Goal: Task Accomplishment & Management: Manage account settings

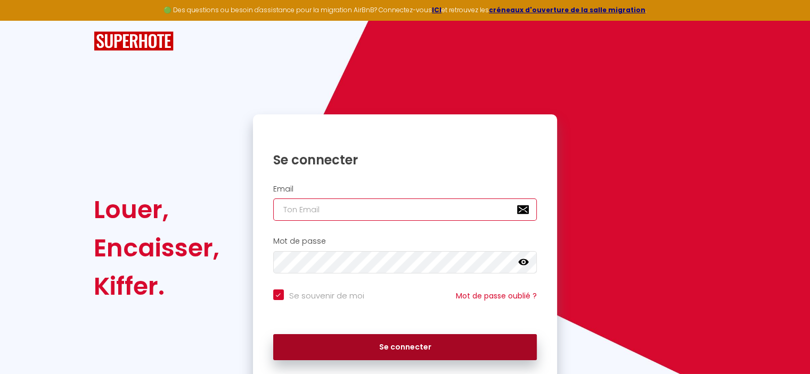
type input "[EMAIL_ADDRESS][DOMAIN_NAME]"
click at [398, 347] on button "Se connecter" at bounding box center [405, 347] width 264 height 27
checkbox input "true"
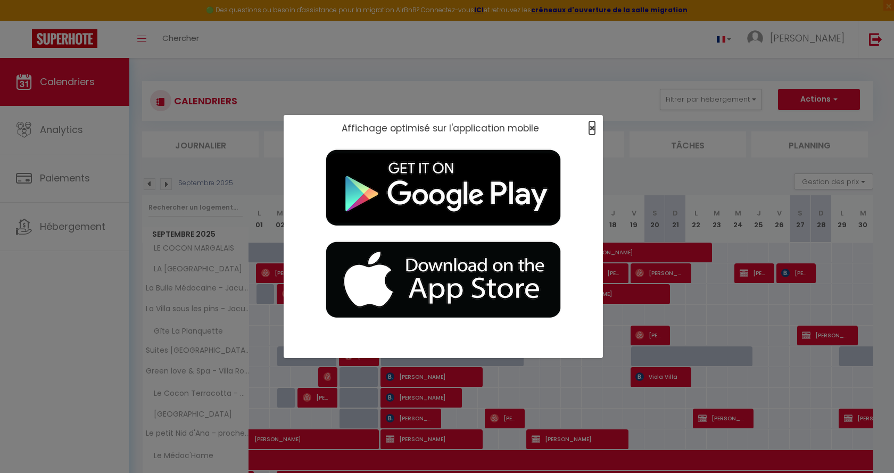
click at [589, 125] on span "×" at bounding box center [592, 127] width 6 height 13
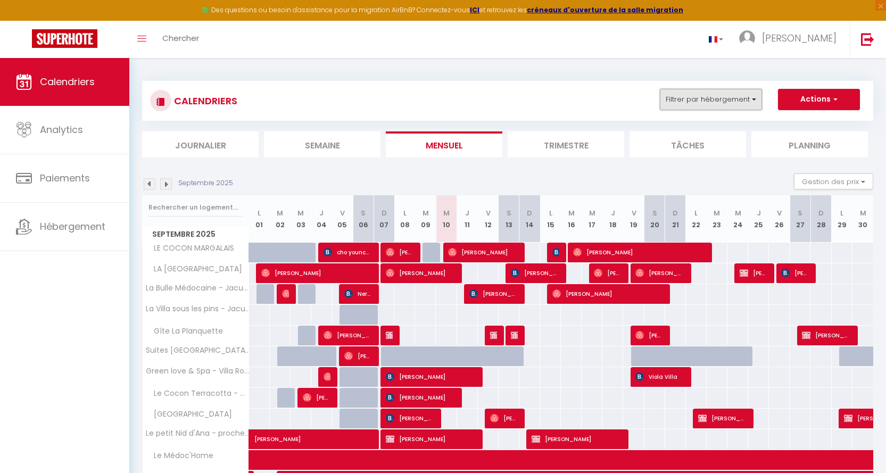
click at [753, 96] on button "Filtrer par hébergement" at bounding box center [711, 99] width 102 height 21
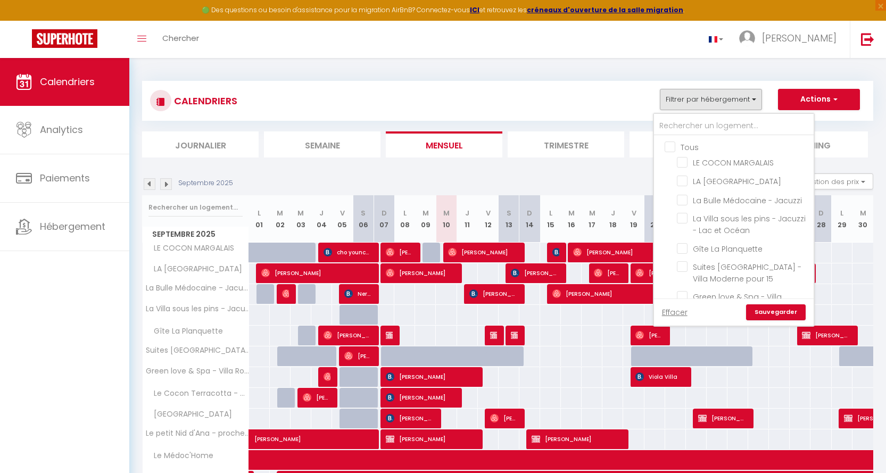
click at [683, 198] on input "La Bulle Médocaine - Jacuzzi" at bounding box center [743, 199] width 133 height 11
checkbox input "true"
checkbox input "false"
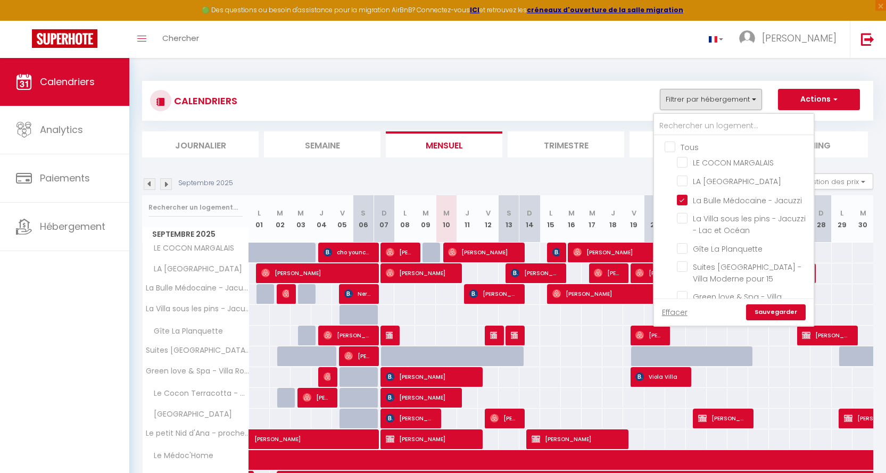
checkbox input "false"
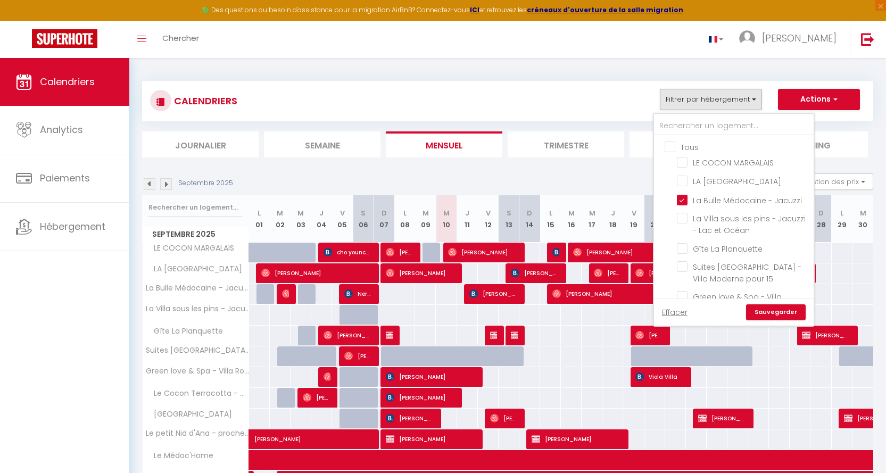
checkbox input "false"
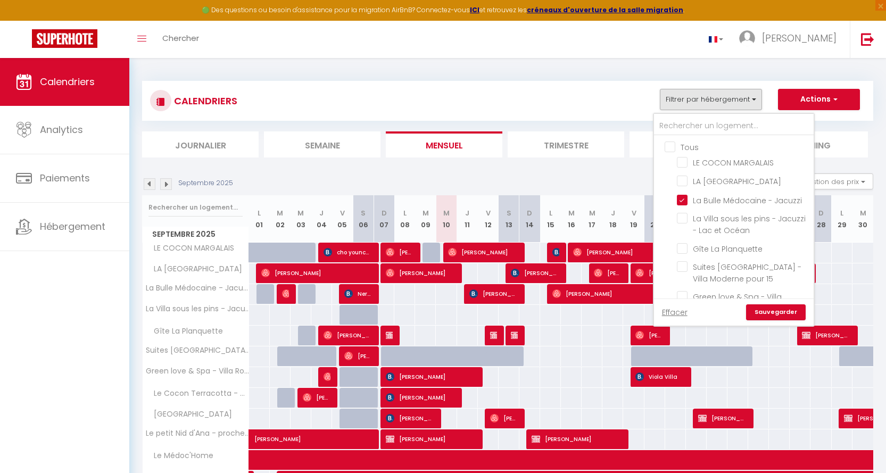
checkbox input "false"
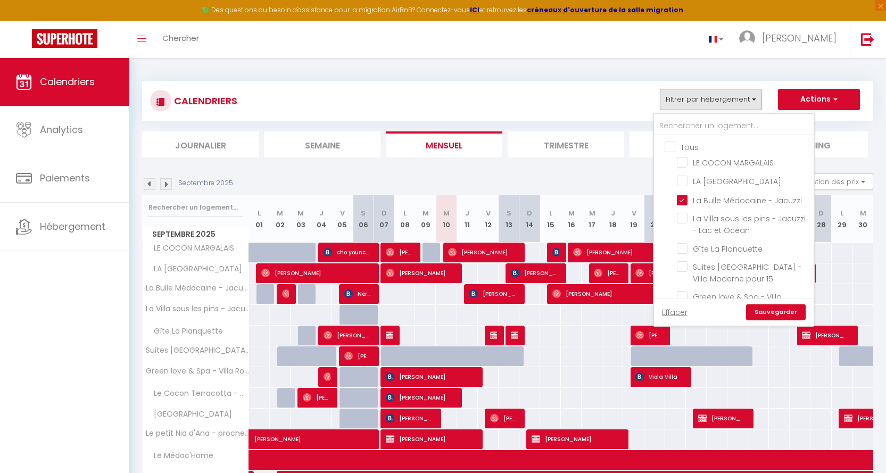
checkbox input "false"
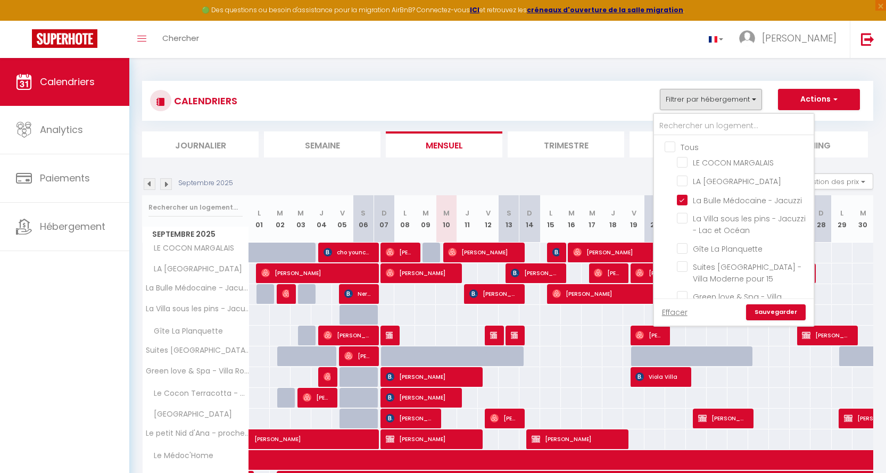
checkbox input "false"
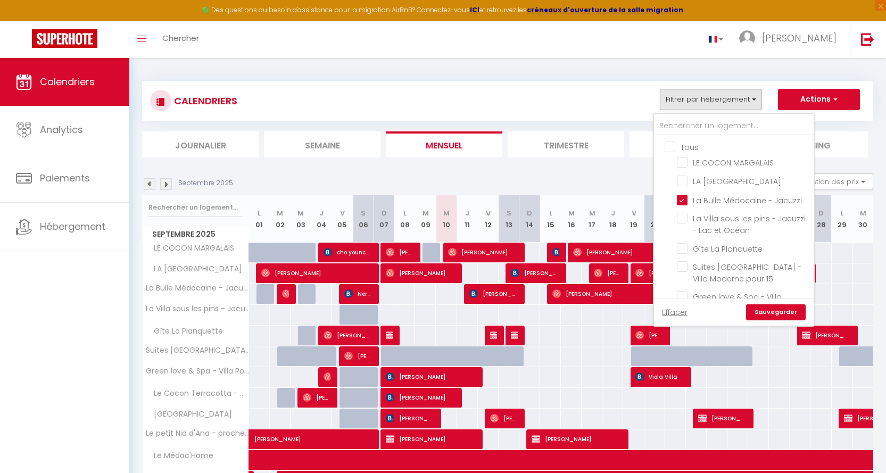
checkbox input "false"
click at [777, 309] on link "Sauvegarder" at bounding box center [776, 312] width 60 height 16
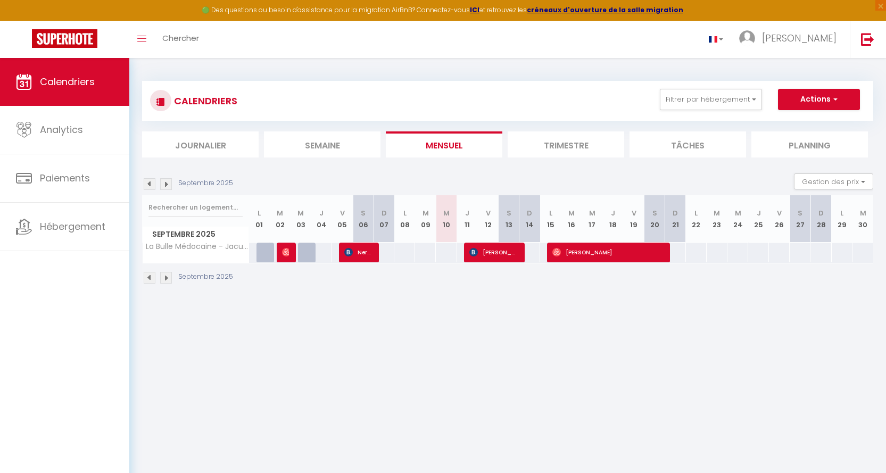
click at [150, 182] on img at bounding box center [150, 184] width 12 height 12
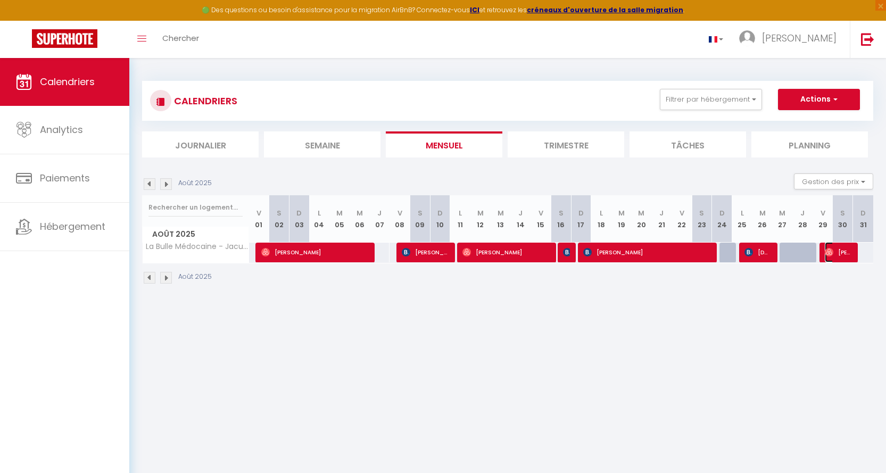
click at [809, 250] on span "[PERSON_NAME]" at bounding box center [838, 252] width 27 height 20
select select "OK"
select select "0"
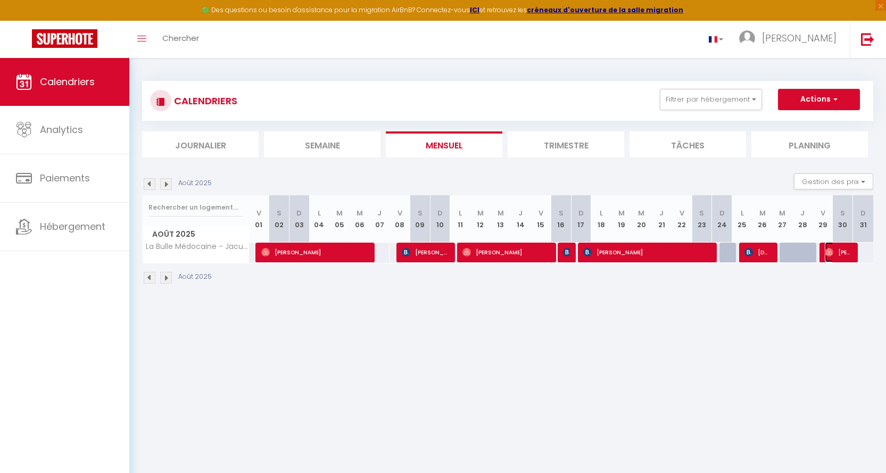
select select "1"
select select
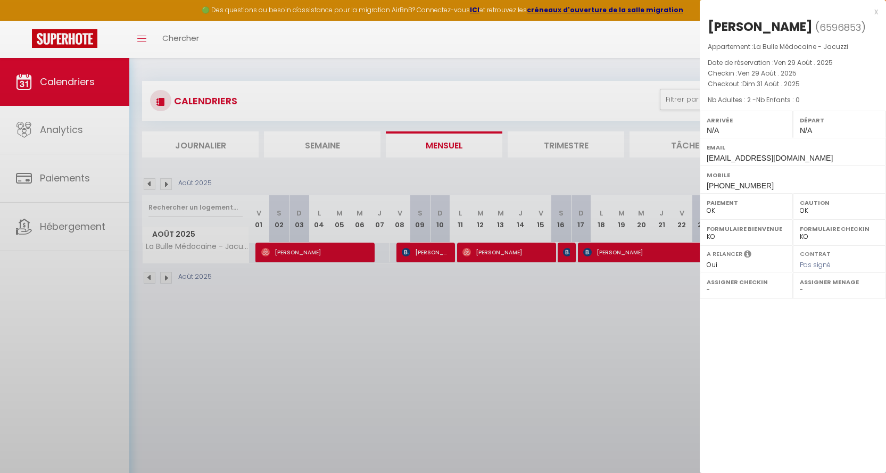
select select "36225"
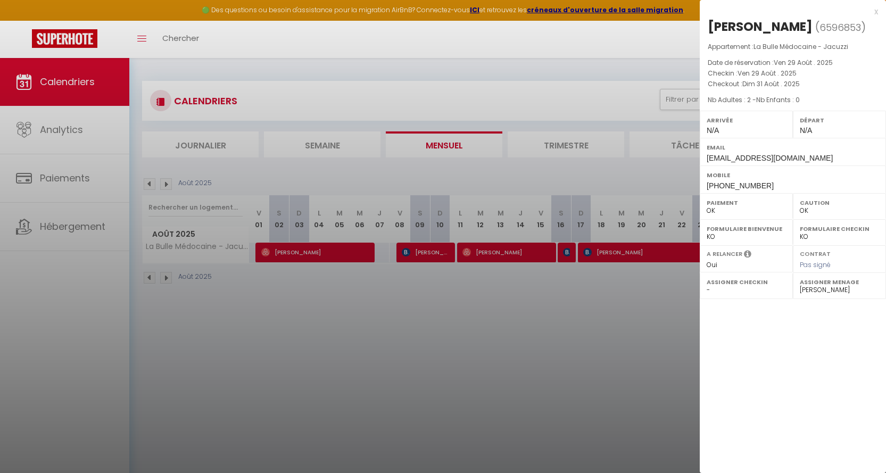
click at [809, 10] on div "x" at bounding box center [789, 11] width 178 height 13
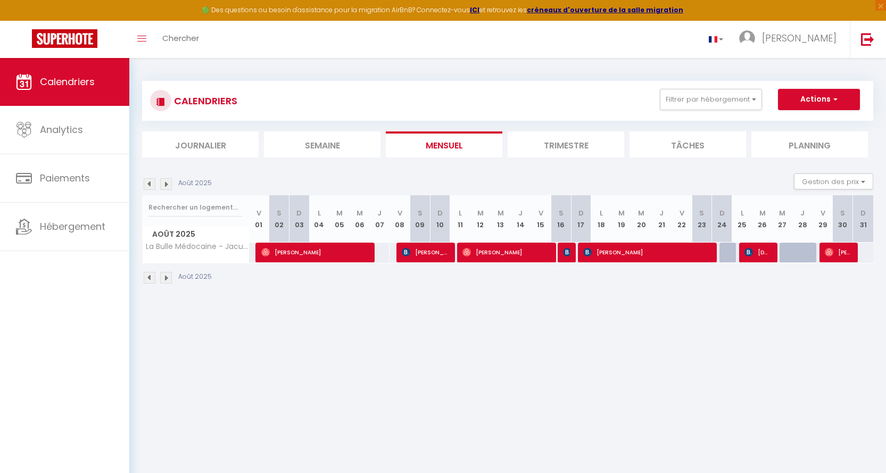
click at [166, 183] on img at bounding box center [166, 184] width 12 height 12
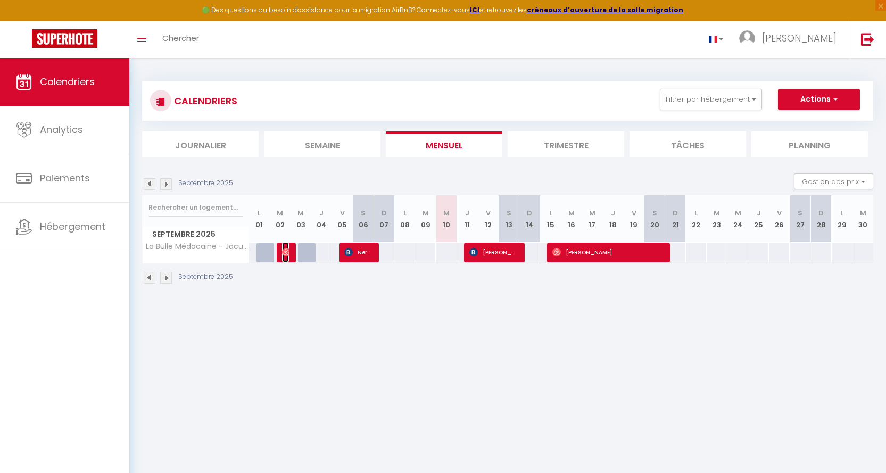
click at [288, 246] on span "[PERSON_NAME]" at bounding box center [285, 252] width 7 height 20
select select
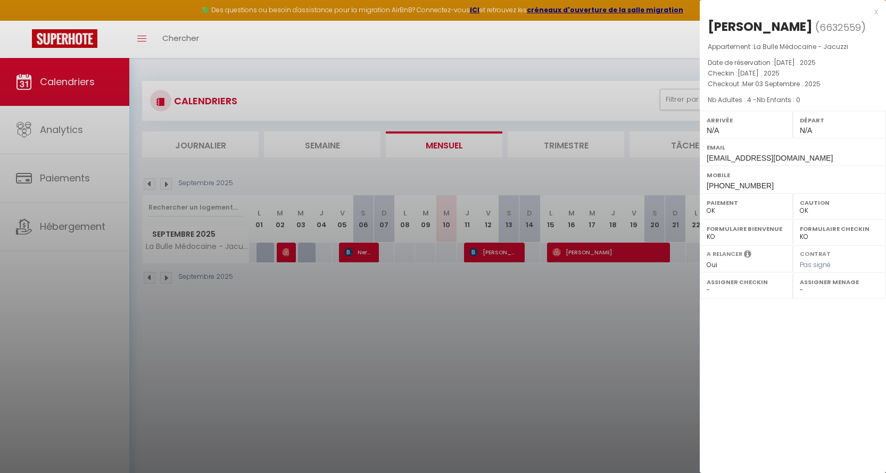
click at [809, 10] on div "x" at bounding box center [789, 11] width 178 height 13
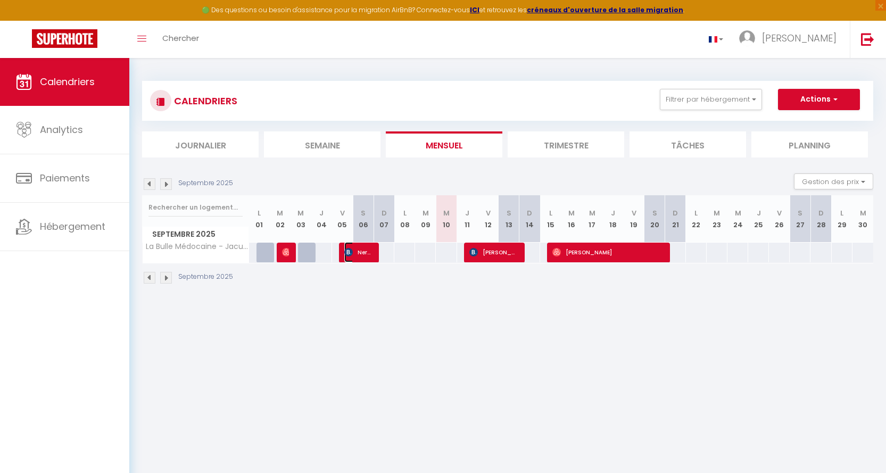
click at [362, 246] on span "Nerea San [PERSON_NAME]" at bounding box center [358, 252] width 28 height 20
select select "KO"
select select "36225"
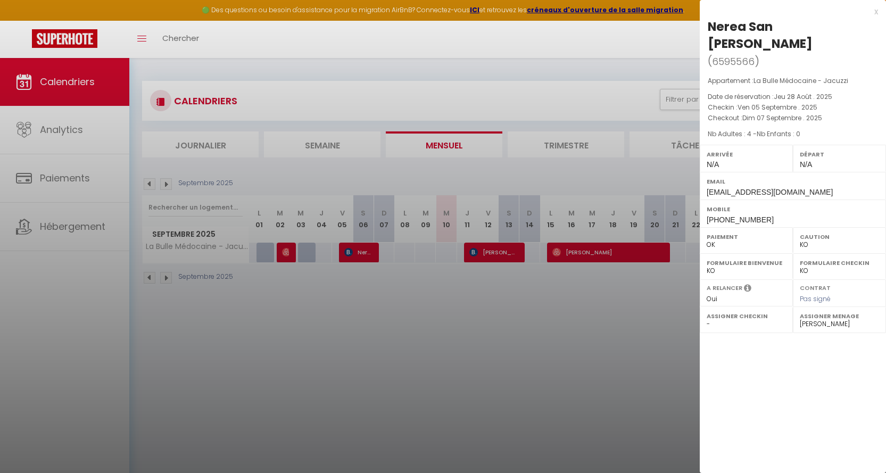
click at [809, 11] on div "x" at bounding box center [789, 11] width 178 height 13
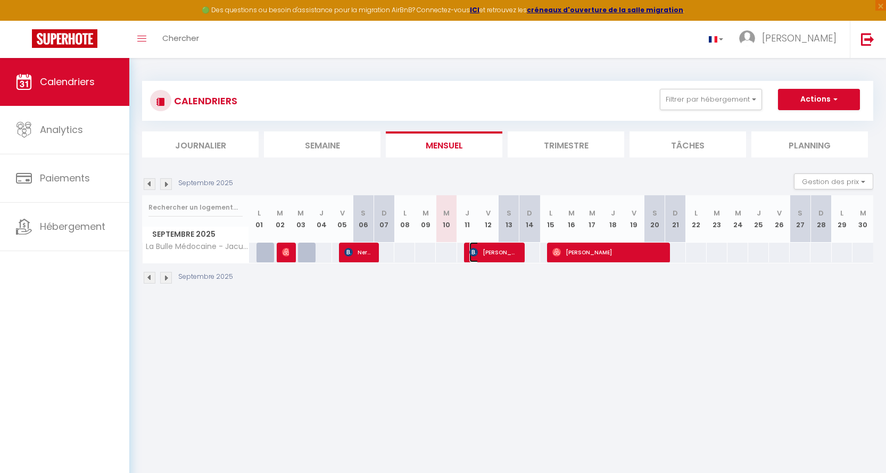
click at [501, 248] on span "[PERSON_NAME]" at bounding box center [493, 252] width 48 height 20
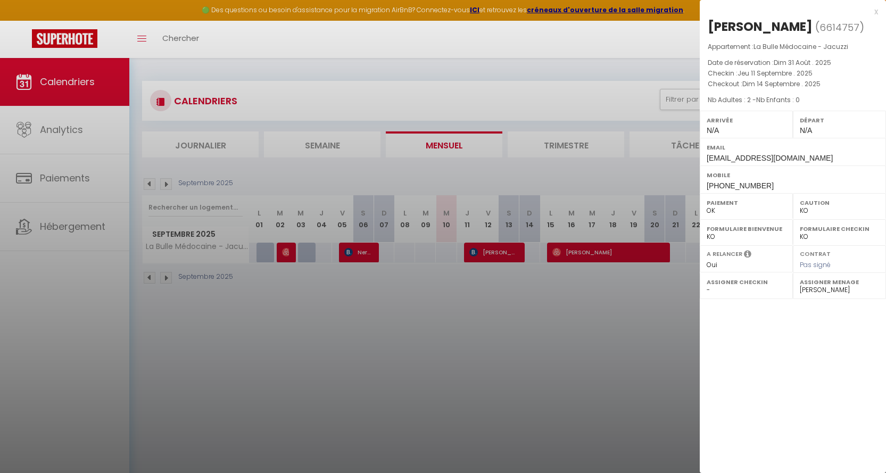
click at [809, 11] on div "x" at bounding box center [789, 11] width 178 height 13
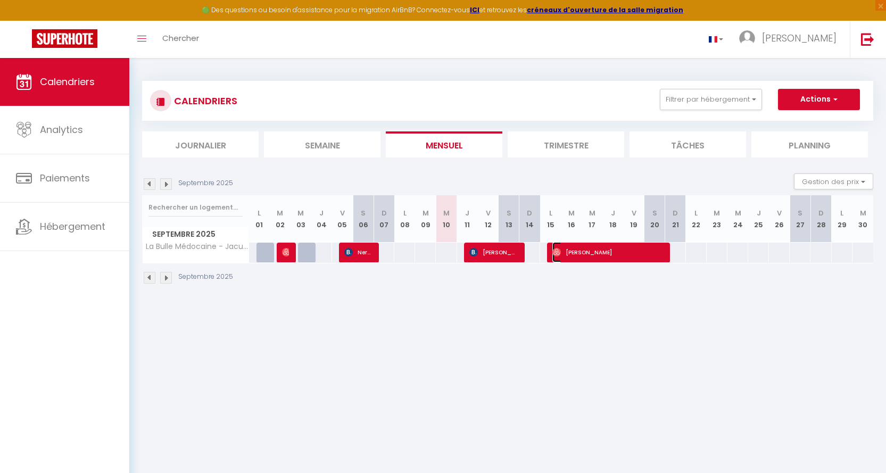
click at [613, 250] on span "[PERSON_NAME]" at bounding box center [607, 252] width 111 height 20
select select "OK"
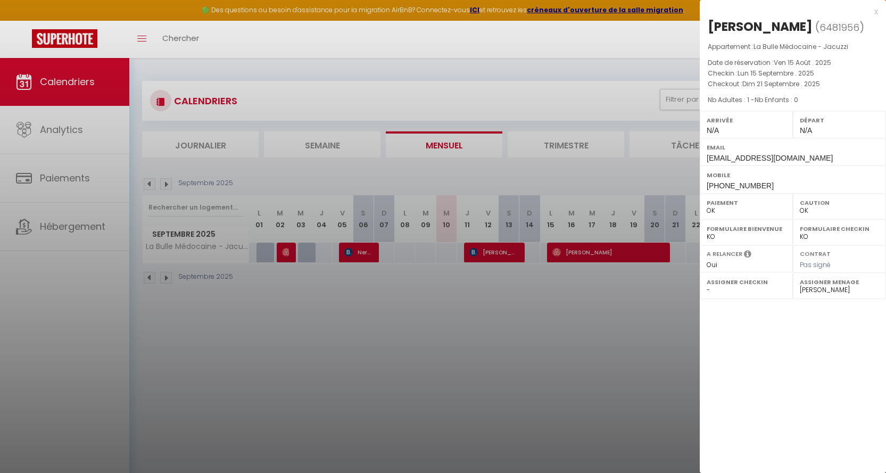
drag, startPoint x: 876, startPoint y: 11, endPoint x: 859, endPoint y: 10, distance: 17.6
click at [809, 11] on div "x" at bounding box center [789, 11] width 178 height 13
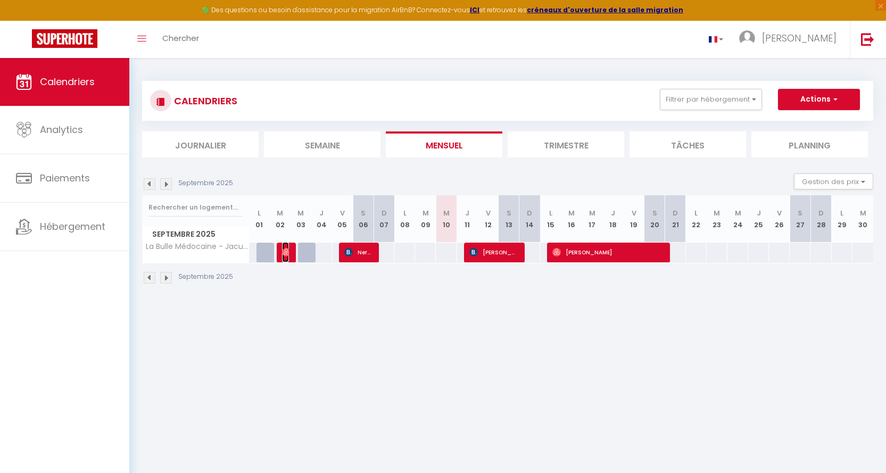
click at [283, 254] on img at bounding box center [286, 252] width 9 height 9
select select
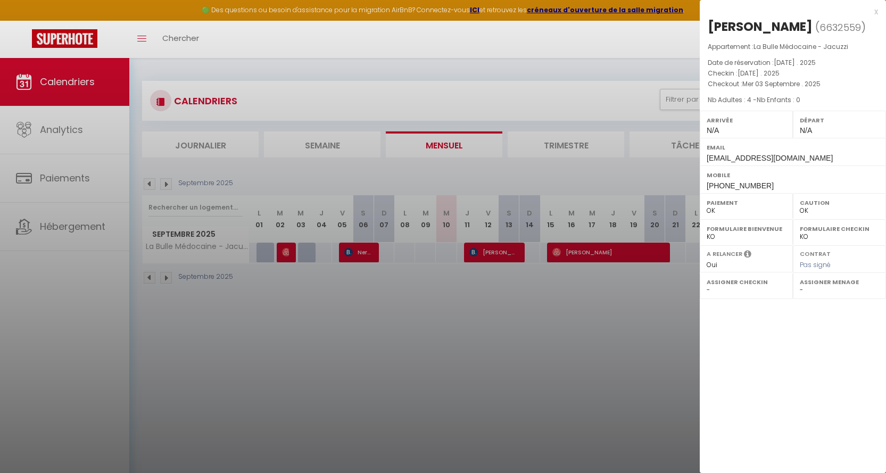
click at [809, 11] on div "x" at bounding box center [789, 11] width 178 height 13
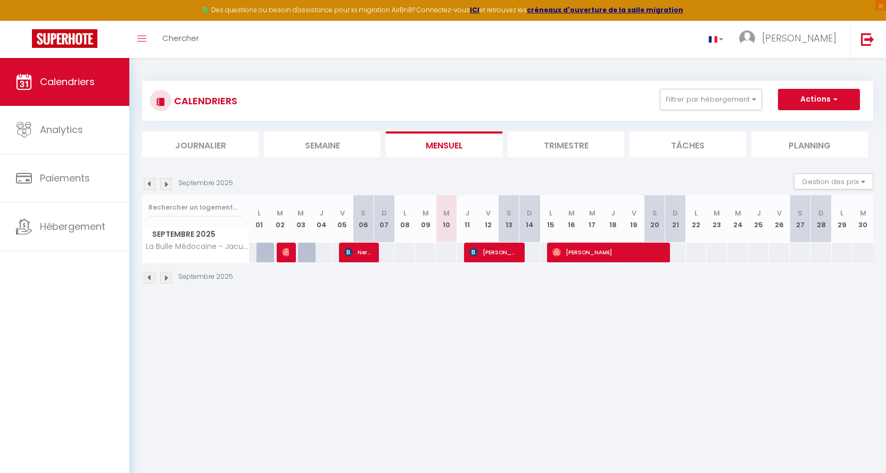
click at [168, 278] on img at bounding box center [166, 278] width 12 height 12
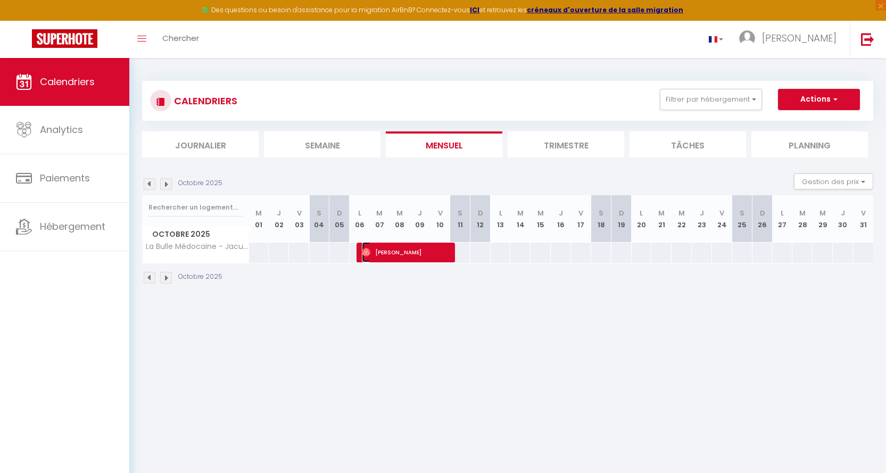
click at [432, 252] on span "[PERSON_NAME]" at bounding box center [406, 252] width 88 height 20
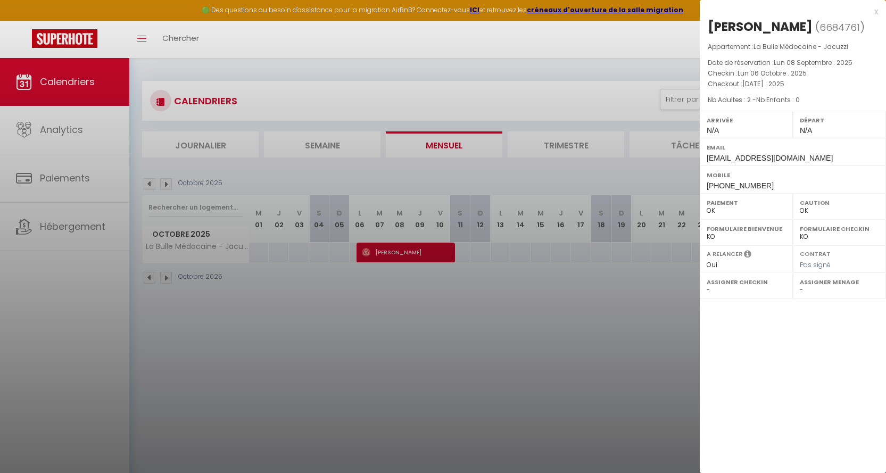
click at [809, 11] on div "x" at bounding box center [789, 11] width 178 height 13
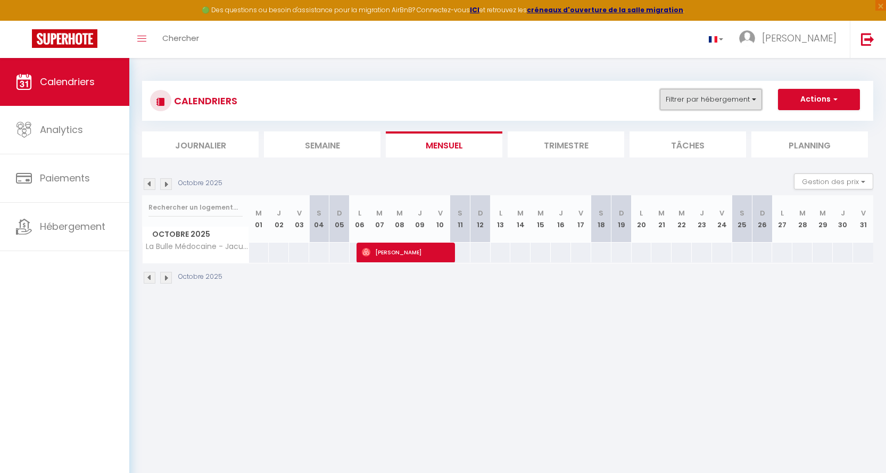
click at [760, 97] on button "Filtrer par hébergement" at bounding box center [711, 99] width 102 height 21
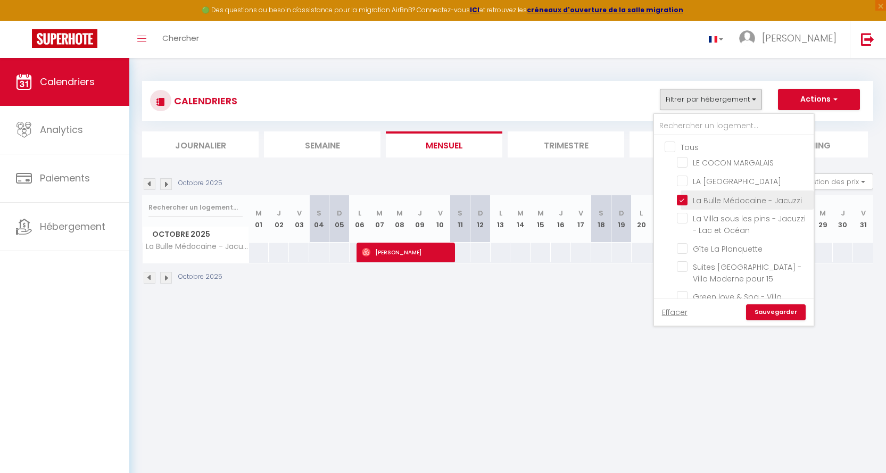
click at [682, 197] on input "La Bulle Médocaine - Jacuzzi" at bounding box center [743, 199] width 133 height 11
checkbox input "false"
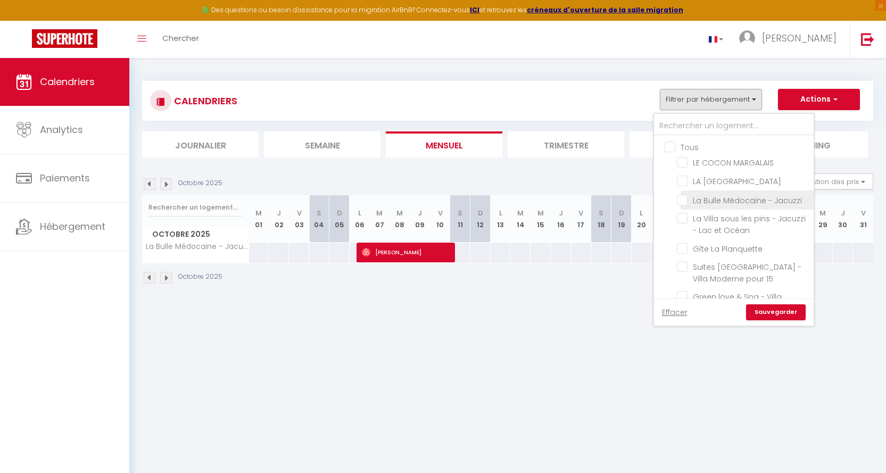
checkbox input "false"
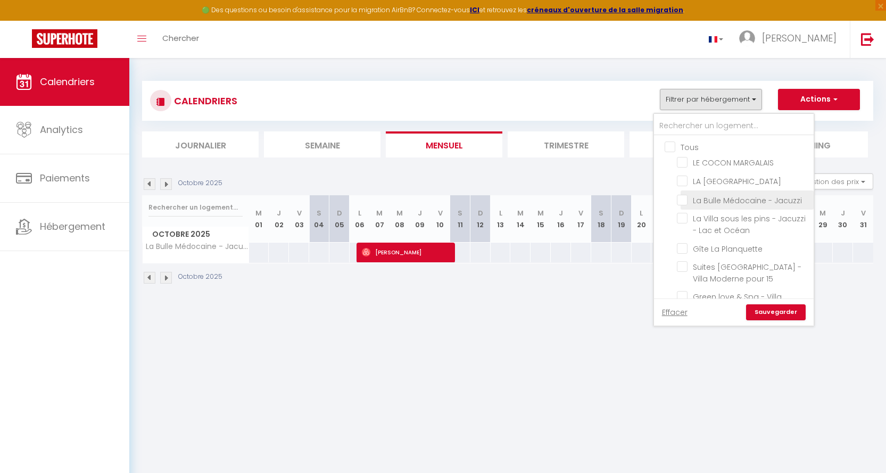
checkbox input "false"
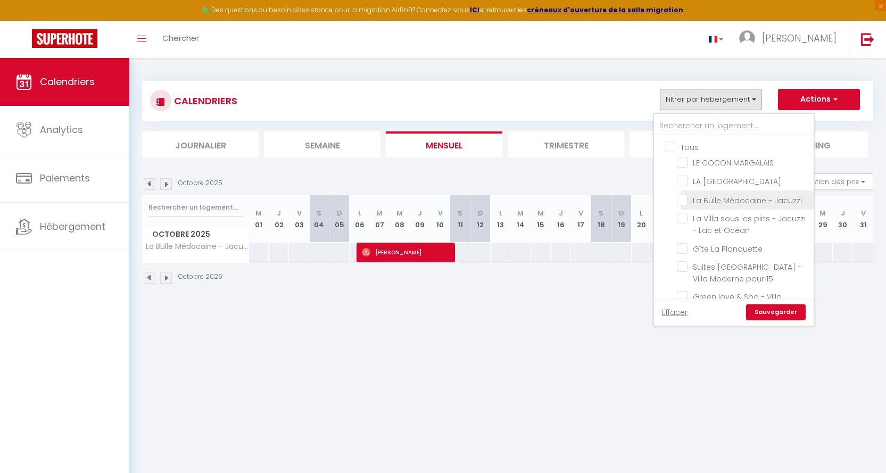
checkbox input "false"
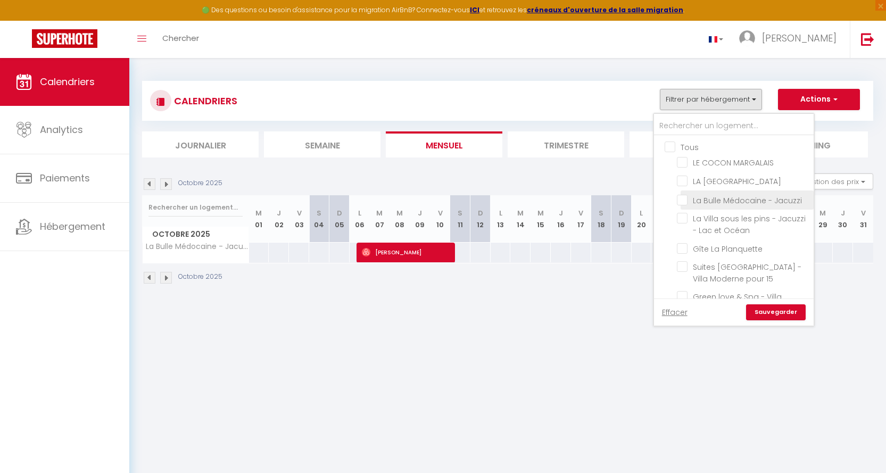
checkbox input "false"
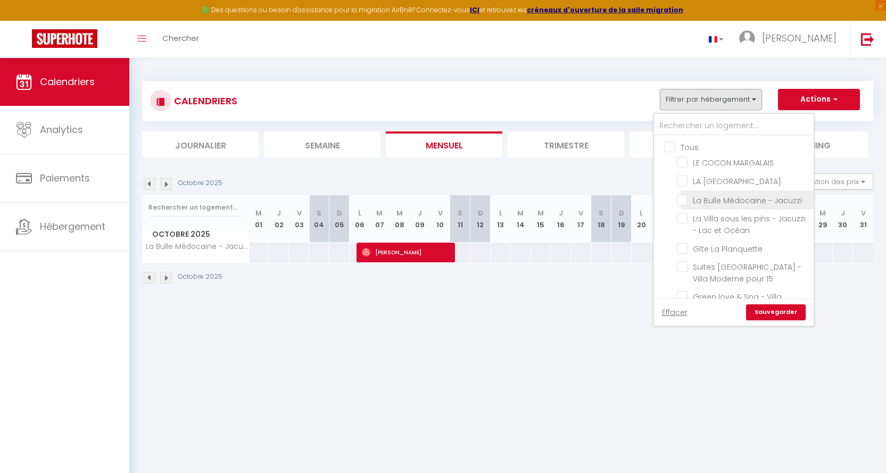
checkbox input "false"
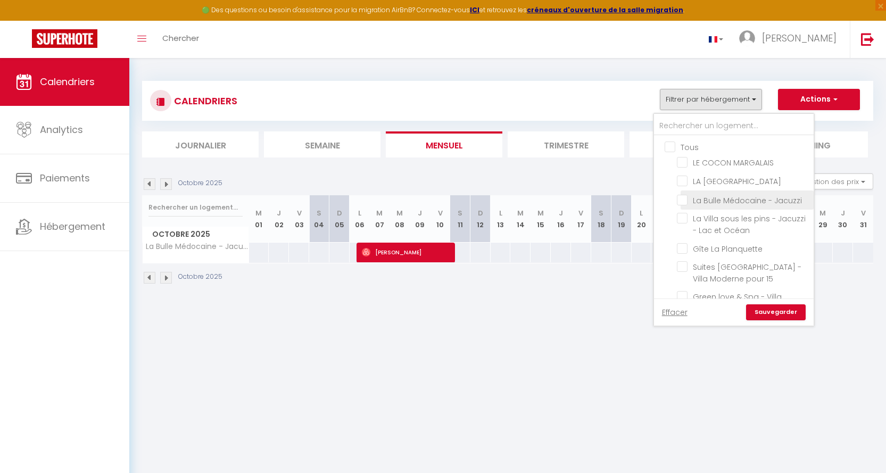
checkbox input "false"
drag, startPoint x: 686, startPoint y: 160, endPoint x: 690, endPoint y: 176, distance: 16.2
click at [686, 160] on input "LE COCON MARGALAIS" at bounding box center [743, 161] width 133 height 11
checkbox input "true"
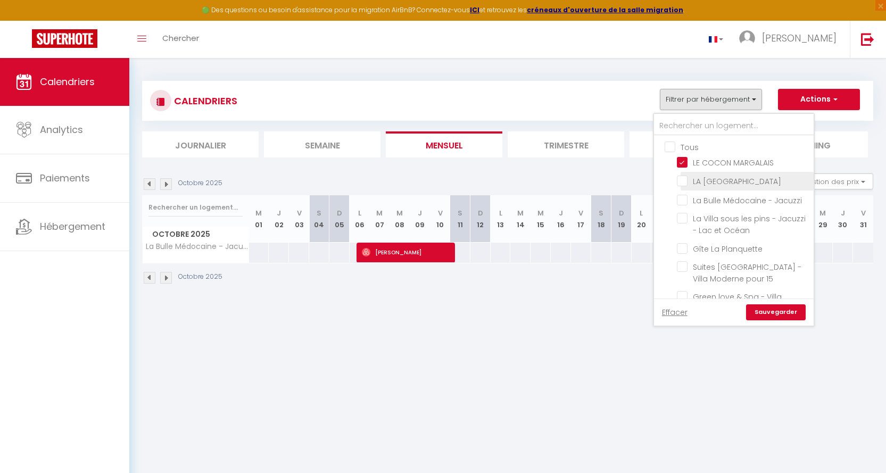
checkbox input "false"
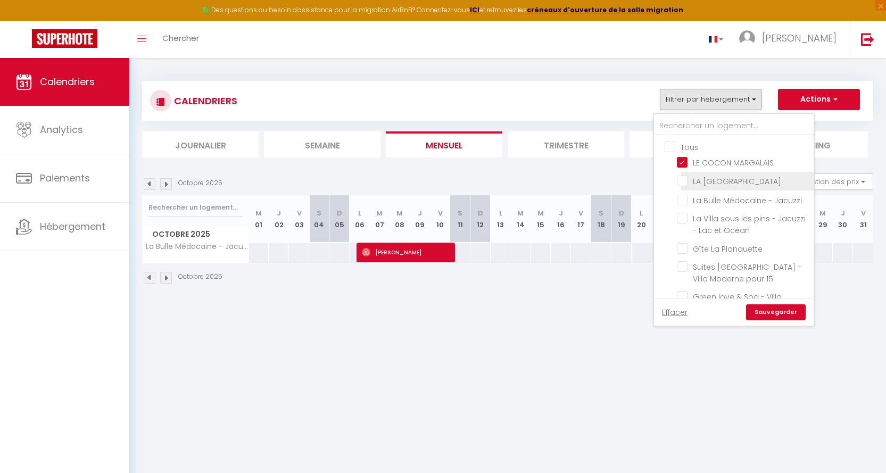
checkbox input "false"
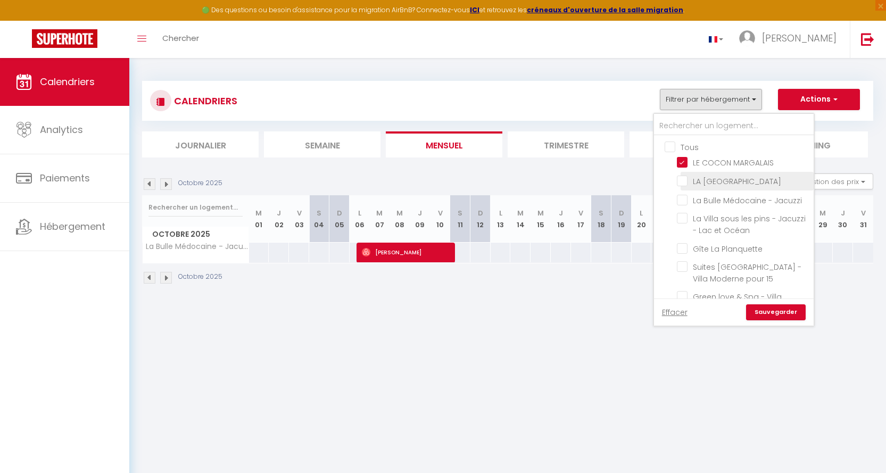
checkbox input "false"
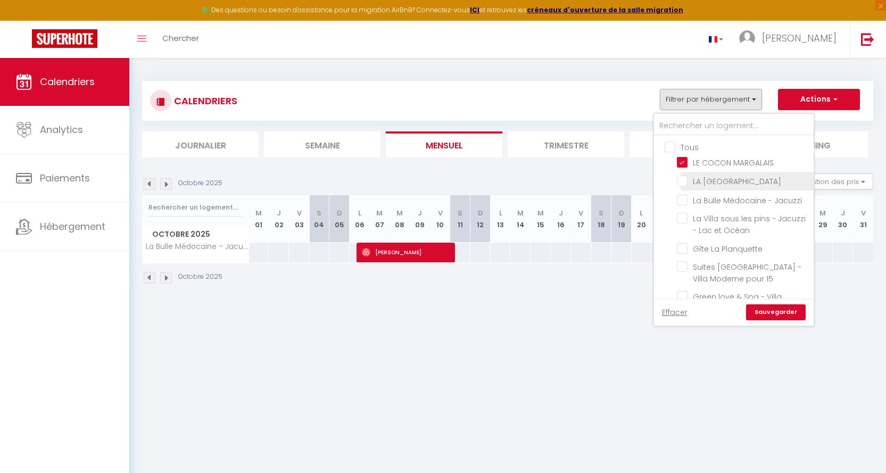
checkbox input "false"
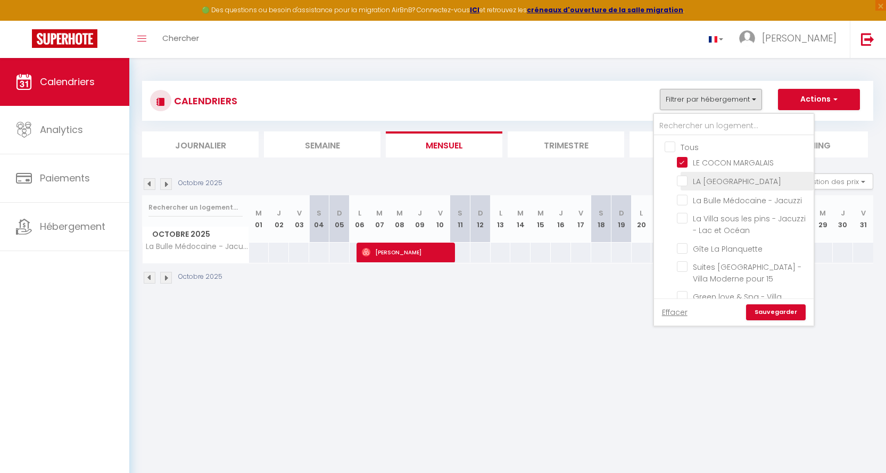
checkbox input "false"
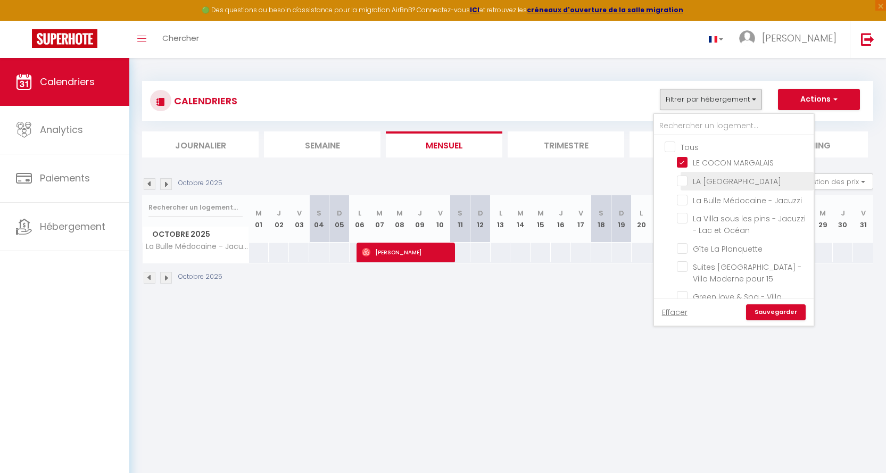
checkbox input "false"
click at [767, 316] on link "Sauvegarder" at bounding box center [776, 312] width 60 height 16
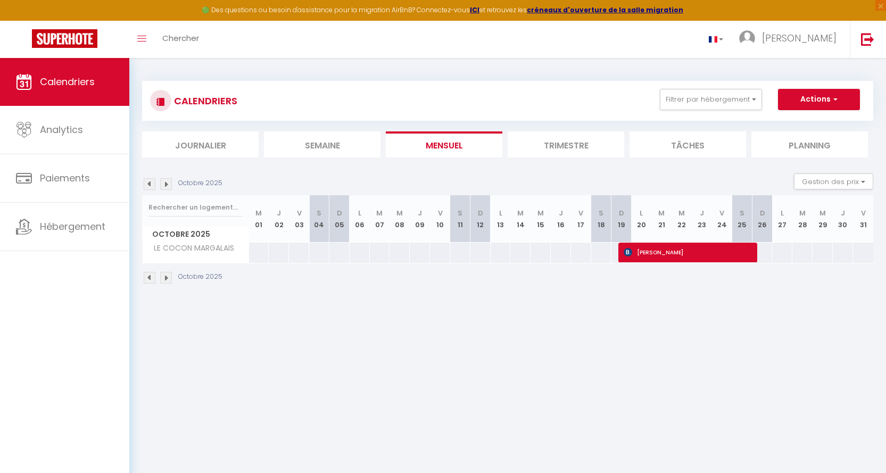
click at [150, 181] on img at bounding box center [150, 184] width 12 height 12
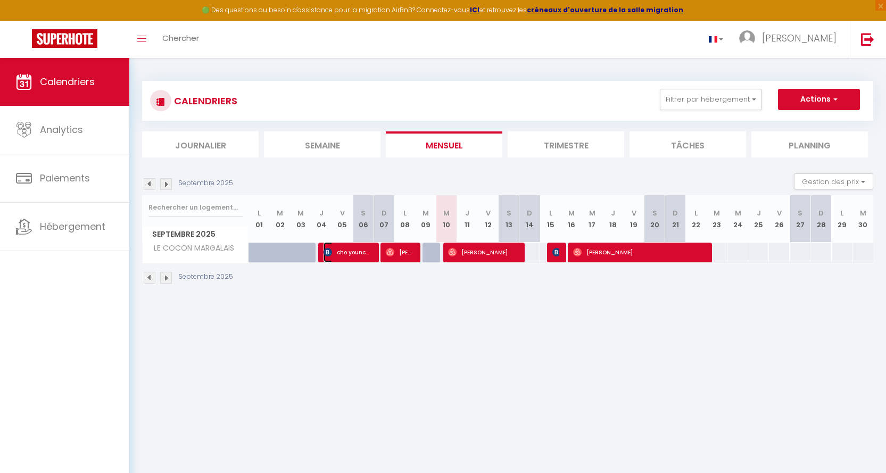
click at [349, 250] on span "cho younchul" at bounding box center [348, 252] width 48 height 20
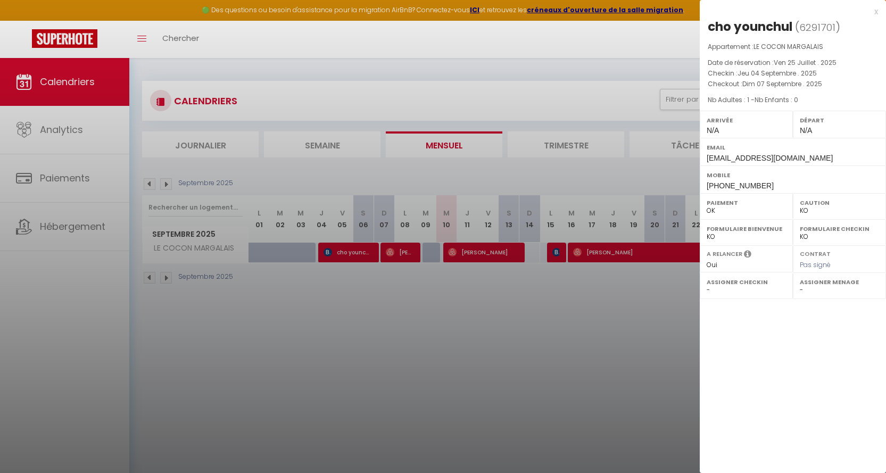
click at [809, 10] on div "x" at bounding box center [789, 11] width 178 height 13
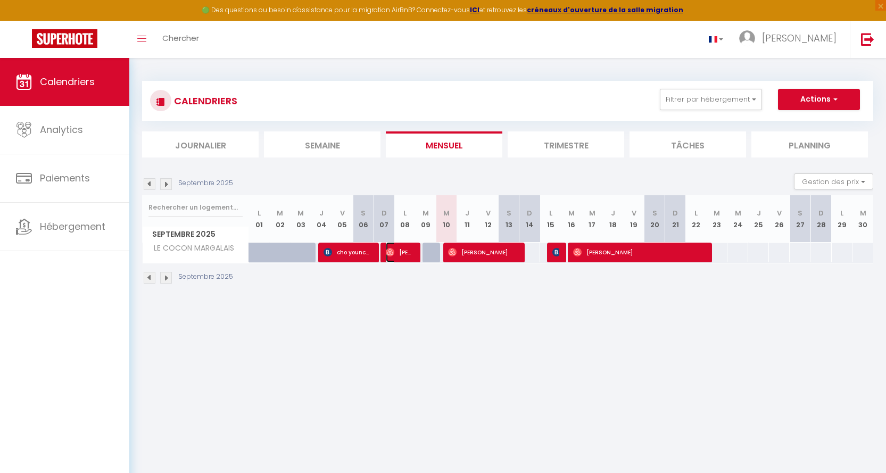
click at [399, 246] on span "[PERSON_NAME]" at bounding box center [400, 252] width 28 height 20
select select "OK"
select select "51726"
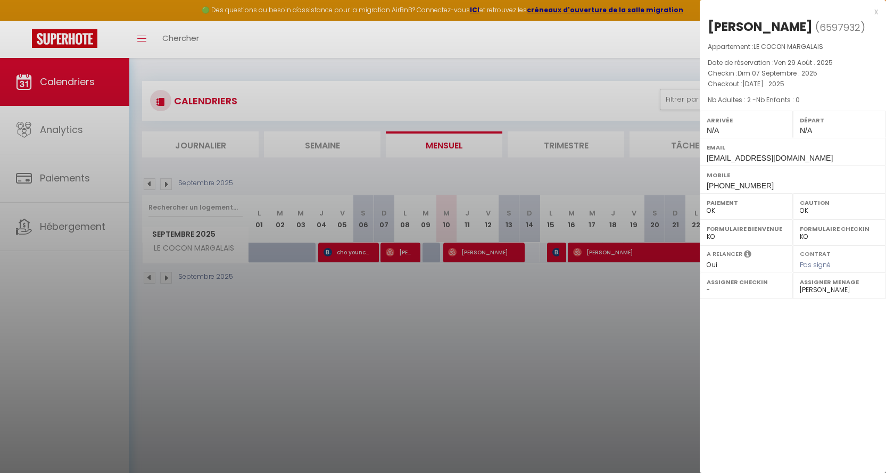
click at [809, 9] on div "x" at bounding box center [789, 11] width 178 height 13
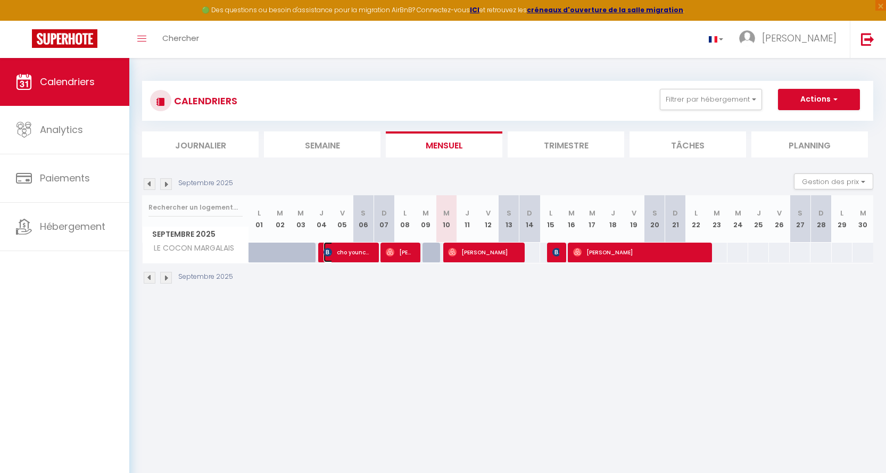
click at [359, 247] on span "cho younchul" at bounding box center [348, 252] width 48 height 20
select select "KO"
select select
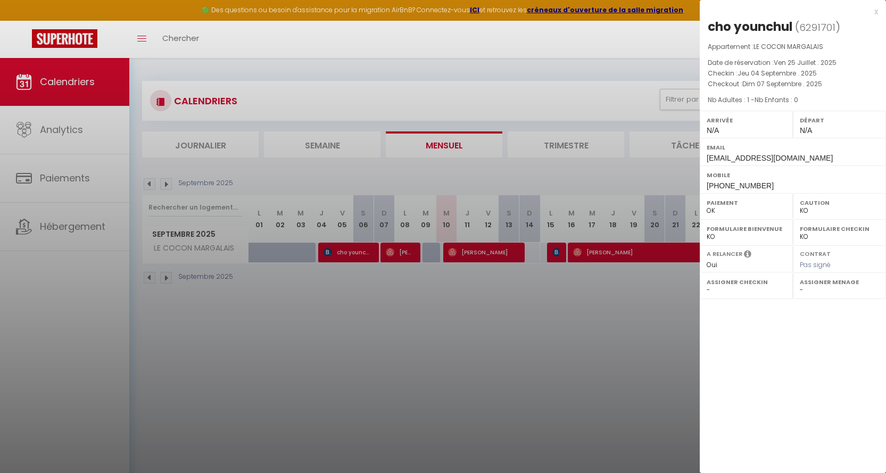
click at [395, 248] on div at bounding box center [443, 236] width 886 height 473
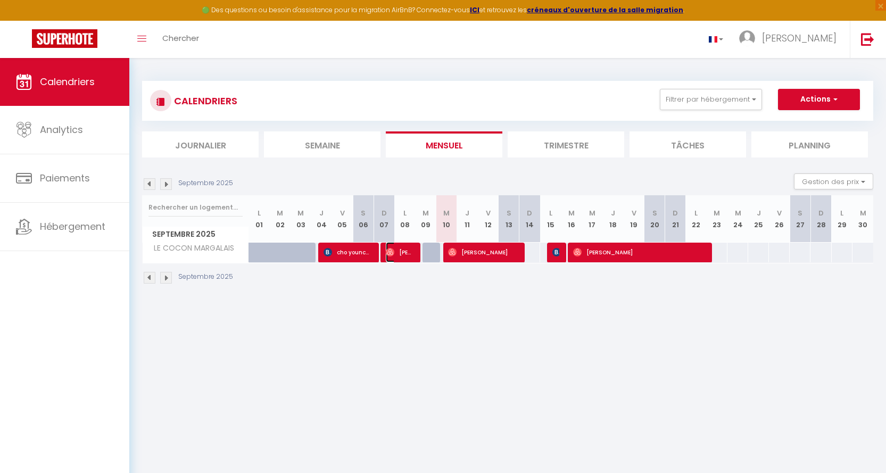
click at [399, 252] on span "[PERSON_NAME]" at bounding box center [400, 252] width 28 height 20
select select "OK"
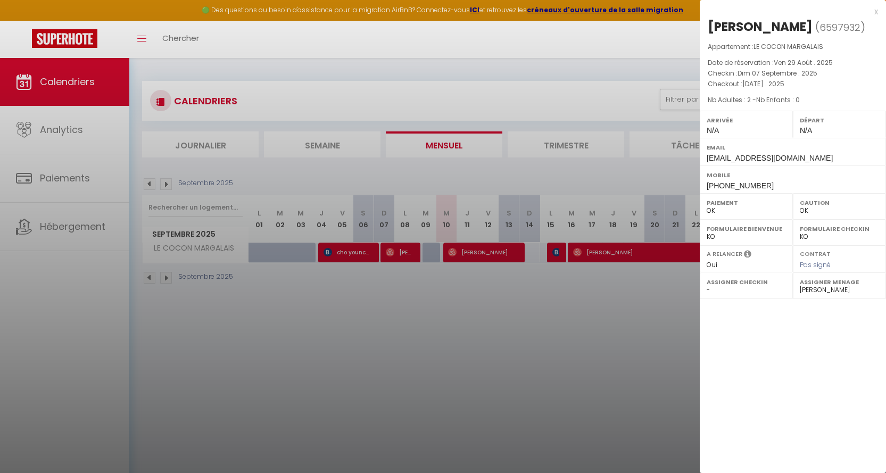
click at [469, 249] on div at bounding box center [443, 236] width 886 height 473
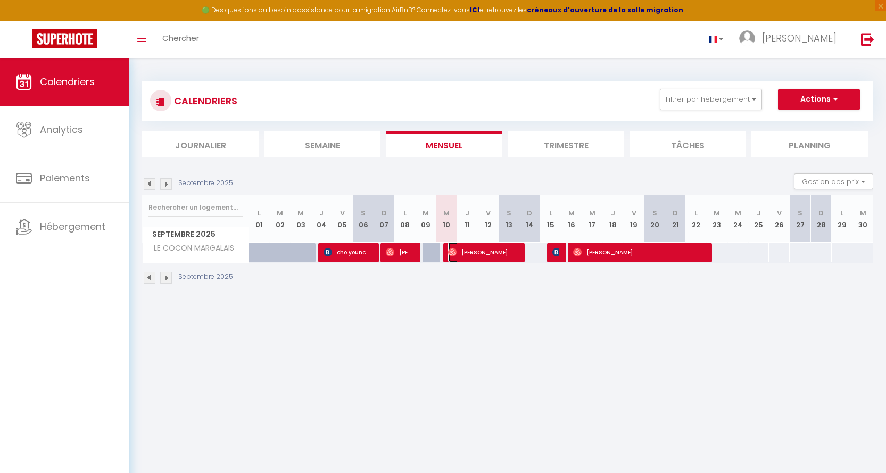
click at [470, 249] on span "[PERSON_NAME]" at bounding box center [482, 252] width 69 height 20
select select "36225"
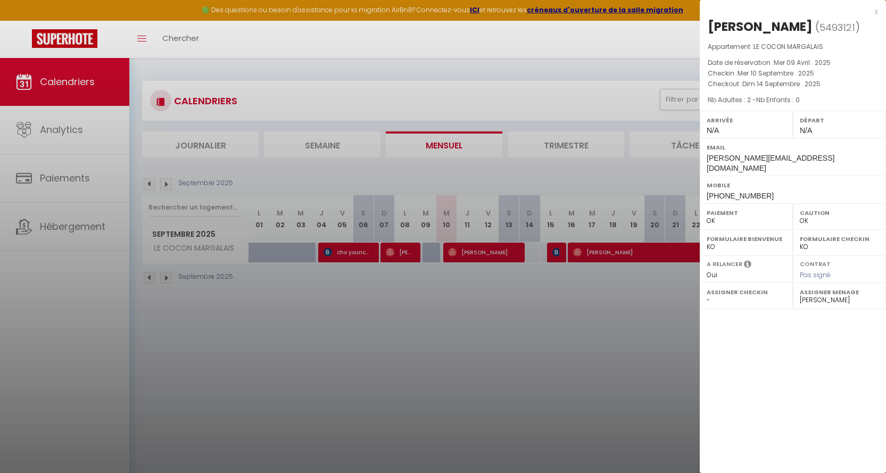
drag, startPoint x: 878, startPoint y: 11, endPoint x: 872, endPoint y: 11, distance: 5.9
click at [809, 11] on div "x [PERSON_NAME] ( 5493121 ) Appartement : LE COCON MARGALAIS Date de réservatio…" at bounding box center [793, 104] width 186 height 209
click at [809, 10] on div "x" at bounding box center [789, 11] width 178 height 13
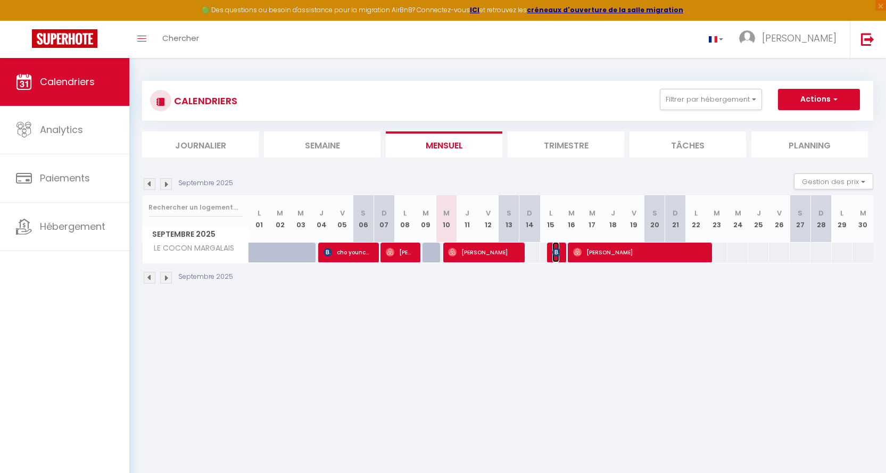
click at [554, 247] on span "[PERSON_NAME]" at bounding box center [555, 252] width 7 height 20
select select "KO"
select select "51726"
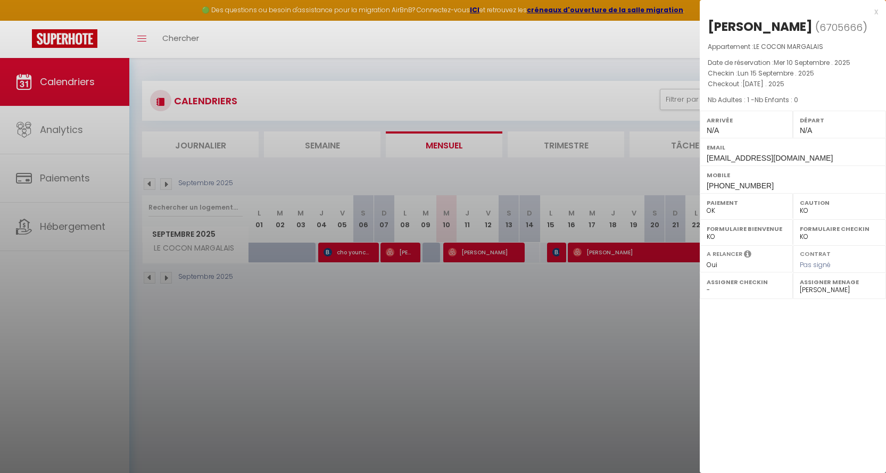
click at [809, 8] on div "x" at bounding box center [789, 11] width 178 height 13
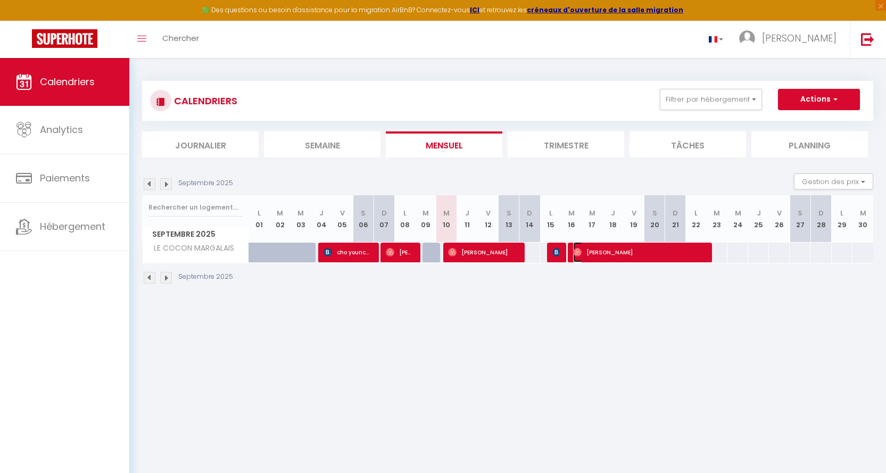
click at [652, 248] on span "[PERSON_NAME]" at bounding box center [638, 252] width 131 height 20
select select "OK"
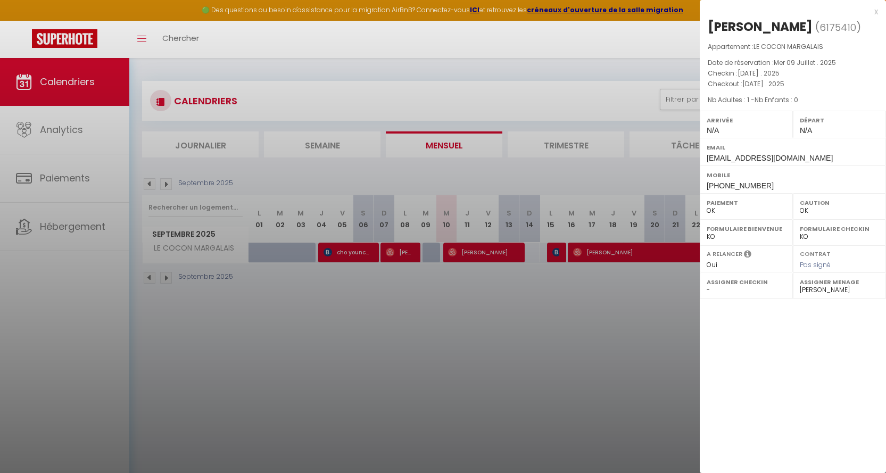
click at [809, 10] on div "x" at bounding box center [789, 11] width 178 height 13
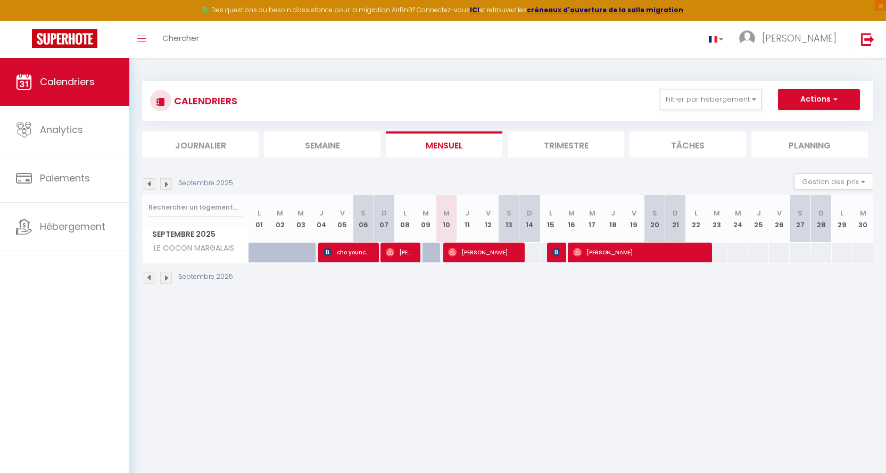
click at [168, 183] on img at bounding box center [166, 184] width 12 height 12
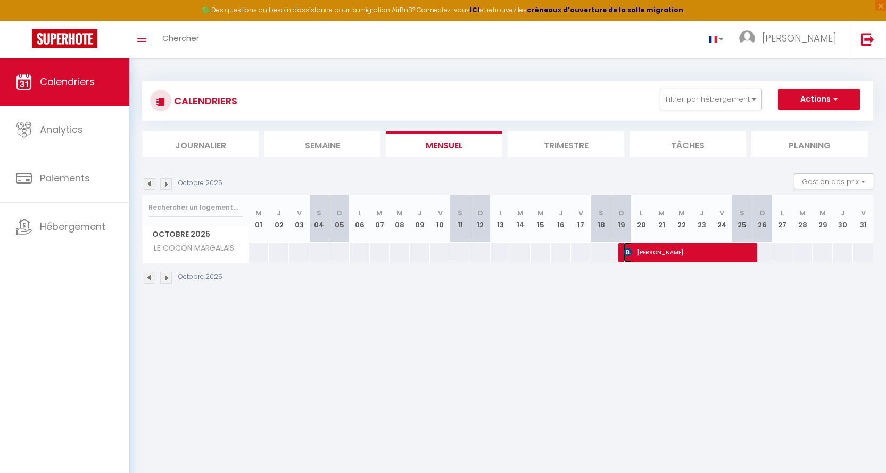
click at [681, 252] on span "[PERSON_NAME]" at bounding box center [688, 252] width 128 height 20
select select "KO"
select select
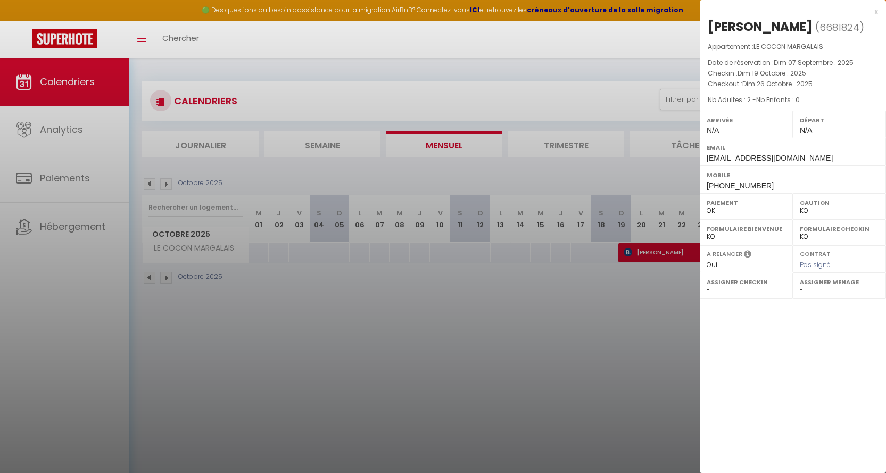
drag, startPoint x: 875, startPoint y: 9, endPoint x: 856, endPoint y: 8, distance: 18.7
click at [809, 9] on div "x" at bounding box center [789, 11] width 178 height 13
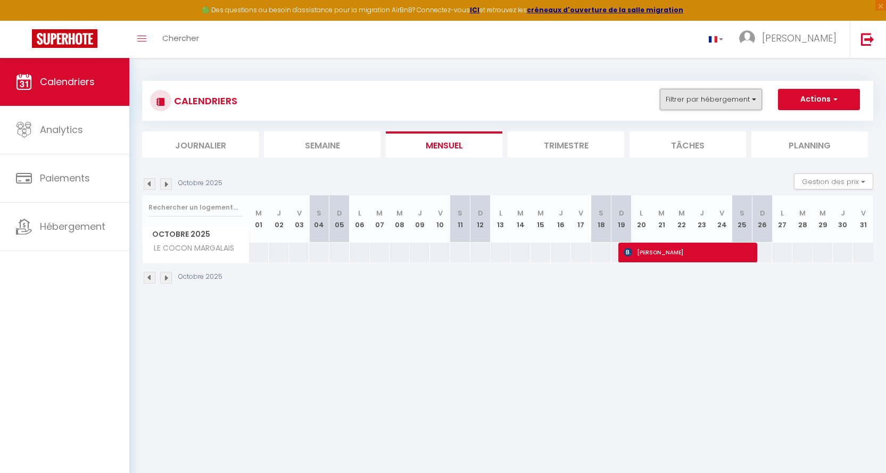
click at [753, 97] on button "Filtrer par hébergement" at bounding box center [711, 99] width 102 height 21
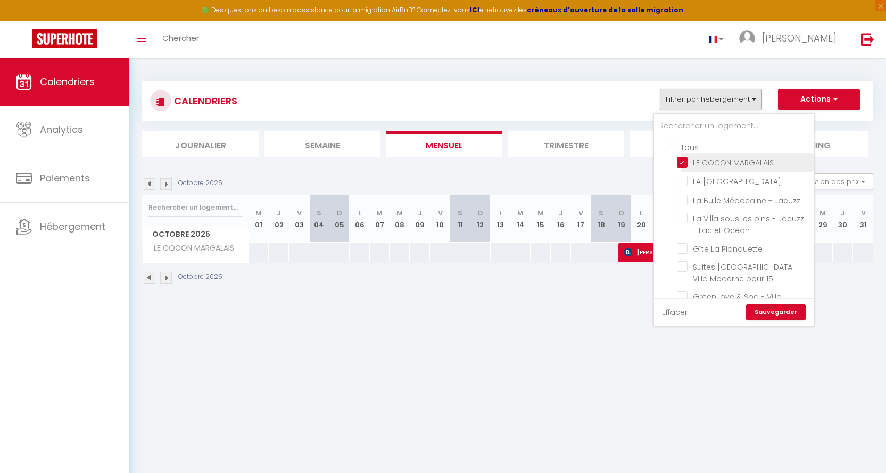
click at [681, 160] on input "LE COCON MARGALAIS" at bounding box center [743, 161] width 133 height 11
checkbox input "false"
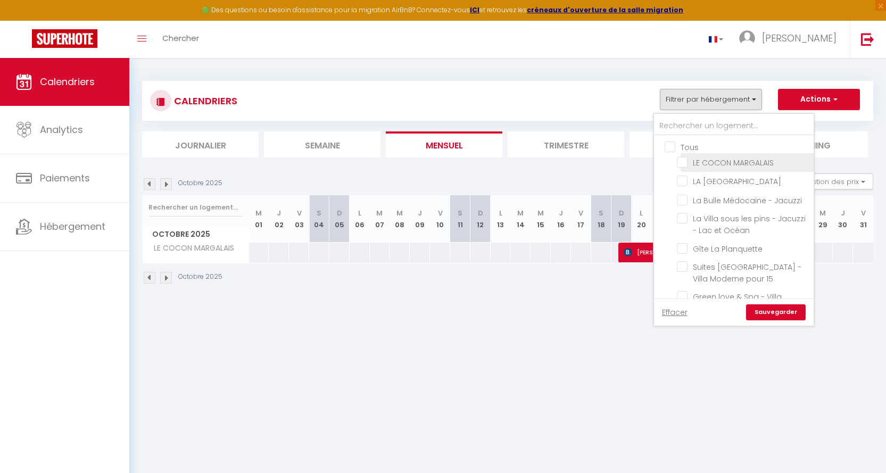
checkbox input "false"
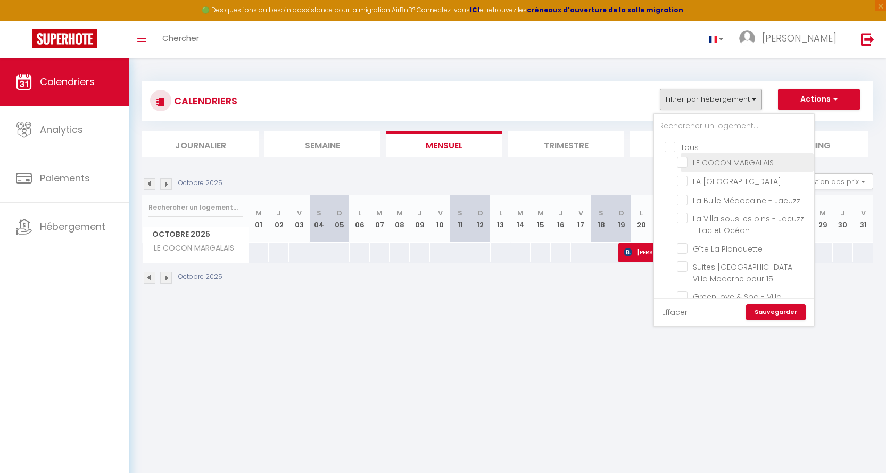
checkbox input "false"
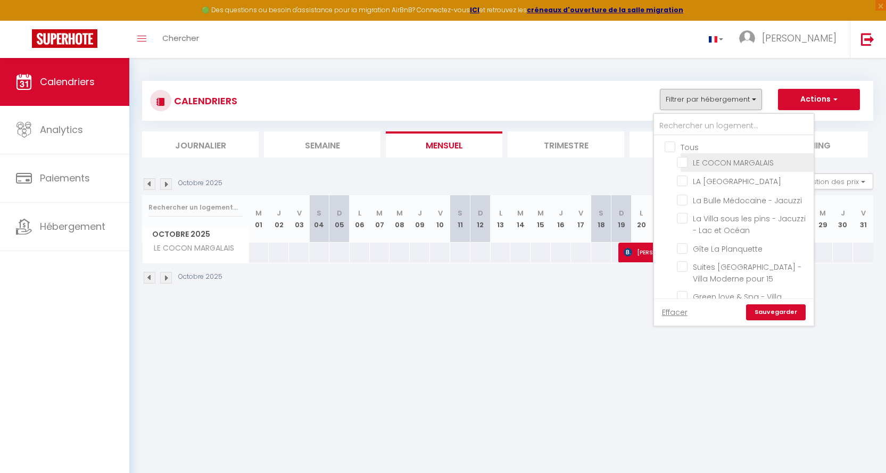
checkbox input "false"
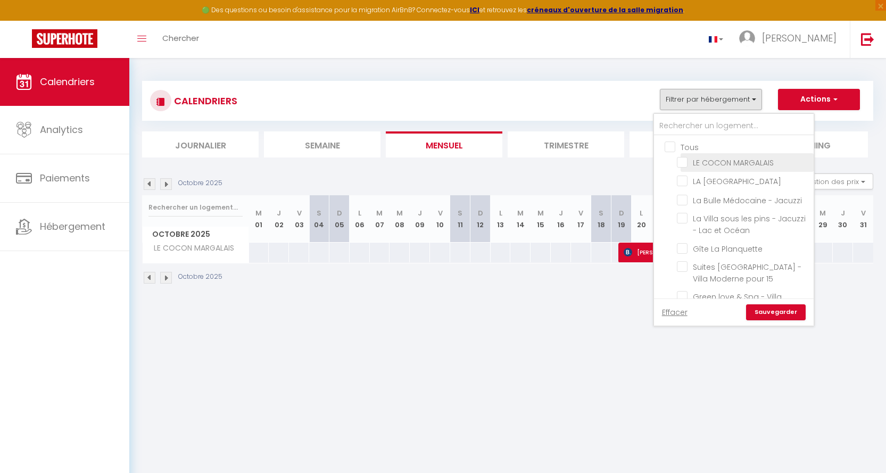
checkbox input "false"
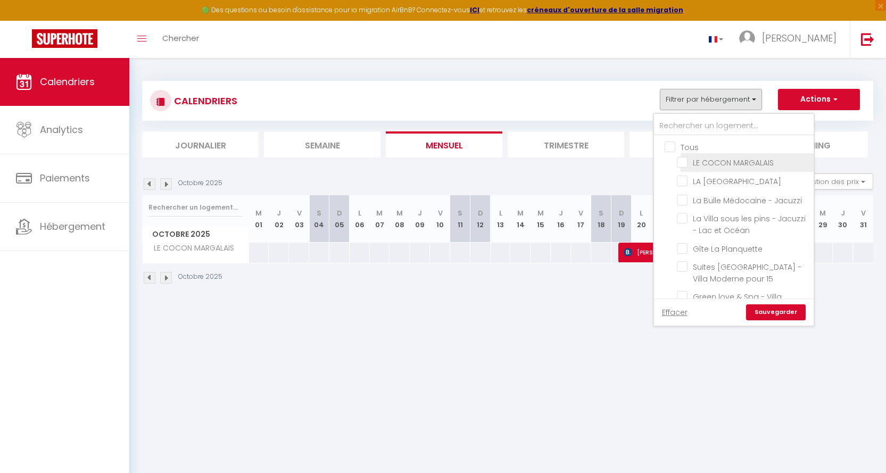
checkbox input "false"
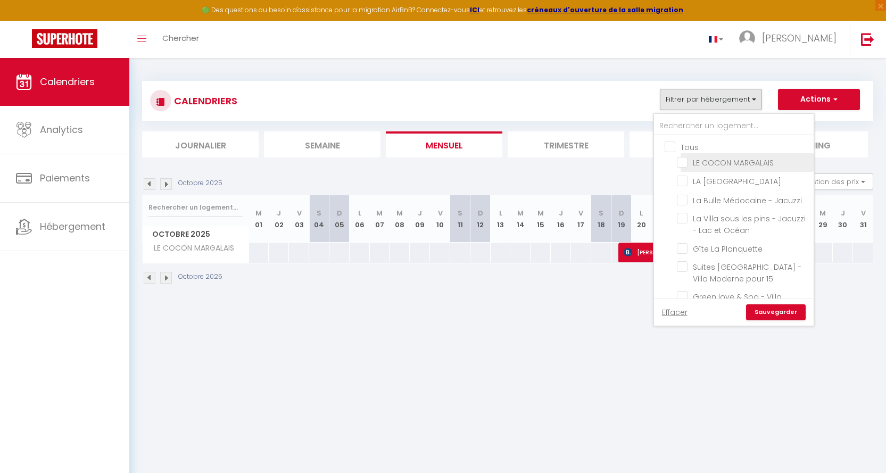
checkbox input "false"
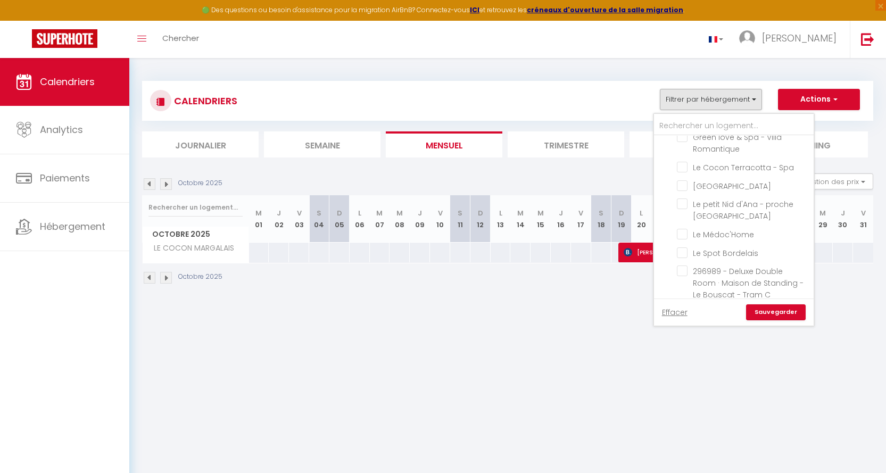
scroll to position [168, 0]
click at [684, 226] on input "Le Médoc'Home" at bounding box center [743, 225] width 133 height 11
checkbox input "true"
checkbox input "false"
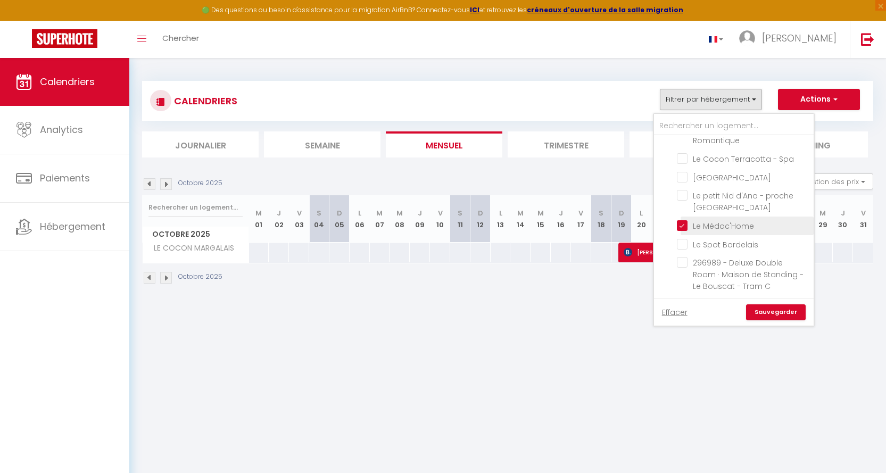
checkbox input "false"
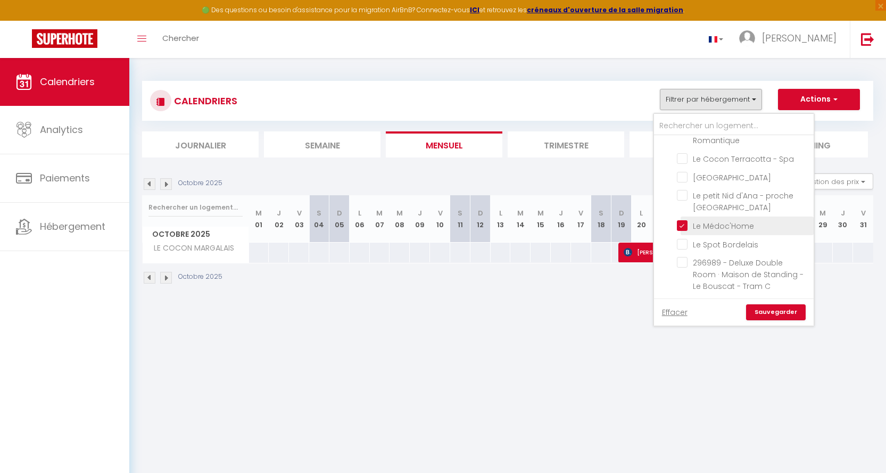
checkbox input "false"
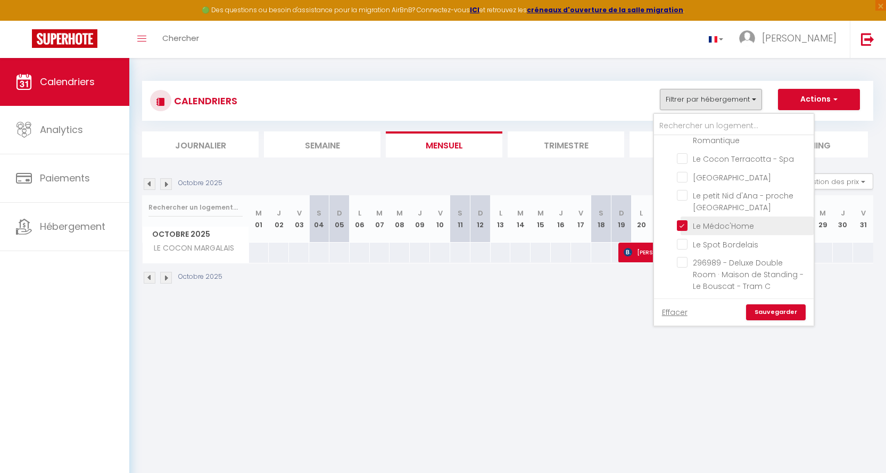
checkbox input "false"
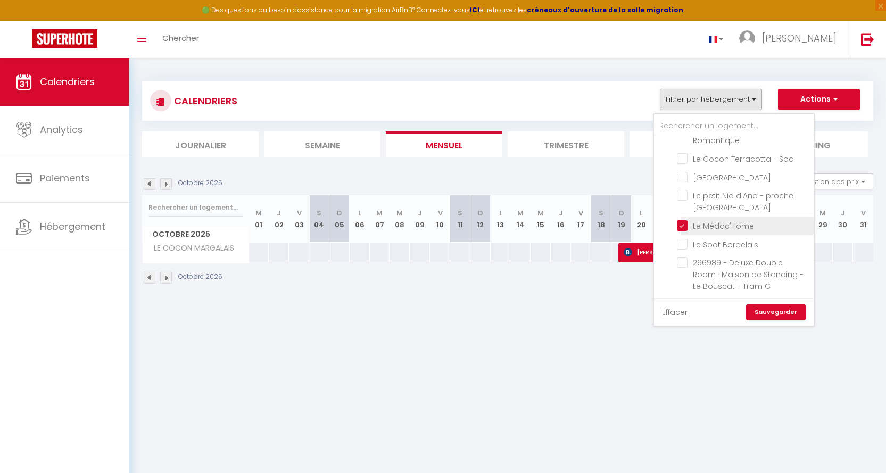
checkbox input "false"
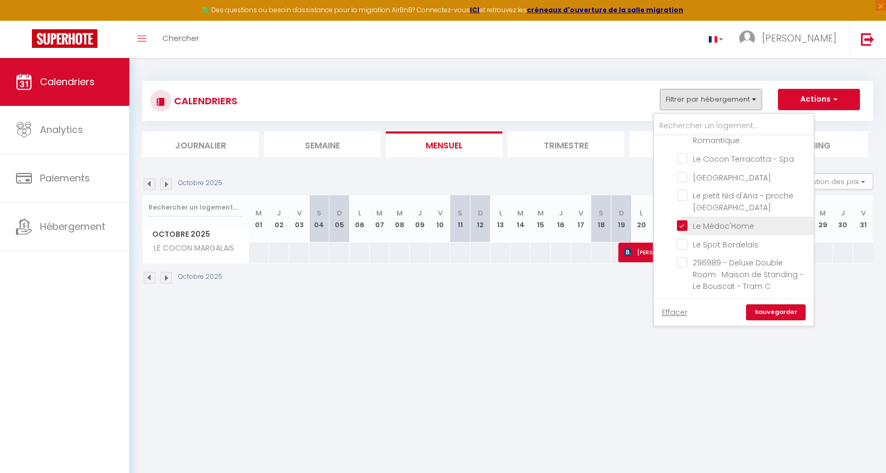
checkbox input "false"
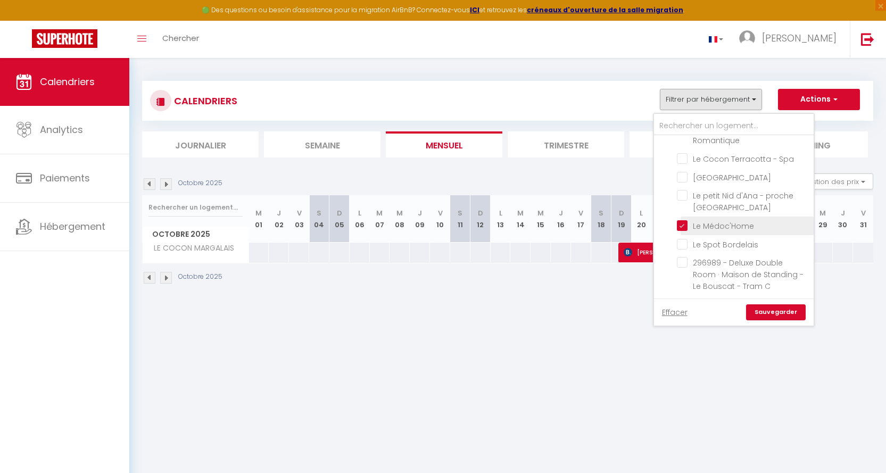
checkbox input "false"
click at [778, 313] on link "Sauvegarder" at bounding box center [776, 312] width 60 height 16
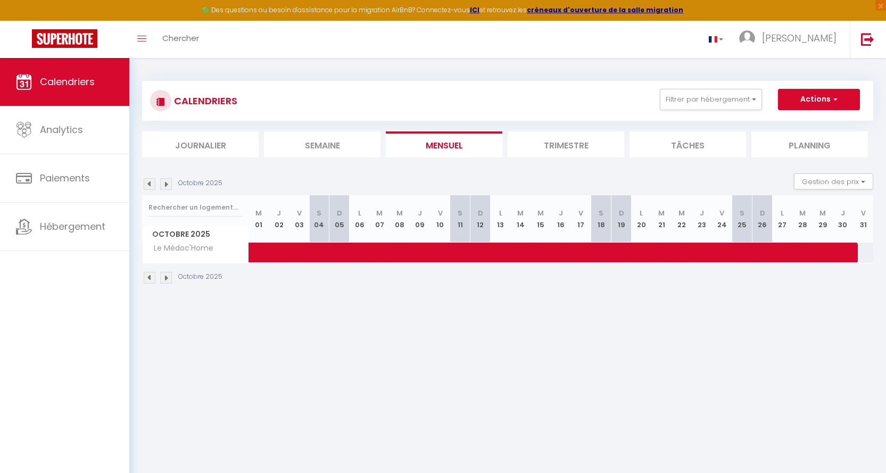
click at [152, 184] on img at bounding box center [150, 184] width 12 height 12
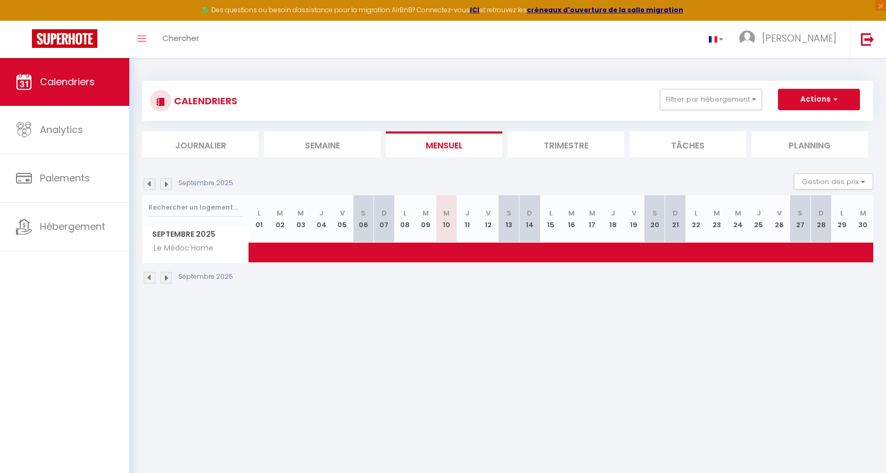
click at [151, 184] on img at bounding box center [150, 184] width 12 height 12
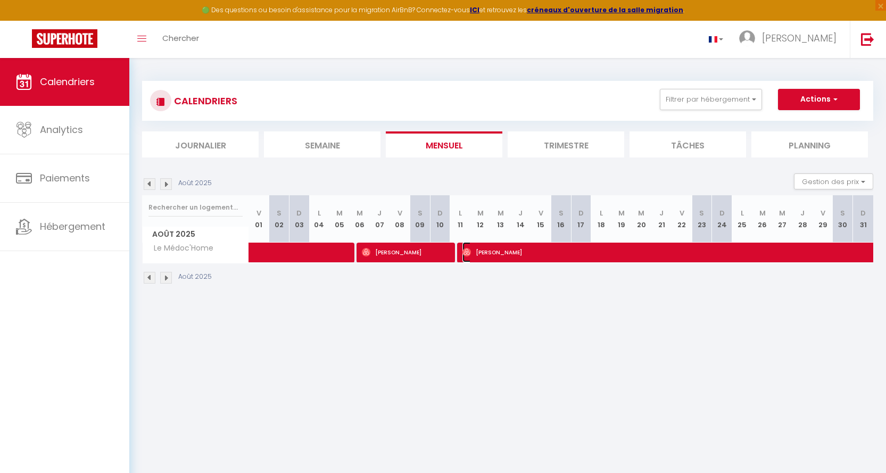
select select "OK"
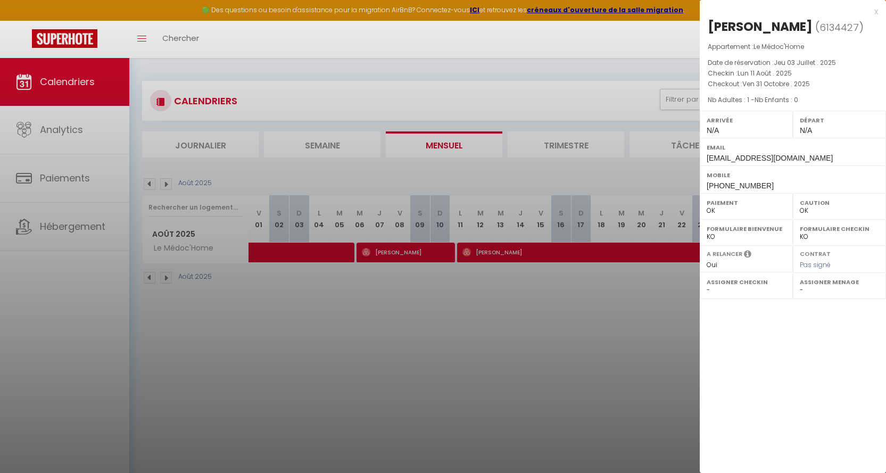
drag, startPoint x: 878, startPoint y: 12, endPoint x: 670, endPoint y: 13, distance: 208.1
click at [809, 11] on div "x" at bounding box center [789, 11] width 178 height 13
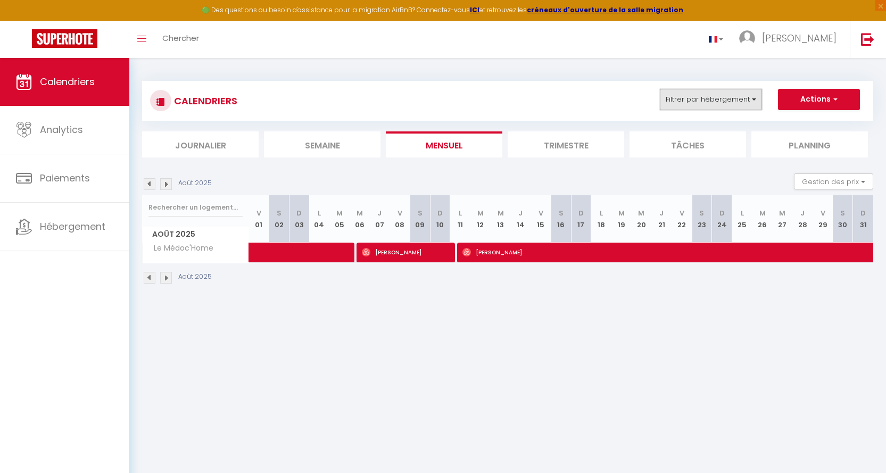
click at [755, 101] on button "Filtrer par hébergement" at bounding box center [711, 99] width 102 height 21
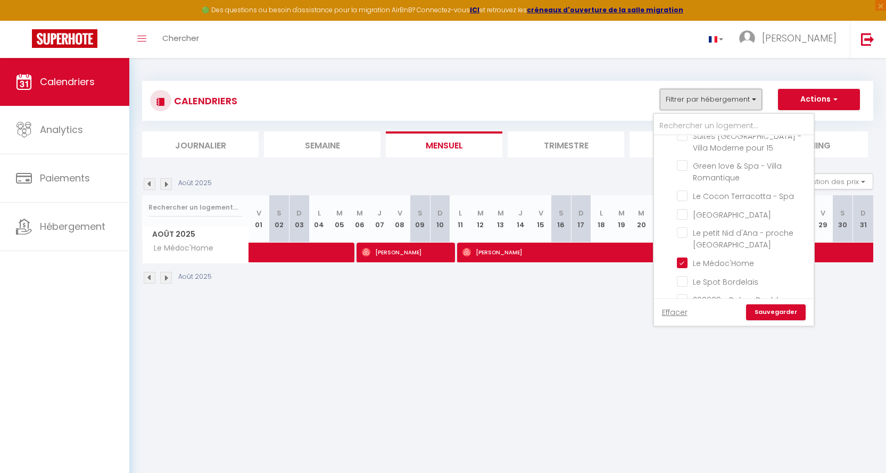
scroll to position [149, 0]
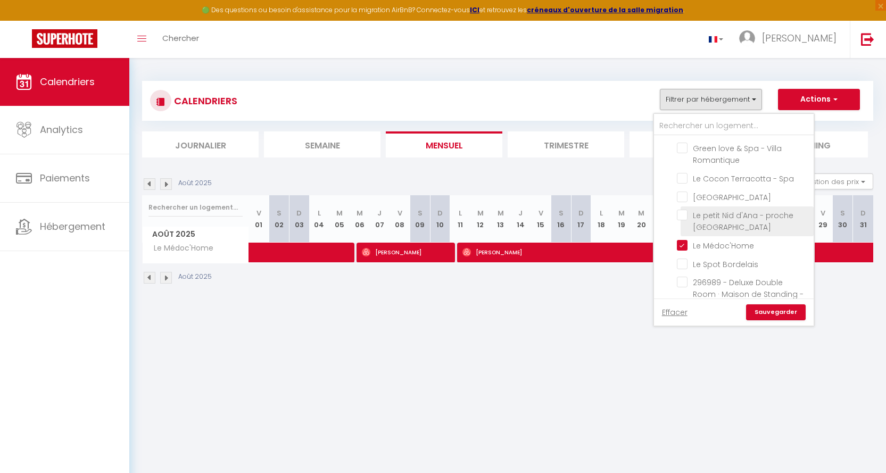
click at [684, 213] on input "Le petit Nid d'Ana - proche [GEOGRAPHIC_DATA]" at bounding box center [743, 215] width 133 height 11
checkbox input "true"
checkbox input "false"
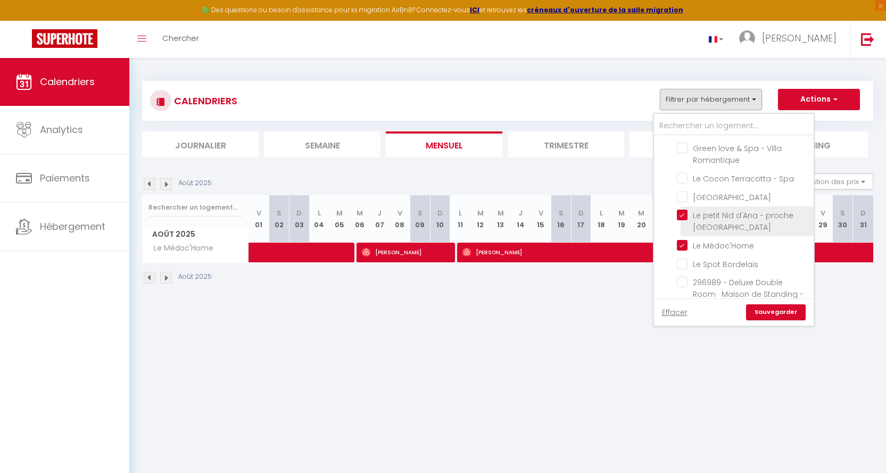
checkbox input "false"
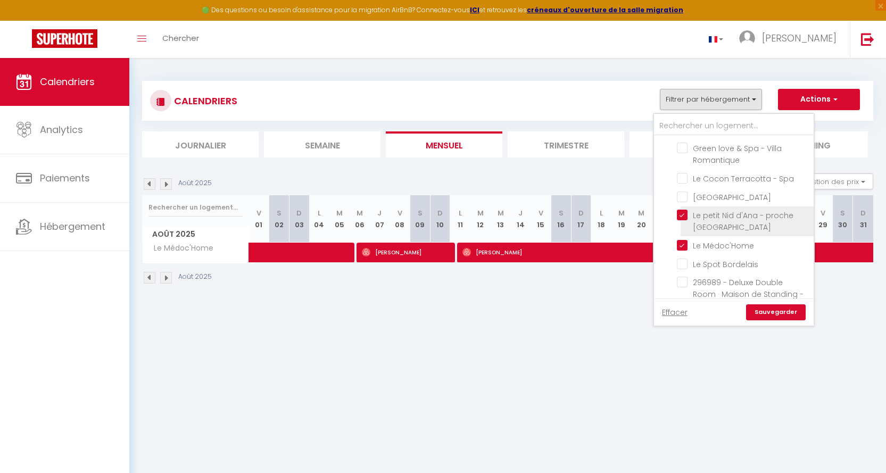
checkbox input "false"
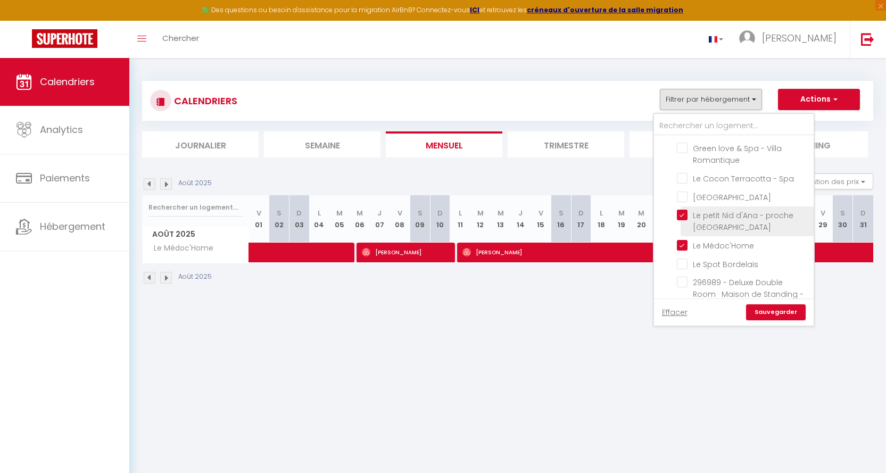
checkbox input "false"
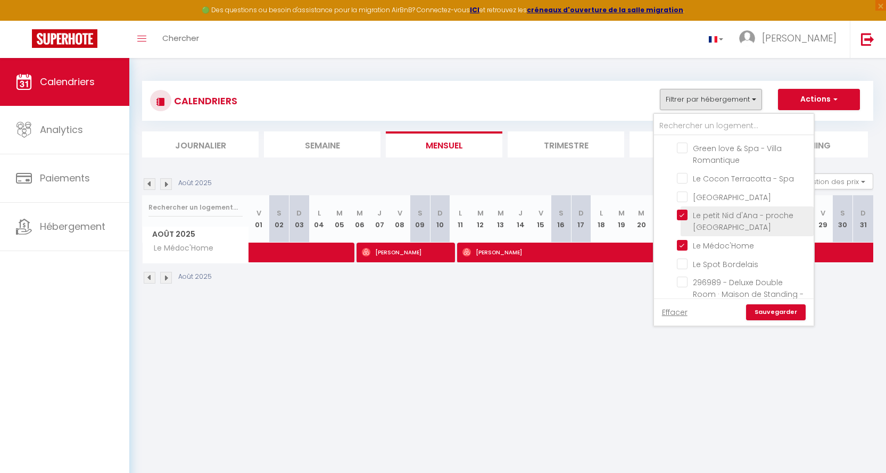
checkbox input "false"
click at [686, 246] on input "Le Médoc'Home" at bounding box center [743, 245] width 133 height 11
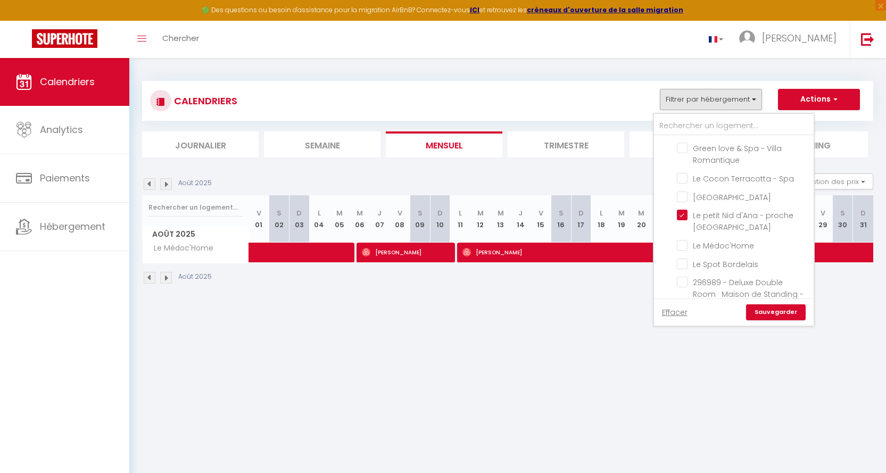
click at [771, 311] on link "Sauvegarder" at bounding box center [776, 312] width 60 height 16
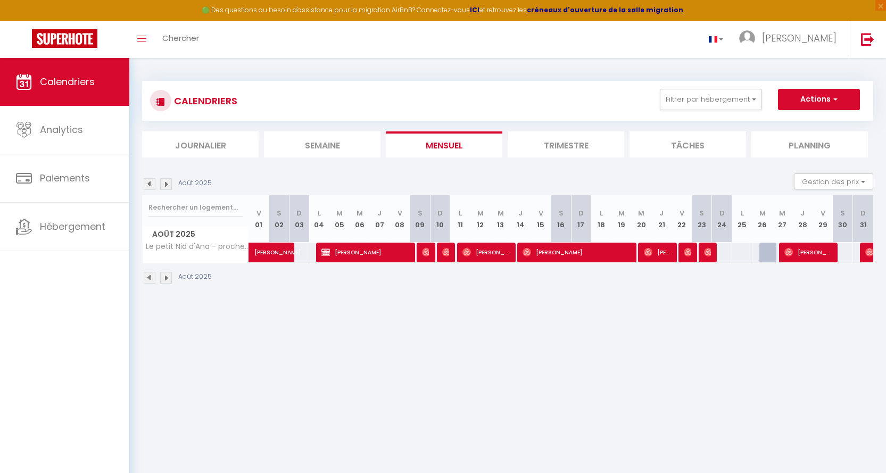
click at [167, 184] on img at bounding box center [166, 184] width 12 height 12
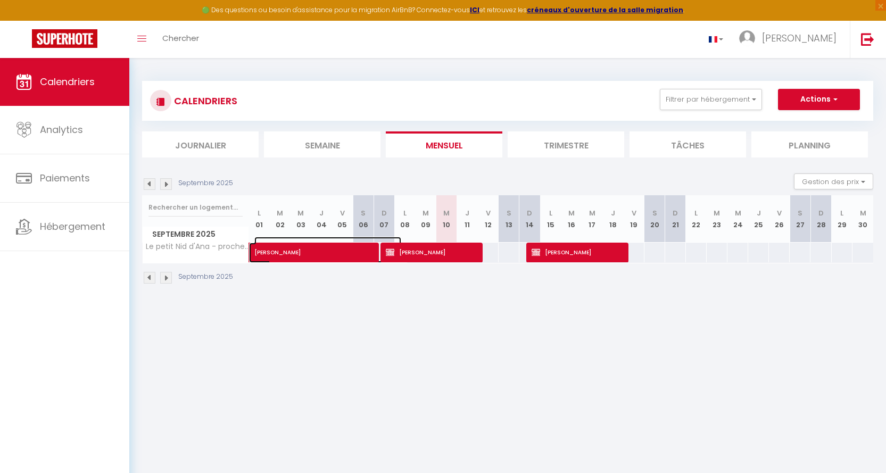
click at [345, 250] on span "[PERSON_NAME]" at bounding box center [327, 247] width 147 height 20
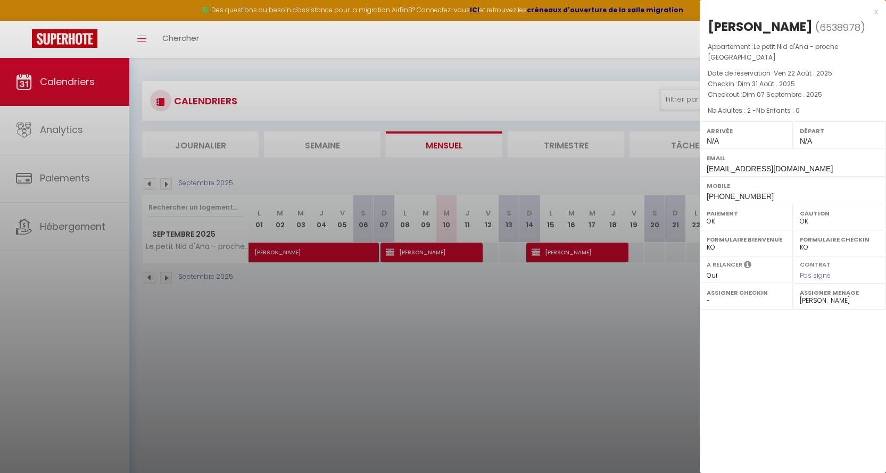
click at [440, 249] on div at bounding box center [443, 236] width 886 height 473
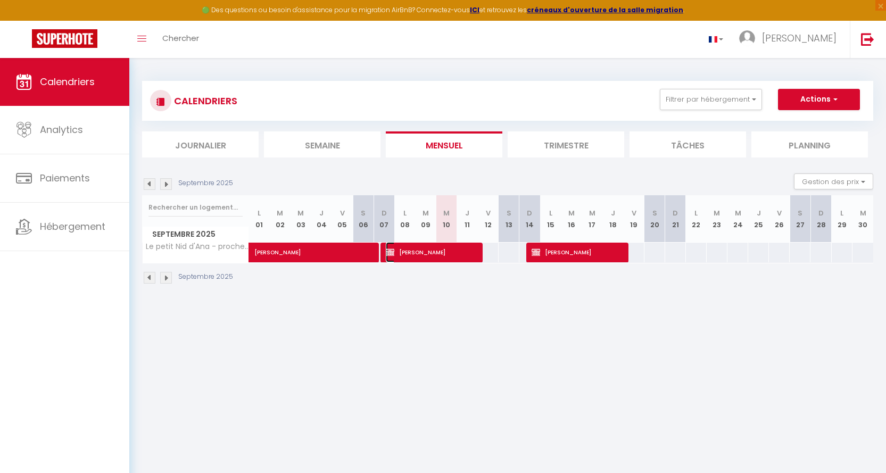
click at [438, 249] on span "[PERSON_NAME]" at bounding box center [431, 252] width 90 height 20
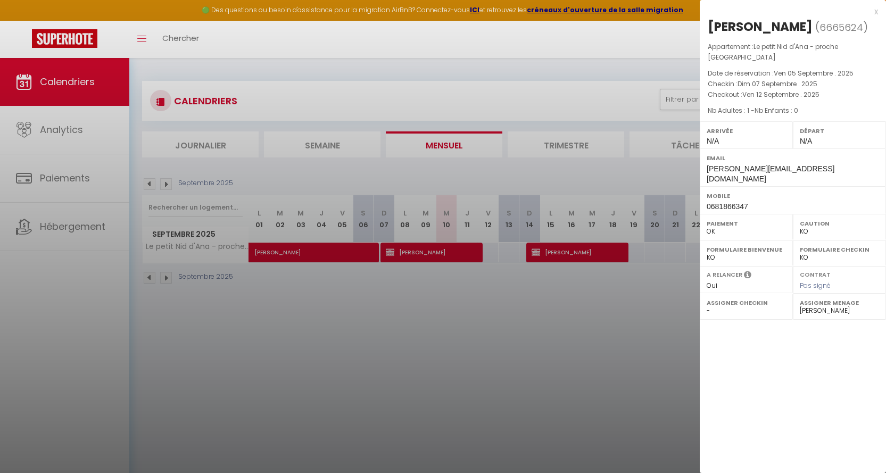
click at [809, 11] on div "x" at bounding box center [789, 11] width 178 height 13
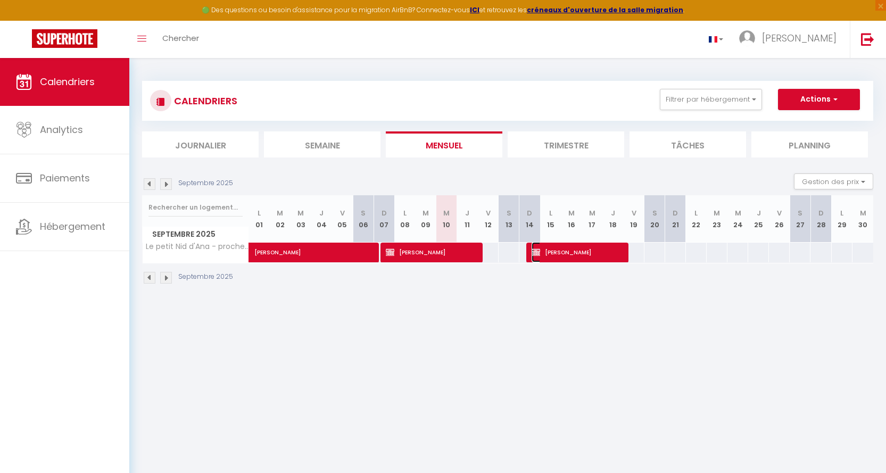
click at [566, 250] on span "[PERSON_NAME]" at bounding box center [577, 252] width 90 height 20
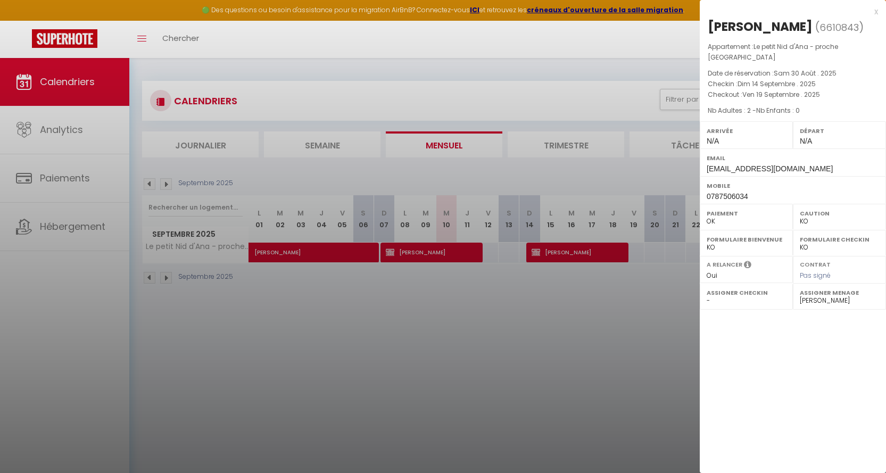
click at [809, 11] on div "x" at bounding box center [789, 11] width 178 height 13
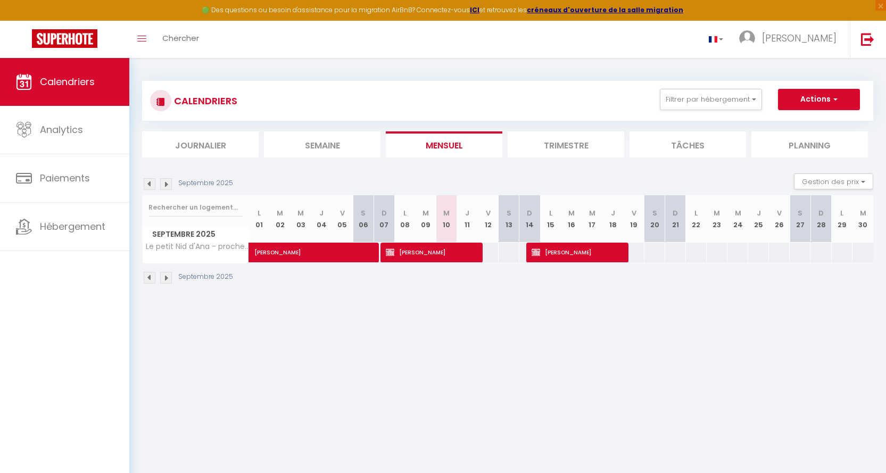
click at [168, 180] on img at bounding box center [166, 184] width 12 height 12
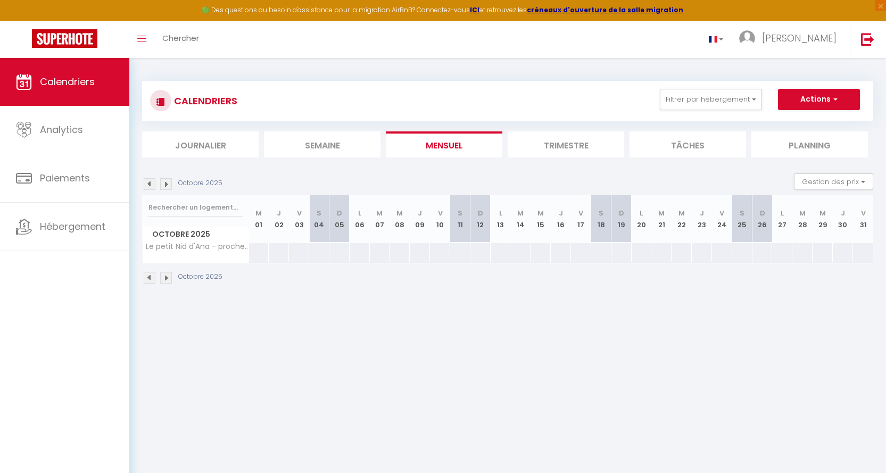
click at [147, 183] on img at bounding box center [150, 184] width 12 height 12
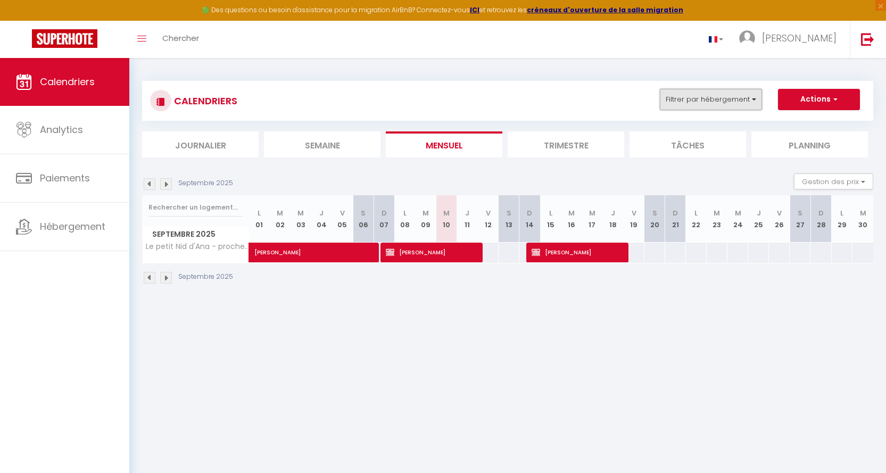
click at [755, 96] on button "Filtrer par hébergement" at bounding box center [711, 99] width 102 height 21
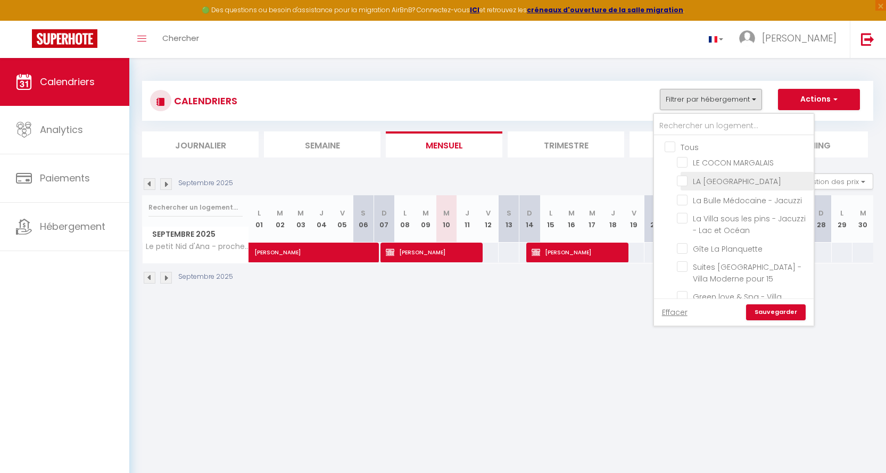
click at [684, 177] on input "LA [GEOGRAPHIC_DATA]" at bounding box center [743, 180] width 133 height 11
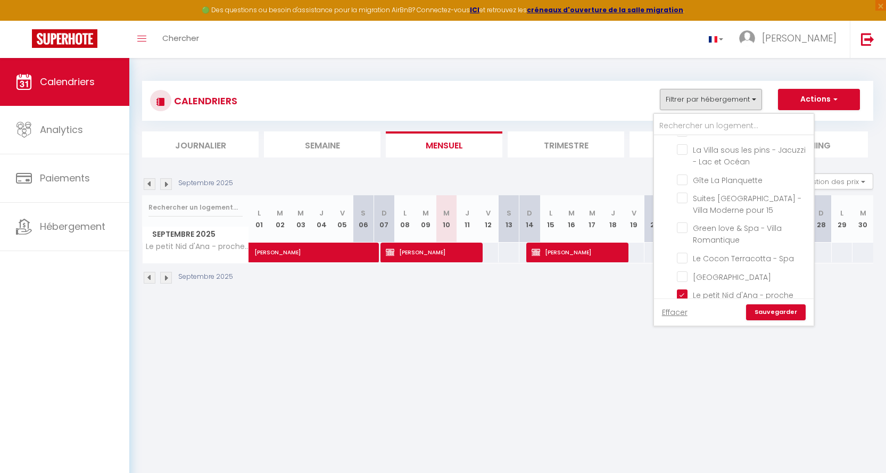
scroll to position [137, 0]
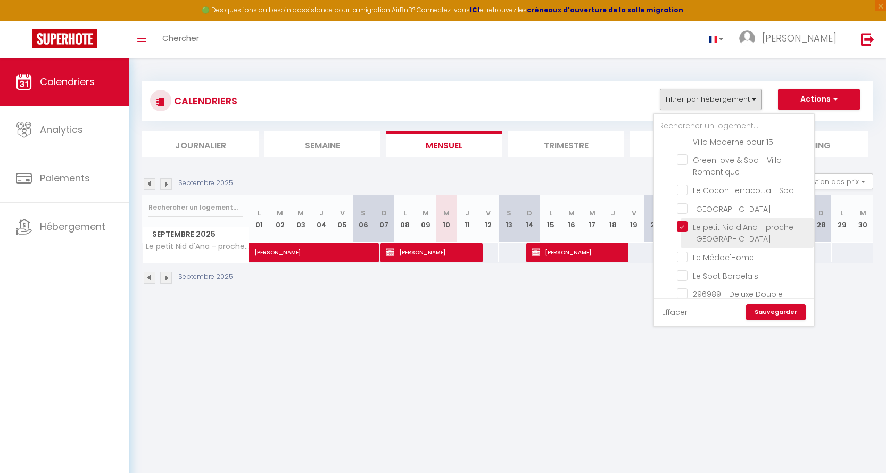
click at [681, 226] on input "Le petit Nid d'Ana - proche [GEOGRAPHIC_DATA]" at bounding box center [743, 226] width 133 height 11
click at [772, 308] on link "Sauvegarder" at bounding box center [776, 312] width 60 height 16
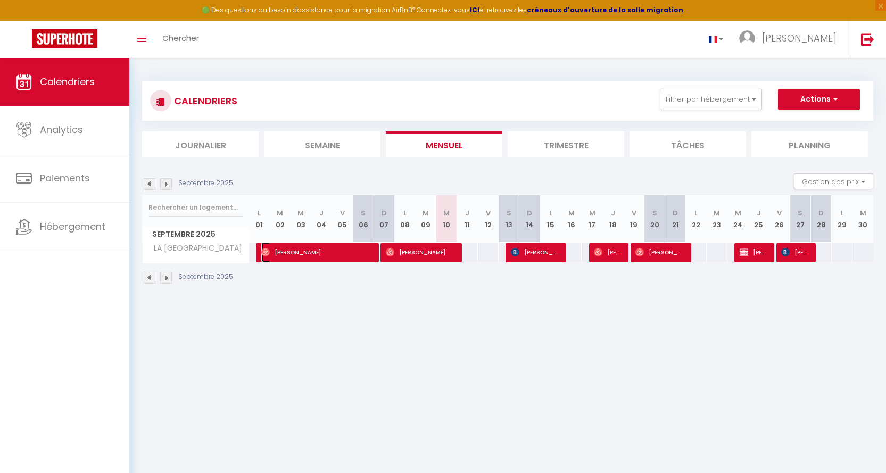
click at [334, 248] on span "[PERSON_NAME]" at bounding box center [316, 252] width 111 height 20
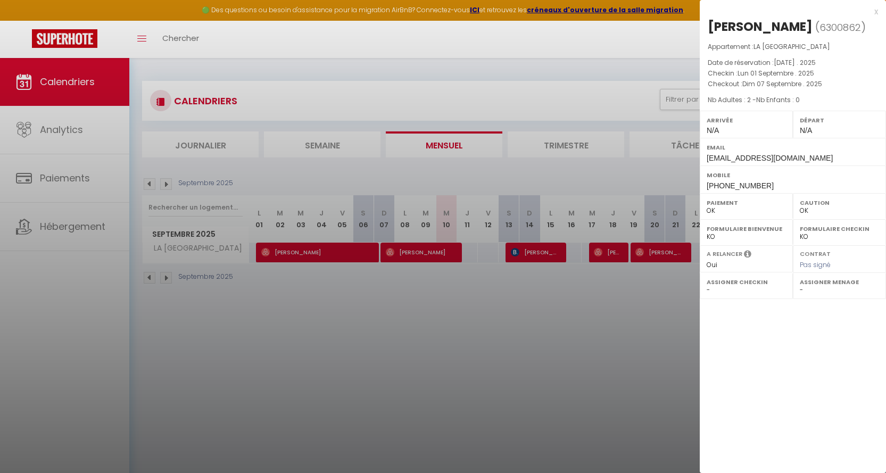
click at [408, 250] on div at bounding box center [443, 236] width 886 height 473
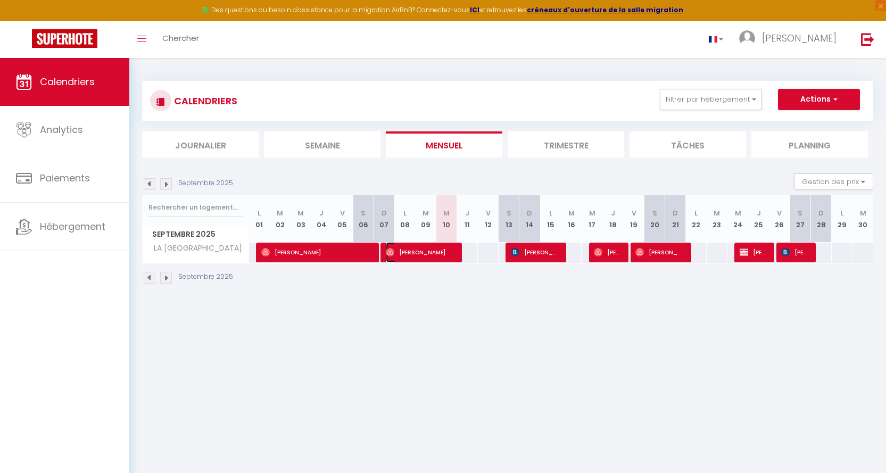
click at [424, 251] on span "[PERSON_NAME]" at bounding box center [420, 252] width 69 height 20
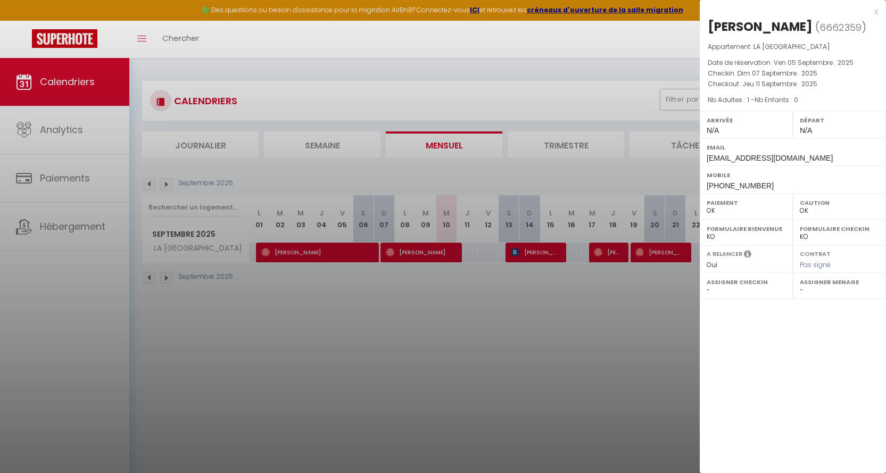
click at [539, 250] on div at bounding box center [443, 236] width 886 height 473
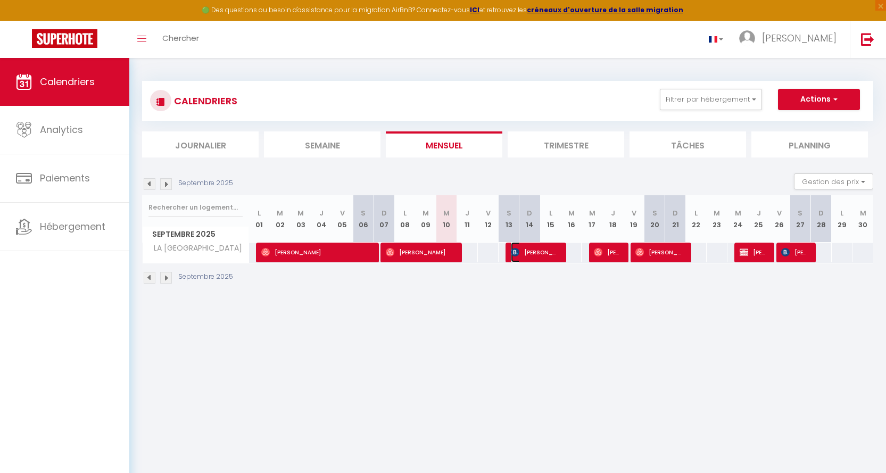
click at [534, 248] on span "[PERSON_NAME]" at bounding box center [535, 252] width 48 height 20
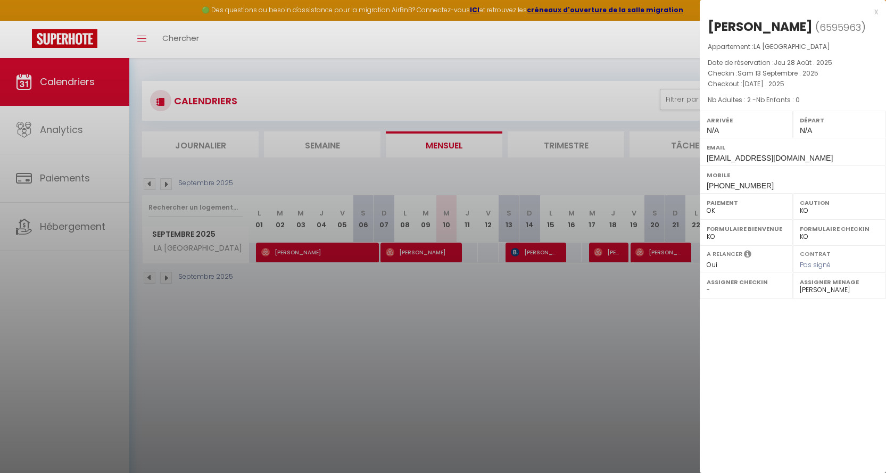
click at [809, 9] on div "x" at bounding box center [789, 11] width 178 height 13
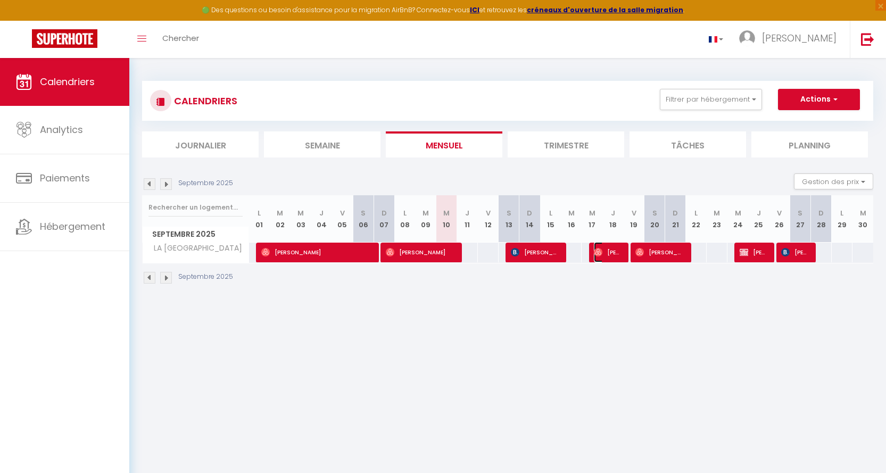
click at [607, 250] on span "[PERSON_NAME]" at bounding box center [608, 252] width 28 height 20
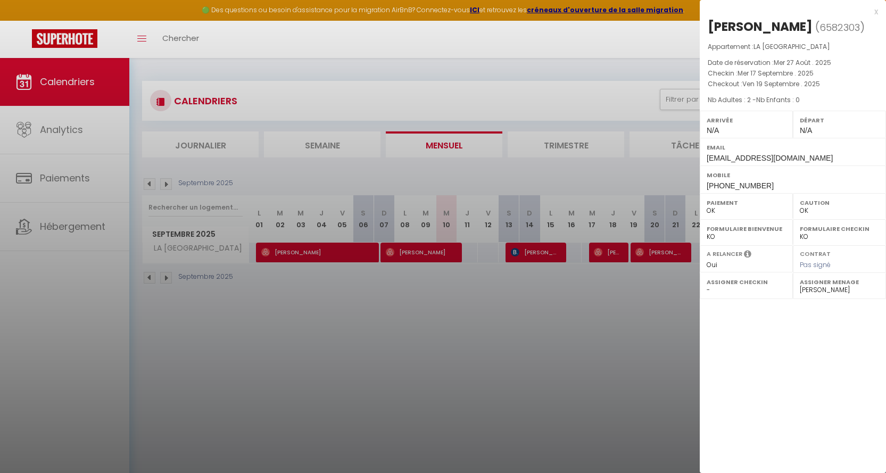
click at [809, 10] on div "x" at bounding box center [789, 11] width 178 height 13
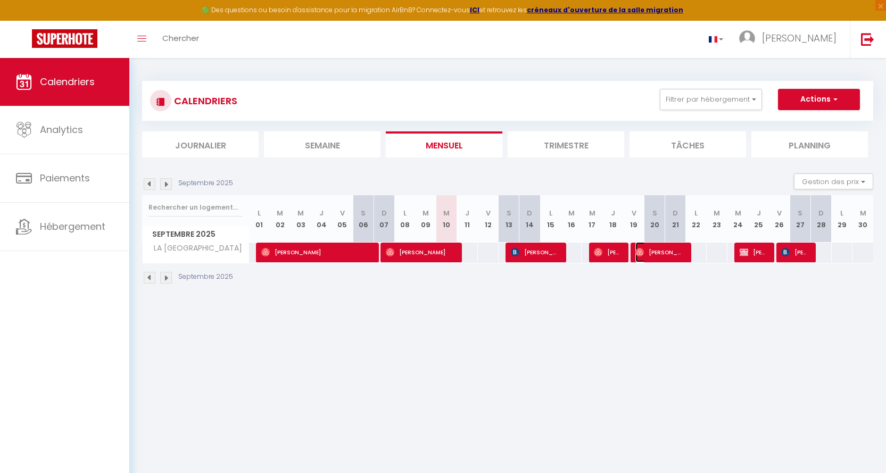
click at [666, 251] on span "[PERSON_NAME]" at bounding box center [660, 252] width 48 height 20
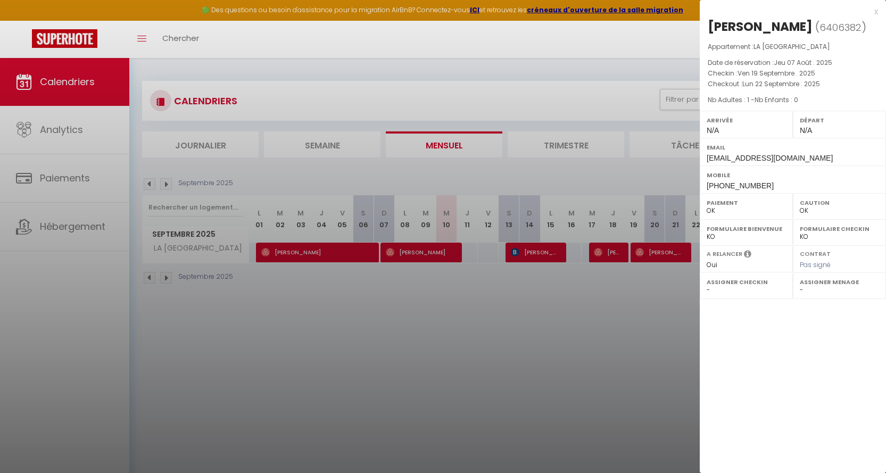
click at [809, 12] on div "x [PERSON_NAME] ( 6406382 ) Appartement : LA [GEOGRAPHIC_DATA] Date de réservat…" at bounding box center [793, 99] width 186 height 199
click at [809, 8] on div "x" at bounding box center [789, 11] width 178 height 13
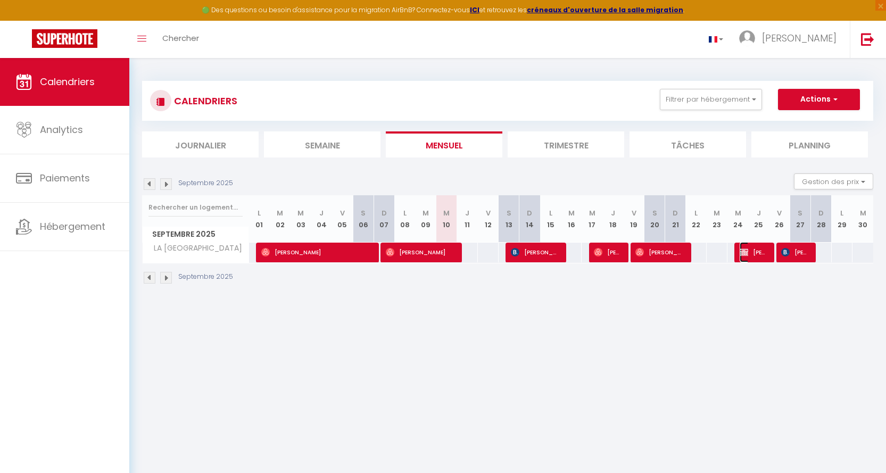
click at [755, 253] on span "[PERSON_NAME]" at bounding box center [754, 252] width 28 height 20
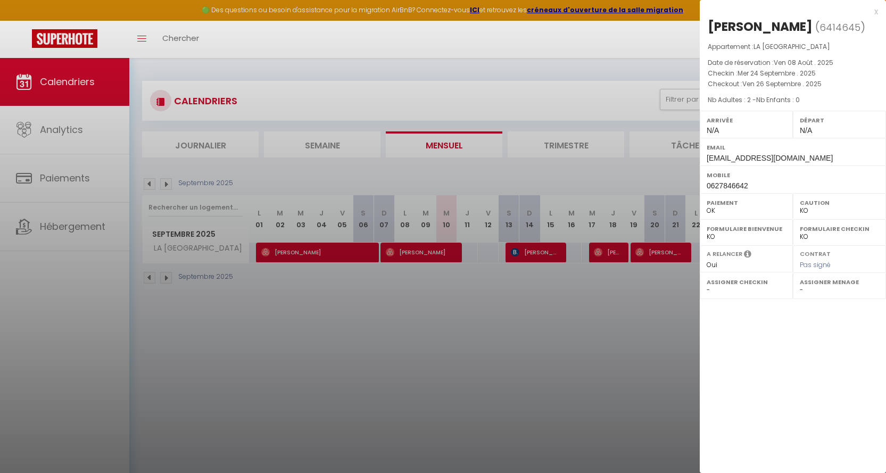
click at [809, 10] on div "x" at bounding box center [789, 11] width 178 height 13
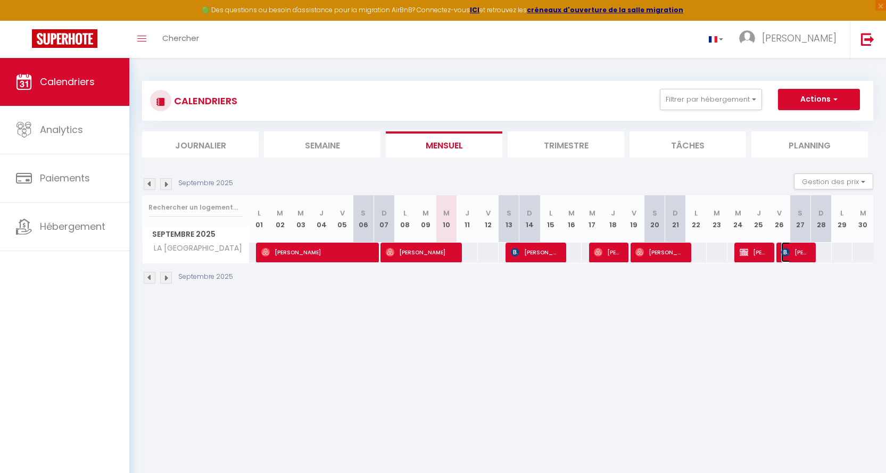
click at [802, 250] on span "[PERSON_NAME]" at bounding box center [795, 252] width 28 height 20
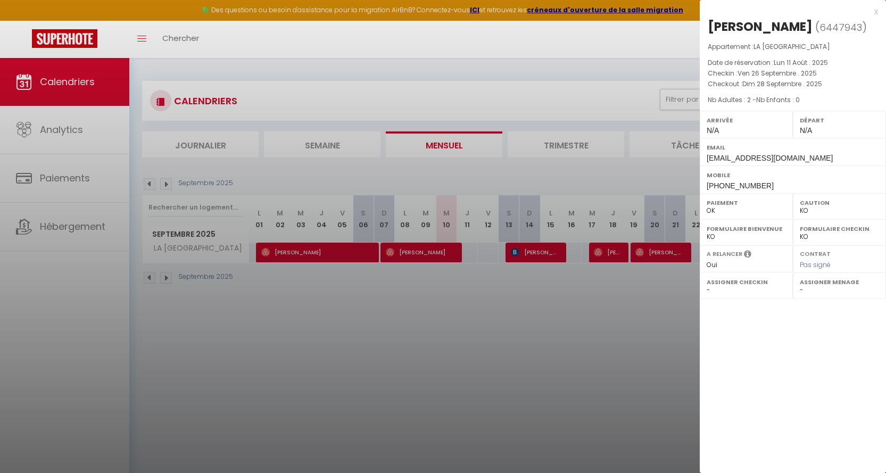
click at [809, 10] on div "x" at bounding box center [789, 11] width 178 height 13
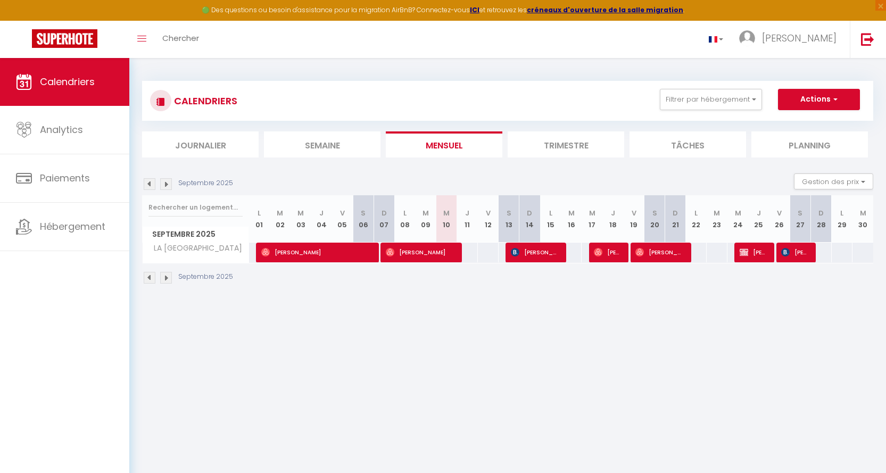
click at [164, 181] on img at bounding box center [166, 184] width 12 height 12
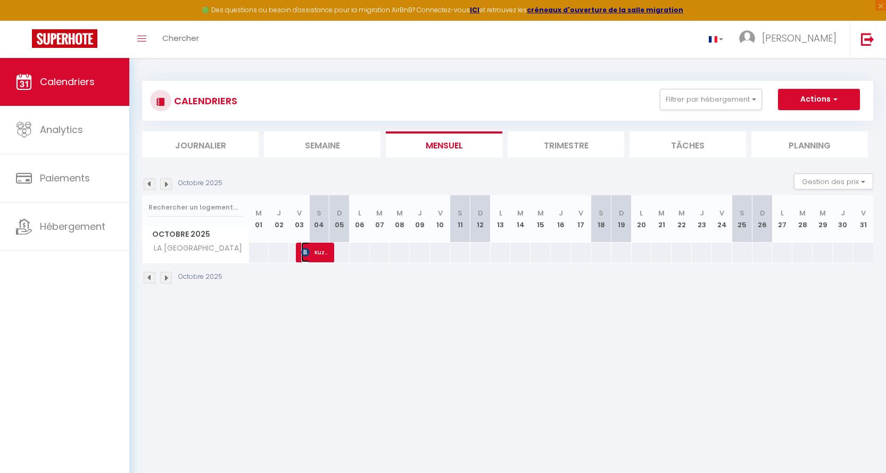
click at [316, 249] on span "Kuznik Elyjah" at bounding box center [314, 252] width 27 height 20
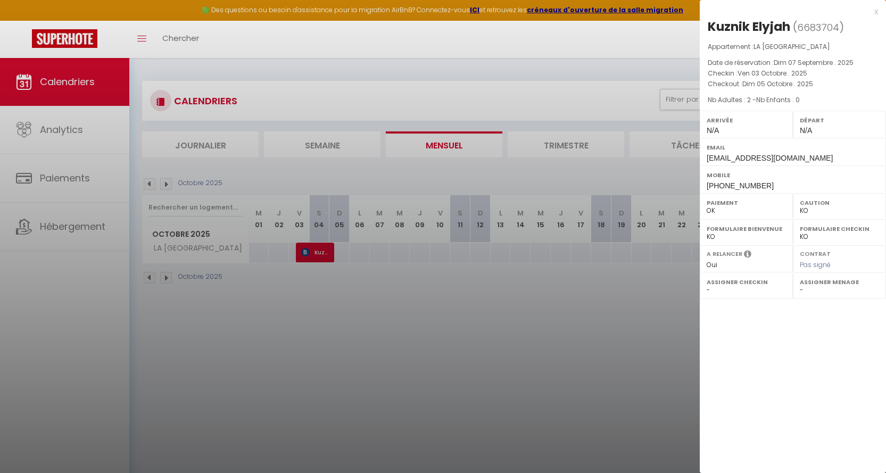
click at [809, 12] on div "x" at bounding box center [789, 11] width 178 height 13
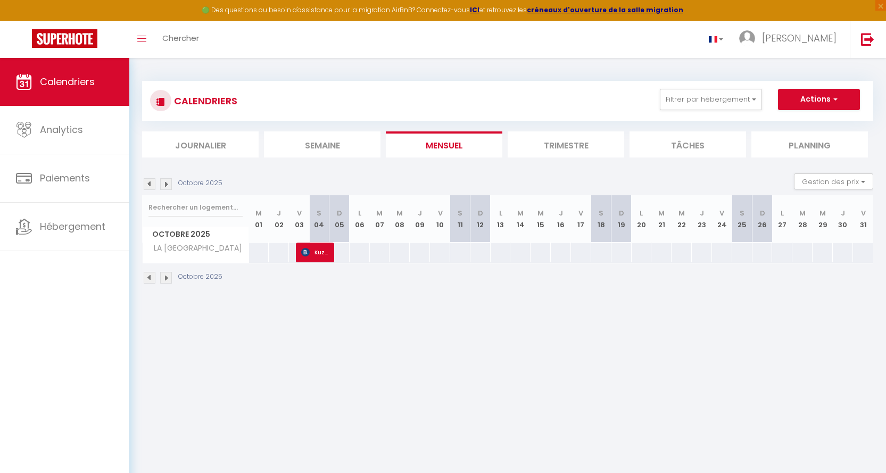
click at [150, 184] on img at bounding box center [150, 184] width 12 height 12
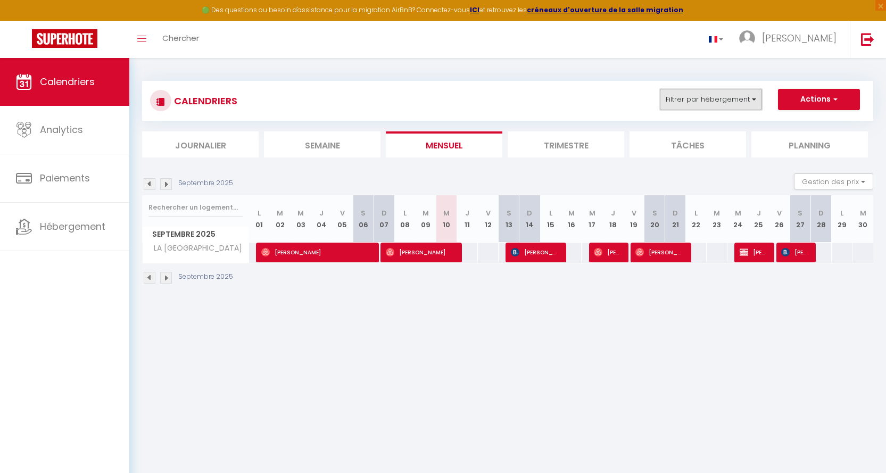
click at [757, 97] on button "Filtrer par hébergement" at bounding box center [711, 99] width 102 height 21
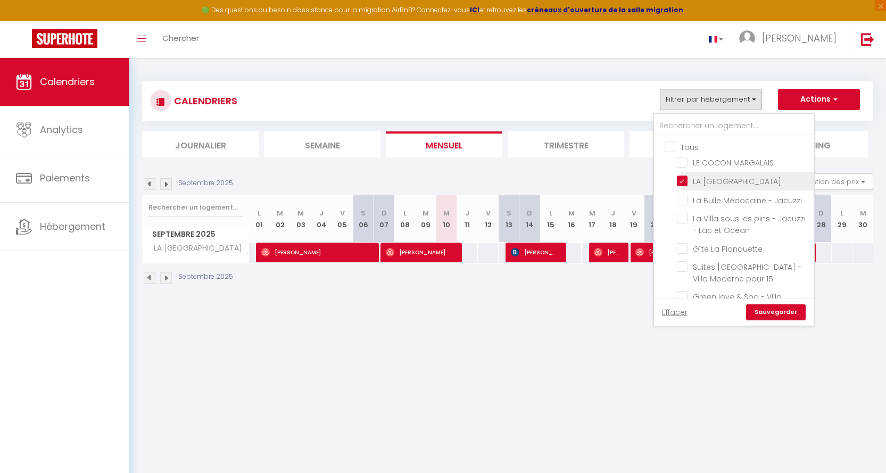
click at [683, 180] on input "LA [GEOGRAPHIC_DATA]" at bounding box center [743, 180] width 133 height 11
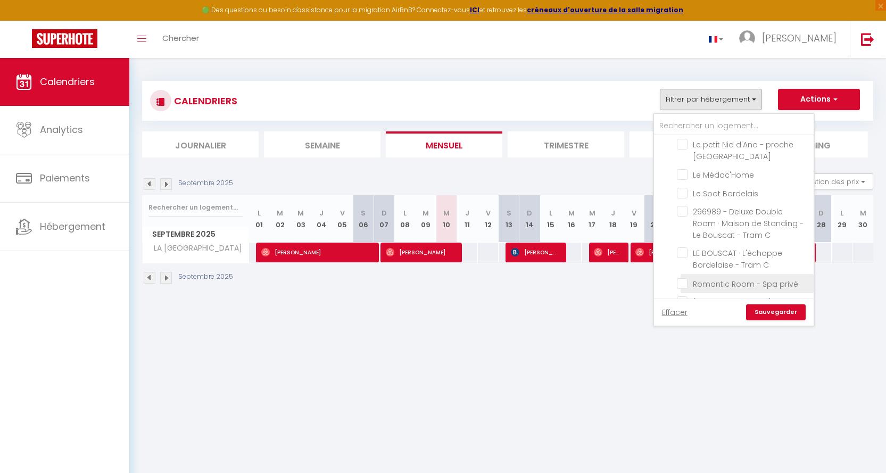
click at [678, 283] on input "Romantic Room - Spa privé" at bounding box center [743, 282] width 133 height 11
click at [774, 312] on link "Sauvegarder" at bounding box center [776, 312] width 60 height 16
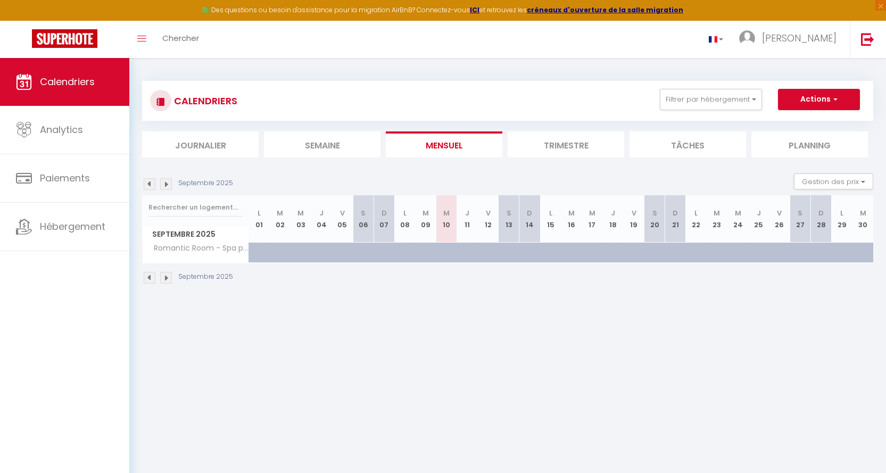
click at [146, 183] on img at bounding box center [150, 184] width 12 height 12
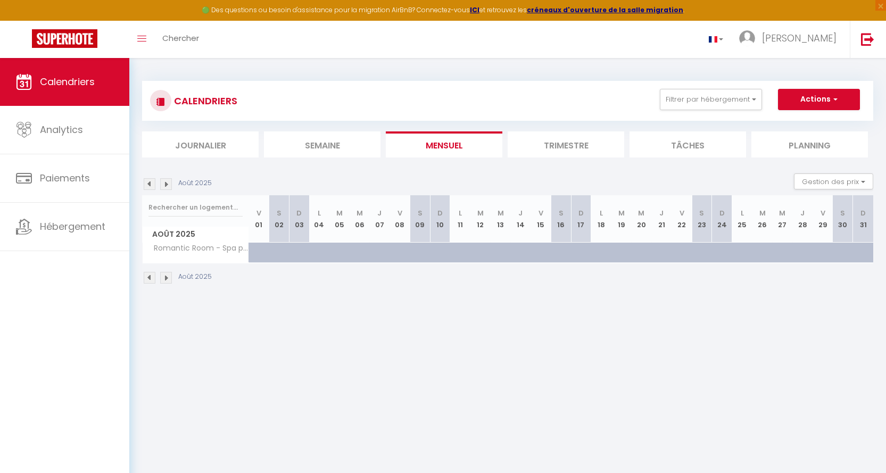
click at [164, 182] on img at bounding box center [166, 184] width 12 height 12
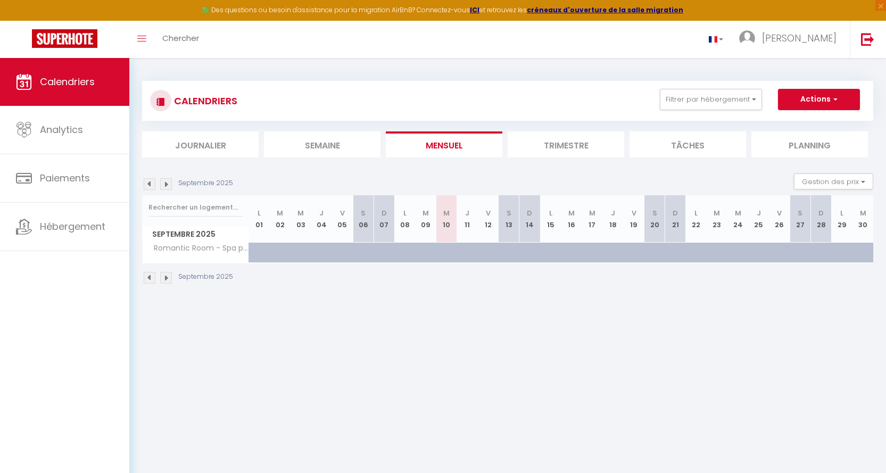
click at [164, 182] on img at bounding box center [166, 184] width 12 height 12
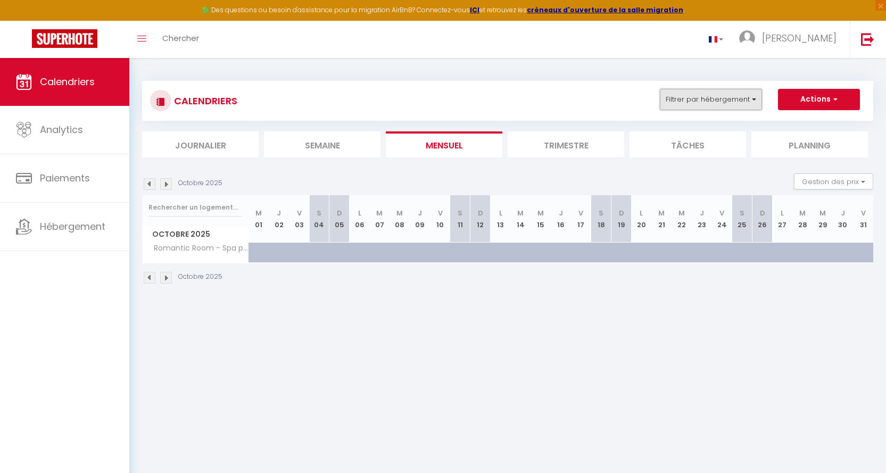
click at [755, 98] on button "Filtrer par hébergement" at bounding box center [711, 99] width 102 height 21
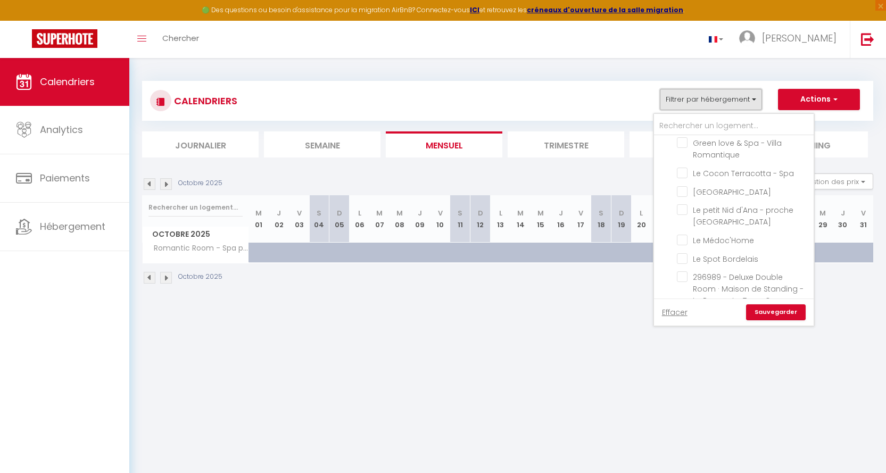
scroll to position [171, 0]
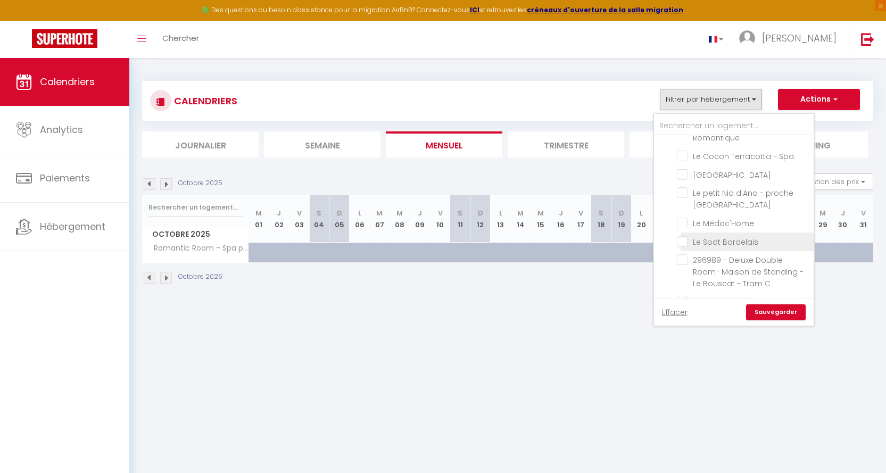
click at [683, 241] on input "Le Spot Bordelais" at bounding box center [743, 241] width 133 height 11
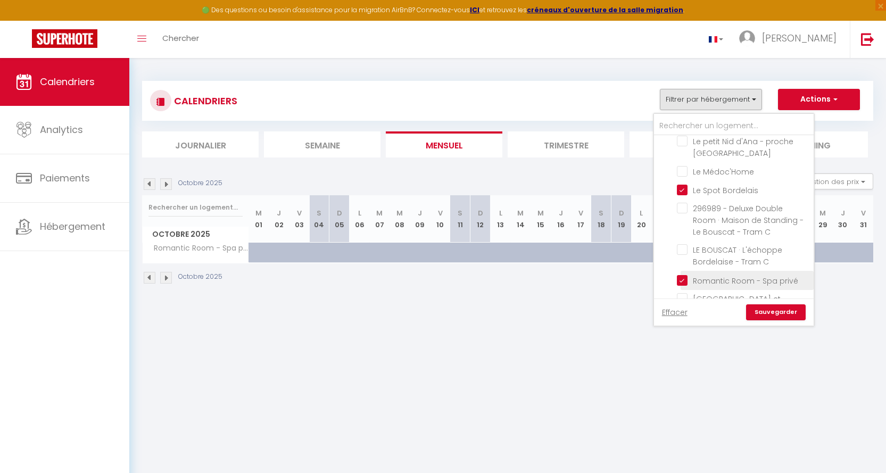
click at [686, 278] on input "Romantic Room - Spa privé" at bounding box center [743, 279] width 133 height 11
click at [773, 314] on link "Sauvegarder" at bounding box center [776, 312] width 60 height 16
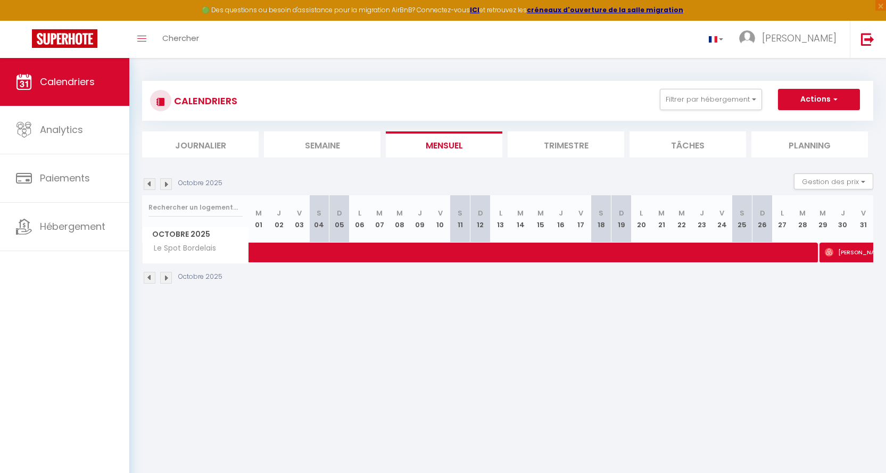
click at [148, 182] on img at bounding box center [150, 184] width 12 height 12
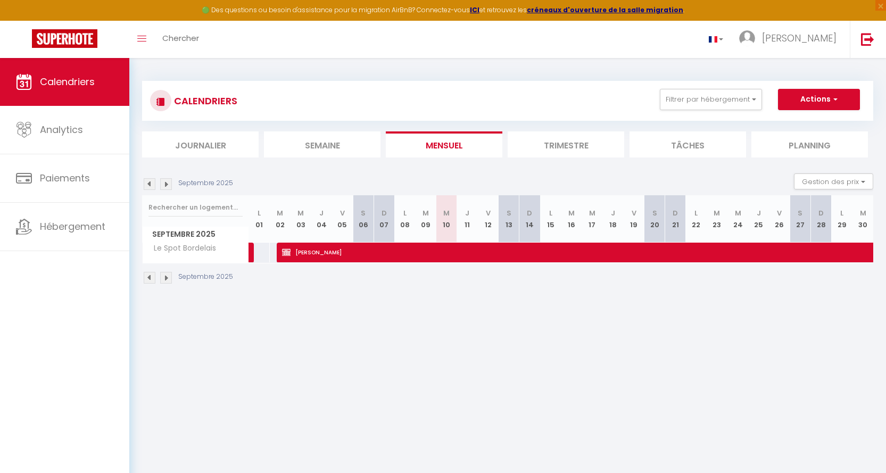
click at [148, 182] on img at bounding box center [150, 184] width 12 height 12
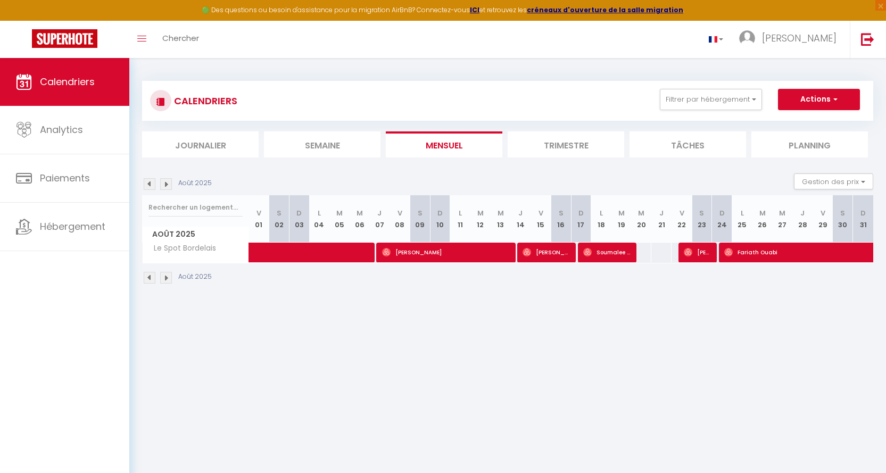
click at [164, 276] on img at bounding box center [166, 278] width 12 height 12
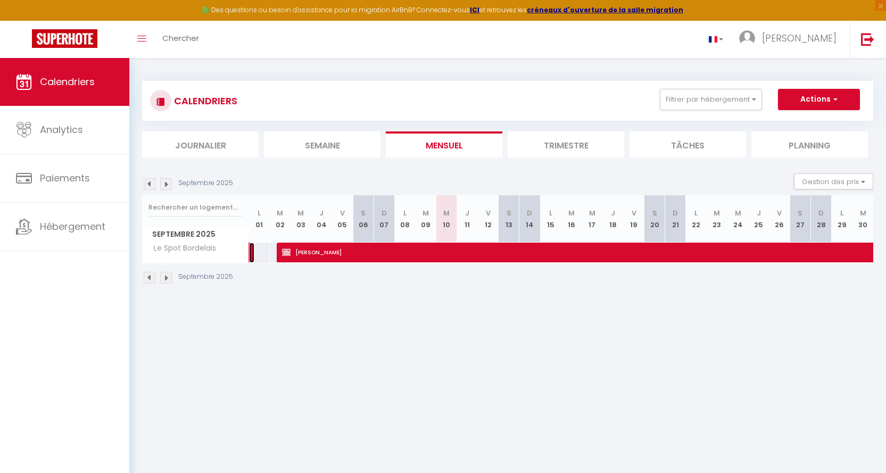
click at [252, 249] on link at bounding box center [251, 253] width 5 height 20
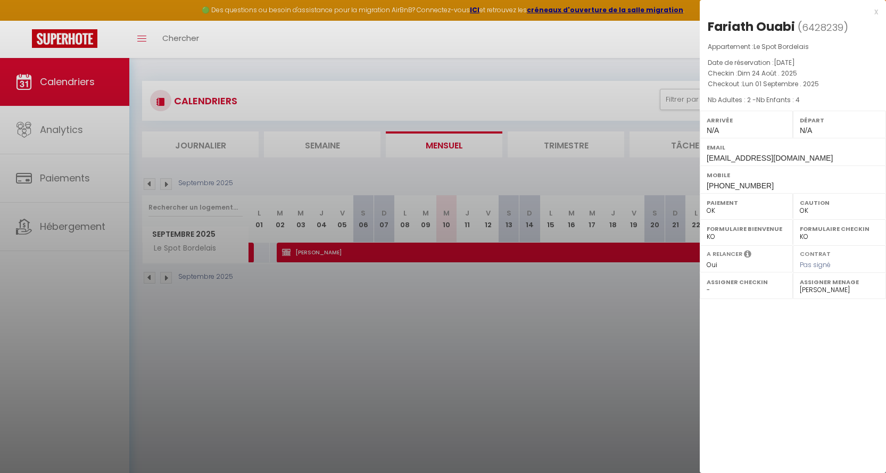
click at [809, 11] on div "x" at bounding box center [789, 11] width 178 height 13
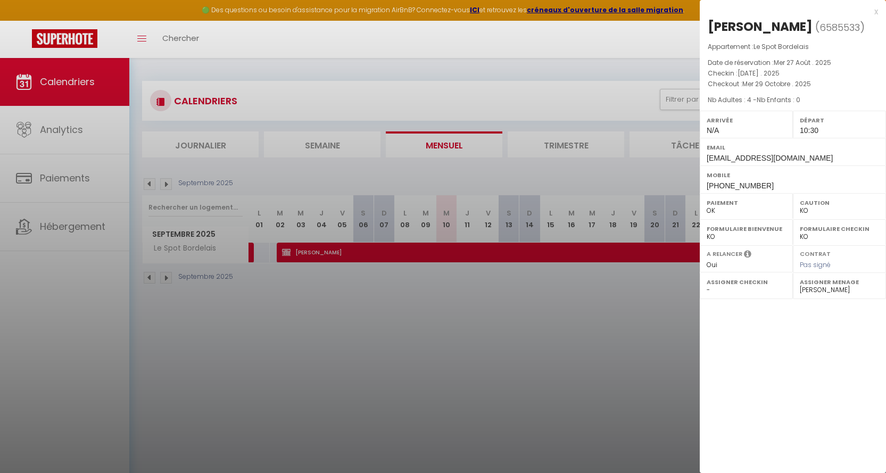
click at [809, 9] on div "x [PERSON_NAME] ( 6585533 ) Appartement : Le Spot Bordelais Date de réservation…" at bounding box center [793, 99] width 186 height 199
click at [809, 11] on div "x" at bounding box center [789, 11] width 178 height 13
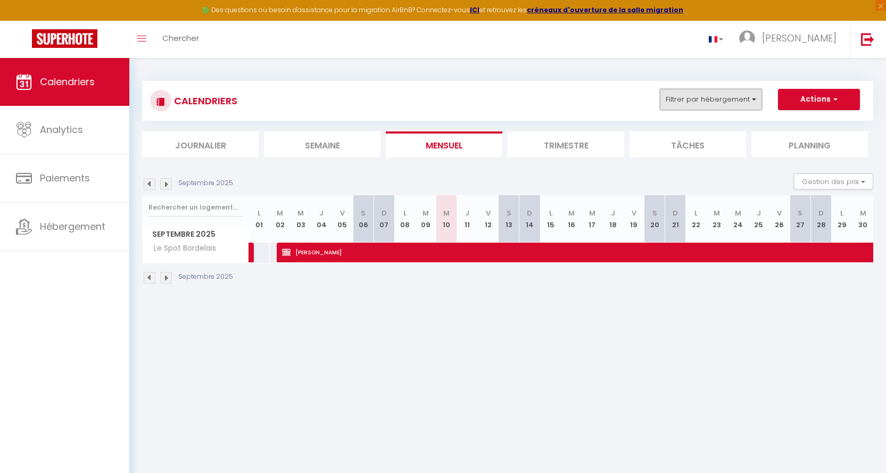
click at [752, 97] on button "Filtrer par hébergement" at bounding box center [711, 99] width 102 height 21
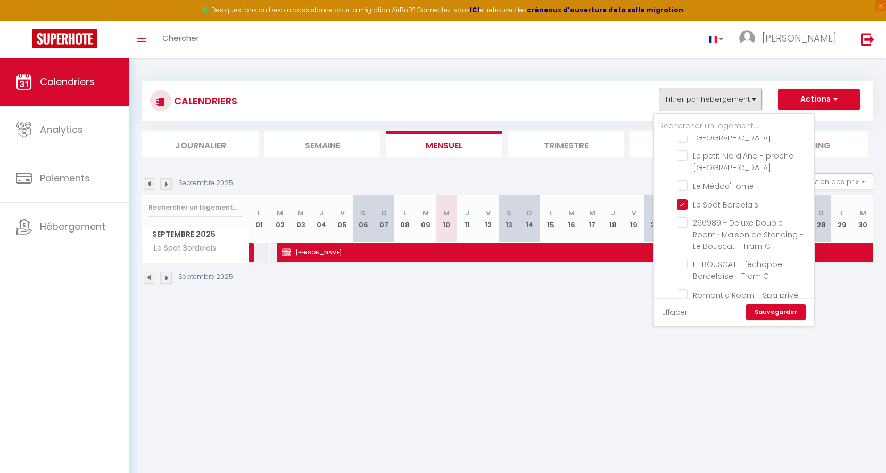
scroll to position [231, 0]
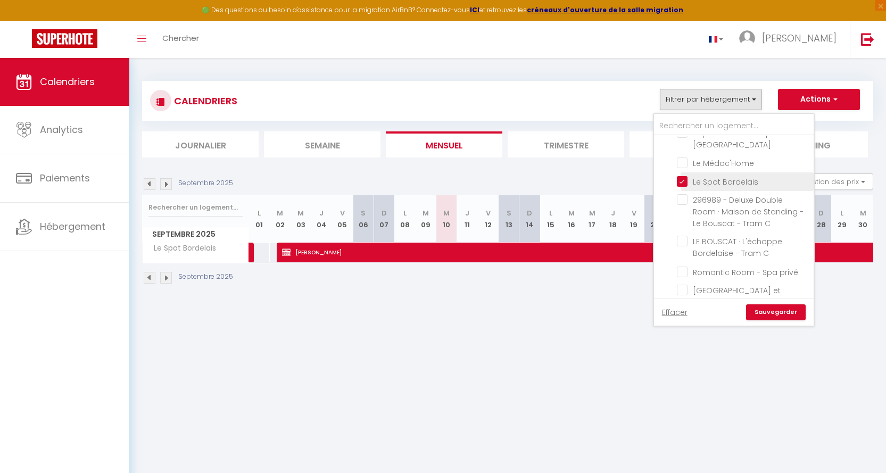
click at [684, 183] on input "Le Spot Bordelais" at bounding box center [743, 181] width 133 height 11
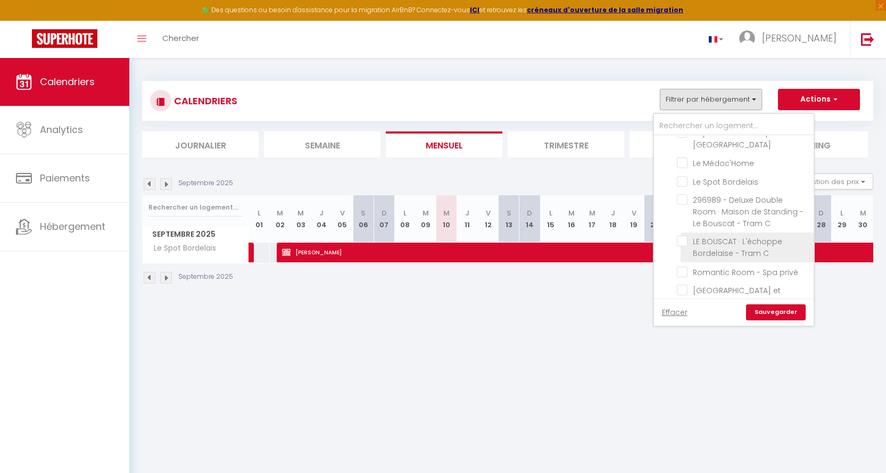
click at [683, 241] on input "LE BOUSCAT · L'échoppe Bordelaise - Tram C" at bounding box center [743, 241] width 133 height 11
click at [774, 313] on link "Sauvegarder" at bounding box center [776, 312] width 60 height 16
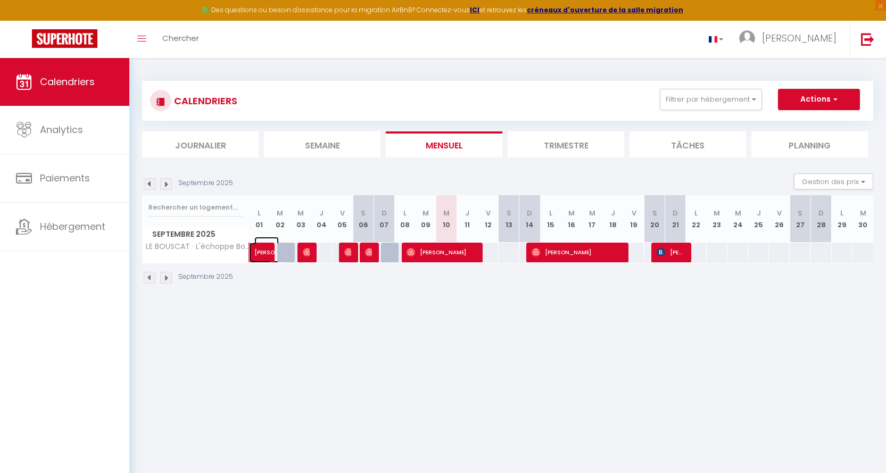
drag, startPoint x: 258, startPoint y: 250, endPoint x: 258, endPoint y: 257, distance: 6.4
click at [258, 250] on span "[PERSON_NAME]" at bounding box center [266, 247] width 24 height 20
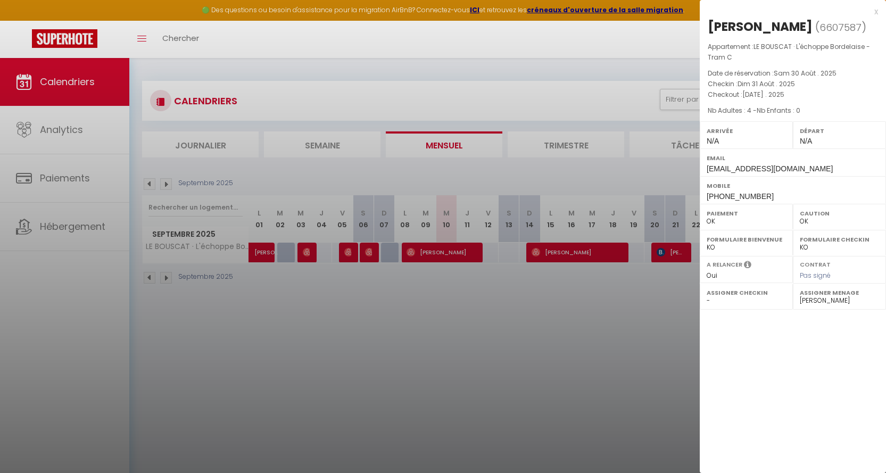
click at [809, 12] on div "x" at bounding box center [789, 11] width 178 height 13
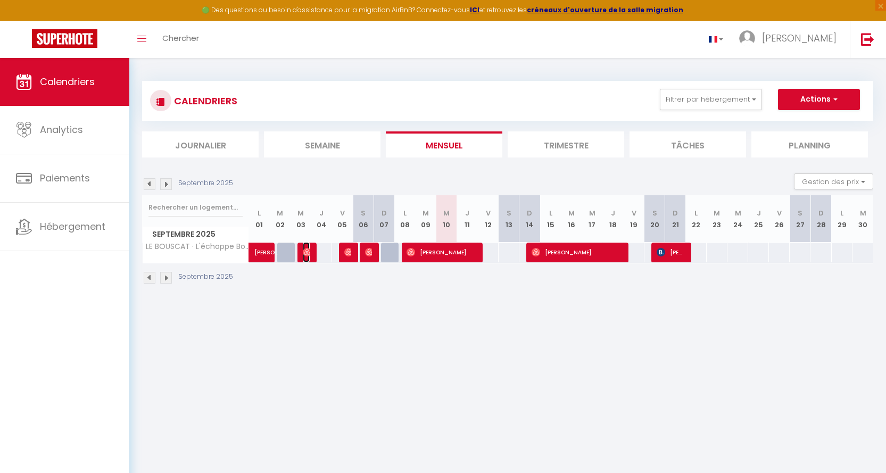
click at [308, 249] on img at bounding box center [307, 252] width 9 height 9
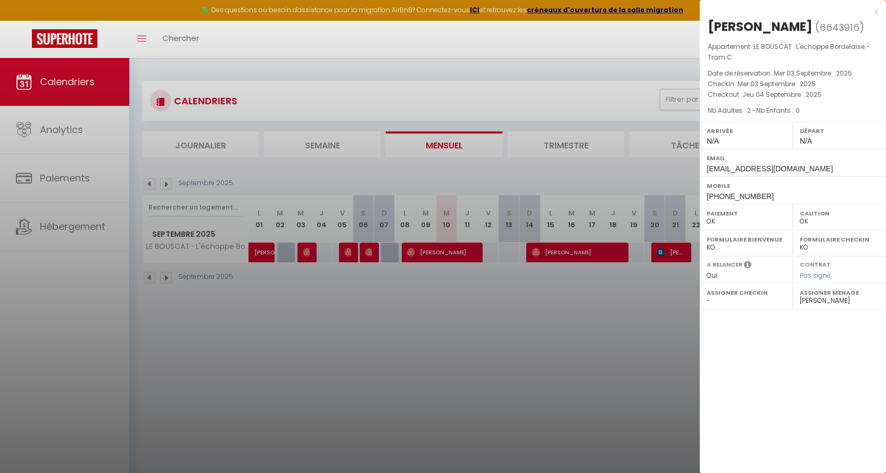
click at [809, 13] on div "x" at bounding box center [789, 11] width 178 height 13
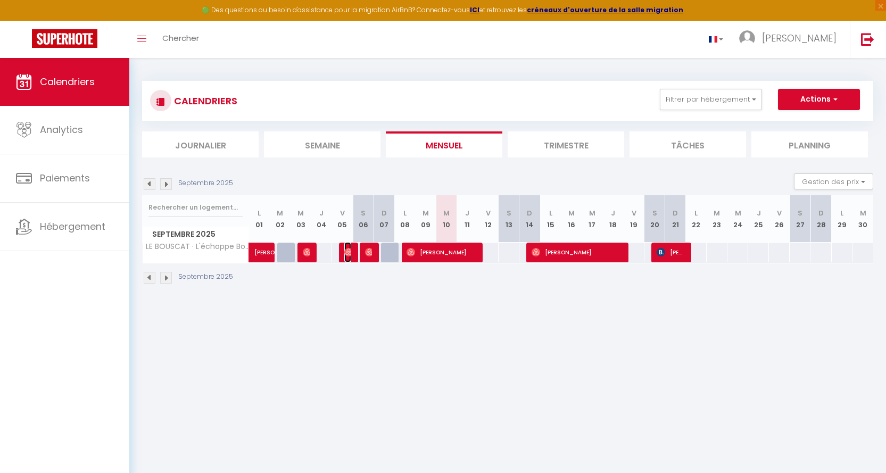
click at [350, 249] on img at bounding box center [348, 252] width 9 height 9
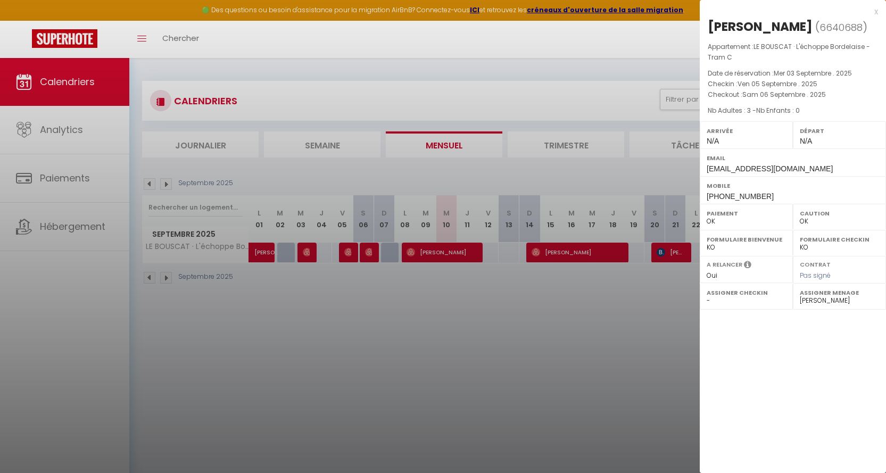
click at [809, 11] on div "x" at bounding box center [789, 11] width 178 height 13
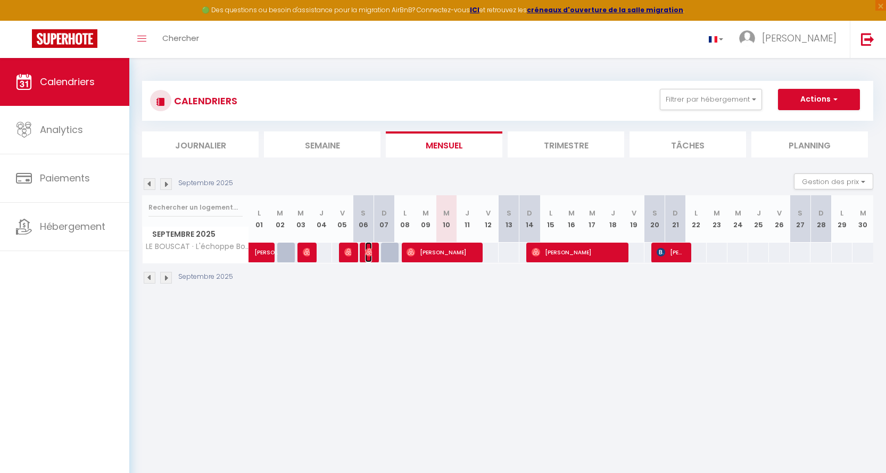
click at [369, 253] on img at bounding box center [369, 252] width 9 height 9
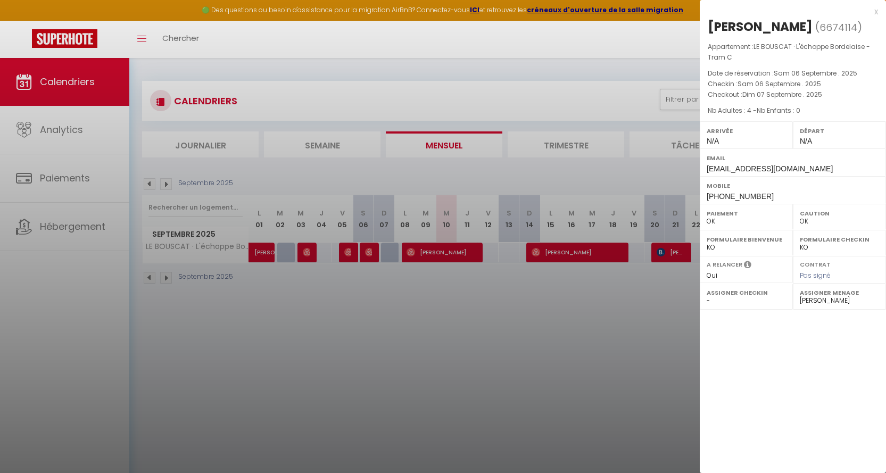
click at [809, 9] on div "x" at bounding box center [789, 11] width 178 height 13
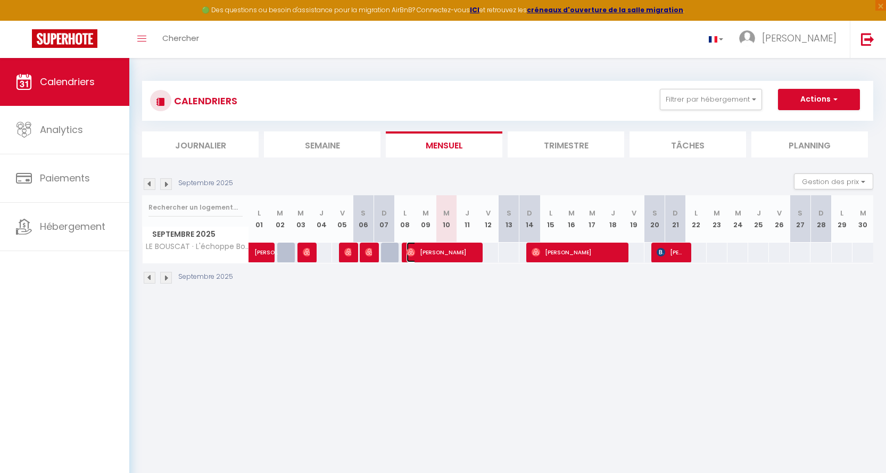
click at [441, 249] on span "[PERSON_NAME]" at bounding box center [441, 252] width 69 height 20
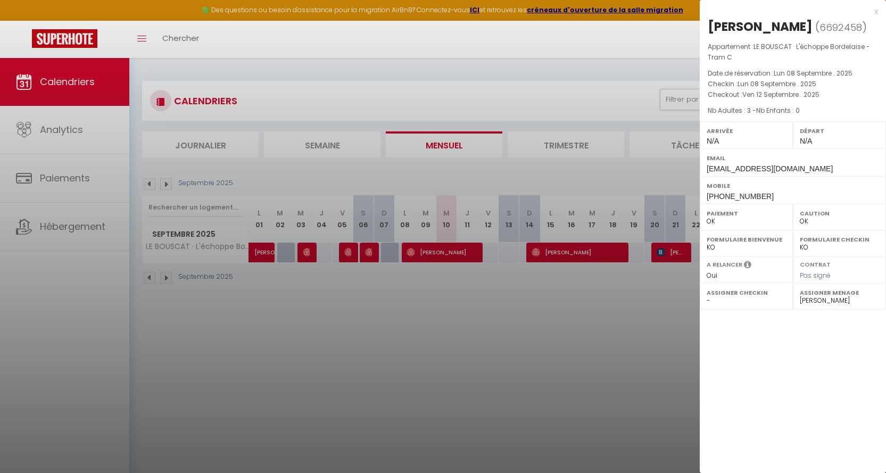
click at [809, 8] on div "x" at bounding box center [789, 11] width 178 height 13
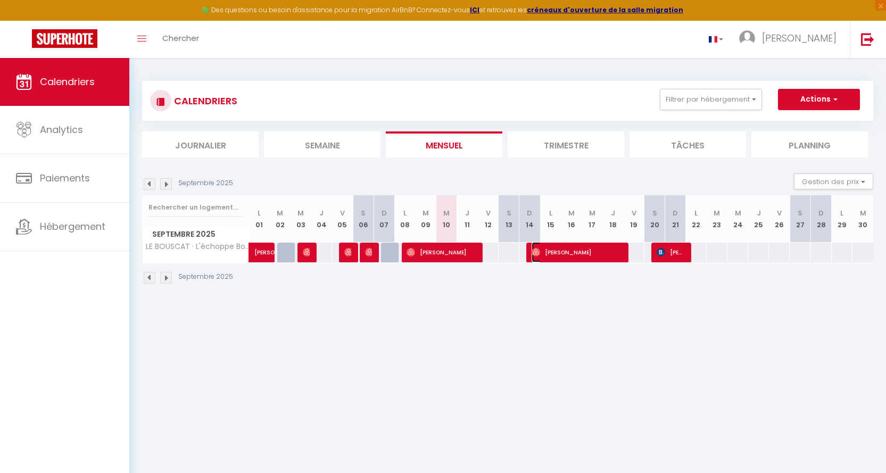
click at [584, 253] on span "[PERSON_NAME]" at bounding box center [577, 252] width 90 height 20
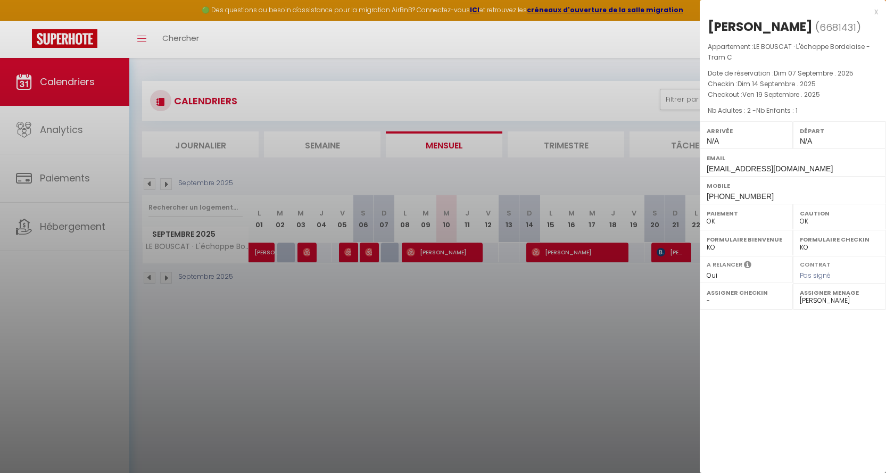
click at [809, 10] on div "x" at bounding box center [789, 11] width 178 height 13
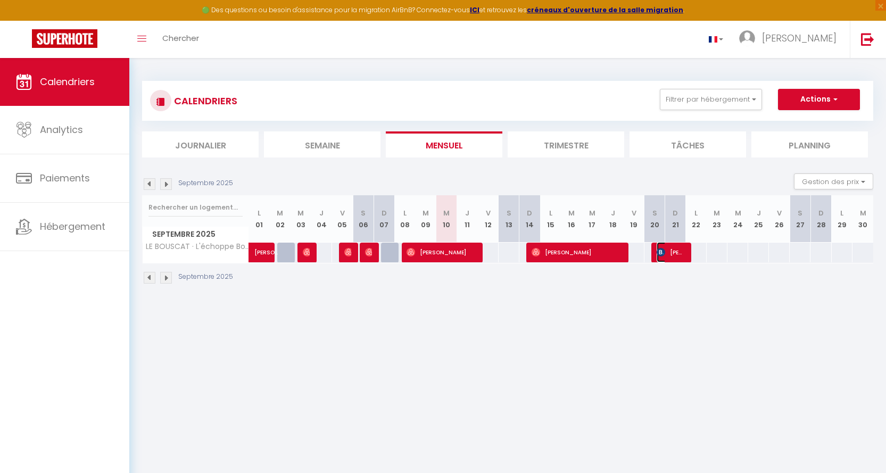
click at [669, 253] on span "[PERSON_NAME]" at bounding box center [671, 252] width 28 height 20
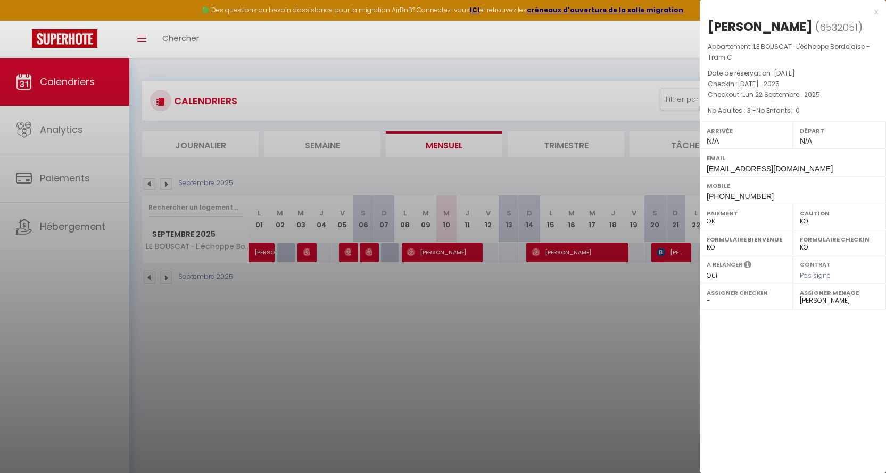
click at [809, 12] on div "x" at bounding box center [789, 11] width 178 height 13
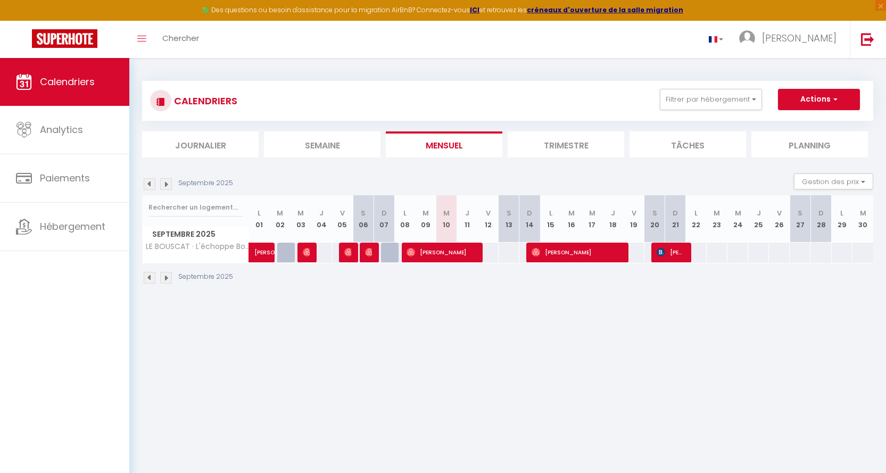
click at [165, 185] on img at bounding box center [166, 184] width 12 height 12
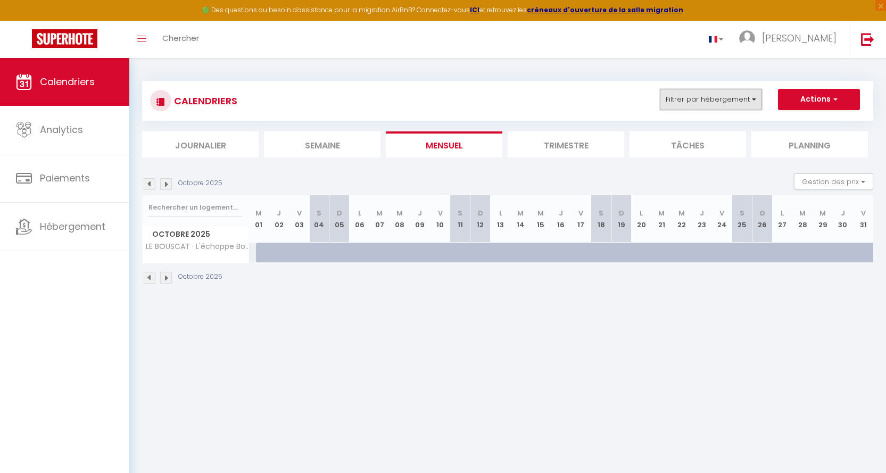
click at [755, 97] on button "Filtrer par hébergement" at bounding box center [711, 99] width 102 height 21
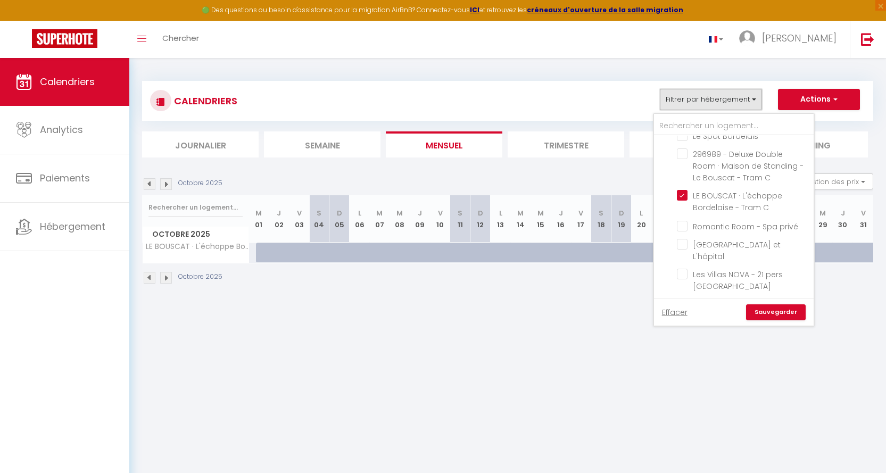
scroll to position [282, 0]
click at [682, 189] on input "LE BOUSCAT · L'échoppe Bordelaise - Tram C" at bounding box center [743, 190] width 133 height 11
click at [681, 209] on input "Les Villas NOVA - 21 pers [GEOGRAPHIC_DATA]" at bounding box center [743, 214] width 133 height 11
click at [783, 312] on link "Sauvegarder" at bounding box center [776, 312] width 60 height 16
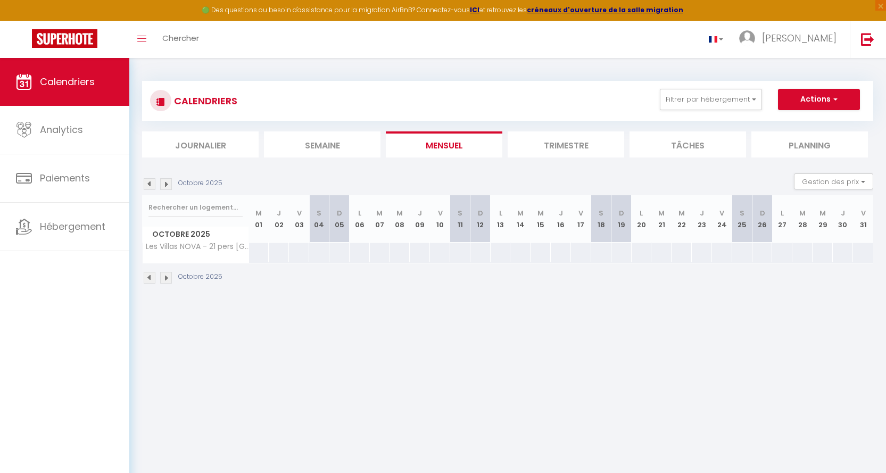
click at [149, 182] on img at bounding box center [150, 184] width 12 height 12
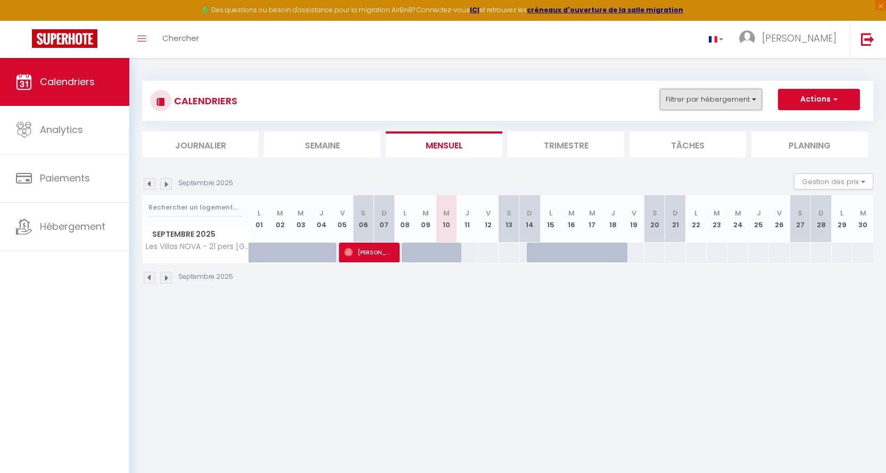
click at [753, 99] on button "Filtrer par hébergement" at bounding box center [711, 99] width 102 height 21
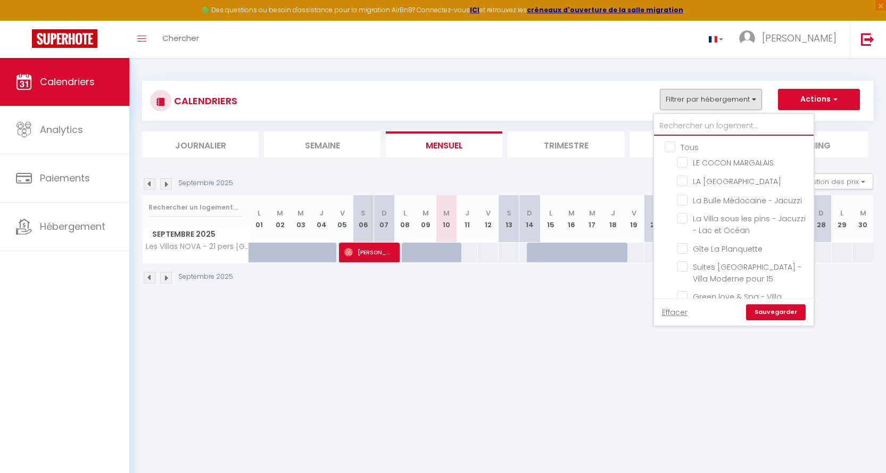
click at [695, 126] on input "text" at bounding box center [734, 126] width 160 height 19
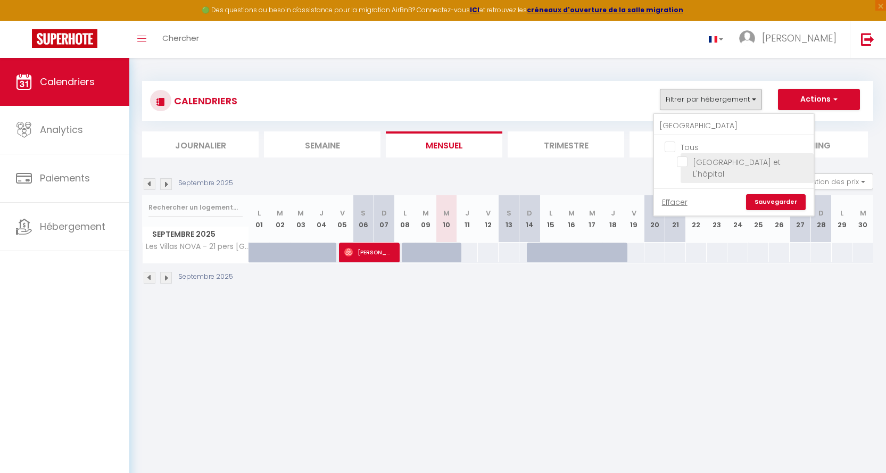
click at [686, 162] on input "[GEOGRAPHIC_DATA] et L'hôpital" at bounding box center [743, 161] width 133 height 11
click at [778, 194] on link "Sauvegarder" at bounding box center [776, 202] width 60 height 16
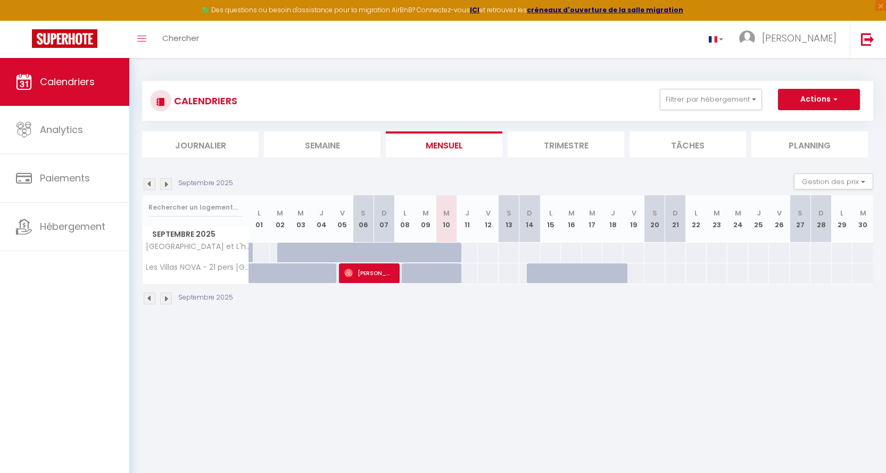
click at [149, 184] on img at bounding box center [150, 184] width 12 height 12
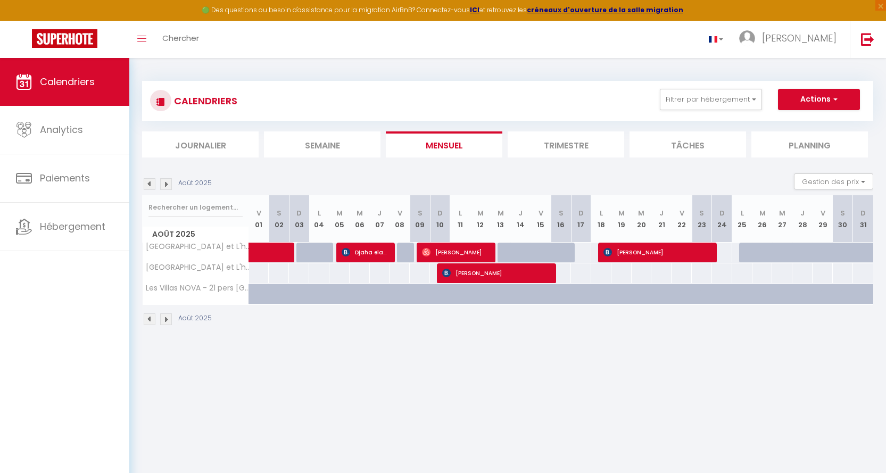
click at [167, 186] on img at bounding box center [166, 184] width 12 height 12
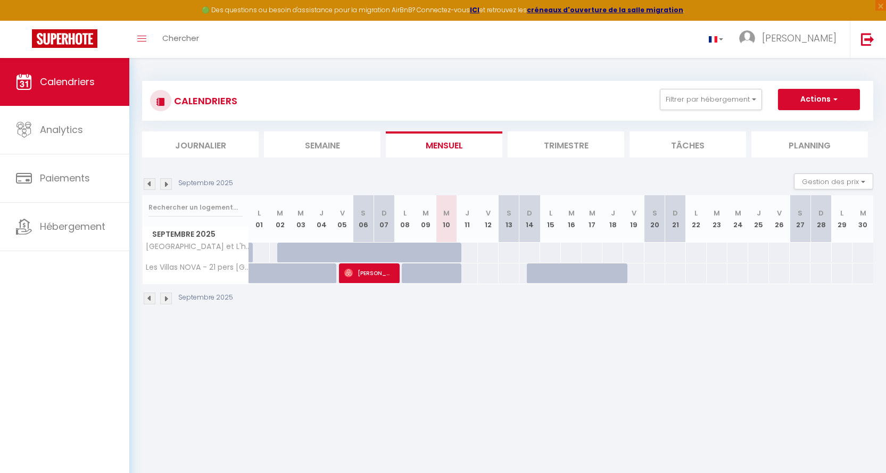
click at [165, 180] on img at bounding box center [166, 184] width 12 height 12
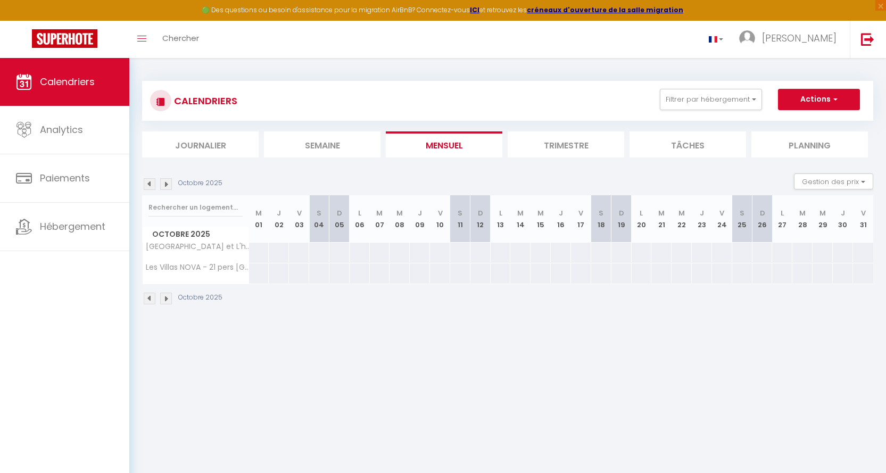
click at [151, 185] on img at bounding box center [150, 184] width 12 height 12
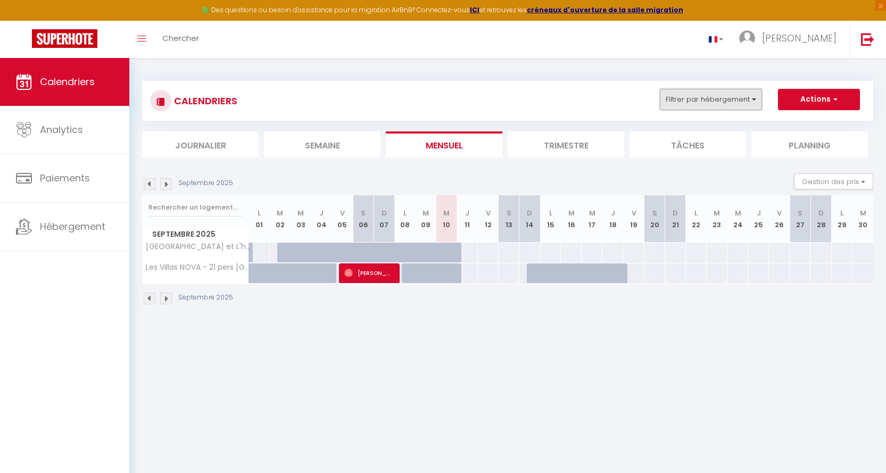
click at [755, 97] on button "Filtrer par hébergement" at bounding box center [711, 99] width 102 height 21
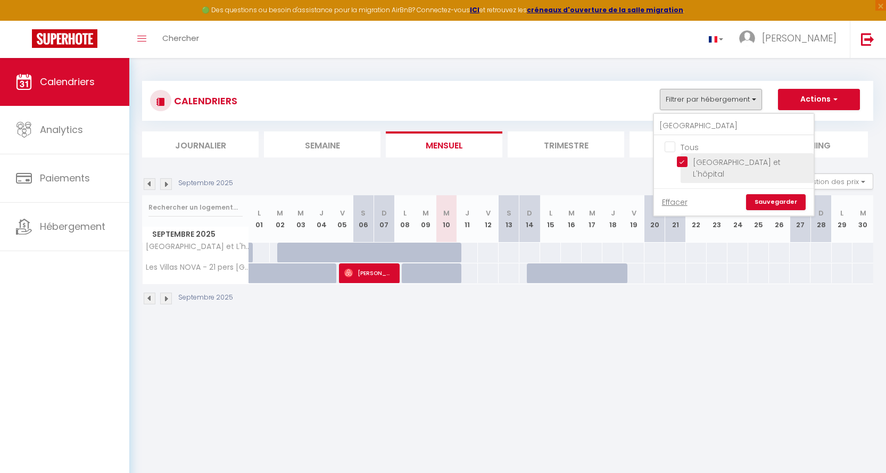
click at [681, 161] on input "[GEOGRAPHIC_DATA] et L'hôpital" at bounding box center [743, 161] width 133 height 11
click at [783, 194] on link "Sauvegarder" at bounding box center [776, 202] width 60 height 16
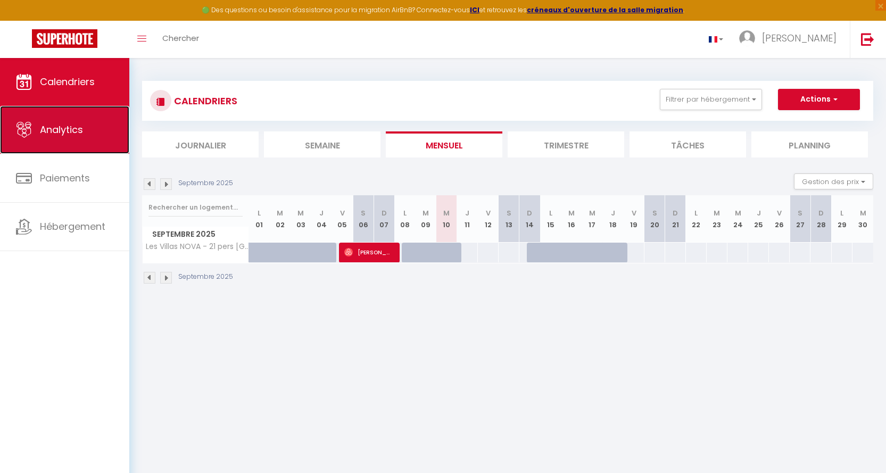
click at [71, 129] on span "Analytics" at bounding box center [61, 129] width 43 height 13
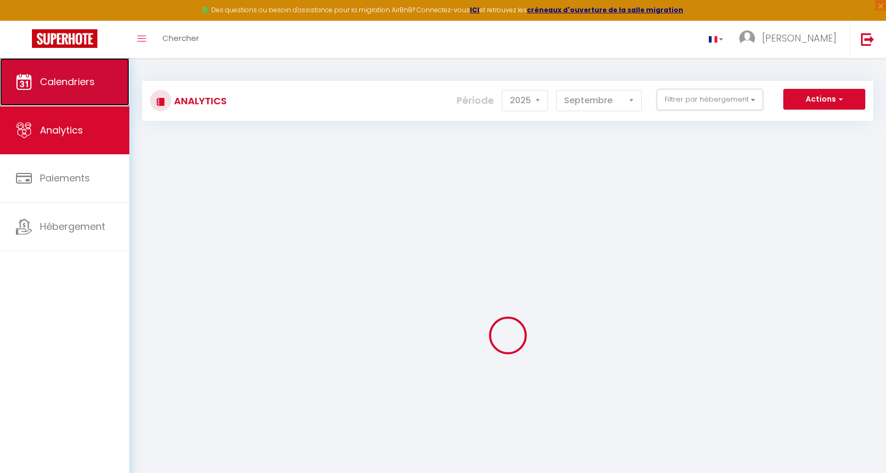
click at [66, 83] on span "Calendriers" at bounding box center [67, 81] width 55 height 13
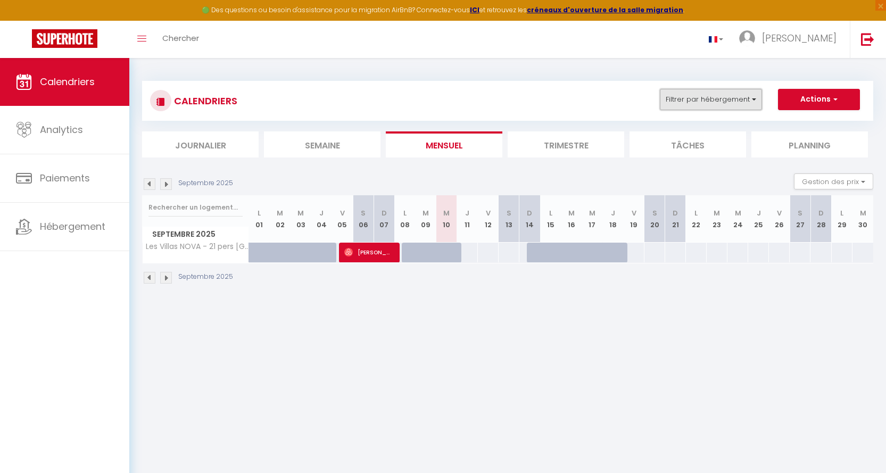
click at [754, 99] on button "Filtrer par hébergement" at bounding box center [711, 99] width 102 height 21
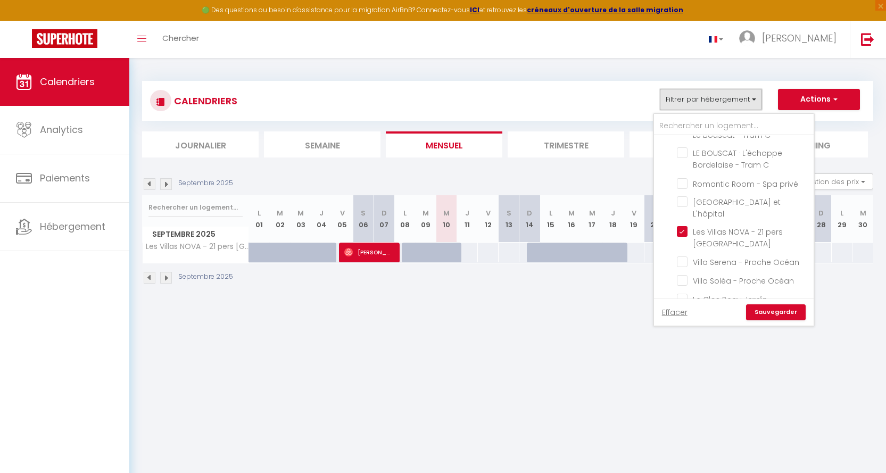
scroll to position [325, 0]
click at [681, 250] on input "Villa Serena - Proche Océan" at bounding box center [743, 255] width 133 height 11
click at [683, 269] on input "Villa Soléa - Proche Océan" at bounding box center [743, 274] width 133 height 11
click at [776, 310] on link "Sauvegarder" at bounding box center [776, 312] width 60 height 16
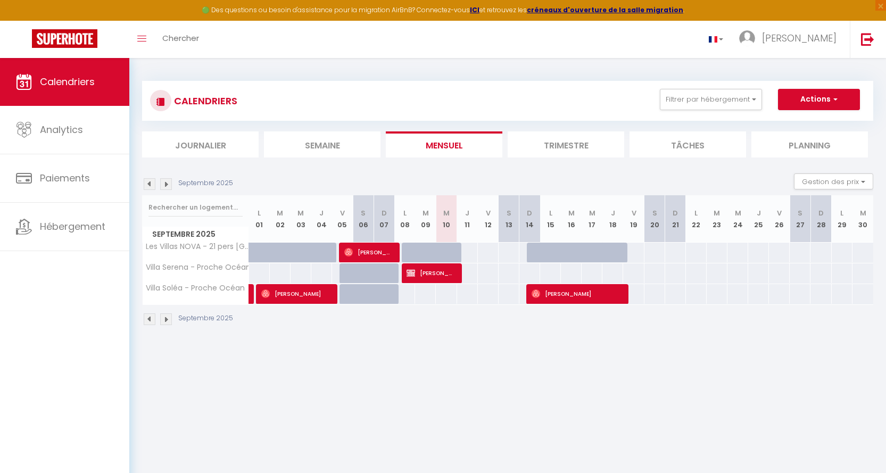
click at [149, 184] on img at bounding box center [150, 184] width 12 height 12
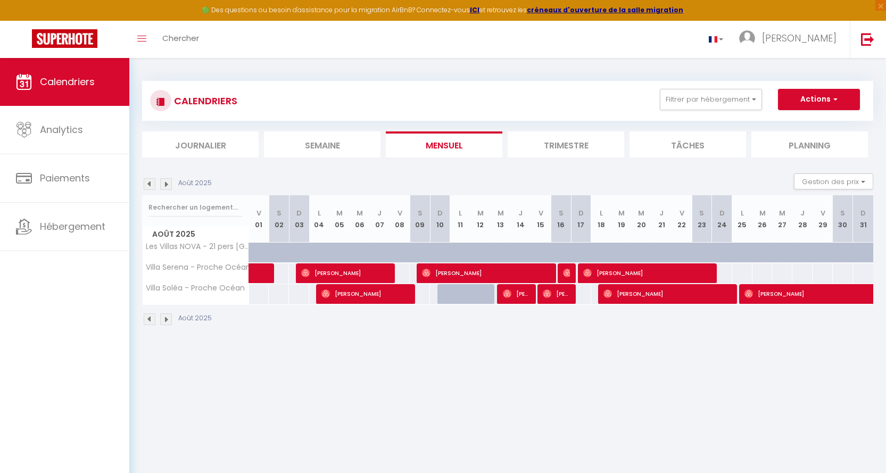
click at [167, 183] on img at bounding box center [166, 184] width 12 height 12
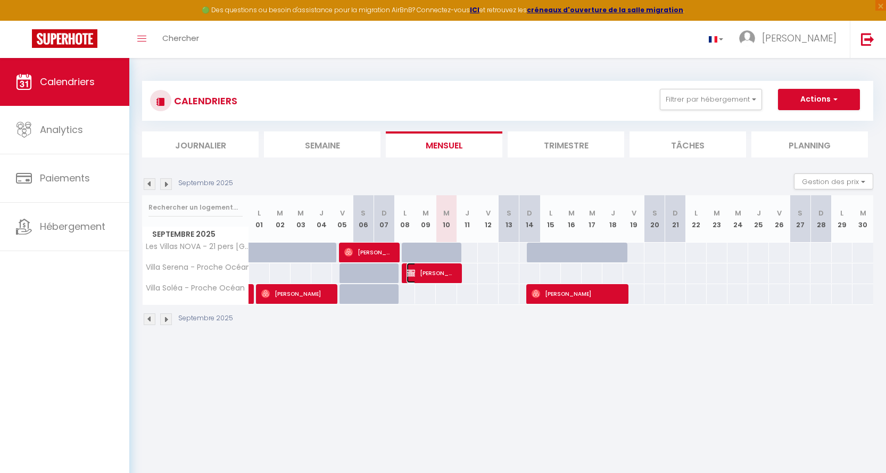
click at [433, 270] on span "[PERSON_NAME]" at bounding box center [431, 273] width 48 height 20
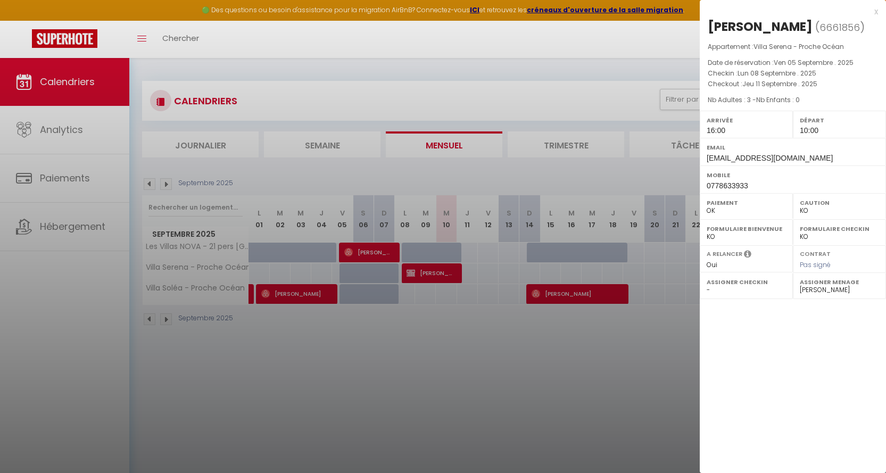
click at [809, 12] on div "x [PERSON_NAME] ( 6661856 ) Appartement : Villa Serena - Proche Océan Date de r…" at bounding box center [793, 99] width 186 height 199
click at [809, 8] on div "x [PERSON_NAME] ( 6661856 ) Appartement : Villa Serena - Proche Océan Date de r…" at bounding box center [793, 99] width 186 height 199
click at [809, 13] on div "x" at bounding box center [789, 11] width 178 height 13
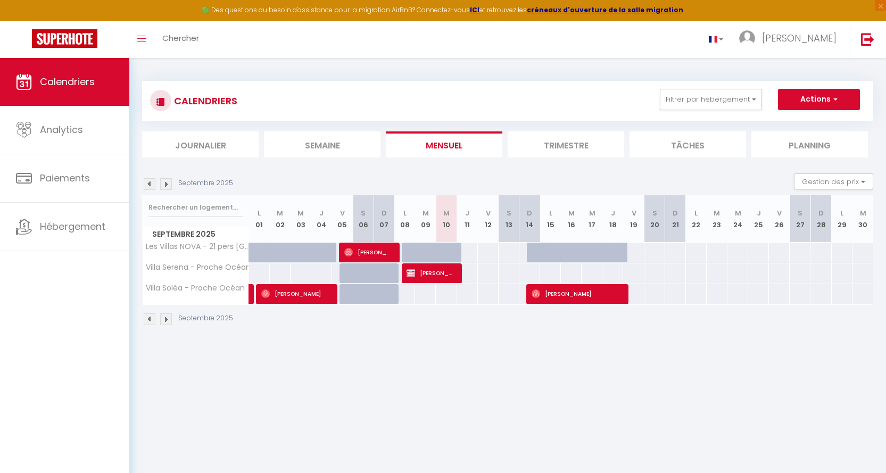
click at [168, 182] on img at bounding box center [166, 184] width 12 height 12
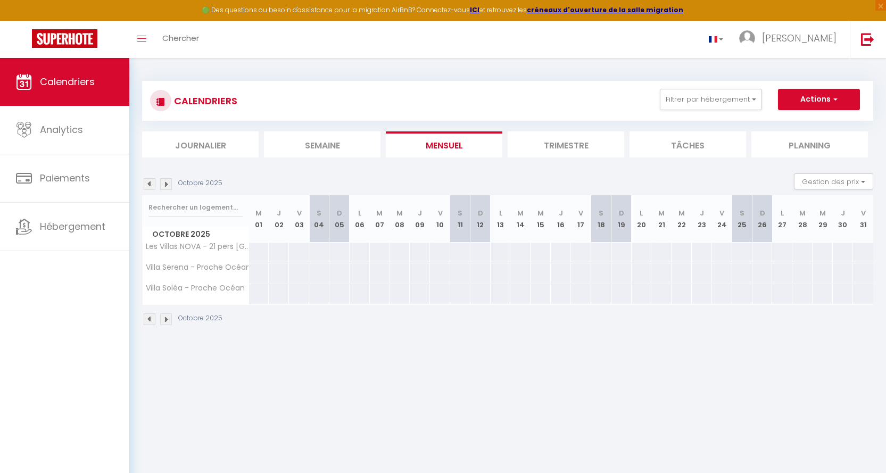
click at [149, 183] on img at bounding box center [150, 184] width 12 height 12
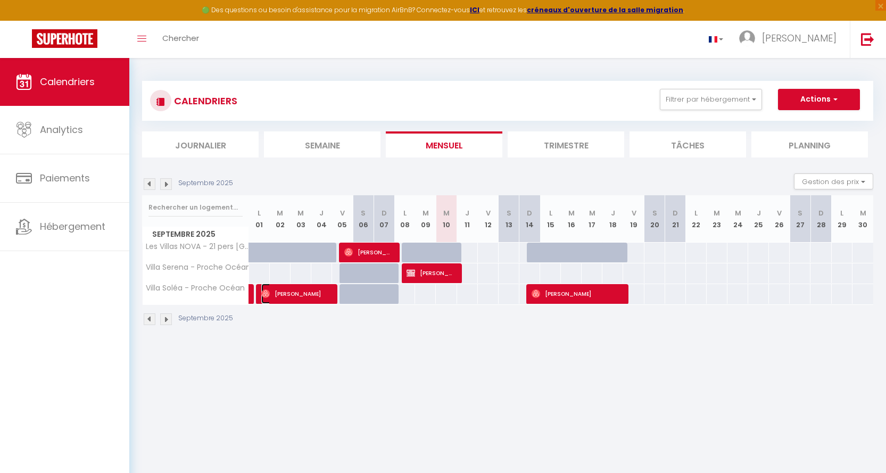
click at [300, 293] on span "[PERSON_NAME]" at bounding box center [295, 294] width 69 height 20
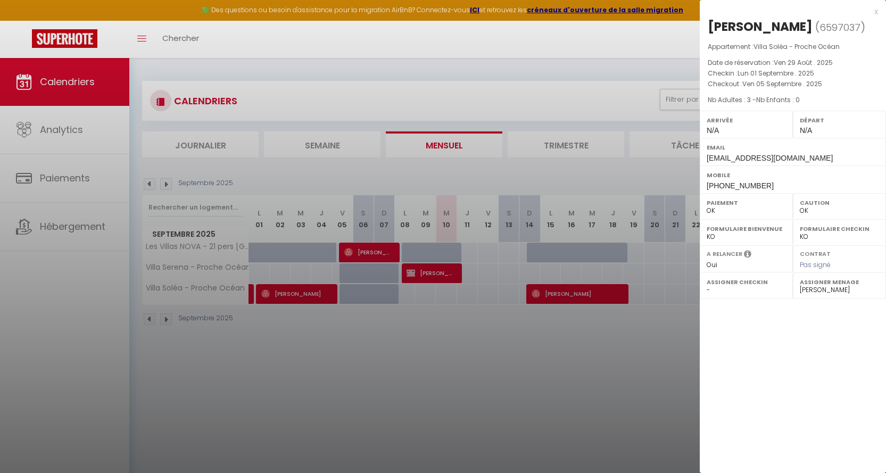
click at [809, 12] on div "x" at bounding box center [789, 11] width 178 height 13
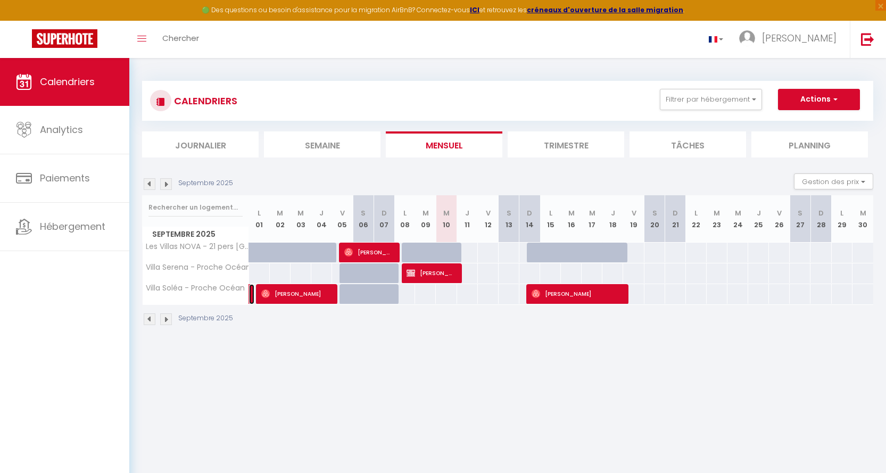
click at [250, 294] on link at bounding box center [251, 294] width 5 height 20
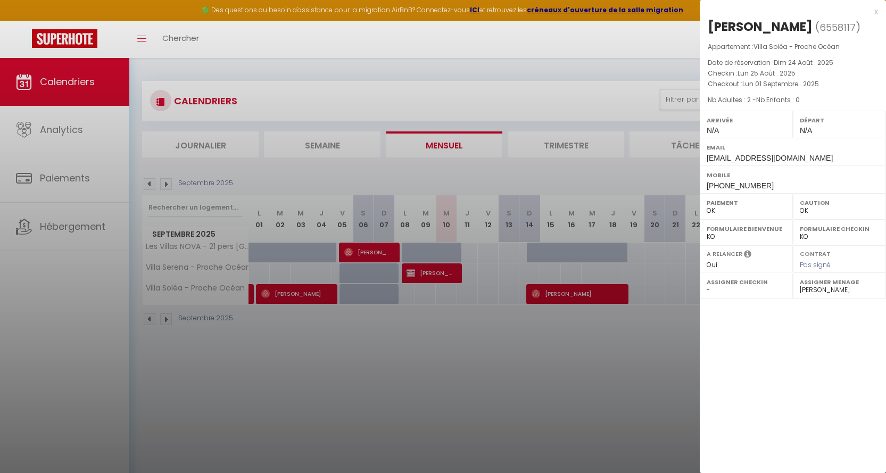
click at [288, 290] on div at bounding box center [443, 236] width 886 height 473
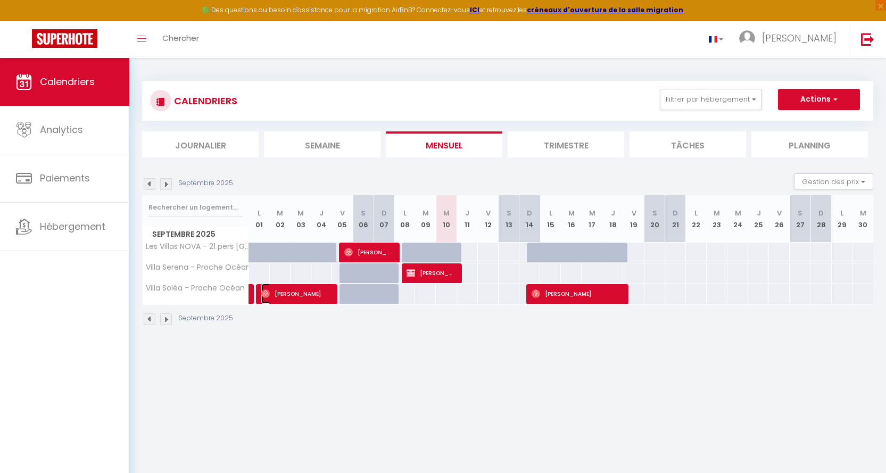
click at [299, 292] on span "[PERSON_NAME]" at bounding box center [295, 294] width 69 height 20
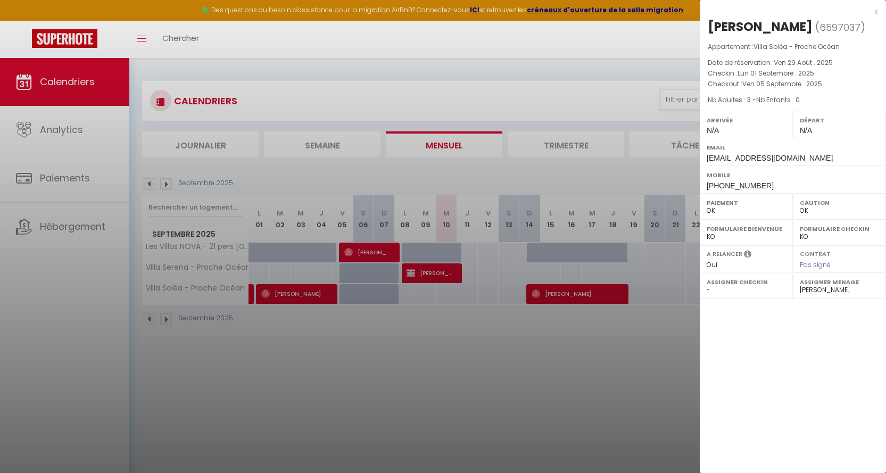
click at [809, 12] on div "x" at bounding box center [789, 11] width 178 height 13
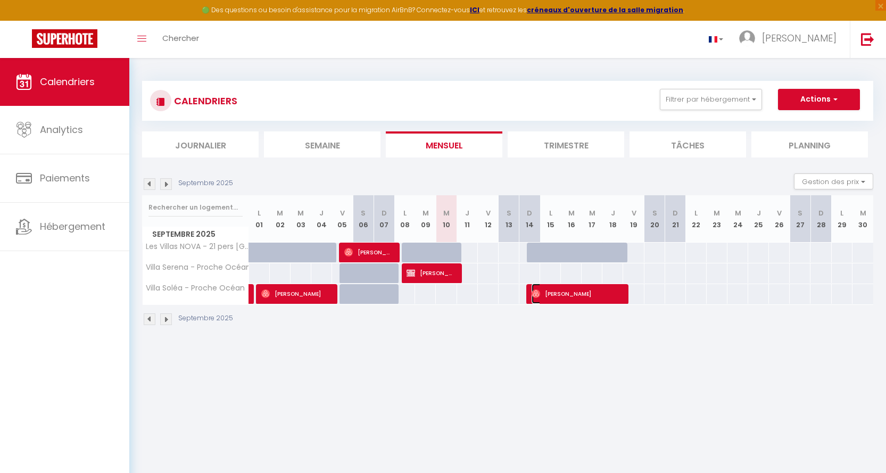
click at [586, 293] on span "[PERSON_NAME]" at bounding box center [577, 294] width 90 height 20
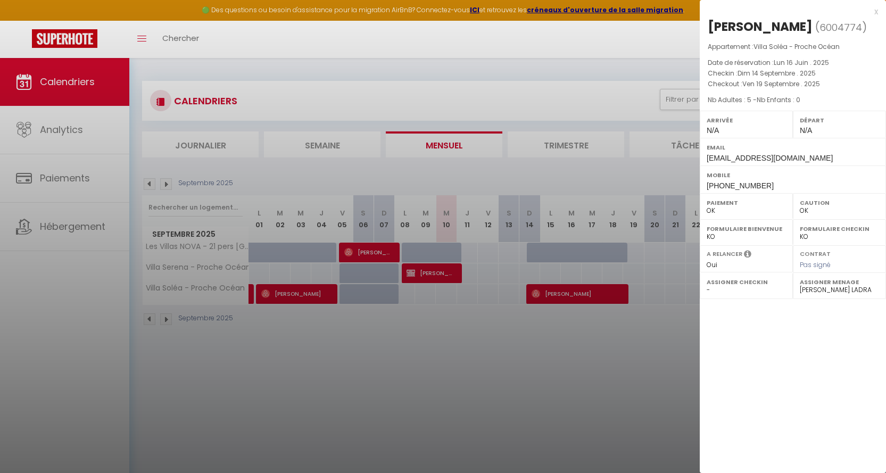
click at [809, 11] on div "x" at bounding box center [789, 11] width 178 height 13
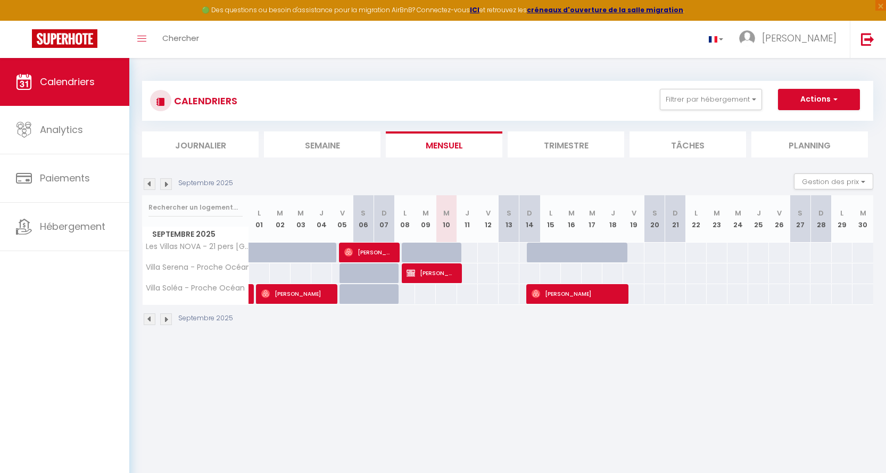
click at [169, 182] on img at bounding box center [166, 184] width 12 height 12
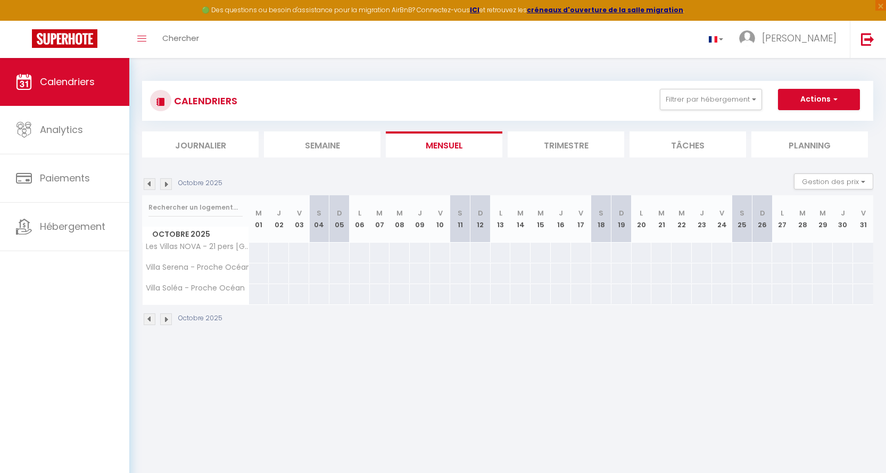
click at [145, 182] on img at bounding box center [150, 184] width 12 height 12
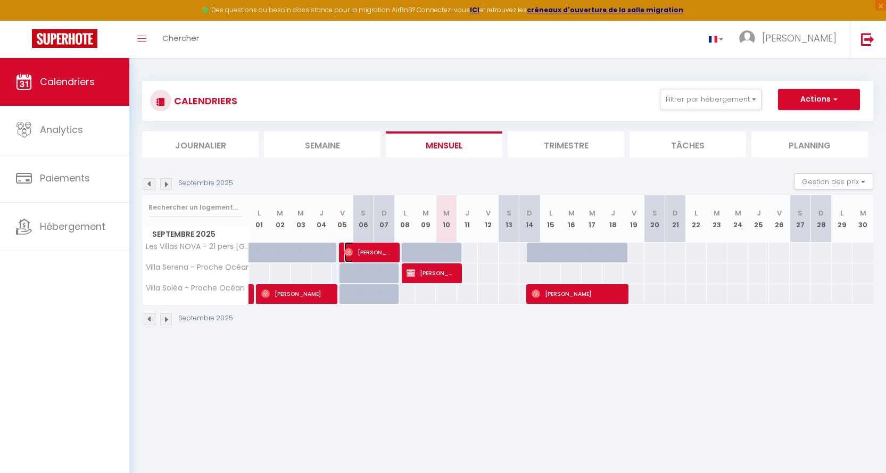
click at [381, 252] on span "[PERSON_NAME]" at bounding box center [368, 252] width 48 height 20
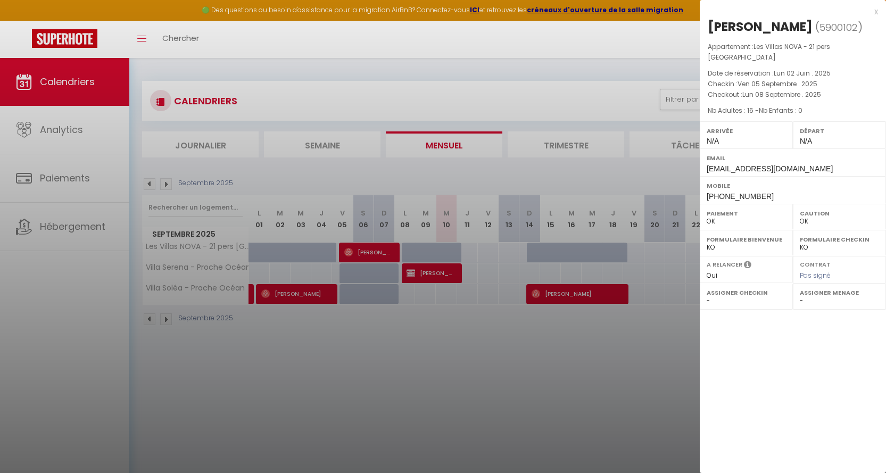
click at [809, 9] on div "x" at bounding box center [789, 11] width 178 height 13
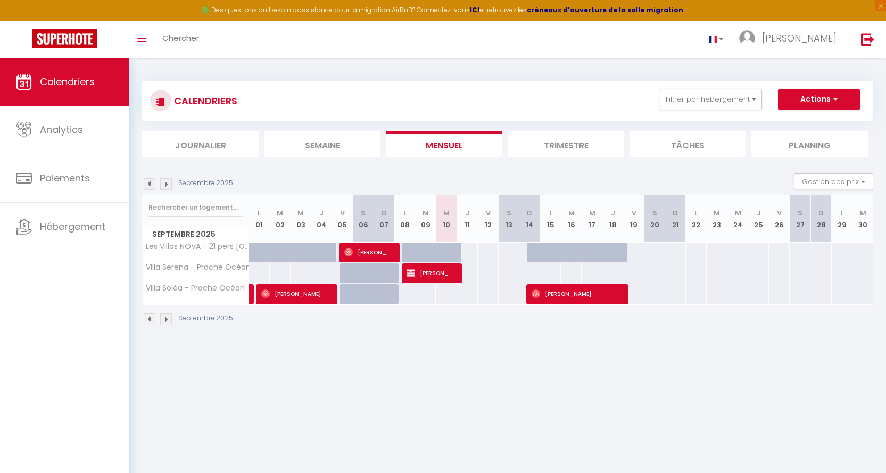
click at [167, 186] on img at bounding box center [166, 184] width 12 height 12
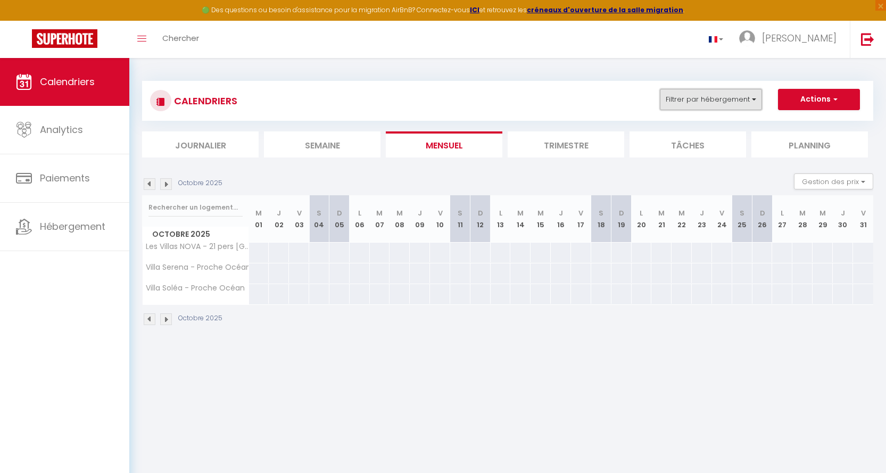
click at [754, 100] on button "Filtrer par hébergement" at bounding box center [711, 99] width 102 height 21
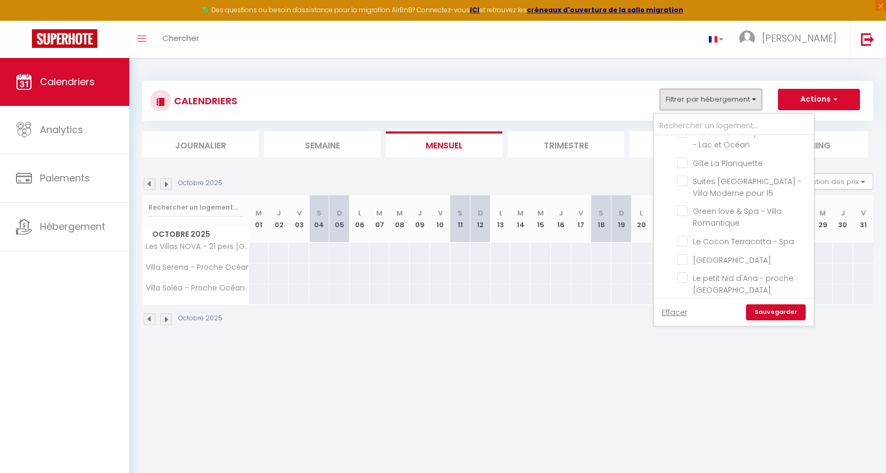
scroll to position [88, 0]
click at [681, 209] on input "Green love & Spa - Villa Romantique" at bounding box center [743, 208] width 133 height 11
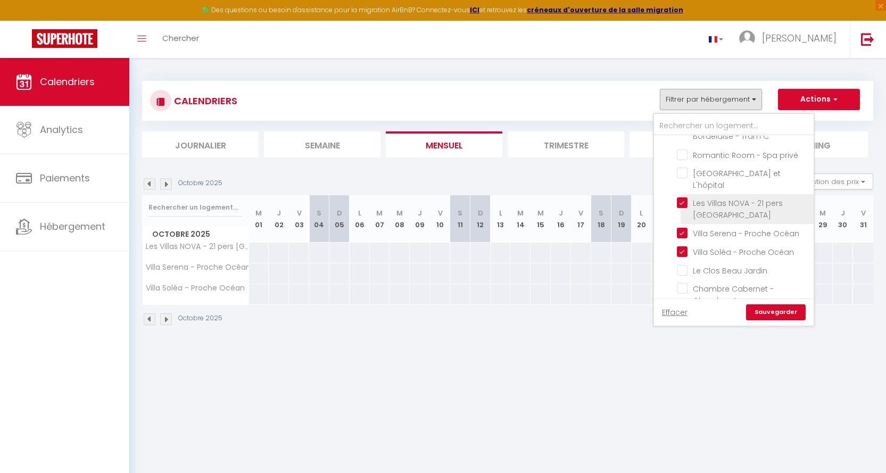
click at [680, 197] on input "Les Villas NOVA - 21 pers [GEOGRAPHIC_DATA]" at bounding box center [743, 202] width 133 height 11
click at [686, 227] on input "Villa Serena - Proche Océan" at bounding box center [743, 232] width 133 height 11
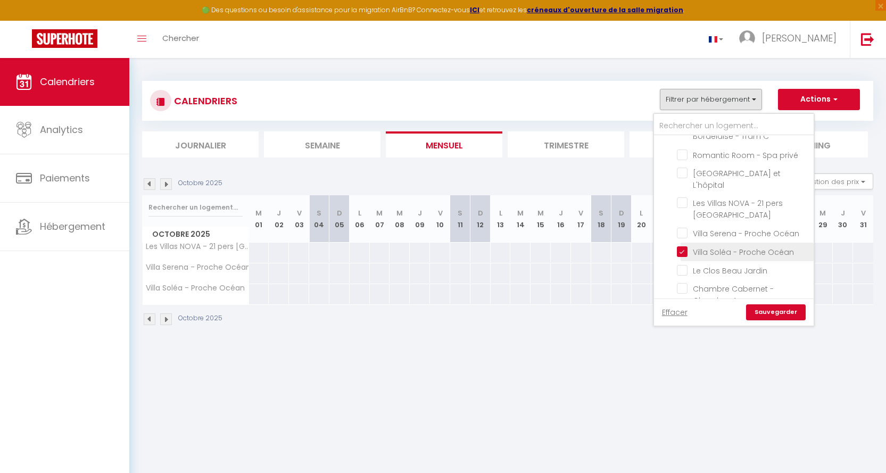
click at [683, 246] on input "Villa Soléa - Proche Océan" at bounding box center [743, 251] width 133 height 11
click at [768, 310] on link "Sauvegarder" at bounding box center [776, 312] width 60 height 16
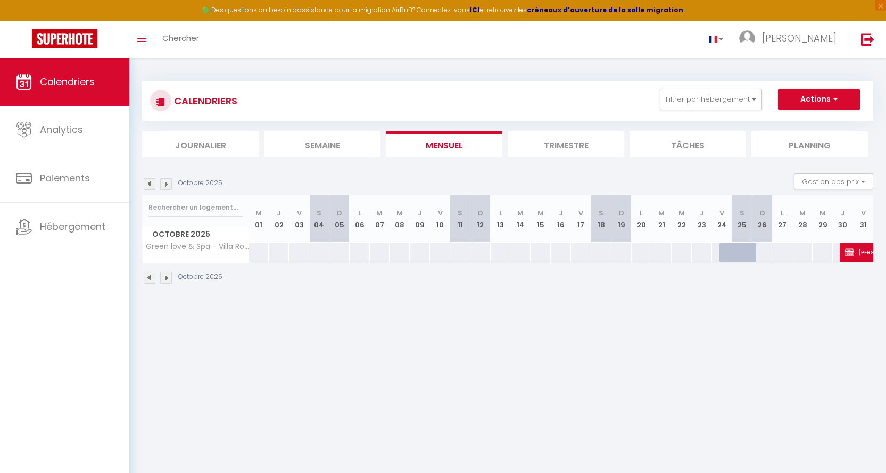
click at [144, 182] on img at bounding box center [150, 184] width 12 height 12
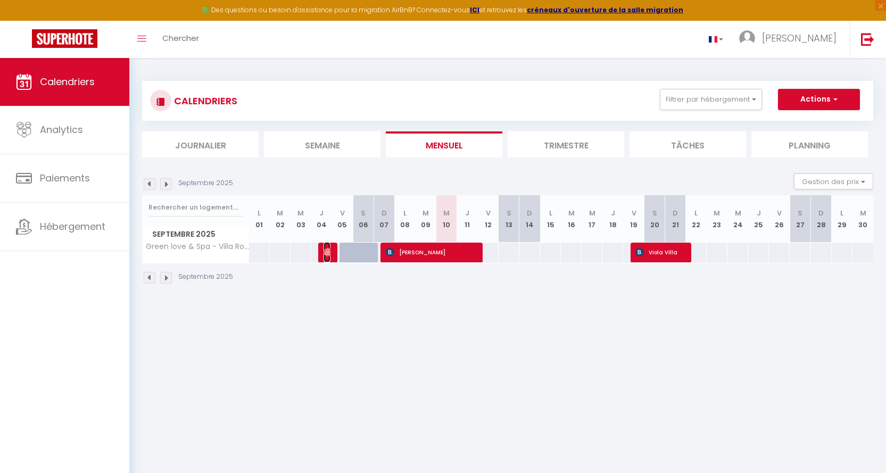
click at [327, 251] on img at bounding box center [328, 252] width 9 height 9
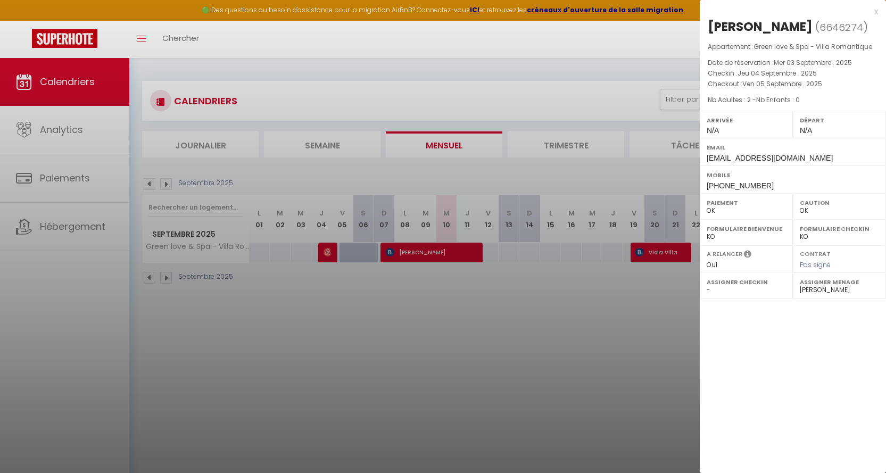
click at [809, 9] on div "x" at bounding box center [789, 11] width 178 height 13
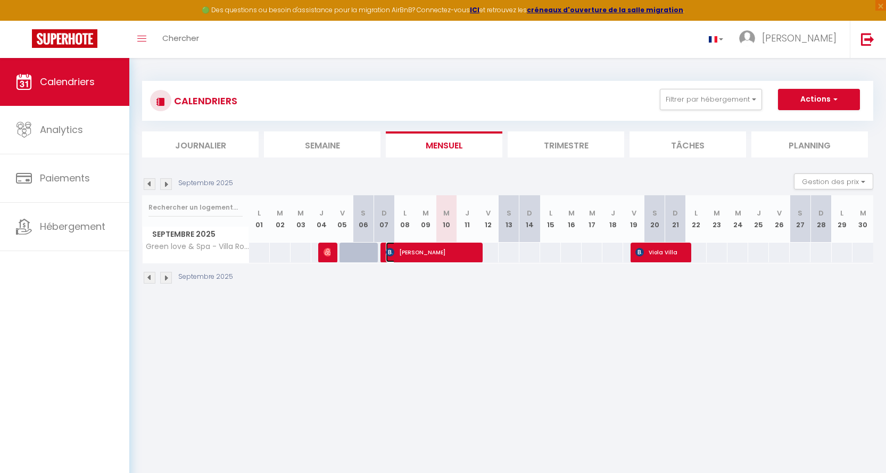
click at [418, 249] on span "[PERSON_NAME]" at bounding box center [431, 252] width 90 height 20
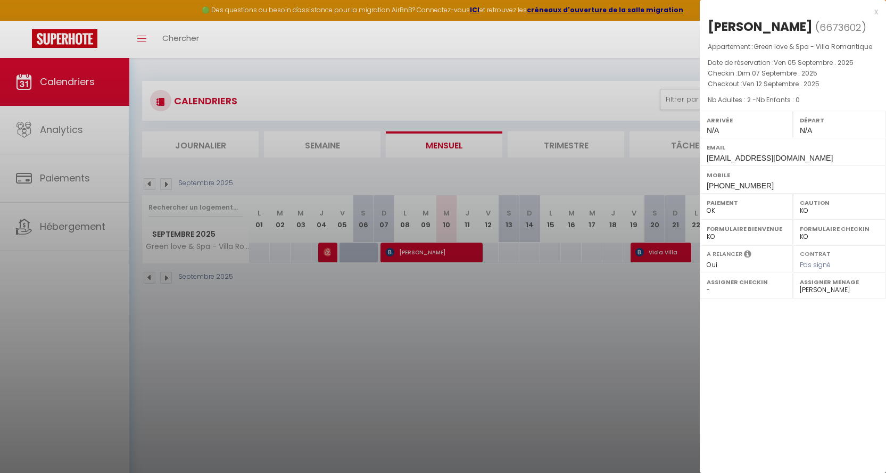
click at [809, 10] on div "x" at bounding box center [789, 11] width 178 height 13
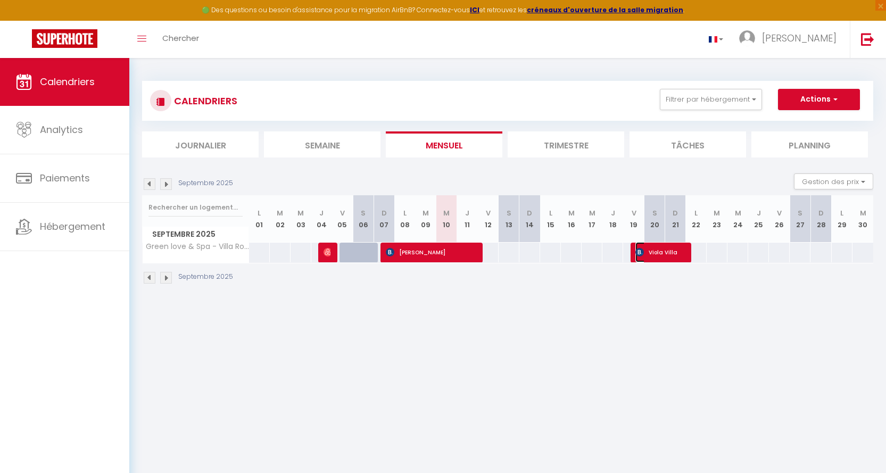
click at [667, 252] on span "Viola Villa" at bounding box center [660, 252] width 48 height 20
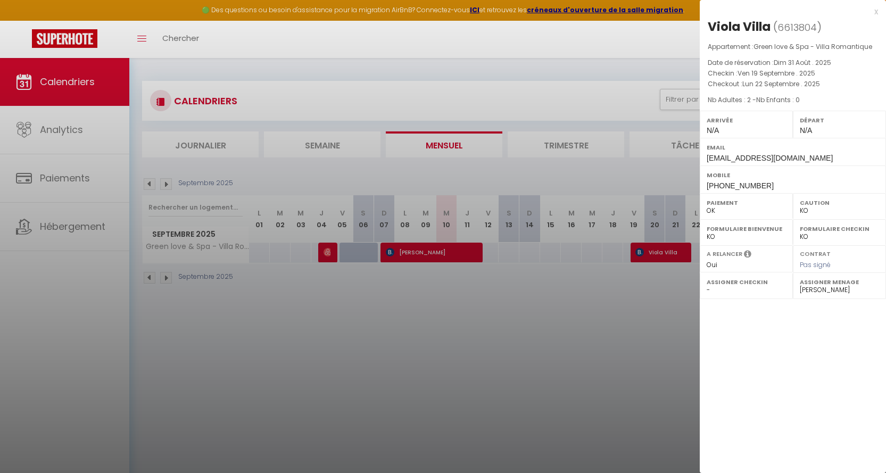
click at [809, 12] on div "x" at bounding box center [789, 11] width 178 height 13
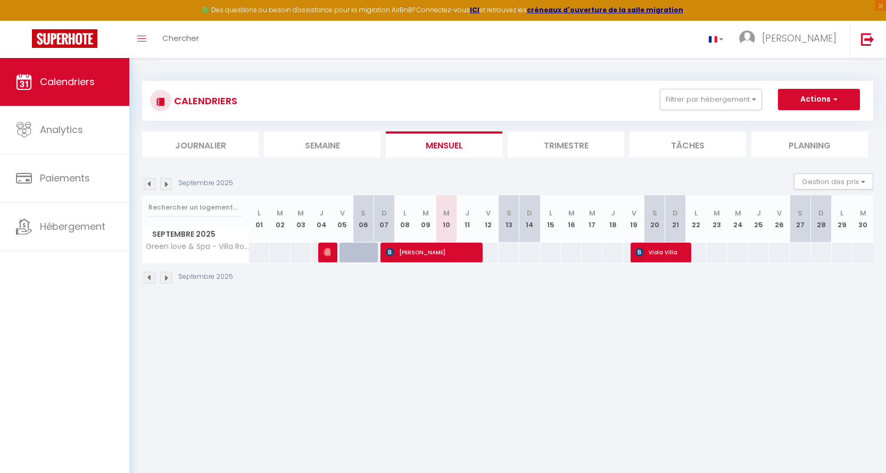
click at [164, 182] on img at bounding box center [166, 184] width 12 height 12
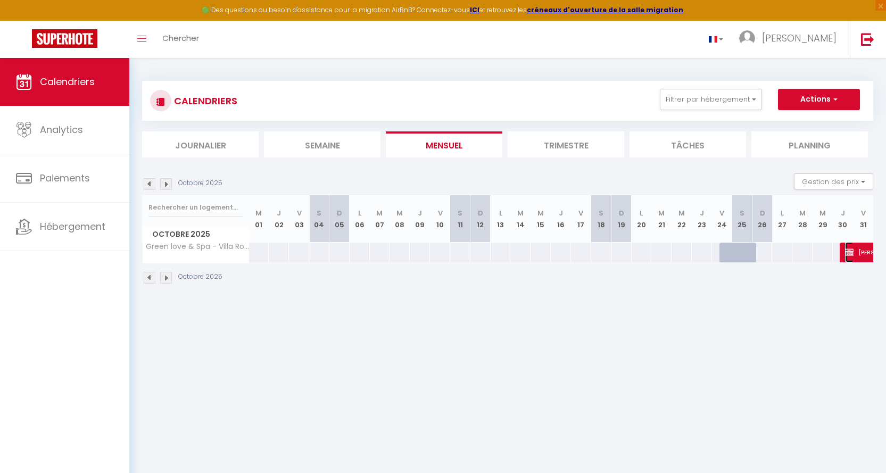
click at [809, 251] on span "[PERSON_NAME]" at bounding box center [869, 252] width 49 height 20
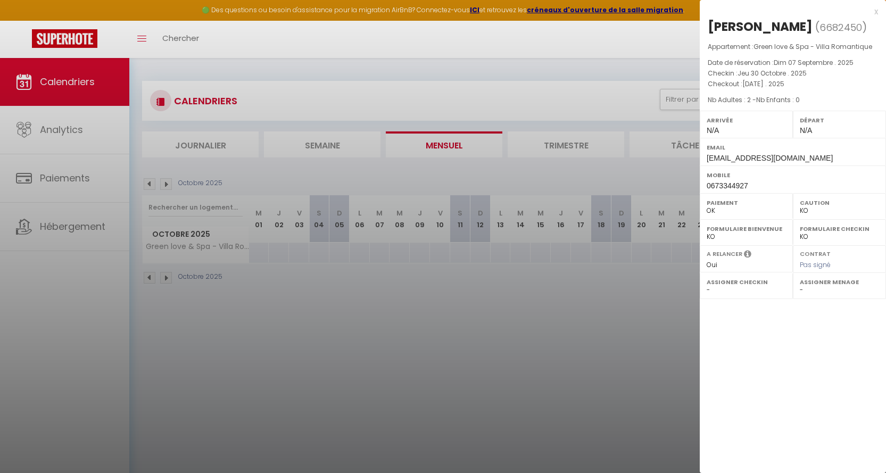
click at [809, 10] on div "x" at bounding box center [789, 11] width 178 height 13
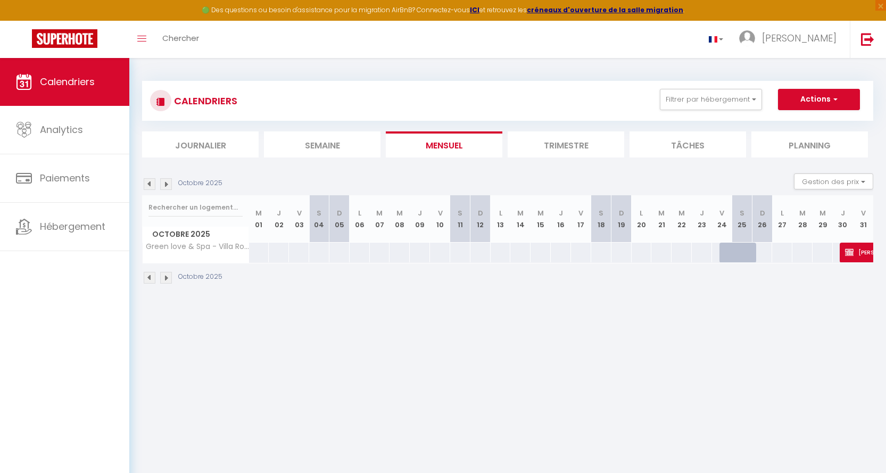
click at [150, 180] on img at bounding box center [150, 184] width 12 height 12
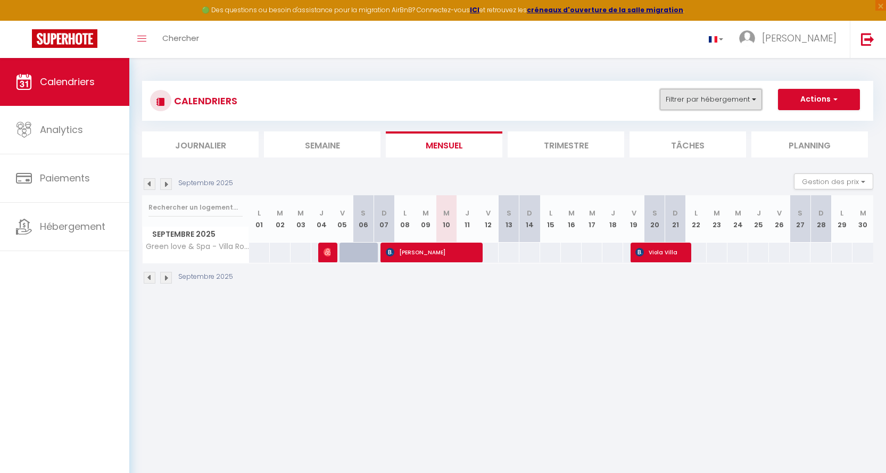
click at [754, 97] on button "Filtrer par hébergement" at bounding box center [711, 99] width 102 height 21
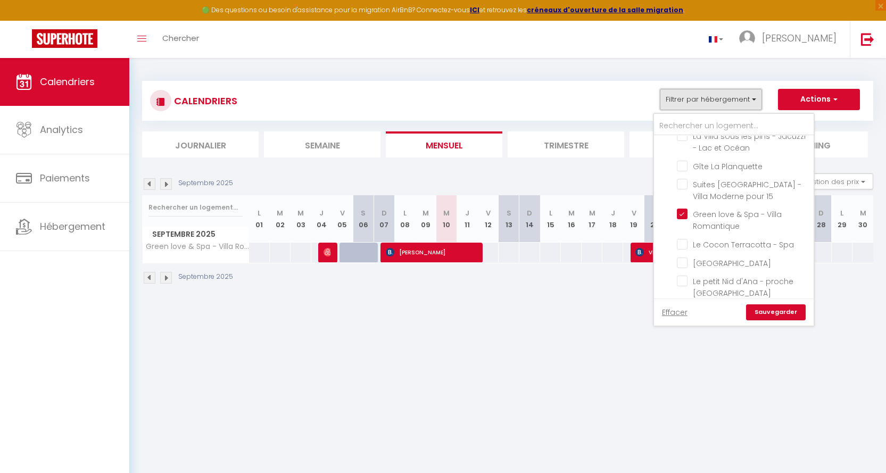
scroll to position [100, 0]
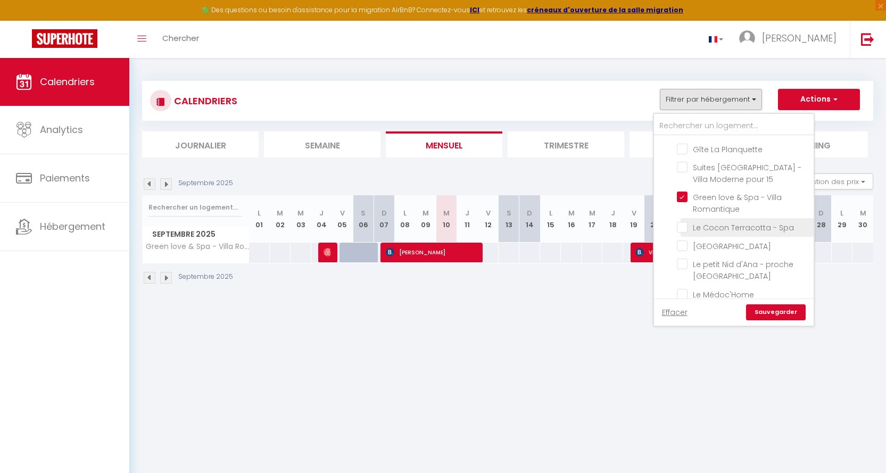
click at [683, 226] on input "Le Cocon Terracotta - Spa" at bounding box center [743, 226] width 133 height 11
click at [685, 193] on input "Green love & Spa - Villa Romantique" at bounding box center [743, 197] width 133 height 11
click at [778, 309] on link "Sauvegarder" at bounding box center [776, 312] width 60 height 16
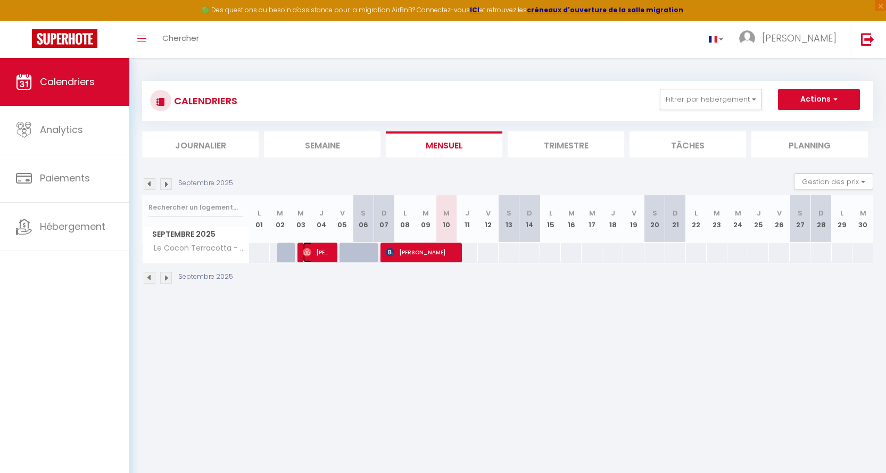
click at [324, 248] on span "[PERSON_NAME]" at bounding box center [317, 252] width 28 height 20
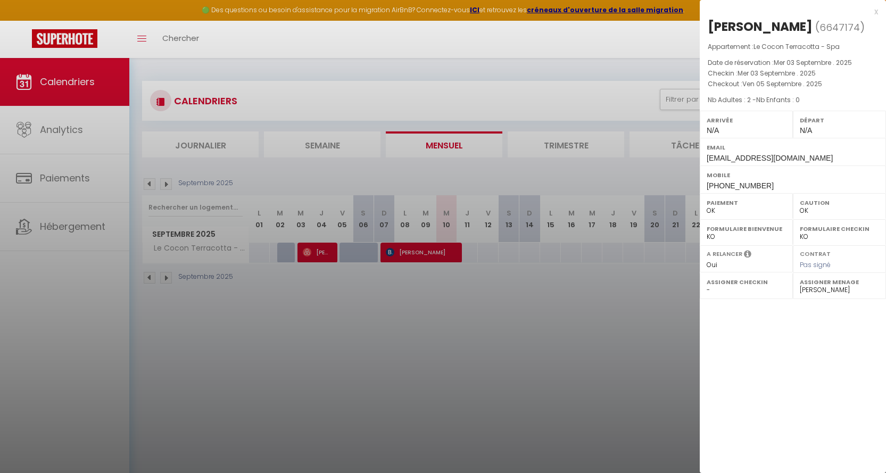
click at [809, 9] on div "x" at bounding box center [789, 11] width 178 height 13
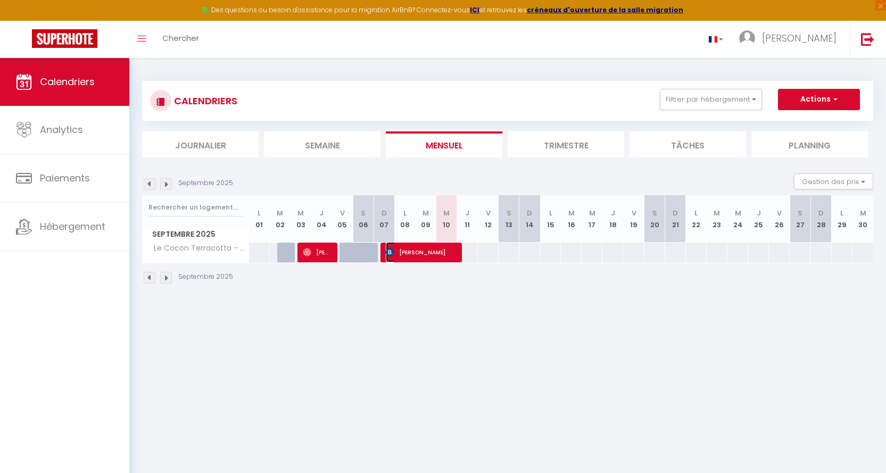
click at [416, 250] on span "[PERSON_NAME]" at bounding box center [420, 252] width 69 height 20
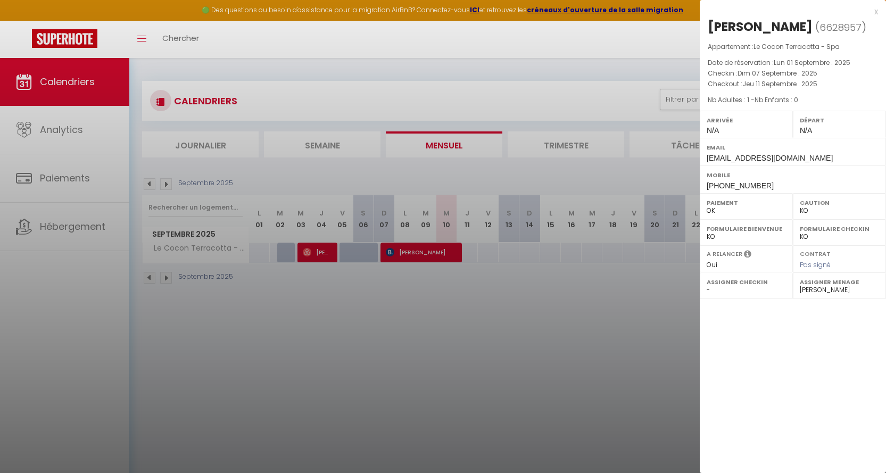
click at [809, 11] on div "x" at bounding box center [789, 11] width 178 height 13
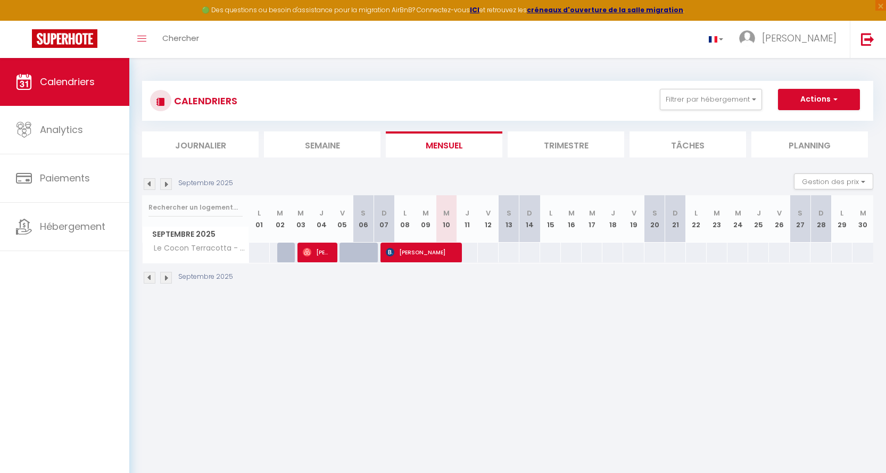
click at [167, 184] on img at bounding box center [166, 184] width 12 height 12
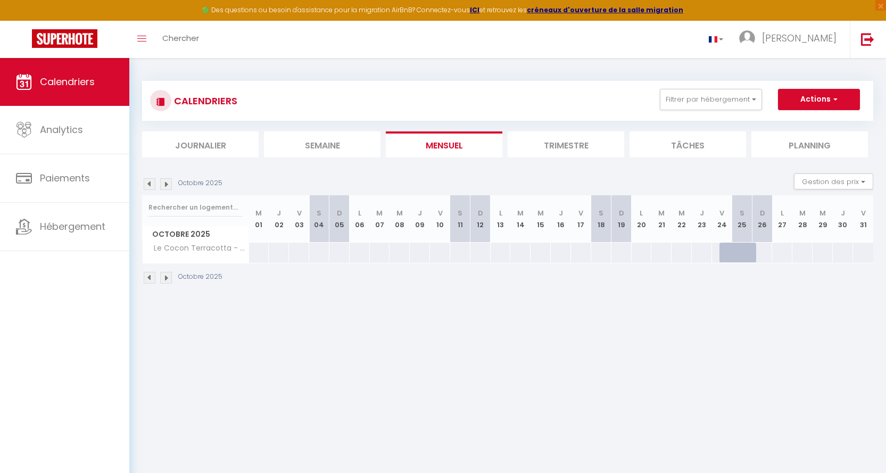
click at [147, 184] on img at bounding box center [150, 184] width 12 height 12
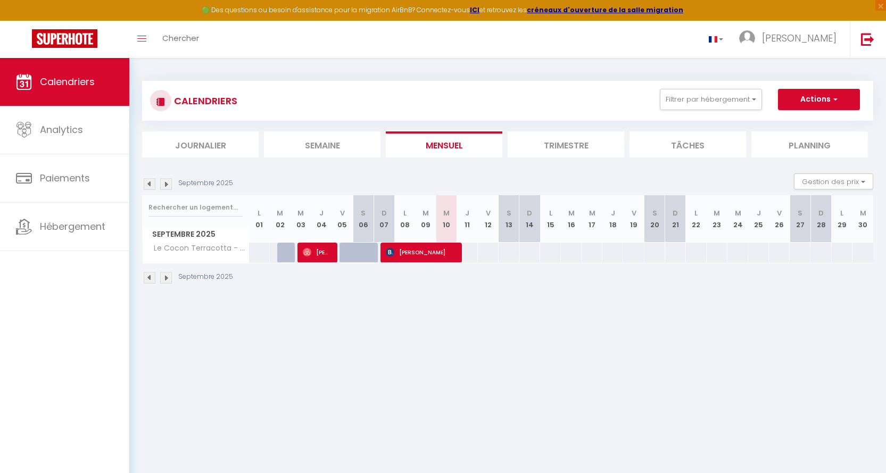
click at [149, 181] on img at bounding box center [150, 184] width 12 height 12
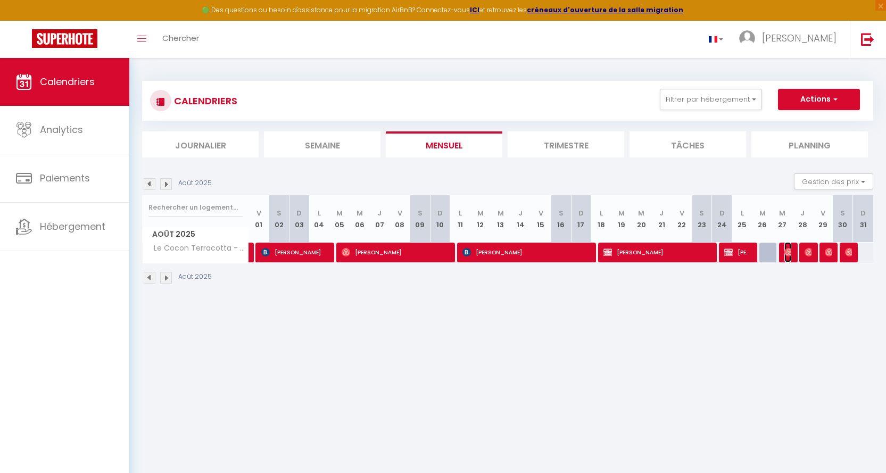
click at [787, 251] on img at bounding box center [789, 252] width 9 height 9
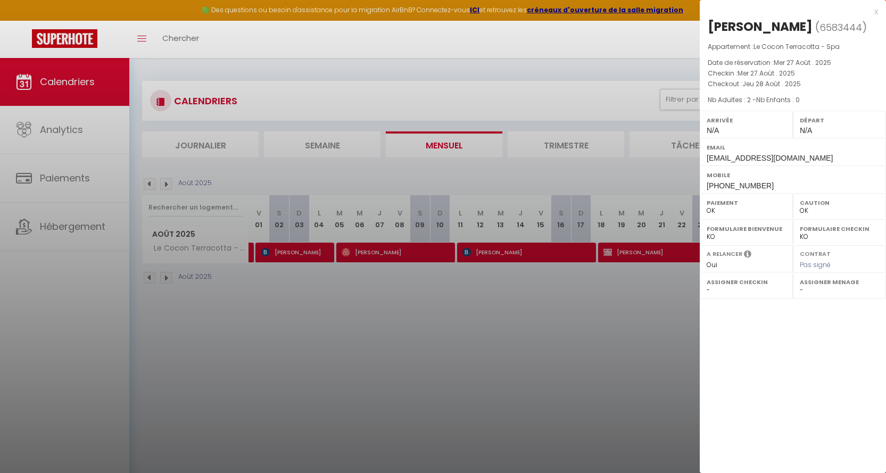
click at [809, 11] on div "x" at bounding box center [789, 11] width 178 height 13
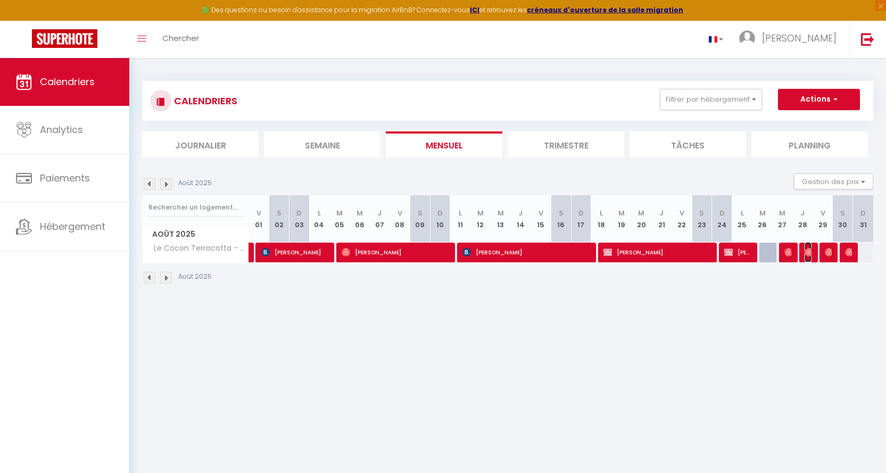
click at [809, 248] on img at bounding box center [809, 252] width 9 height 9
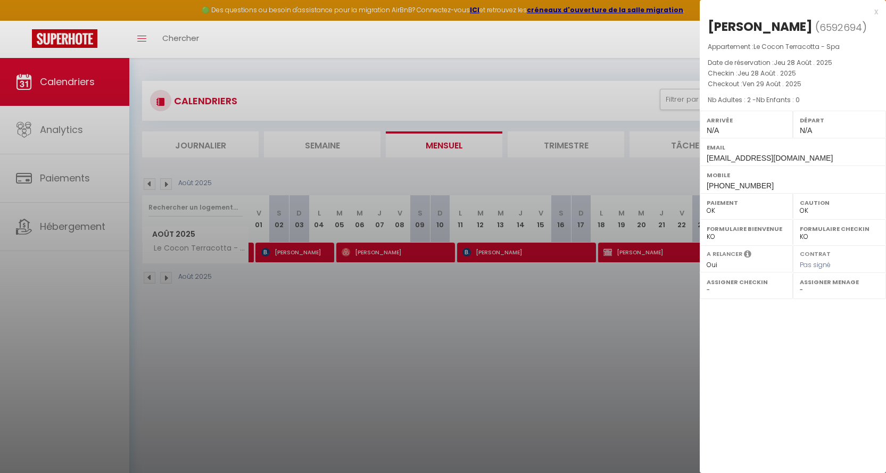
click at [809, 8] on div "x" at bounding box center [789, 11] width 178 height 13
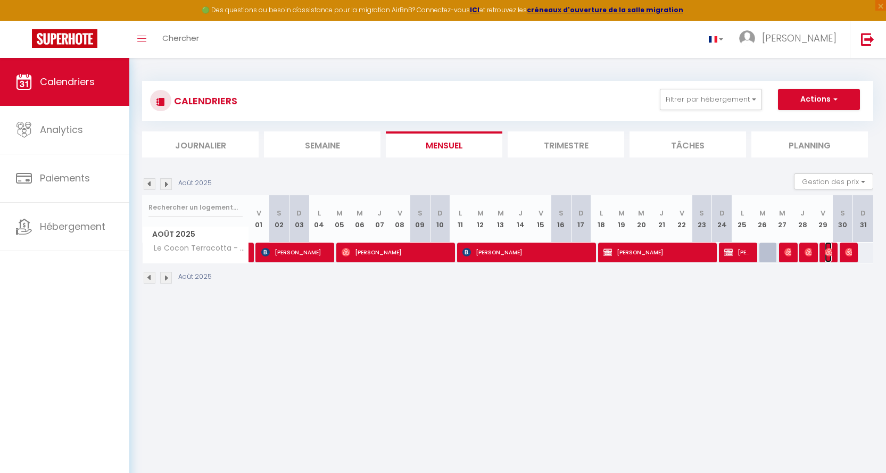
click at [809, 253] on img at bounding box center [829, 252] width 9 height 9
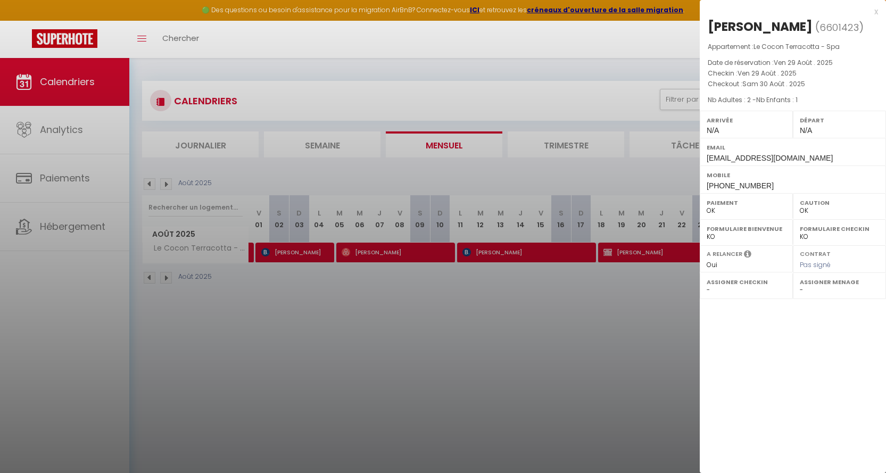
click at [809, 10] on div "x" at bounding box center [789, 11] width 178 height 13
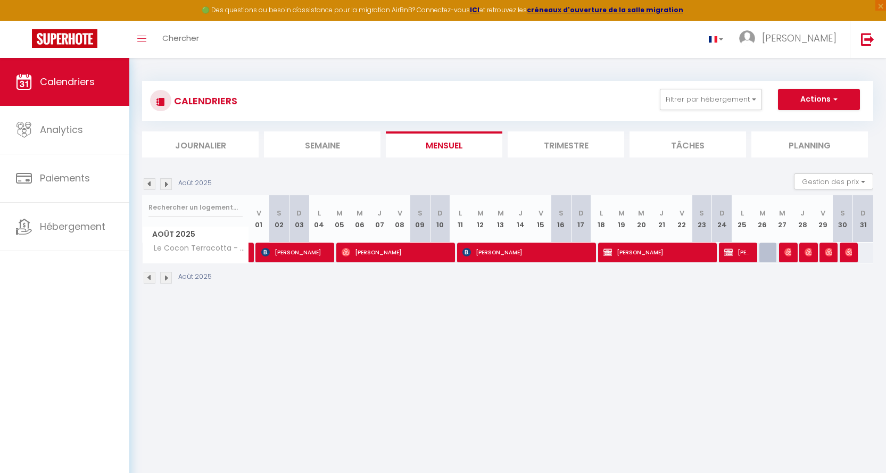
click at [809, 249] on div "69" at bounding box center [842, 253] width 21 height 20
click at [809, 253] on img at bounding box center [829, 252] width 9 height 9
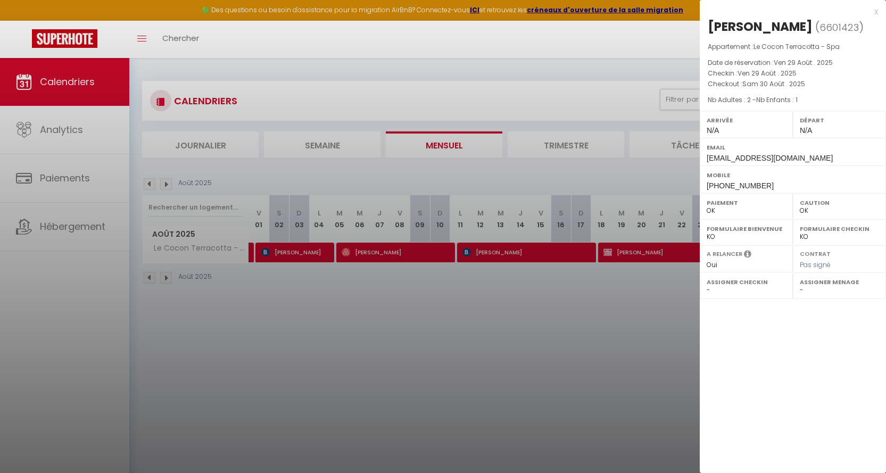
click at [809, 11] on div "x" at bounding box center [789, 11] width 178 height 13
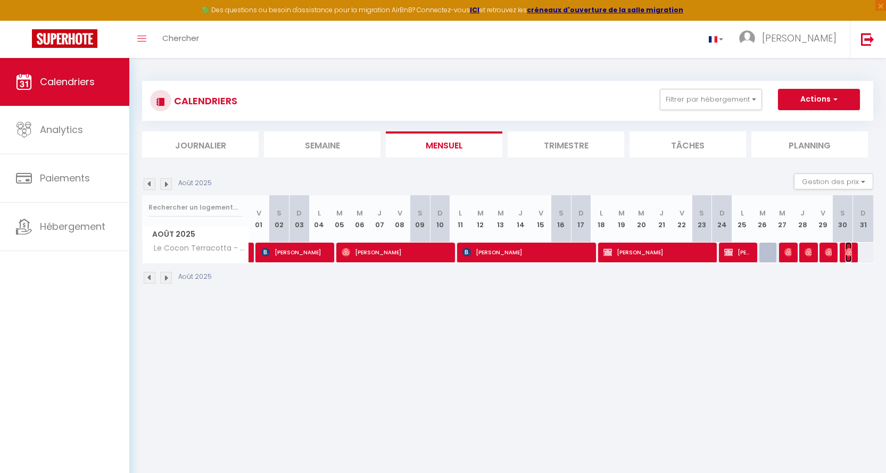
click at [809, 249] on img at bounding box center [849, 252] width 9 height 9
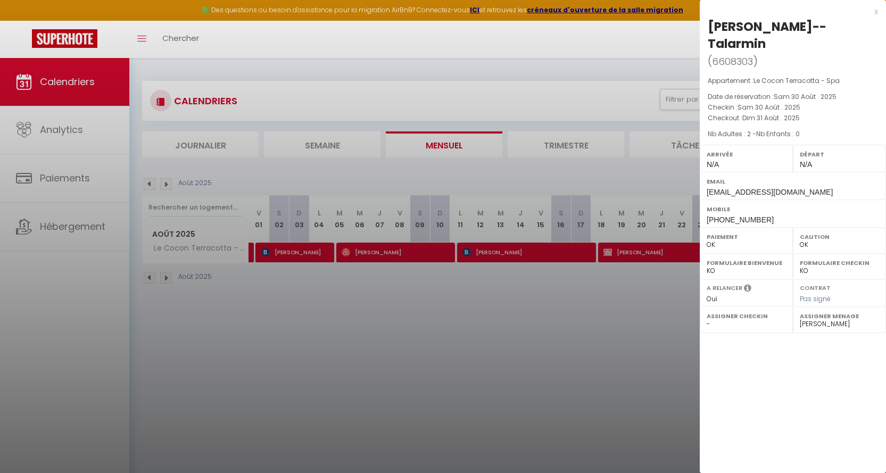
drag, startPoint x: 875, startPoint y: 10, endPoint x: 823, endPoint y: 21, distance: 52.8
click at [809, 9] on div "x" at bounding box center [789, 11] width 178 height 13
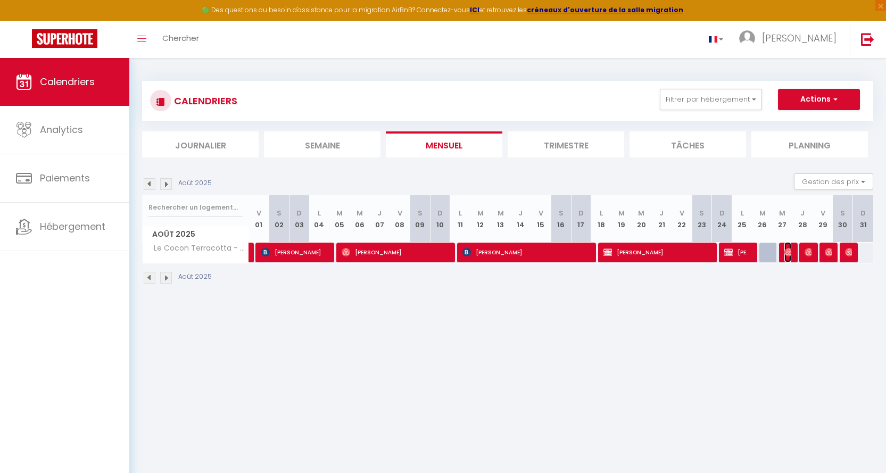
click at [785, 252] on img at bounding box center [789, 252] width 9 height 9
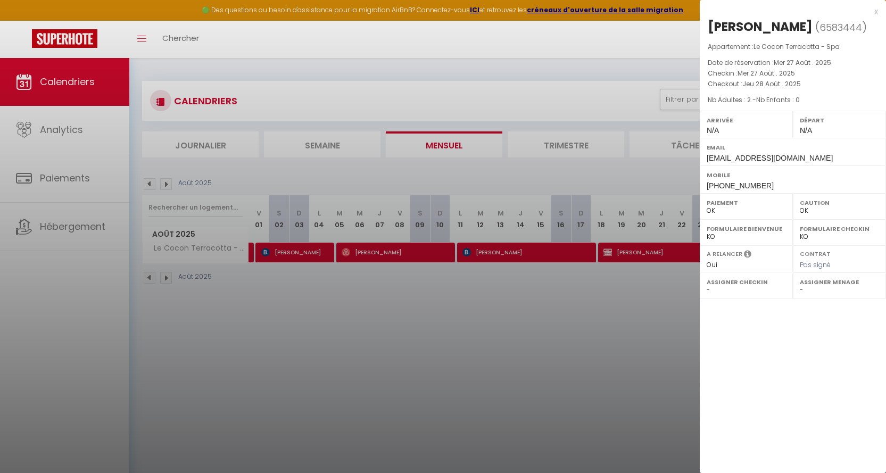
drag, startPoint x: 676, startPoint y: 324, endPoint x: 702, endPoint y: 315, distance: 27.8
click at [676, 324] on div at bounding box center [443, 236] width 886 height 473
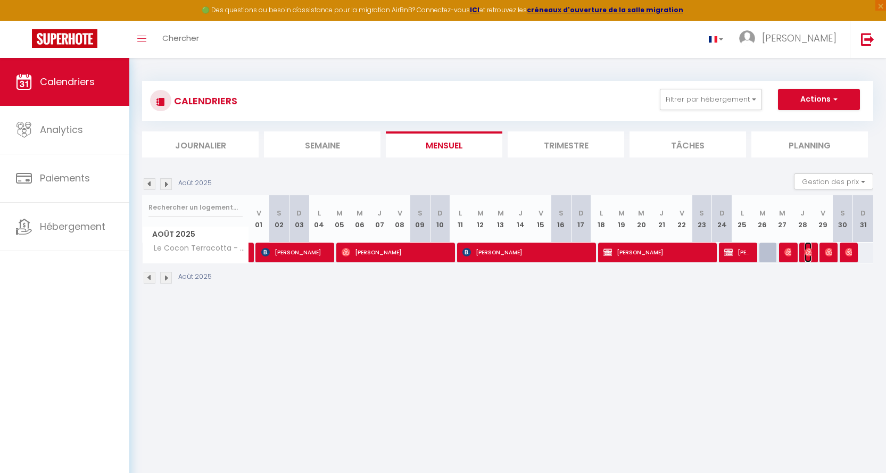
click at [809, 251] on img at bounding box center [809, 252] width 9 height 9
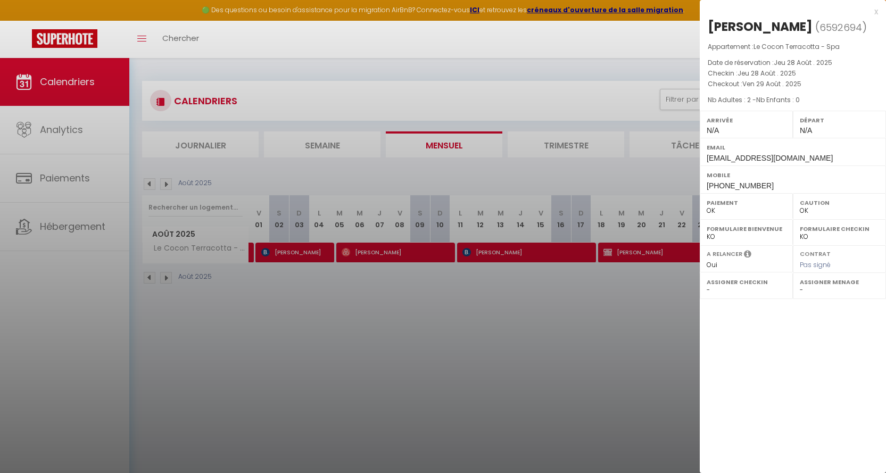
click at [631, 328] on div at bounding box center [443, 236] width 886 height 473
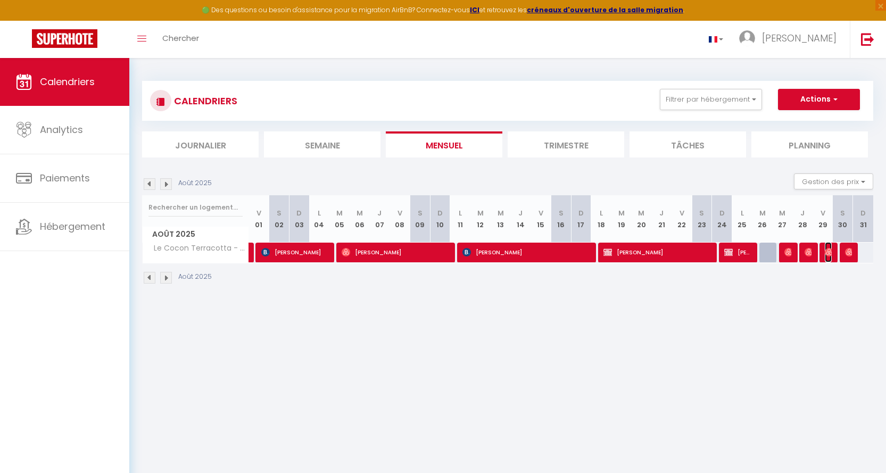
click at [809, 252] on img at bounding box center [829, 252] width 9 height 9
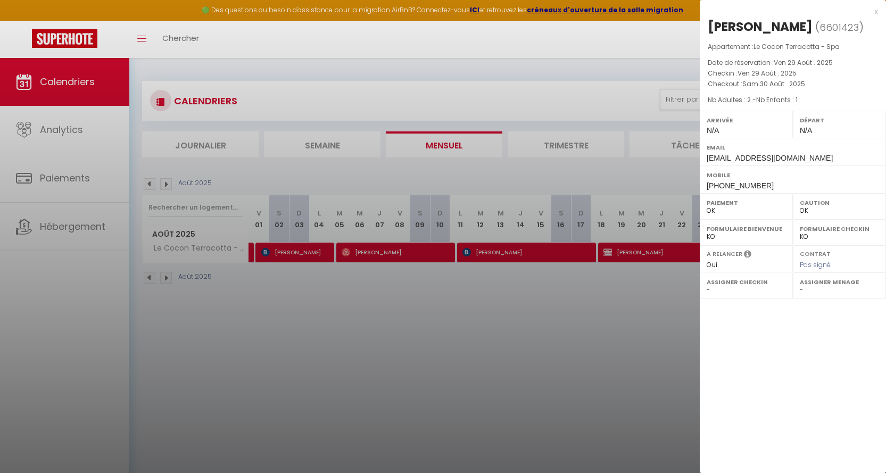
drag, startPoint x: 580, startPoint y: 329, endPoint x: 894, endPoint y: 269, distance: 319.3
click at [582, 327] on div at bounding box center [443, 236] width 886 height 473
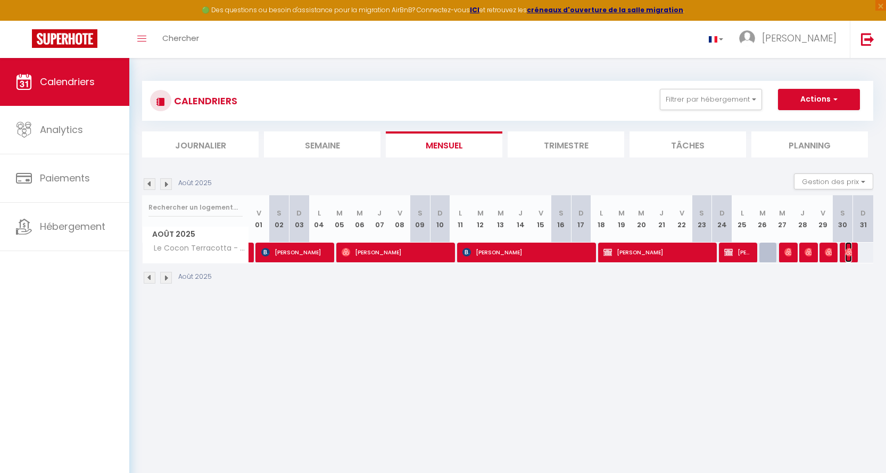
click at [809, 251] on img at bounding box center [849, 252] width 9 height 9
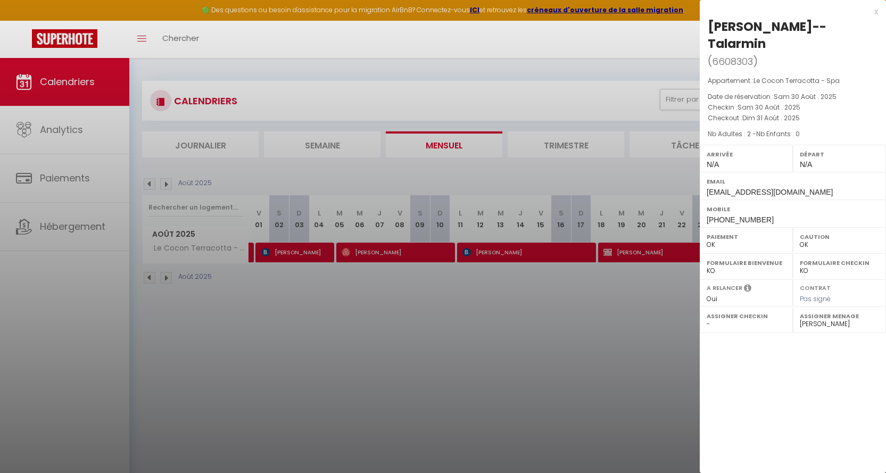
click at [471, 356] on div at bounding box center [443, 236] width 886 height 473
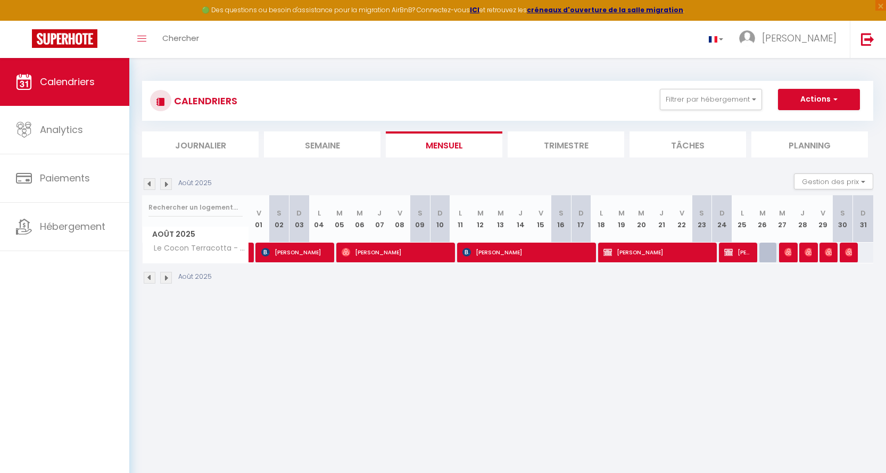
click at [167, 182] on img at bounding box center [166, 184] width 12 height 12
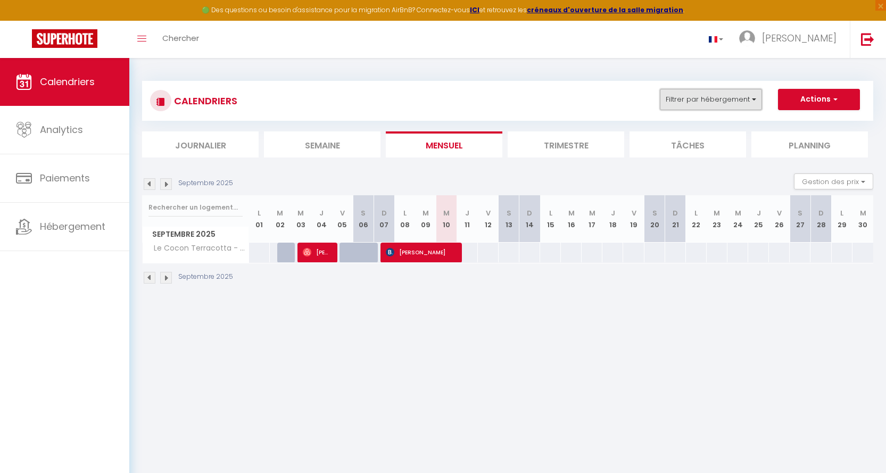
click at [755, 98] on button "Filtrer par hébergement" at bounding box center [711, 99] width 102 height 21
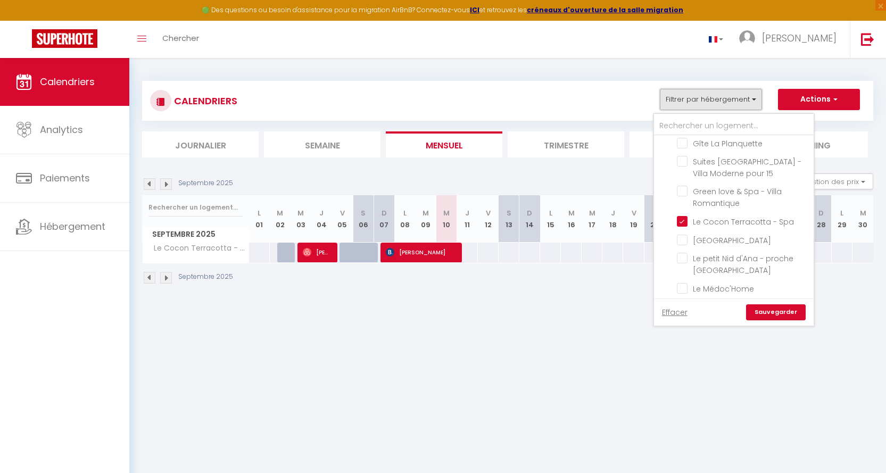
scroll to position [109, 0]
click at [680, 238] on input "[GEOGRAPHIC_DATA]" at bounding box center [743, 236] width 133 height 11
click at [680, 219] on input "Le Cocon Terracotta - Spa" at bounding box center [743, 217] width 133 height 11
click at [772, 313] on link "Sauvegarder" at bounding box center [776, 312] width 60 height 16
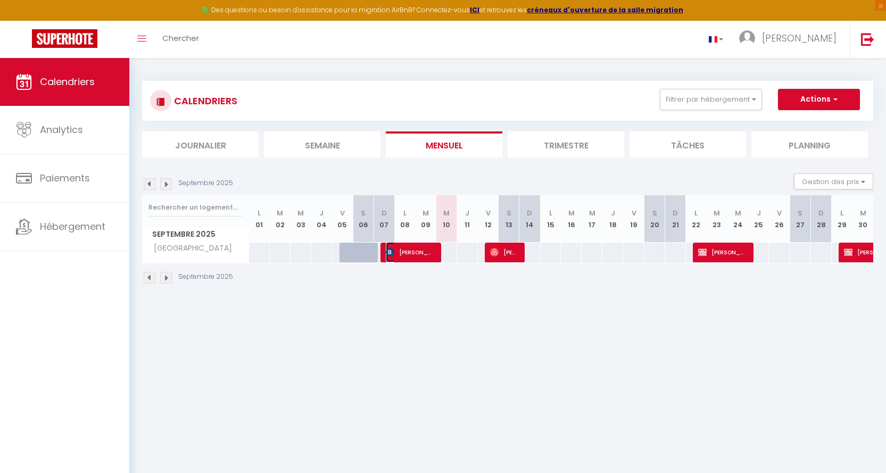
click at [412, 251] on span "[PERSON_NAME]" at bounding box center [410, 252] width 48 height 20
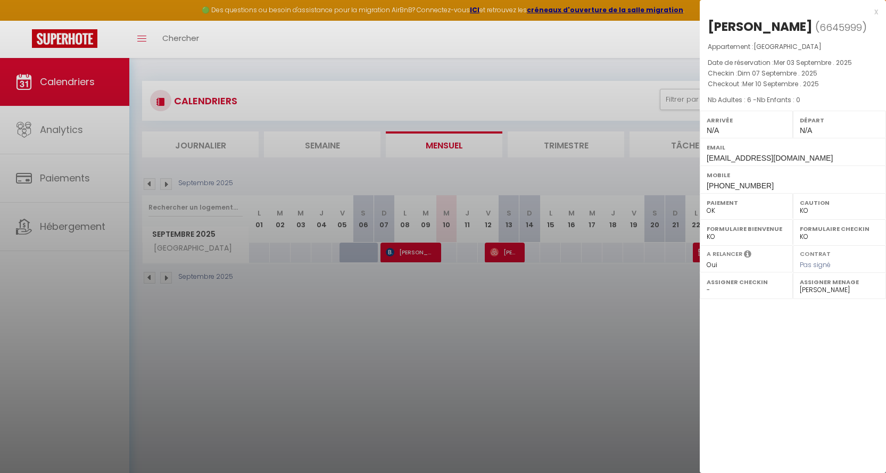
drag, startPoint x: 877, startPoint y: 12, endPoint x: 841, endPoint y: 9, distance: 36.3
click at [809, 12] on div "x" at bounding box center [789, 11] width 178 height 13
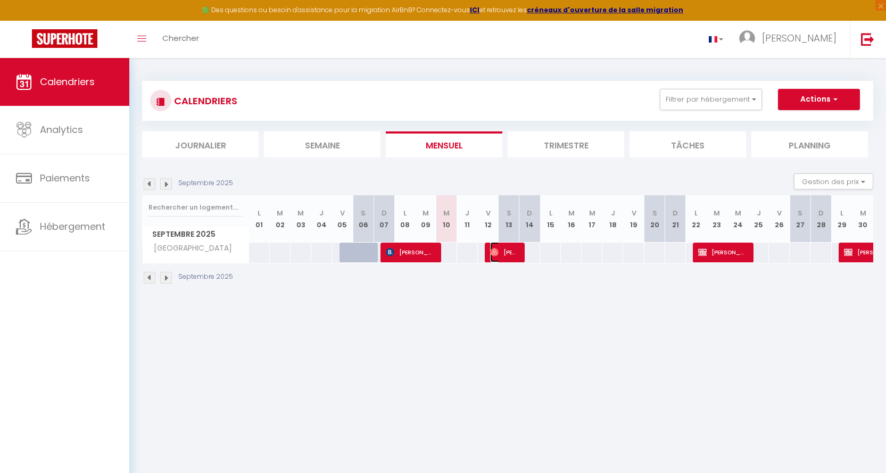
click at [505, 251] on span "[PERSON_NAME]" at bounding box center [504, 252] width 28 height 20
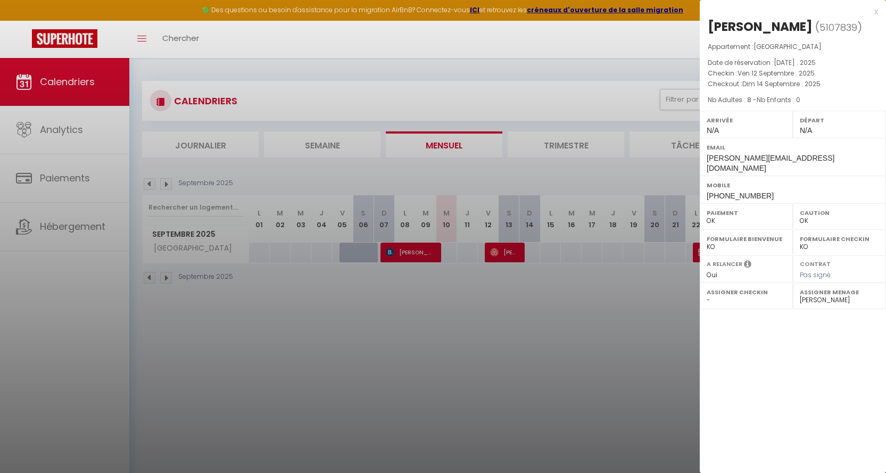
click at [809, 11] on div "x [PERSON_NAME] ( 5107839 ) Appartement : [GEOGRAPHIC_DATA] & SPA Date de réser…" at bounding box center [793, 104] width 186 height 209
click at [809, 10] on div "x" at bounding box center [789, 11] width 178 height 13
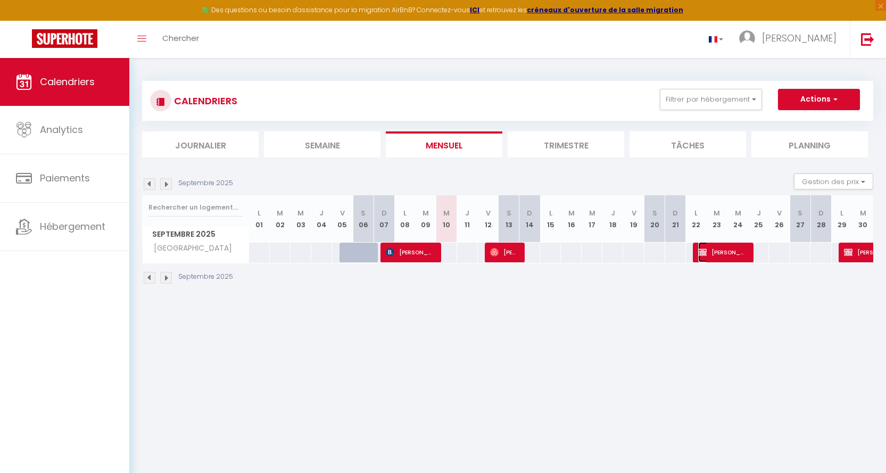
click at [725, 254] on span "[PERSON_NAME] FDS FORET" at bounding box center [722, 252] width 48 height 20
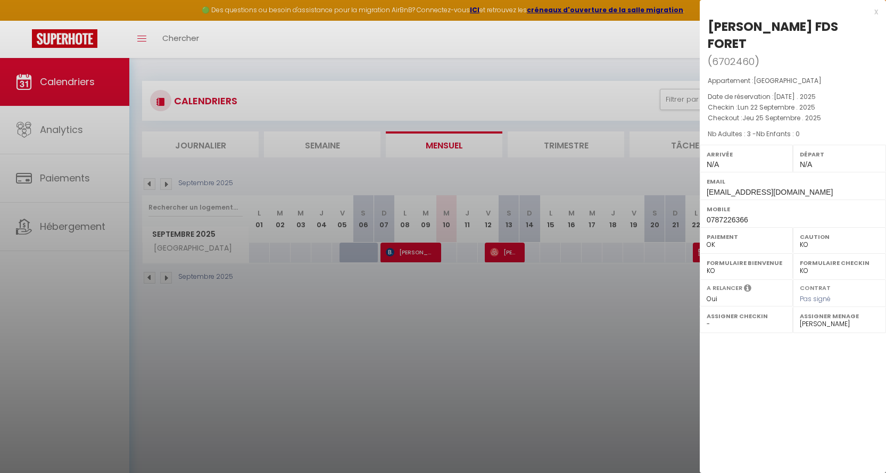
click at [809, 13] on div "x" at bounding box center [789, 11] width 178 height 13
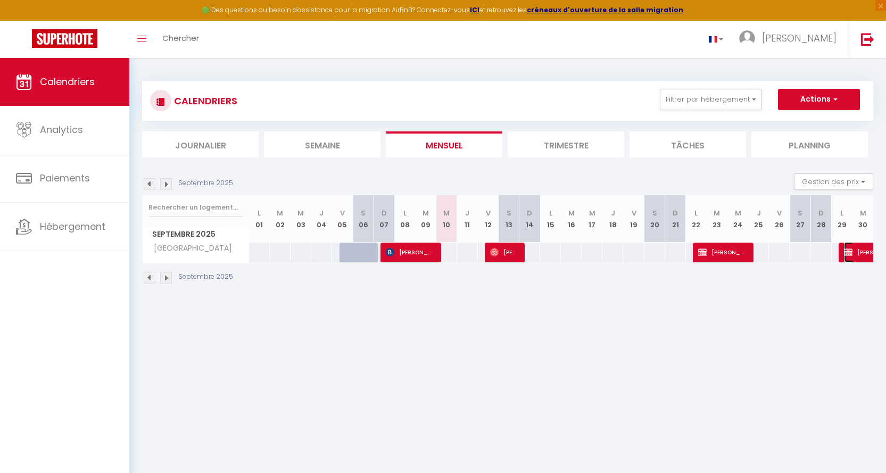
click at [809, 250] on span "[PERSON_NAME] FDS FORET" at bounding box center [880, 252] width 73 height 20
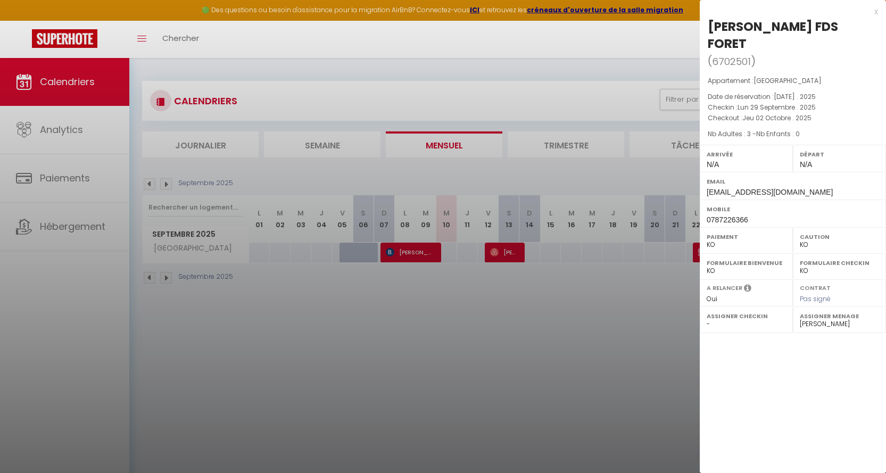
click at [809, 11] on div "x" at bounding box center [789, 11] width 178 height 13
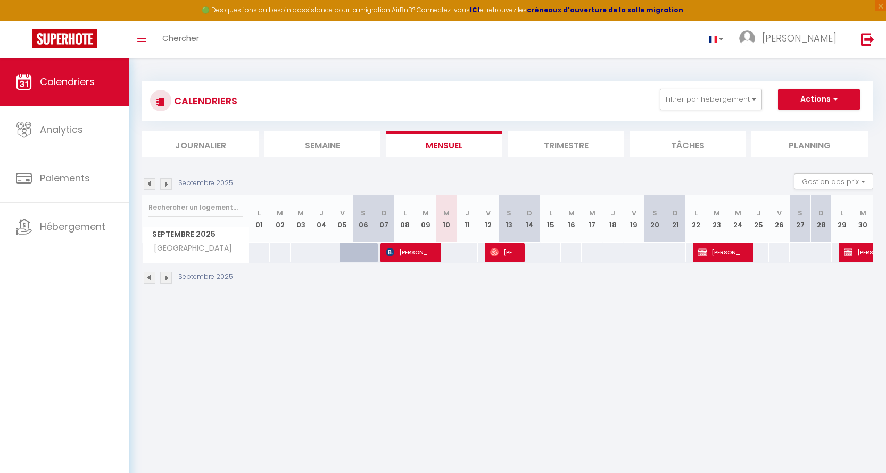
click at [166, 183] on img at bounding box center [166, 184] width 12 height 12
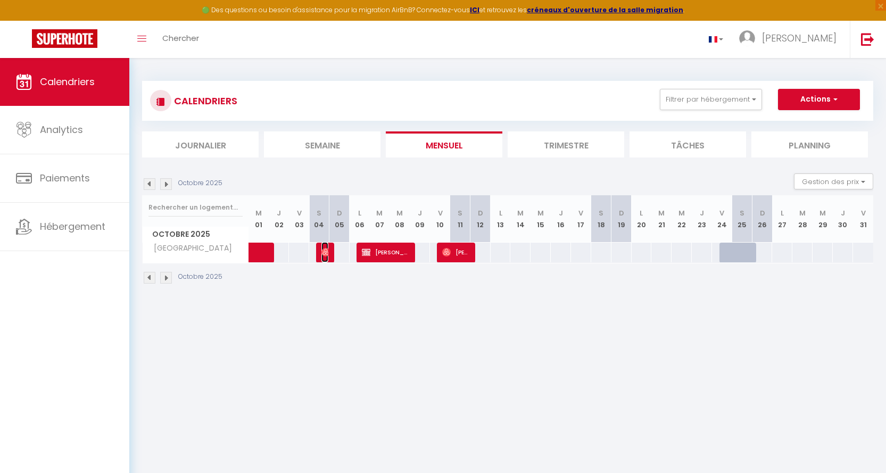
click at [324, 248] on img at bounding box center [325, 252] width 9 height 9
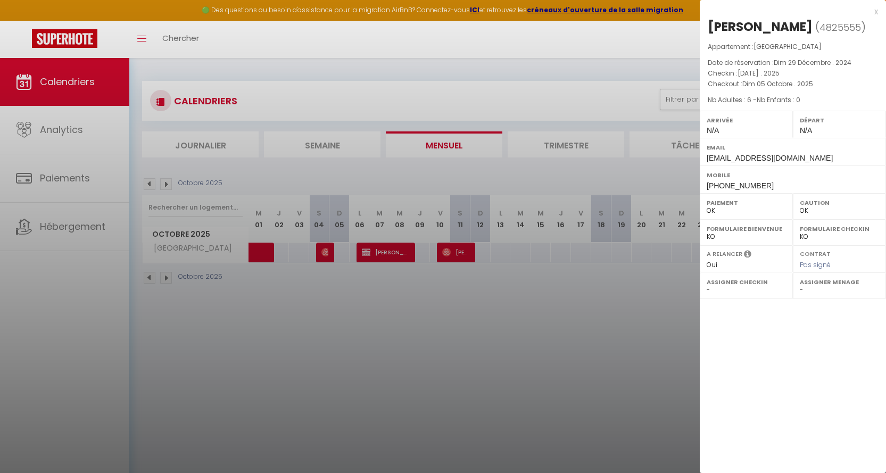
click at [809, 13] on div "x" at bounding box center [789, 11] width 178 height 13
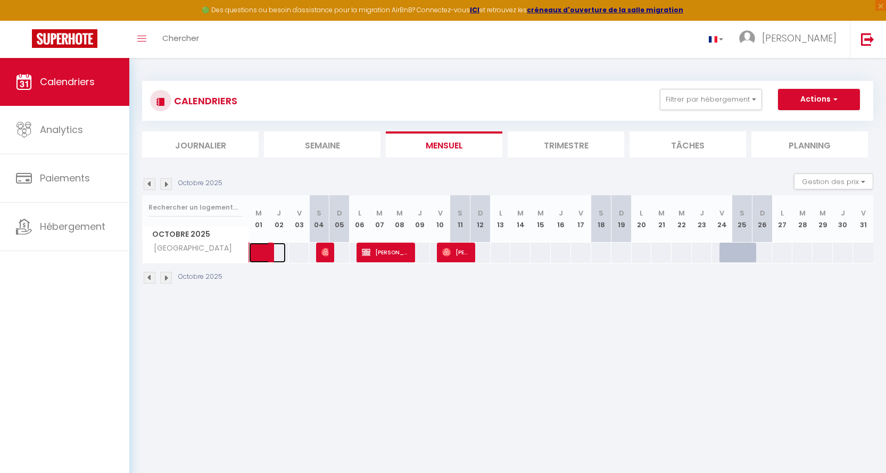
click at [264, 252] on span at bounding box center [273, 253] width 24 height 20
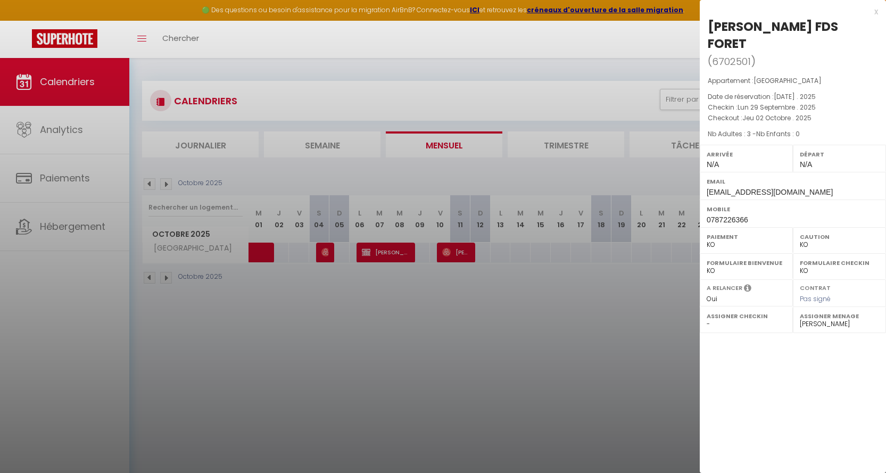
click at [328, 248] on div at bounding box center [443, 236] width 886 height 473
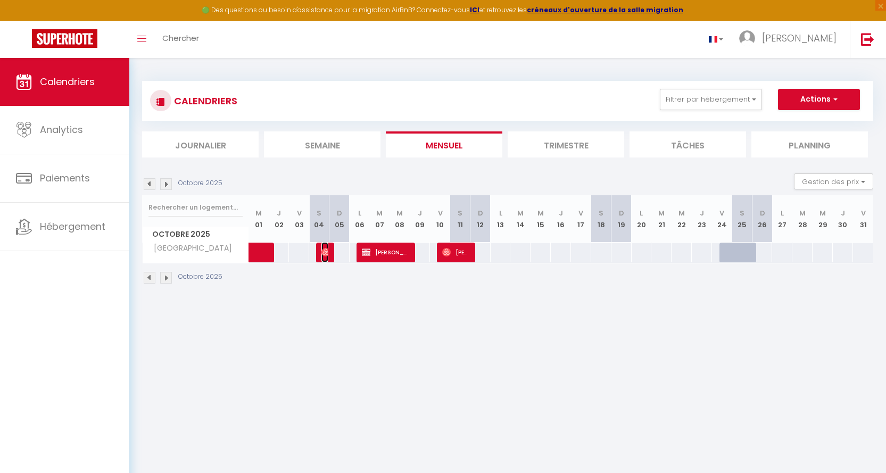
click at [326, 248] on img at bounding box center [325, 252] width 9 height 9
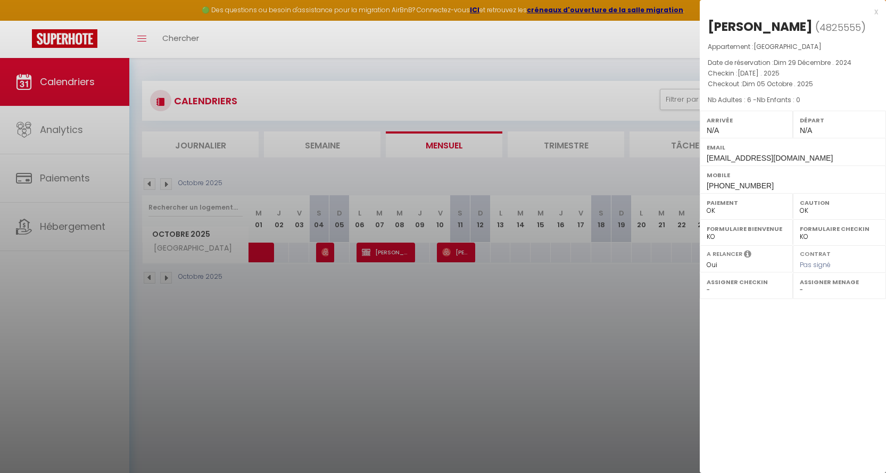
click at [389, 248] on div at bounding box center [443, 236] width 886 height 473
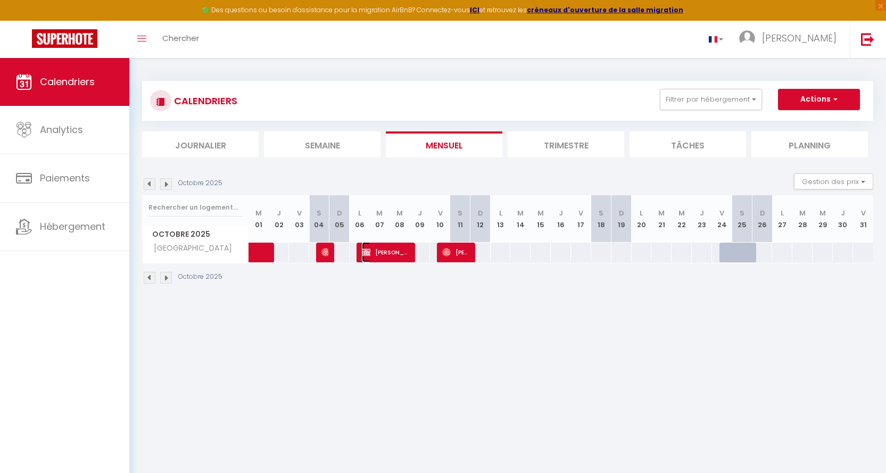
click at [387, 250] on span "[PERSON_NAME]" at bounding box center [385, 252] width 47 height 20
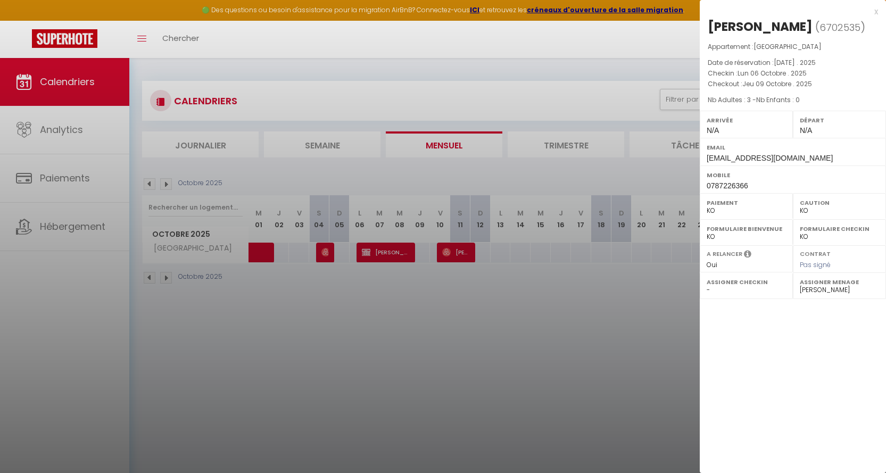
click at [809, 10] on div "x [PERSON_NAME] ( 6702535 ) Appartement : [GEOGRAPHIC_DATA] & SPA Date de réser…" at bounding box center [793, 99] width 186 height 199
click at [809, 12] on div "x" at bounding box center [789, 11] width 178 height 13
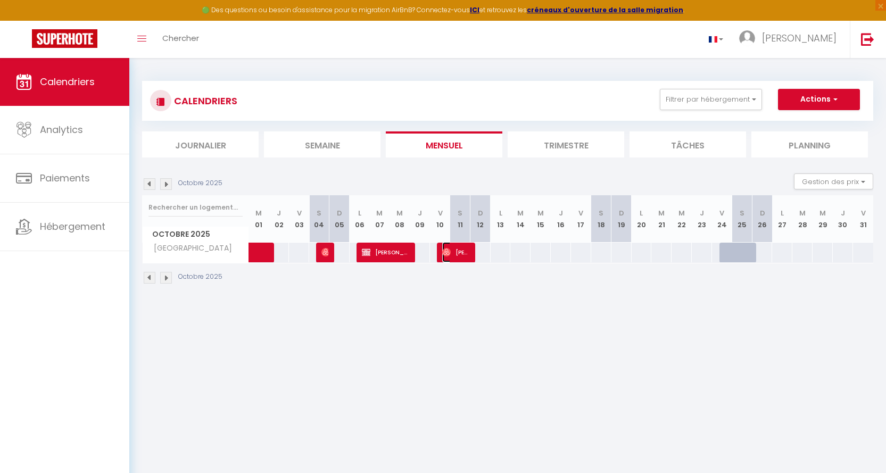
click at [459, 252] on span "[PERSON_NAME]" at bounding box center [455, 252] width 27 height 20
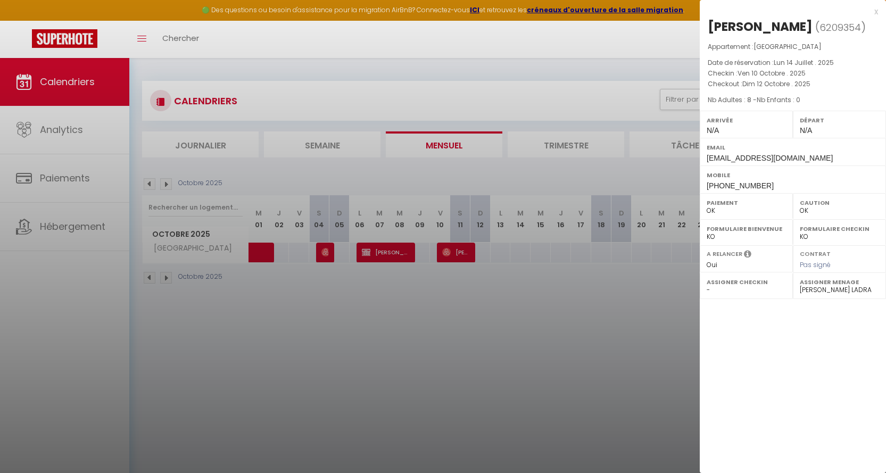
click at [809, 10] on div "x" at bounding box center [789, 11] width 178 height 13
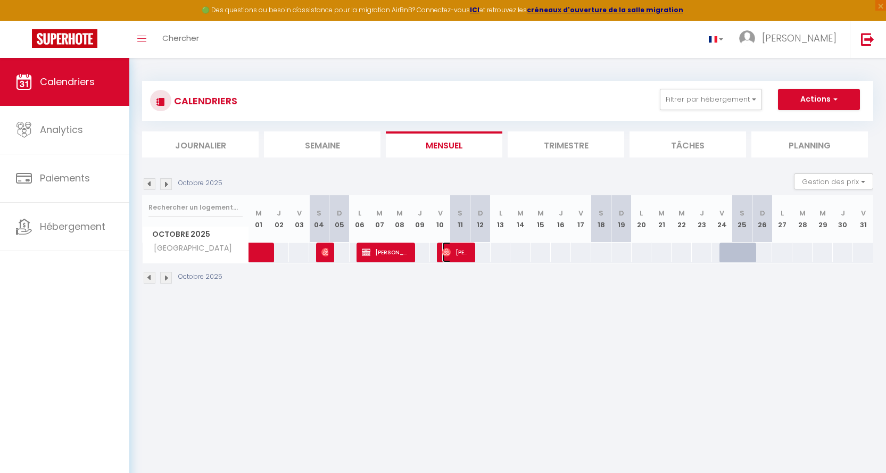
click at [456, 248] on span "[PERSON_NAME]" at bounding box center [455, 252] width 27 height 20
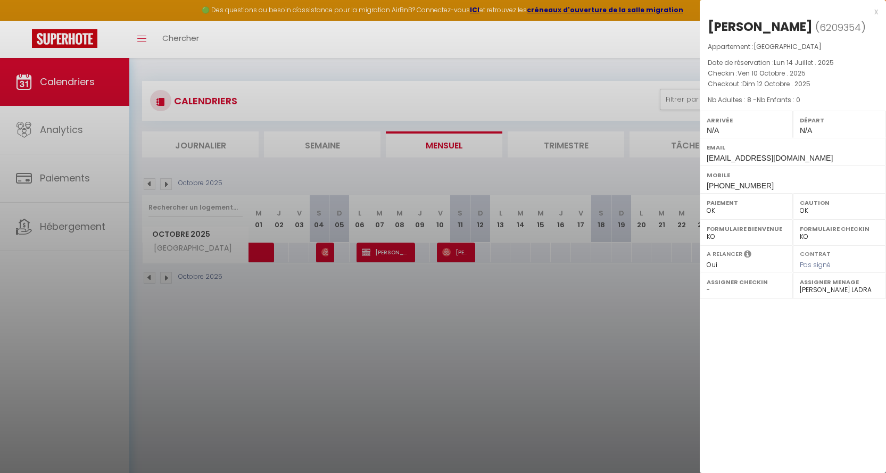
click at [455, 248] on div at bounding box center [443, 236] width 886 height 473
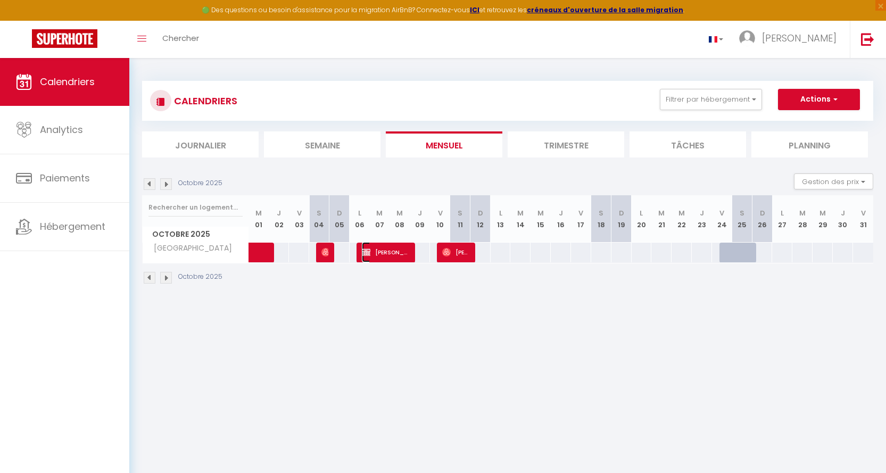
click at [390, 252] on span "[PERSON_NAME]" at bounding box center [385, 252] width 47 height 20
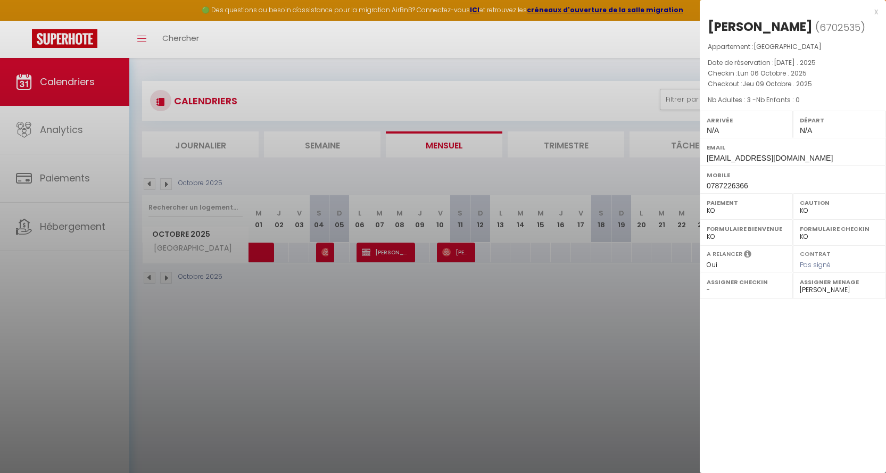
click at [323, 249] on div at bounding box center [443, 236] width 886 height 473
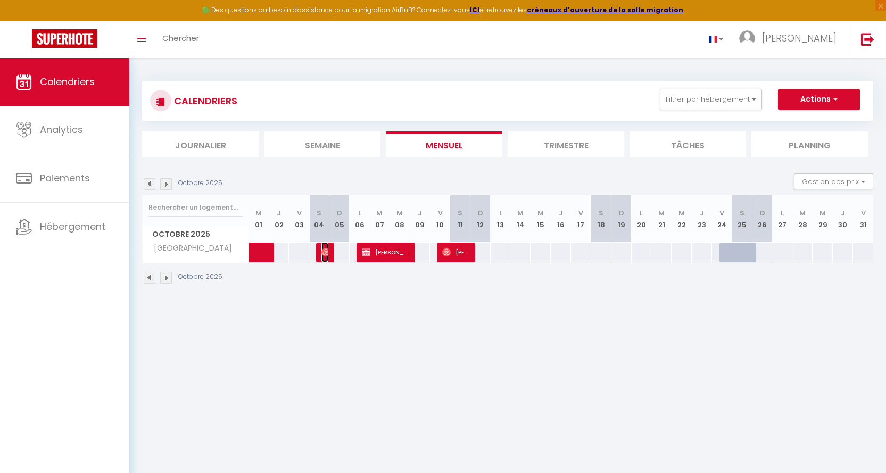
click at [325, 253] on img at bounding box center [325, 252] width 9 height 9
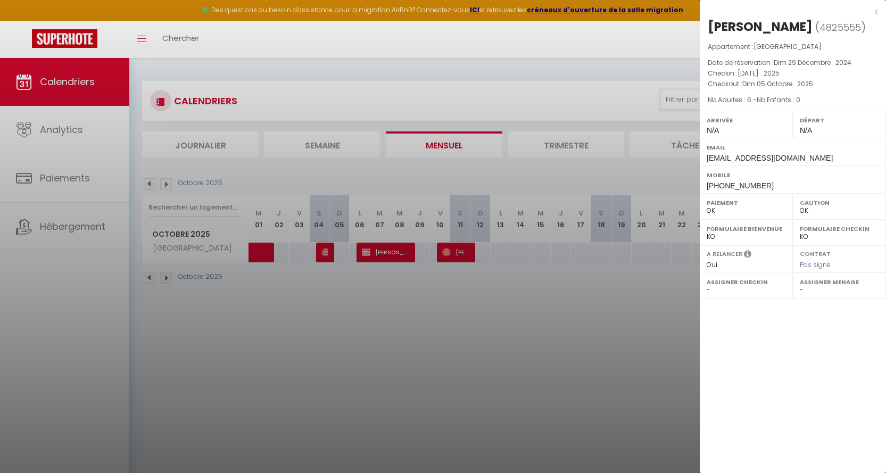
click at [266, 244] on div at bounding box center [443, 236] width 886 height 473
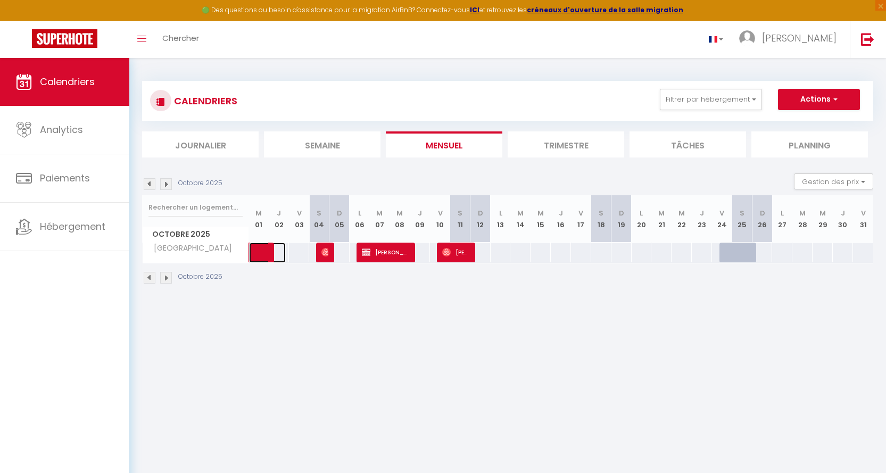
click at [265, 244] on span at bounding box center [273, 253] width 24 height 20
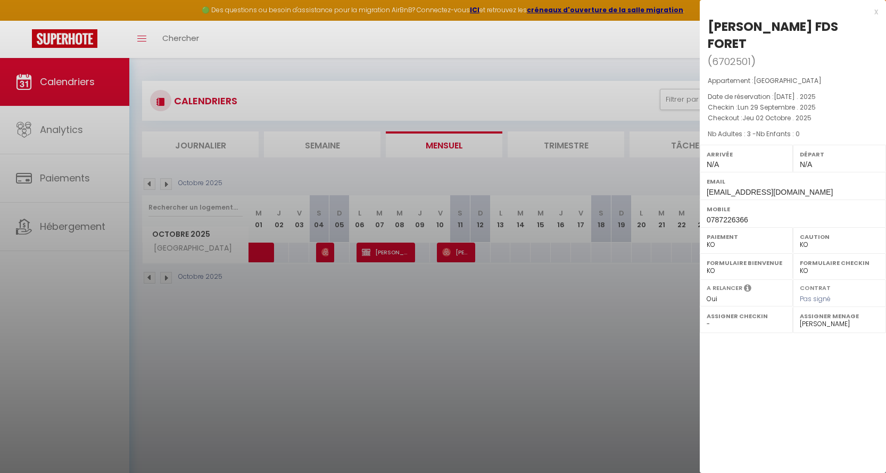
click at [151, 183] on div at bounding box center [443, 236] width 886 height 473
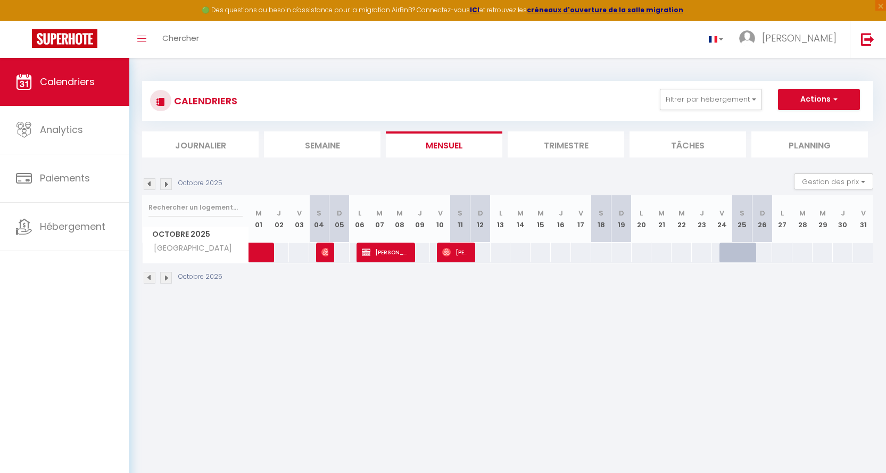
click at [149, 182] on img at bounding box center [150, 184] width 12 height 12
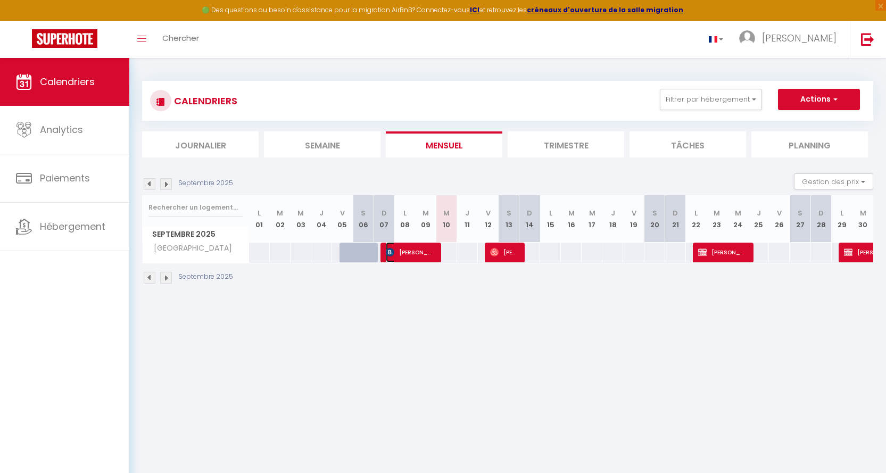
click at [414, 251] on span "[PERSON_NAME]" at bounding box center [410, 252] width 48 height 20
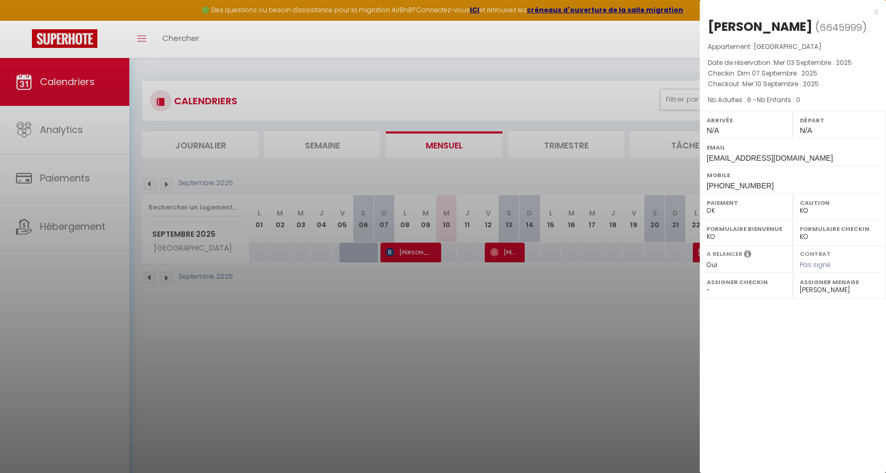
click at [505, 252] on div at bounding box center [443, 236] width 886 height 473
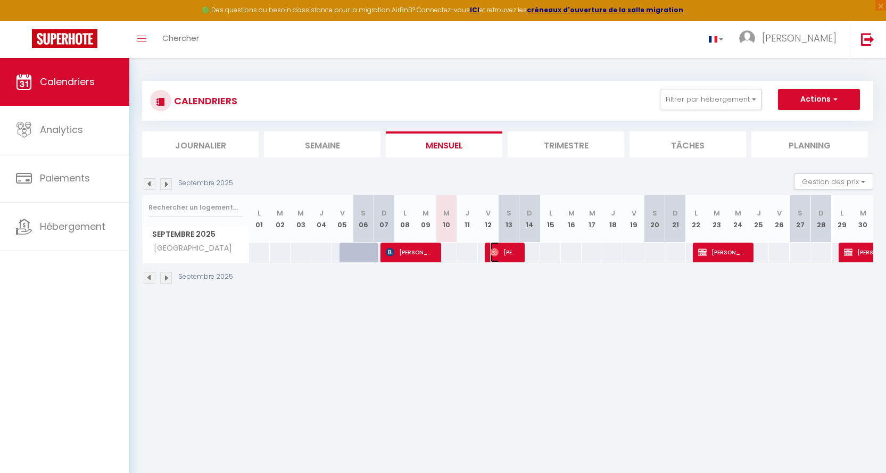
click at [507, 252] on span "[PERSON_NAME]" at bounding box center [504, 252] width 28 height 20
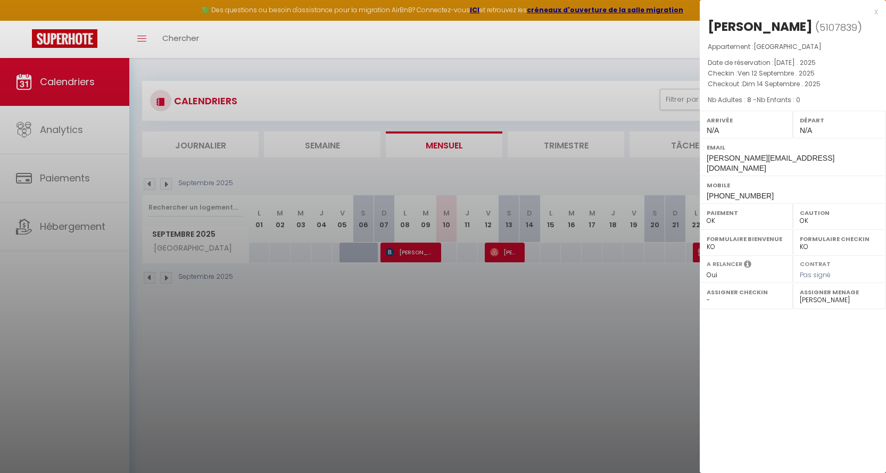
click at [631, 287] on div at bounding box center [443, 236] width 886 height 473
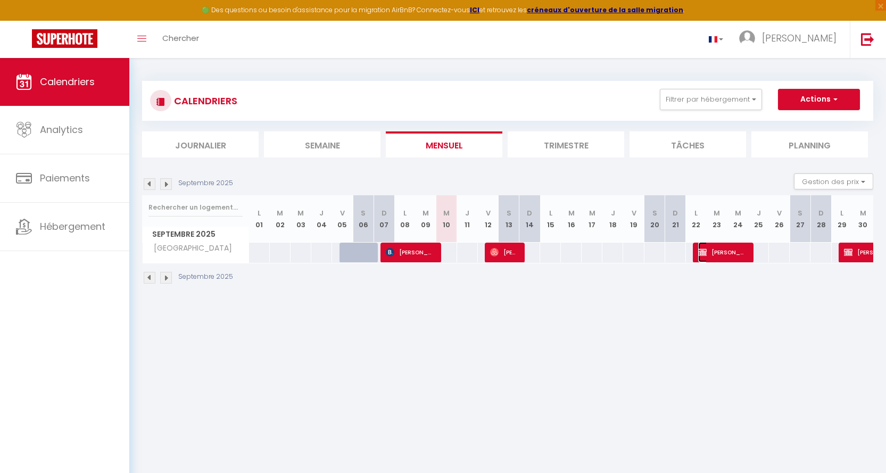
click at [715, 253] on span "[PERSON_NAME] FDS FORET" at bounding box center [722, 252] width 48 height 20
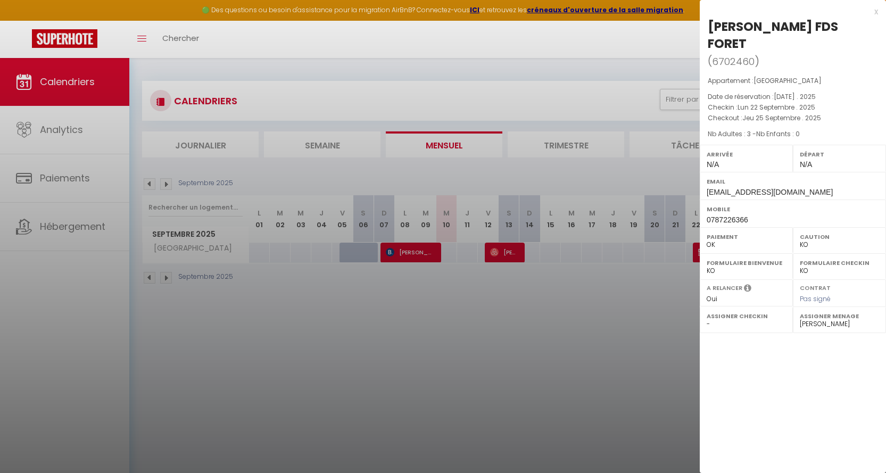
click at [674, 312] on div at bounding box center [443, 236] width 886 height 473
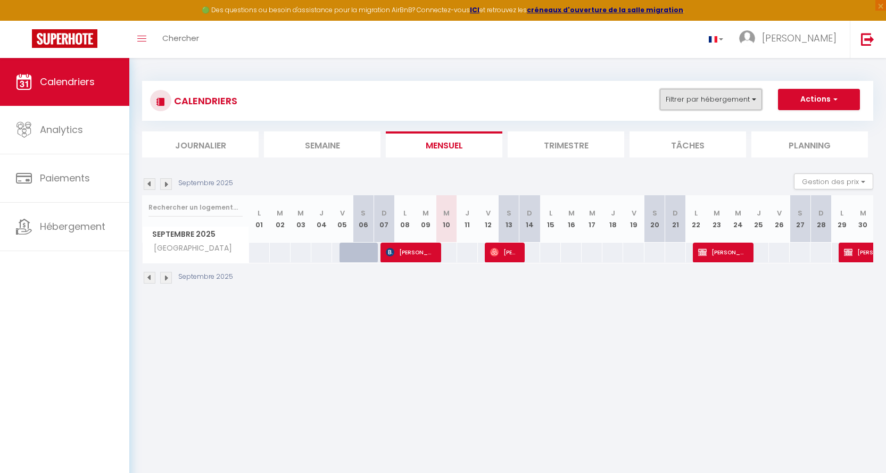
click at [756, 97] on button "Filtrer par hébergement" at bounding box center [711, 99] width 102 height 21
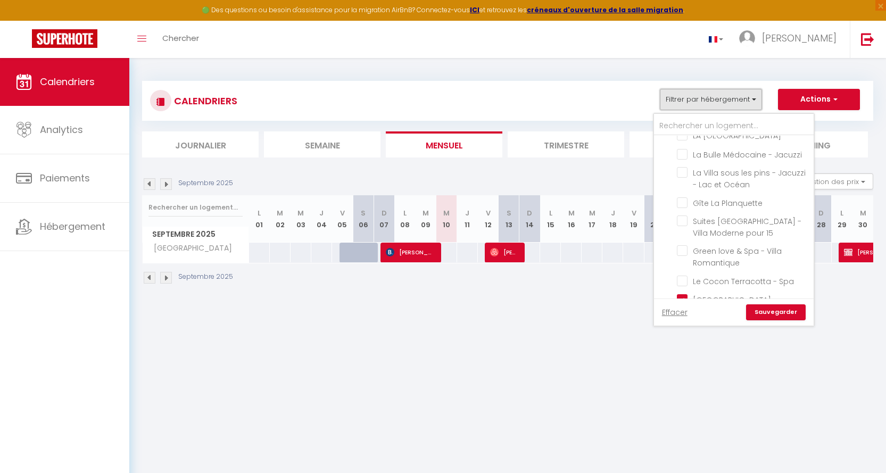
scroll to position [71, 0]
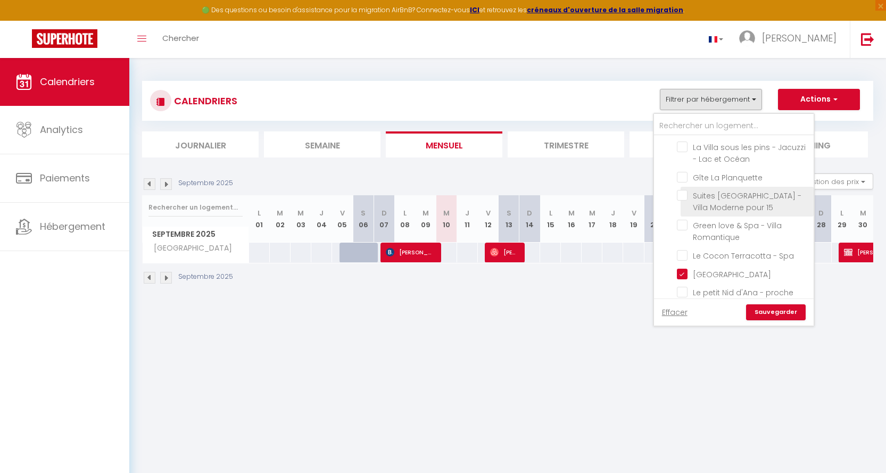
click at [683, 194] on input "Suites [GEOGRAPHIC_DATA] - Villa Moderne pour 15" at bounding box center [743, 195] width 133 height 11
click at [682, 274] on input "[GEOGRAPHIC_DATA]" at bounding box center [743, 273] width 133 height 11
click at [769, 308] on link "Sauvegarder" at bounding box center [776, 312] width 60 height 16
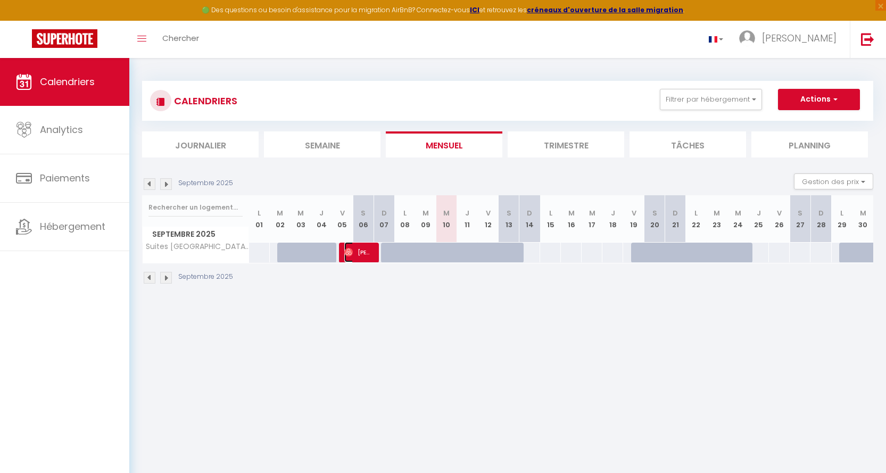
click at [363, 250] on span "[PERSON_NAME]" at bounding box center [358, 252] width 28 height 20
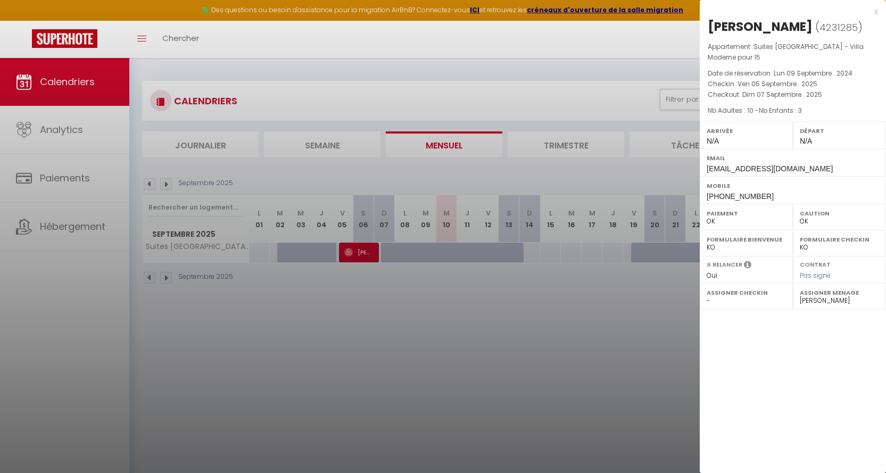
click at [809, 12] on div "x" at bounding box center [789, 11] width 178 height 13
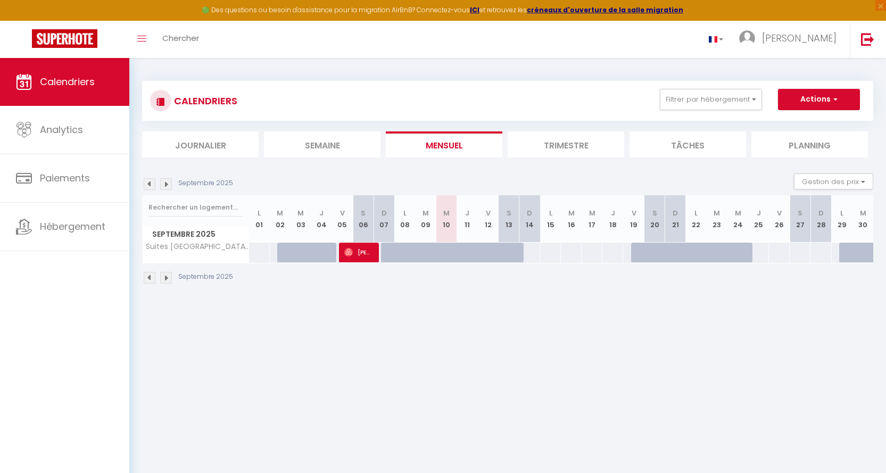
click at [167, 183] on img at bounding box center [166, 184] width 12 height 12
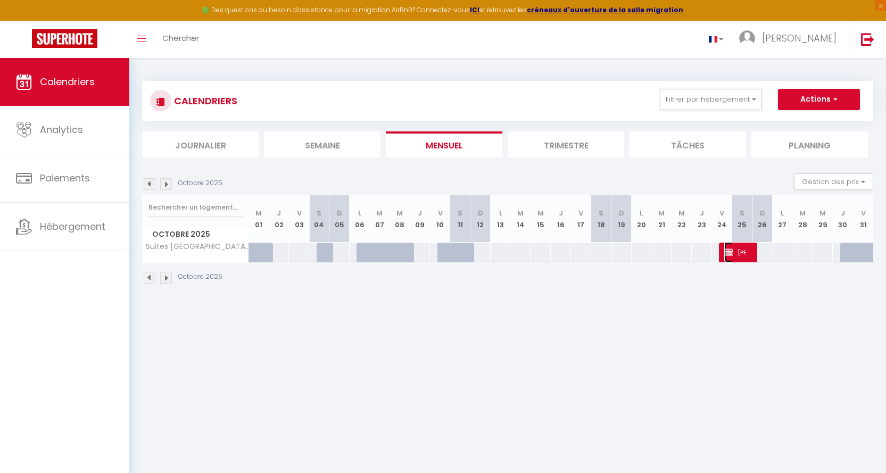
drag, startPoint x: 738, startPoint y: 251, endPoint x: 725, endPoint y: 248, distance: 12.7
click at [738, 250] on span "[PERSON_NAME]" at bounding box center [737, 252] width 27 height 20
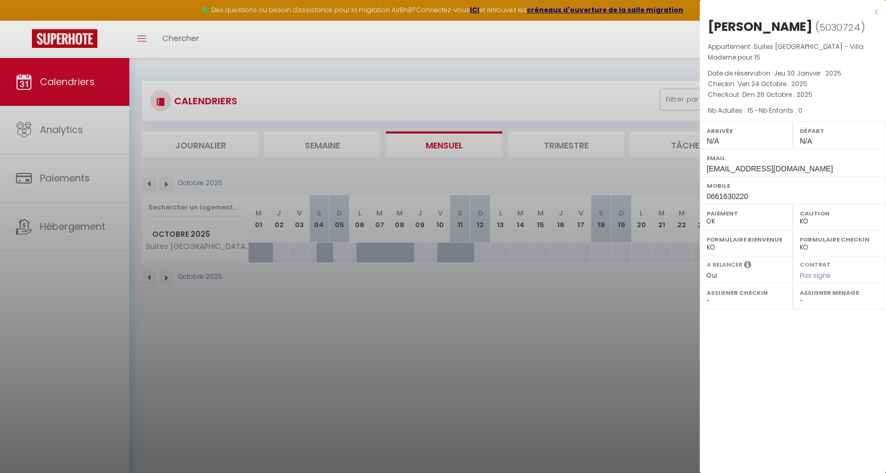
click at [809, 9] on div "x" at bounding box center [789, 11] width 178 height 13
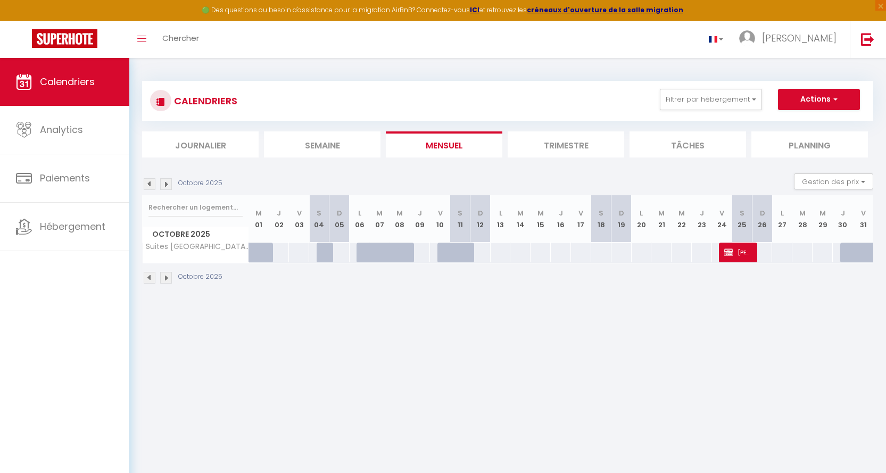
click at [145, 184] on img at bounding box center [150, 184] width 12 height 12
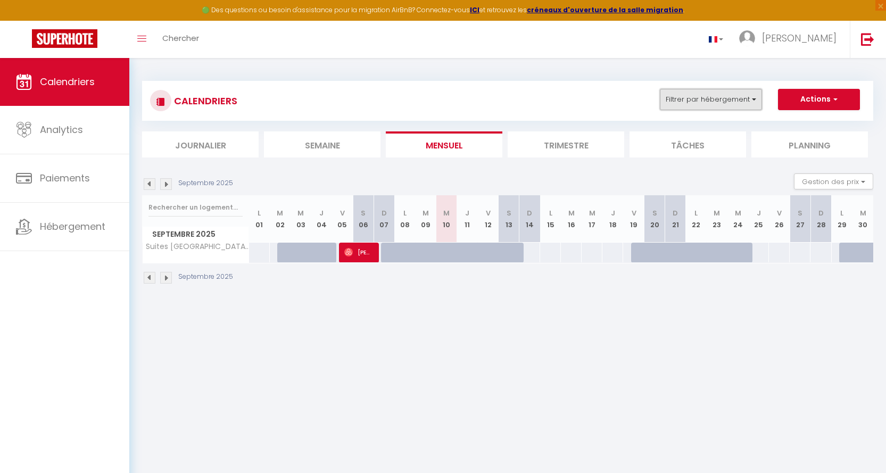
click at [754, 100] on button "Filtrer par hébergement" at bounding box center [711, 99] width 102 height 21
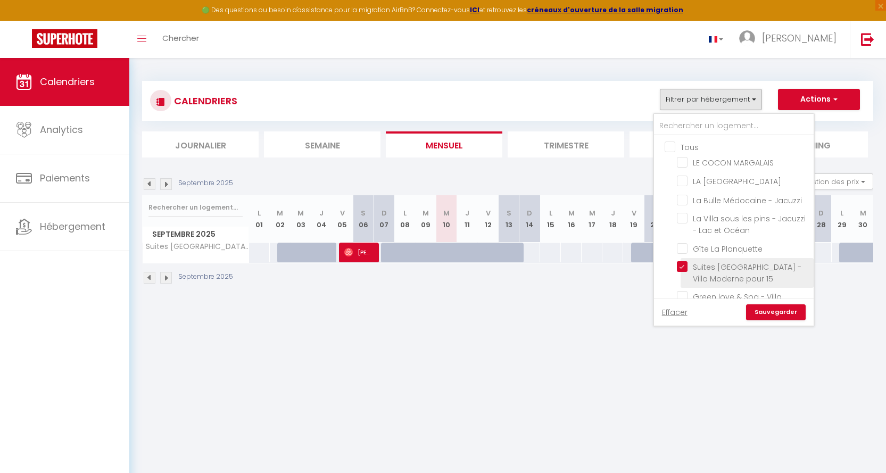
click at [680, 264] on input "Suites [GEOGRAPHIC_DATA] - Villa Moderne pour 15" at bounding box center [743, 266] width 133 height 11
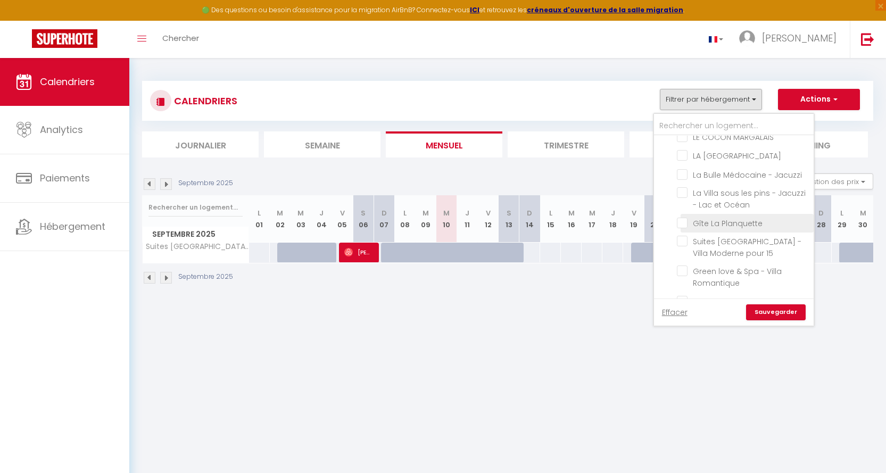
click at [680, 221] on input "Gîte La Planquette" at bounding box center [743, 222] width 133 height 11
click at [768, 311] on link "Sauvegarder" at bounding box center [776, 312] width 60 height 16
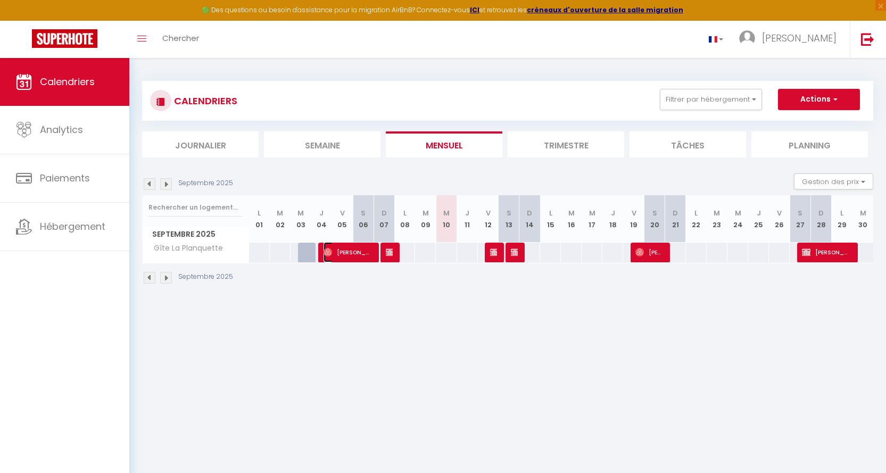
click at [350, 248] on span "[PERSON_NAME]" at bounding box center [348, 252] width 48 height 20
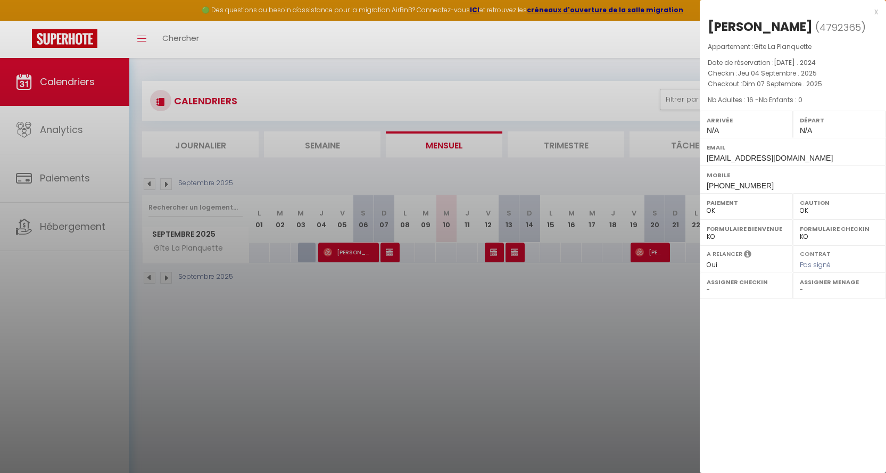
click at [809, 11] on div "x" at bounding box center [789, 11] width 178 height 13
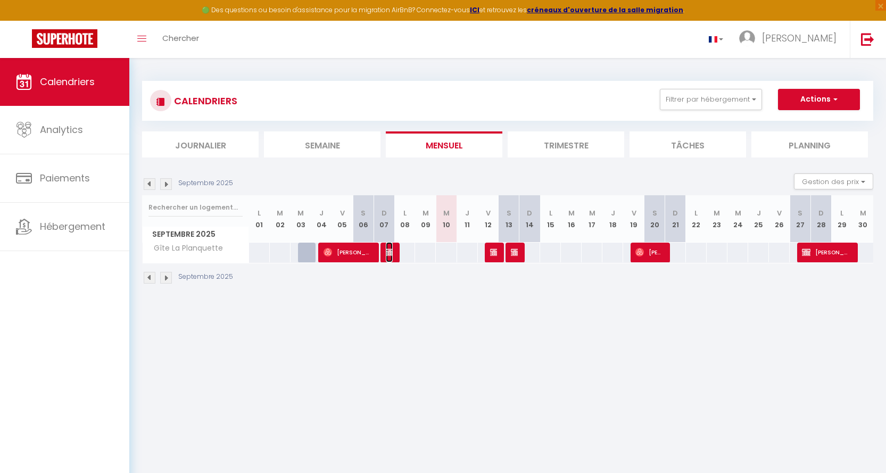
click at [390, 251] on img at bounding box center [390, 252] width 9 height 9
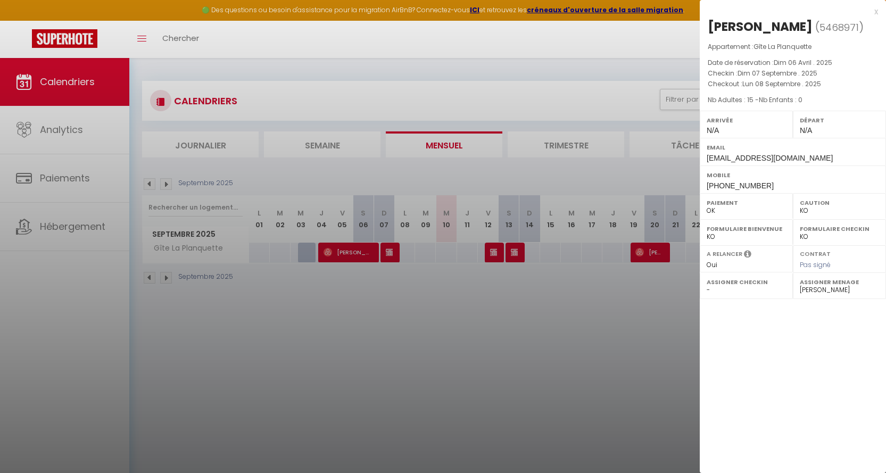
click at [809, 10] on div "x" at bounding box center [789, 11] width 178 height 13
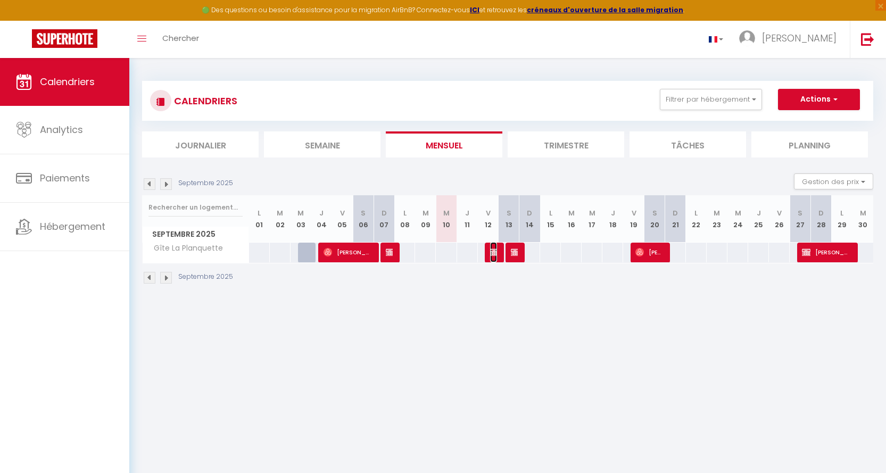
click at [492, 250] on img at bounding box center [494, 252] width 9 height 9
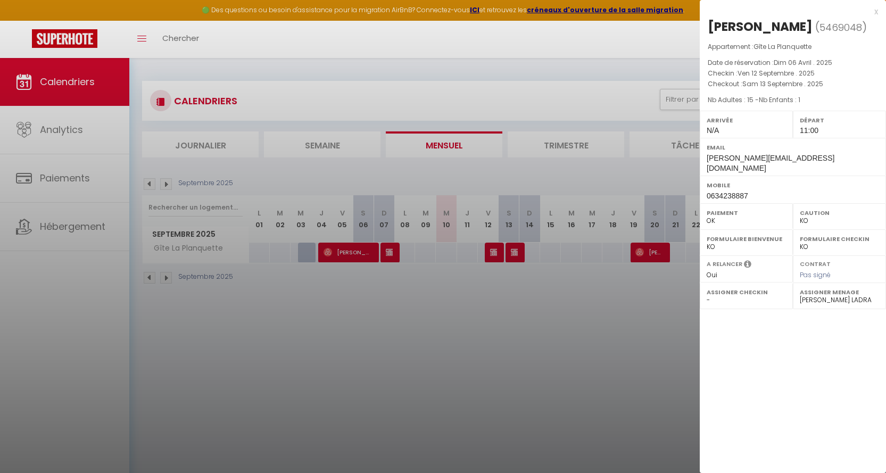
click at [809, 6] on div "x" at bounding box center [789, 11] width 178 height 13
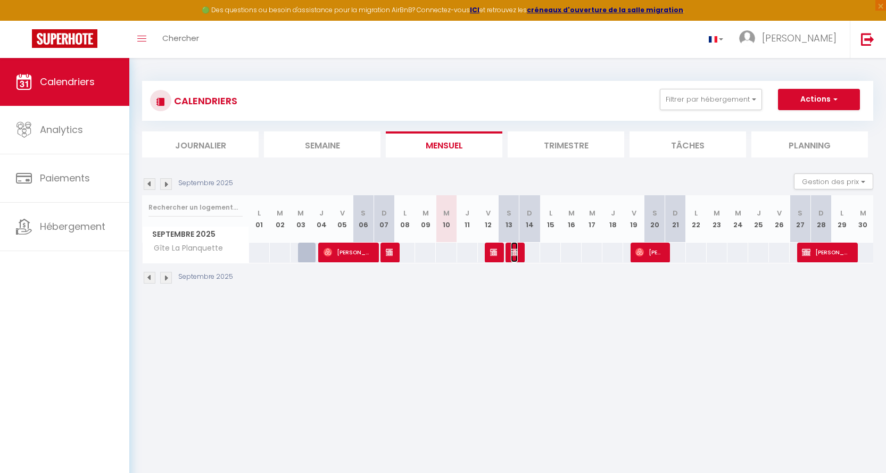
click at [513, 250] on img at bounding box center [515, 252] width 9 height 9
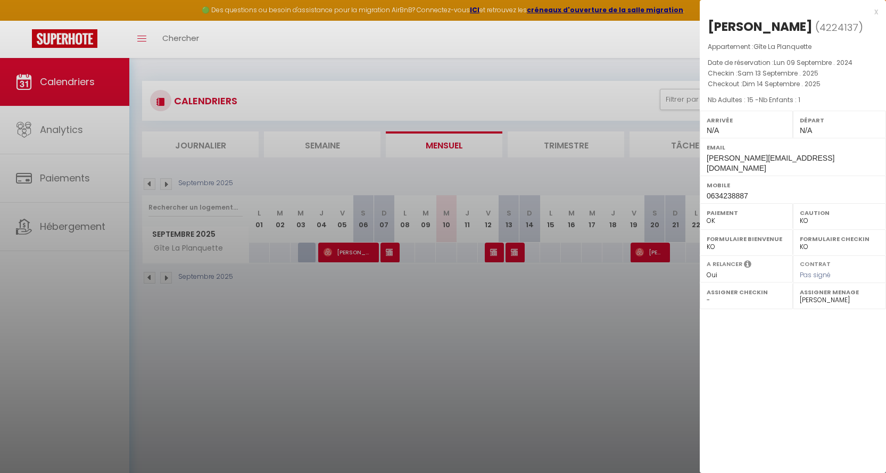
click at [809, 11] on div "x" at bounding box center [789, 11] width 178 height 13
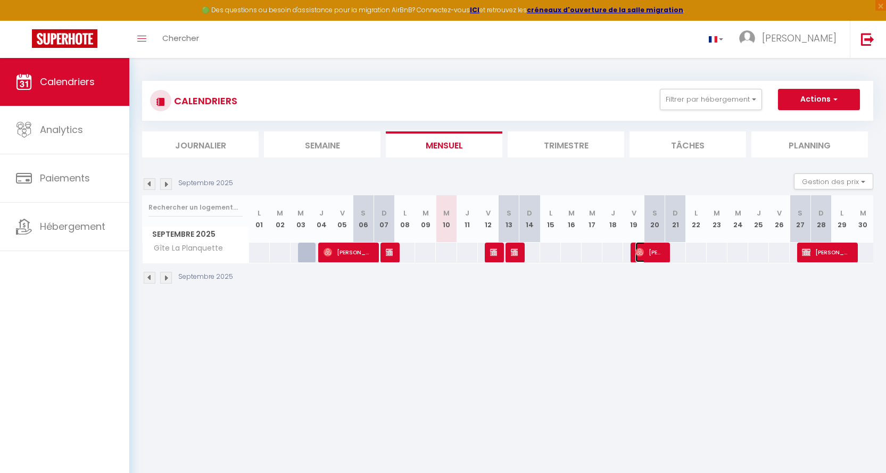
click at [659, 248] on span "[PERSON_NAME]" at bounding box center [650, 252] width 28 height 20
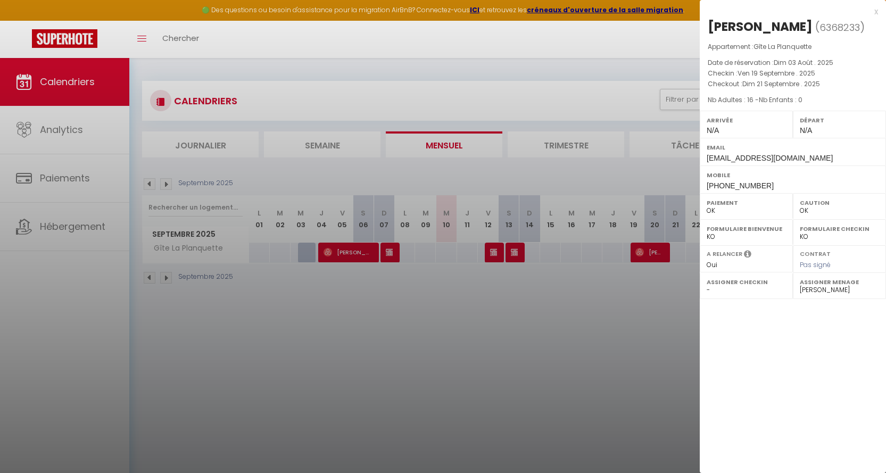
click at [809, 10] on div "x" at bounding box center [789, 11] width 178 height 13
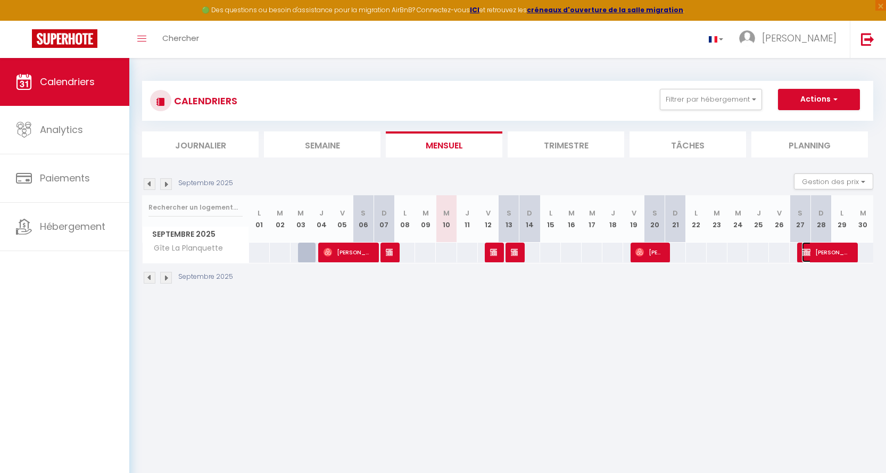
click at [809, 249] on span "[PERSON_NAME]" at bounding box center [826, 252] width 48 height 20
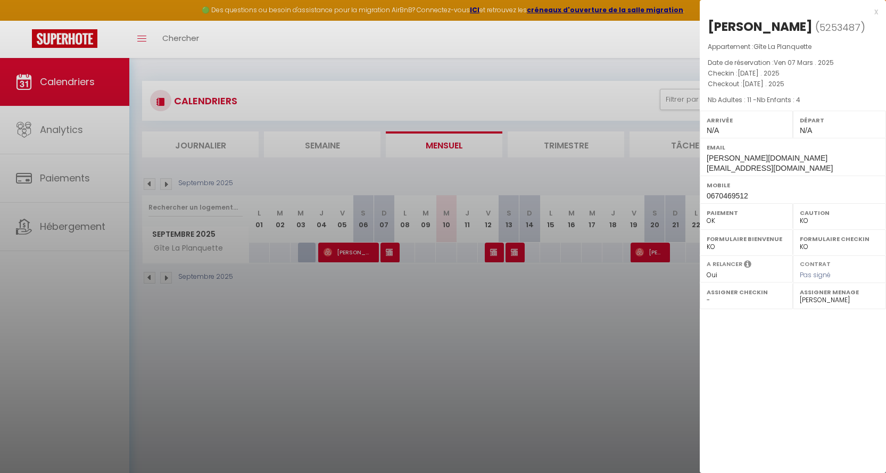
click at [809, 11] on div "x" at bounding box center [789, 11] width 178 height 13
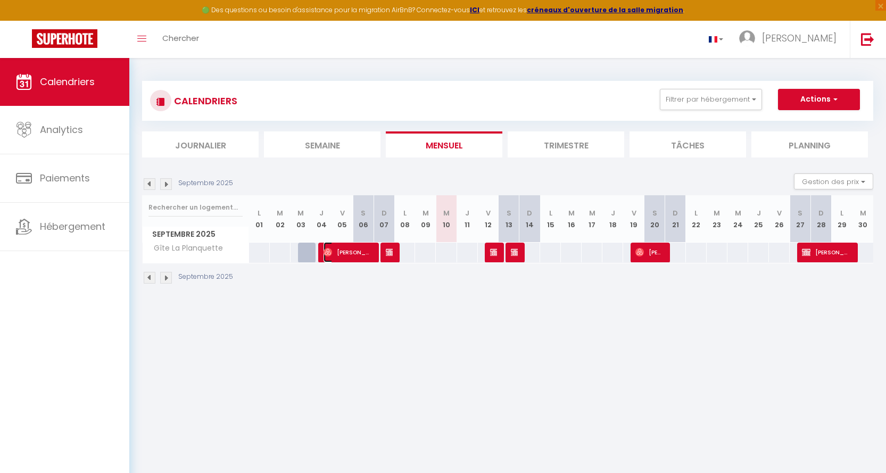
click at [359, 250] on span "[PERSON_NAME]" at bounding box center [348, 252] width 48 height 20
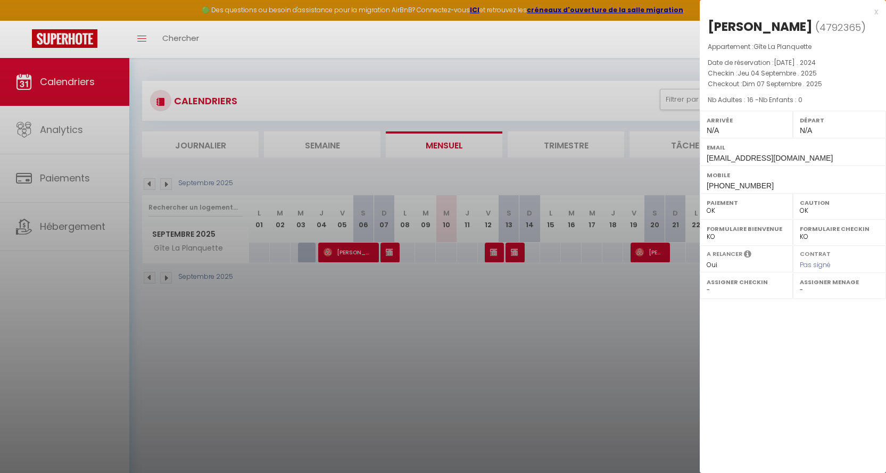
click at [388, 251] on div at bounding box center [443, 236] width 886 height 473
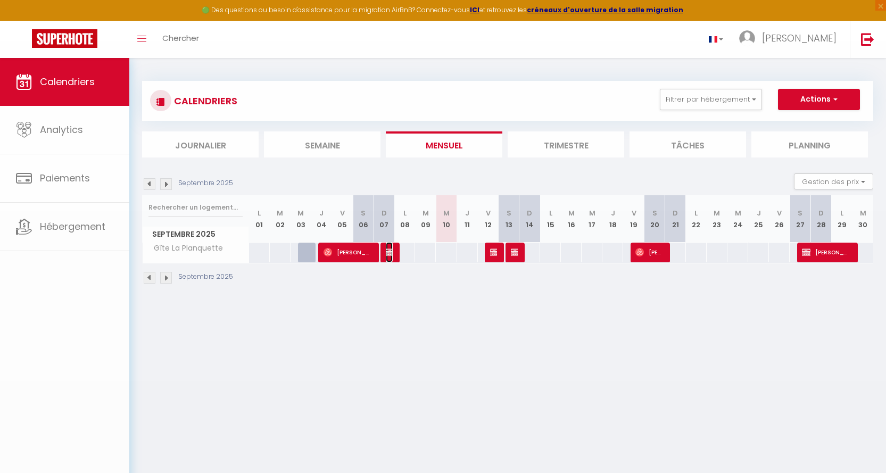
click at [388, 251] on img at bounding box center [390, 252] width 9 height 9
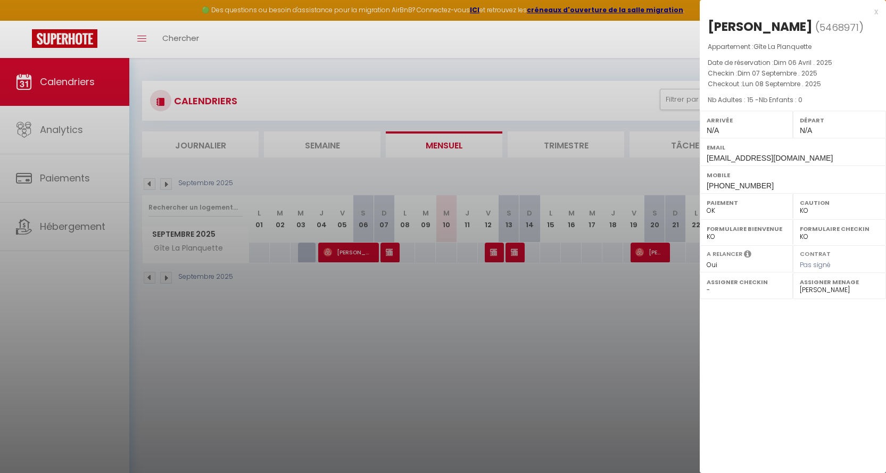
click at [351, 248] on div at bounding box center [443, 236] width 886 height 473
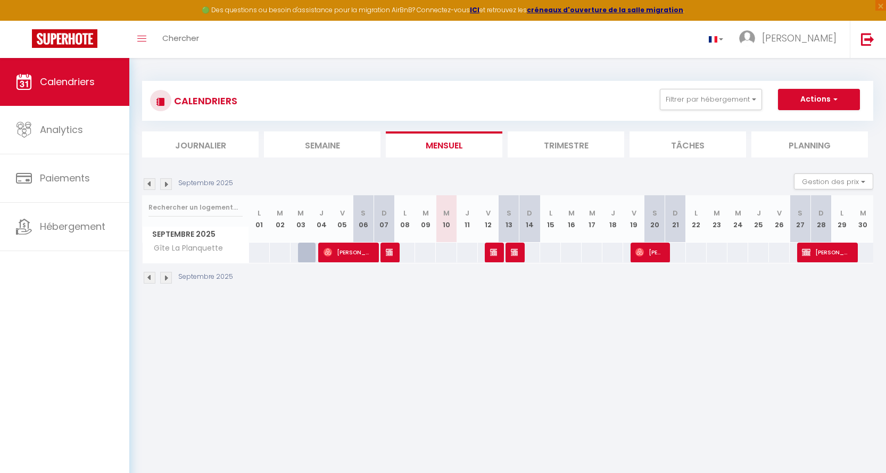
click at [165, 181] on img at bounding box center [166, 184] width 12 height 12
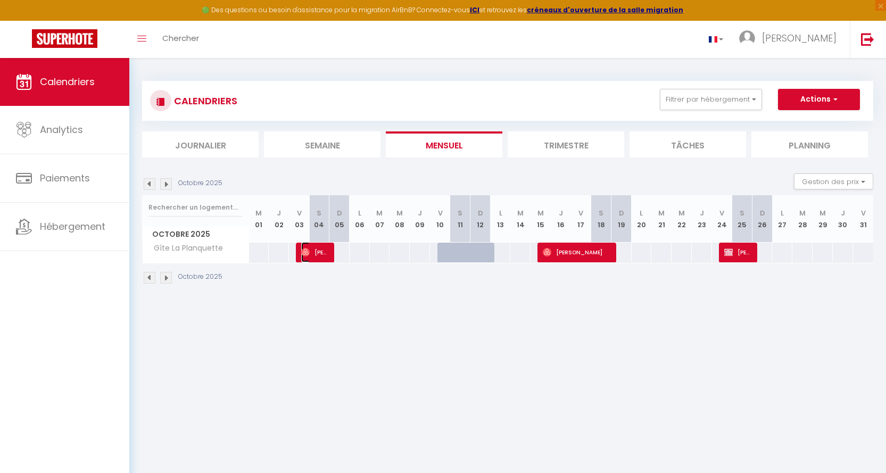
click at [308, 250] on img at bounding box center [305, 252] width 9 height 9
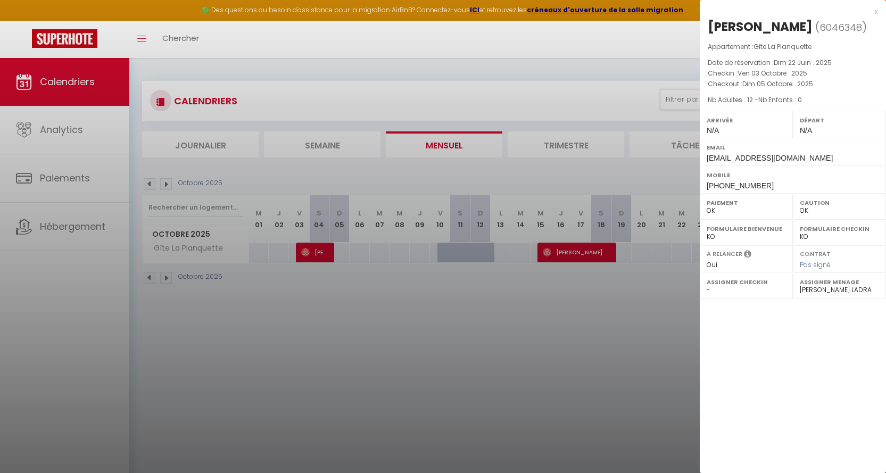
click at [809, 12] on div "x" at bounding box center [789, 11] width 178 height 13
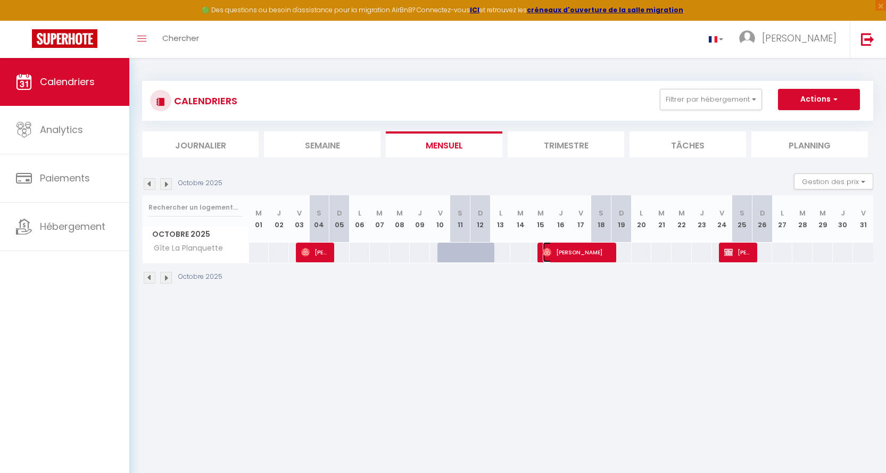
click at [593, 253] on span "[PERSON_NAME]" at bounding box center [577, 252] width 68 height 20
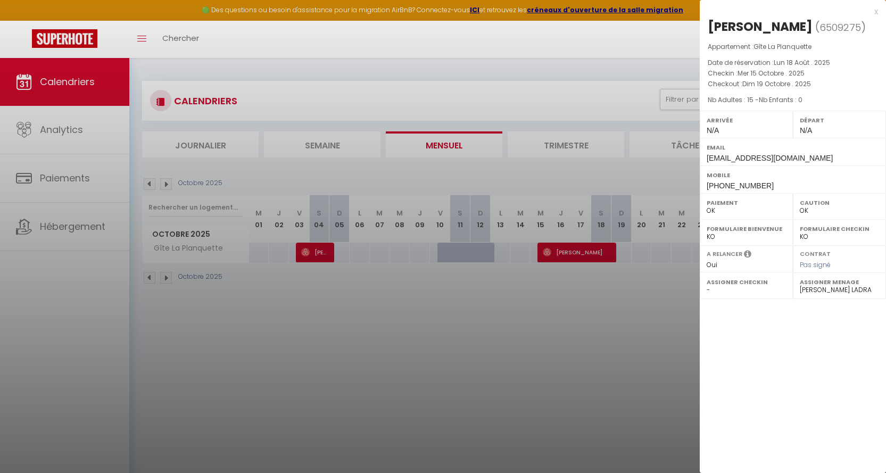
click at [809, 11] on div "x" at bounding box center [789, 11] width 178 height 13
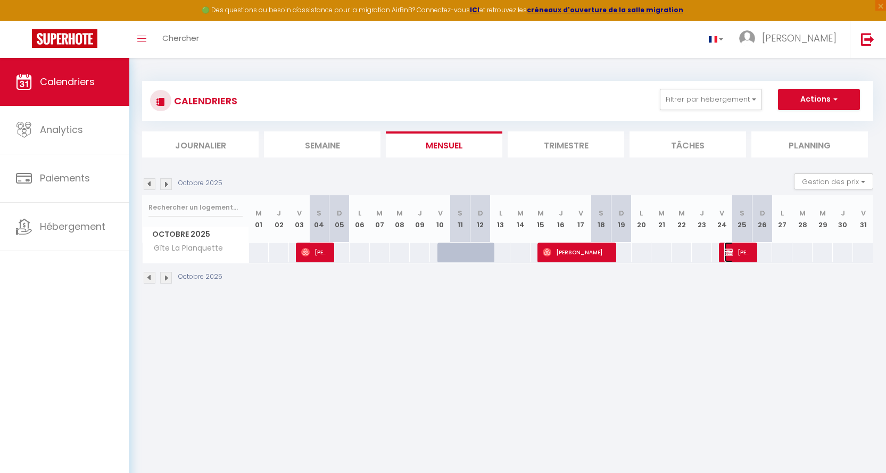
click at [737, 252] on span "[PERSON_NAME]" at bounding box center [737, 252] width 27 height 20
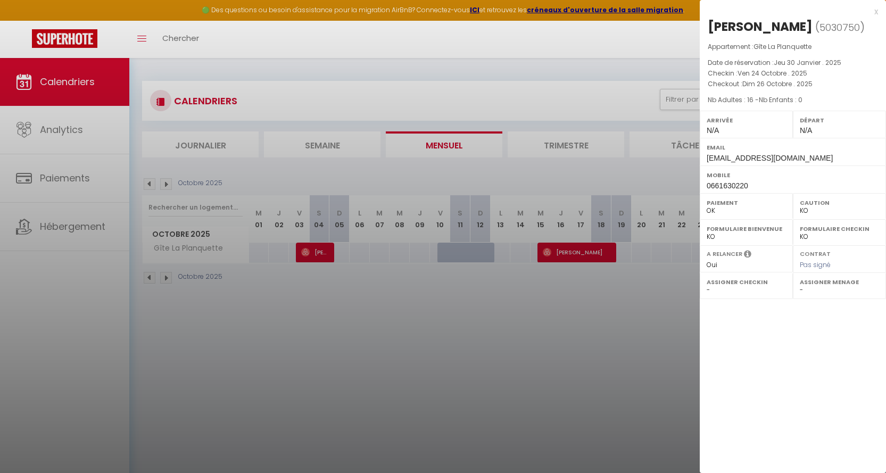
click at [809, 11] on div "x" at bounding box center [789, 11] width 178 height 13
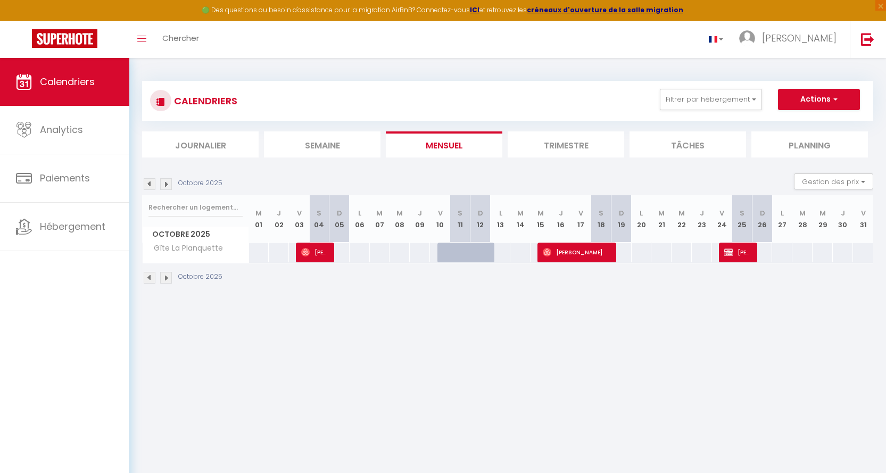
click at [148, 183] on img at bounding box center [150, 184] width 12 height 12
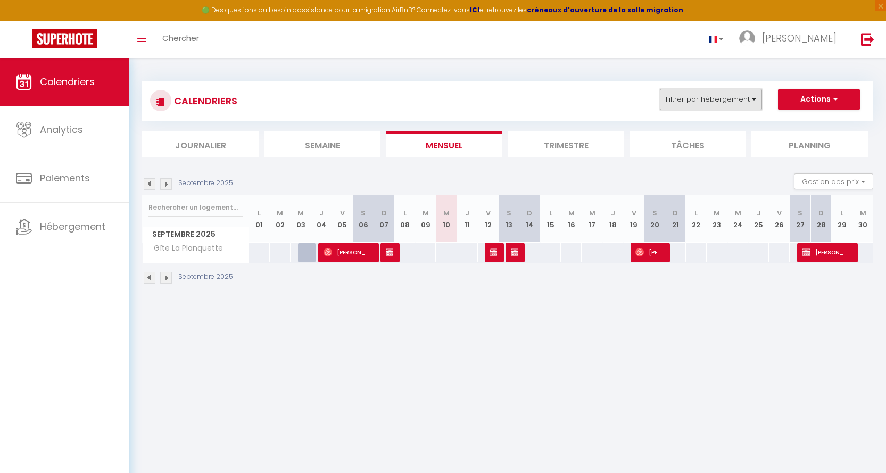
click at [754, 96] on button "Filtrer par hébergement" at bounding box center [711, 99] width 102 height 21
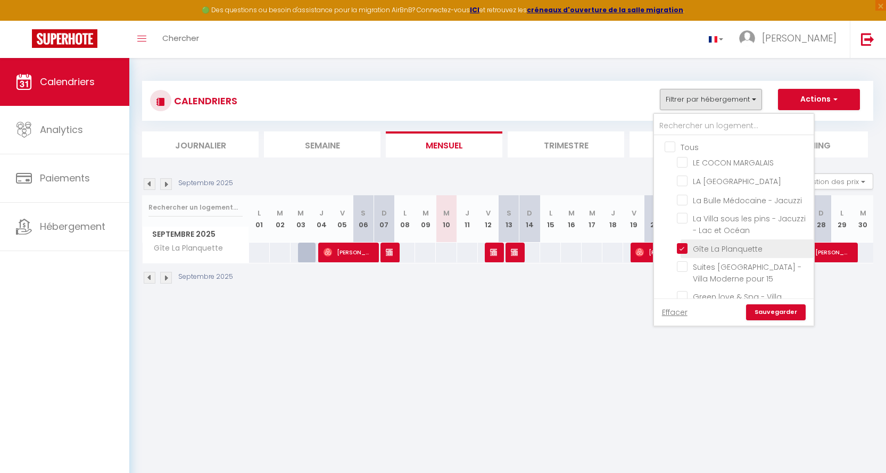
click at [682, 247] on input "Gîte La Planquette" at bounding box center [743, 248] width 133 height 11
click at [680, 215] on input "La Villa sous les pins - Jacuzzi - Lac et Océan" at bounding box center [743, 218] width 133 height 11
click at [774, 312] on link "Sauvegarder" at bounding box center [776, 312] width 60 height 16
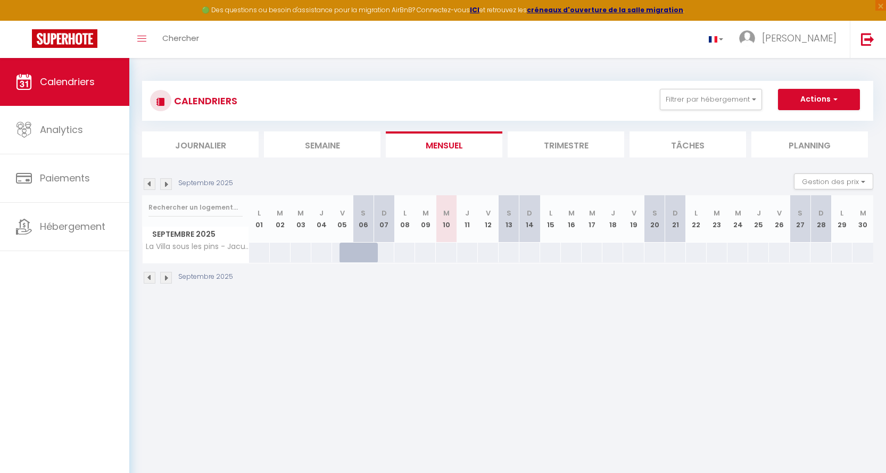
click at [151, 183] on img at bounding box center [150, 184] width 12 height 12
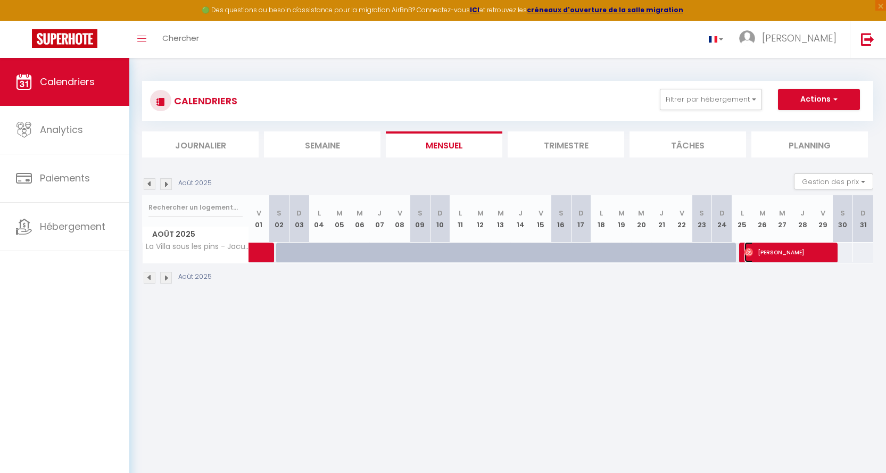
click at [774, 251] on span "[PERSON_NAME]" at bounding box center [789, 252] width 88 height 20
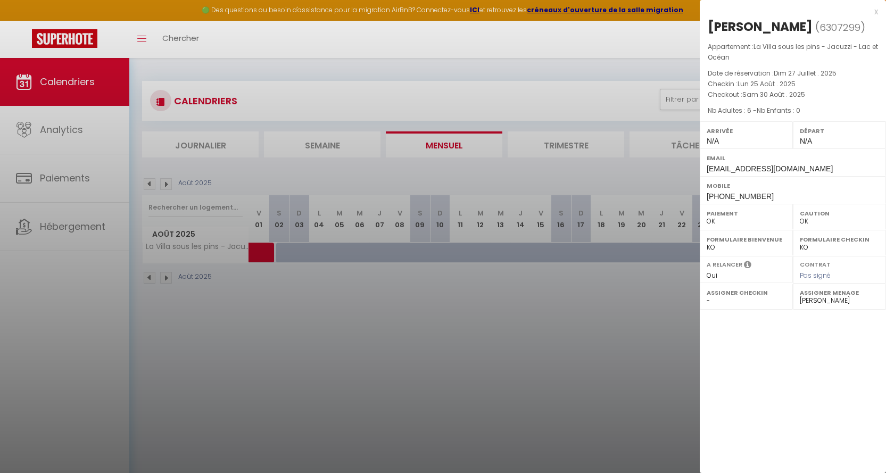
click at [809, 10] on div "x" at bounding box center [789, 11] width 178 height 13
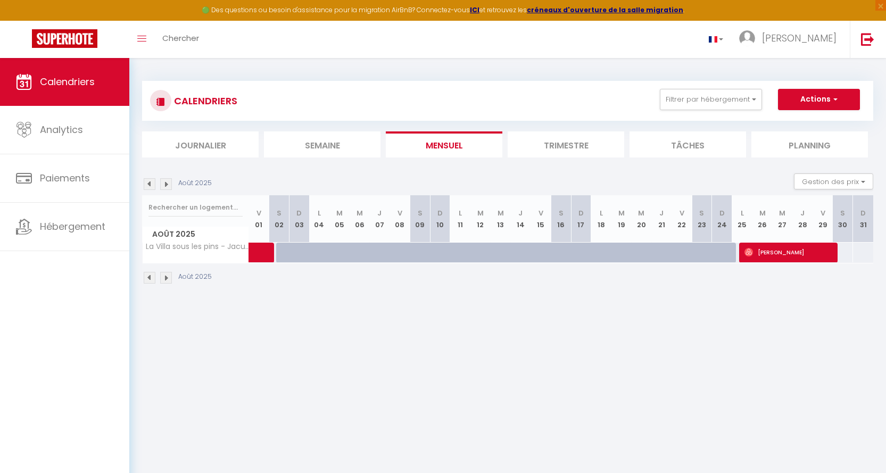
click at [166, 183] on img at bounding box center [166, 184] width 12 height 12
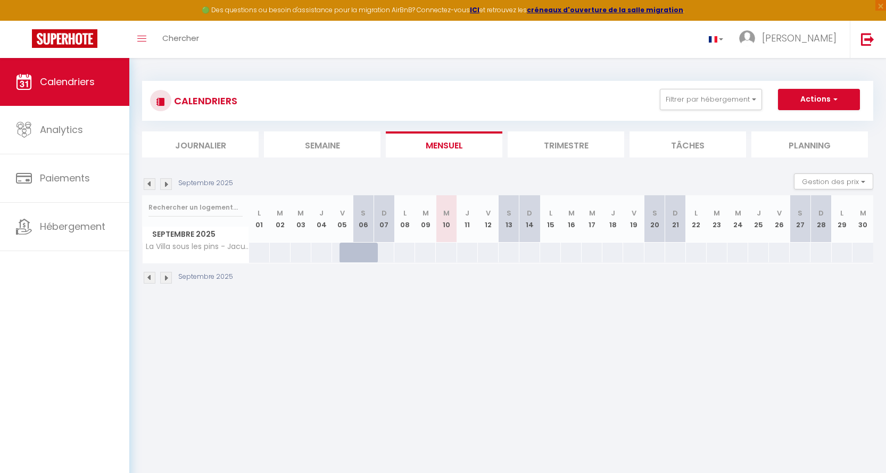
click at [165, 184] on img at bounding box center [166, 184] width 12 height 12
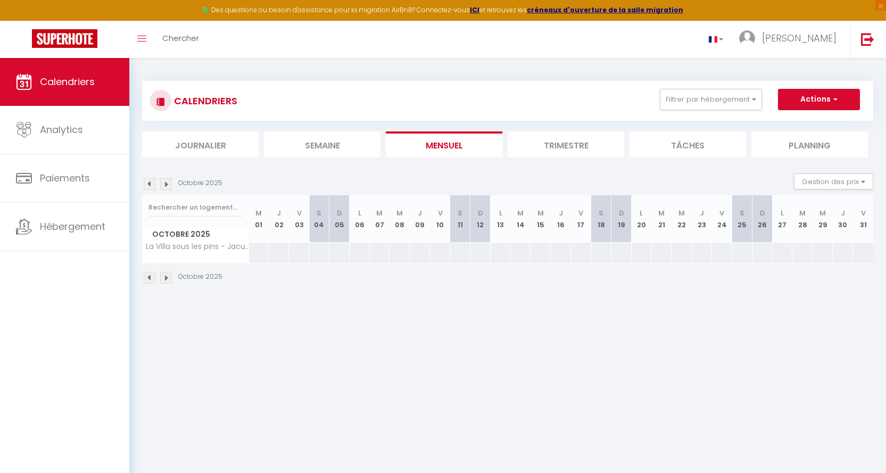
click at [146, 180] on img at bounding box center [150, 184] width 12 height 12
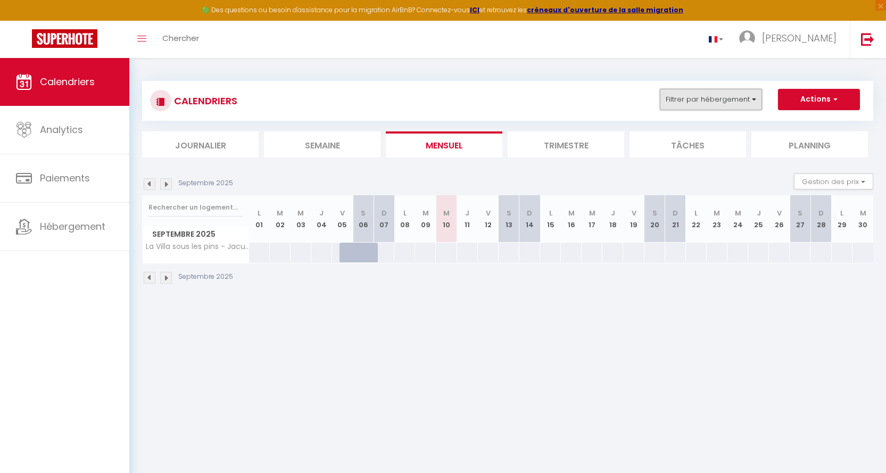
click at [758, 94] on button "Filtrer par hébergement" at bounding box center [711, 99] width 102 height 21
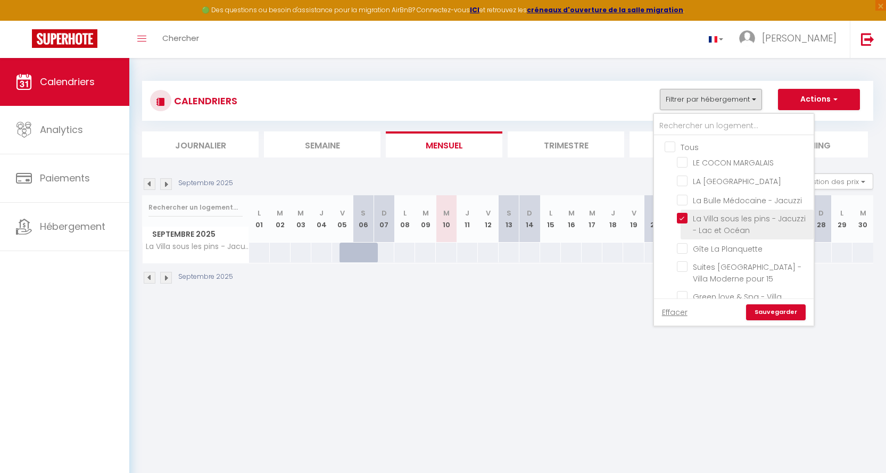
click at [683, 214] on input "La Villa sous les pins - Jacuzzi - Lac et Océan" at bounding box center [743, 218] width 133 height 11
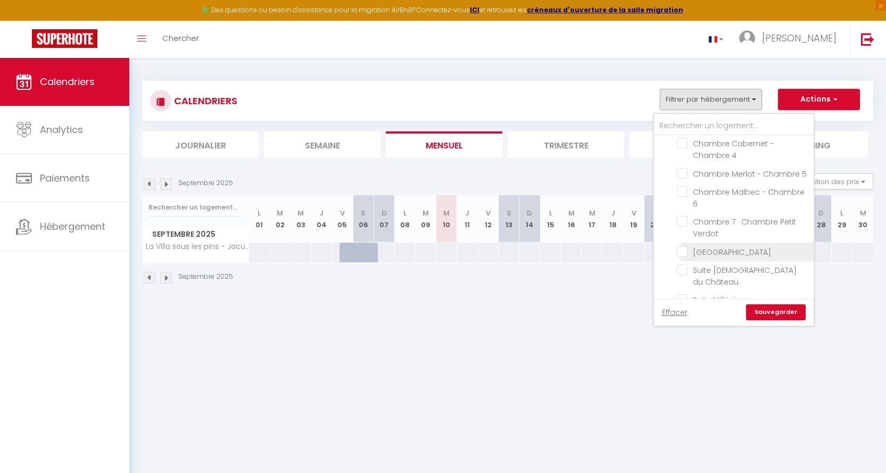
click at [684, 249] on input "[GEOGRAPHIC_DATA]" at bounding box center [743, 251] width 133 height 11
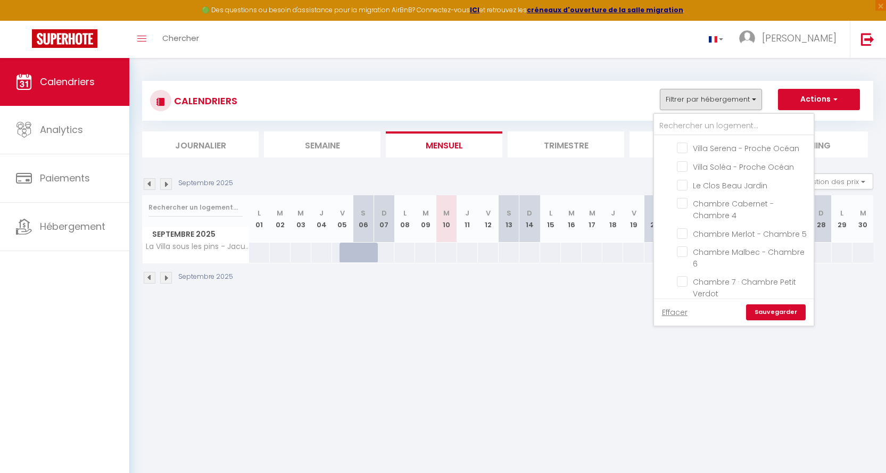
scroll to position [419, 0]
click at [682, 194] on input "Le Clos Beau Jardin" at bounding box center [743, 199] width 133 height 11
click at [769, 309] on link "Sauvegarder" at bounding box center [776, 312] width 60 height 16
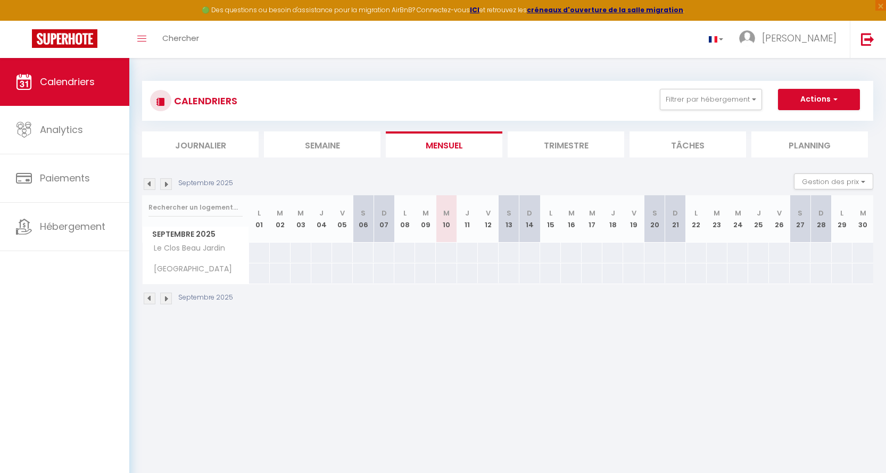
click at [153, 183] on img at bounding box center [150, 184] width 12 height 12
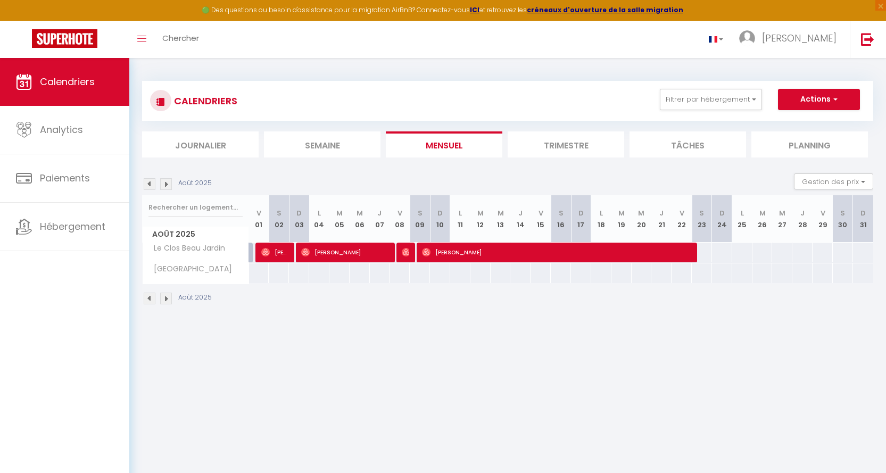
click at [164, 183] on img at bounding box center [166, 184] width 12 height 12
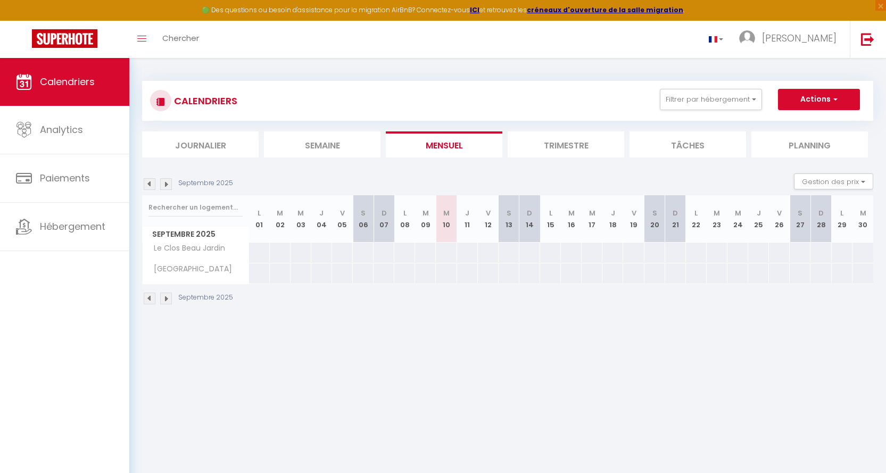
click at [164, 183] on img at bounding box center [166, 184] width 12 height 12
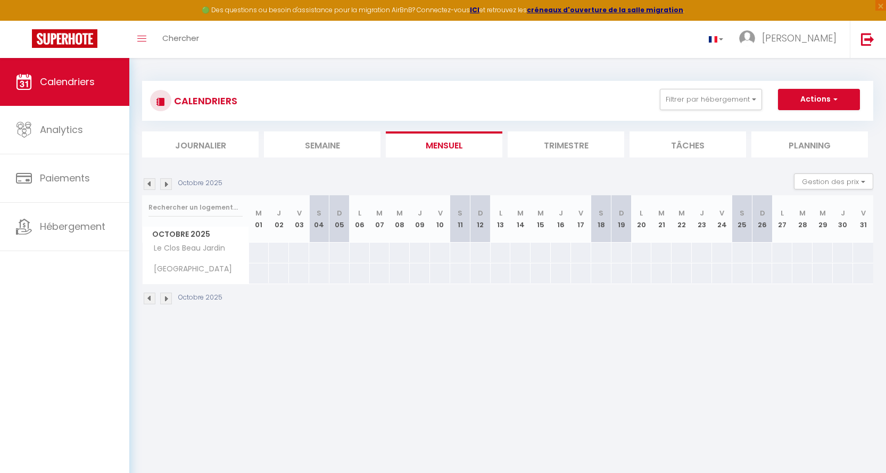
click at [147, 183] on img at bounding box center [150, 184] width 12 height 12
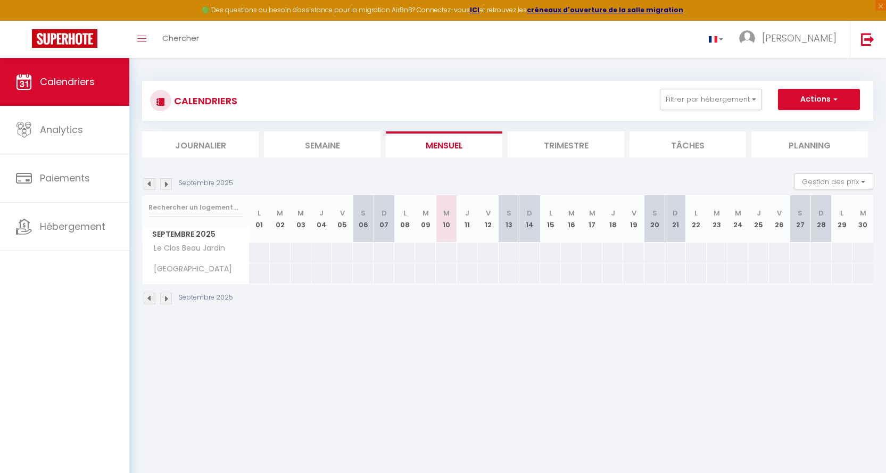
click at [151, 184] on img at bounding box center [150, 184] width 12 height 12
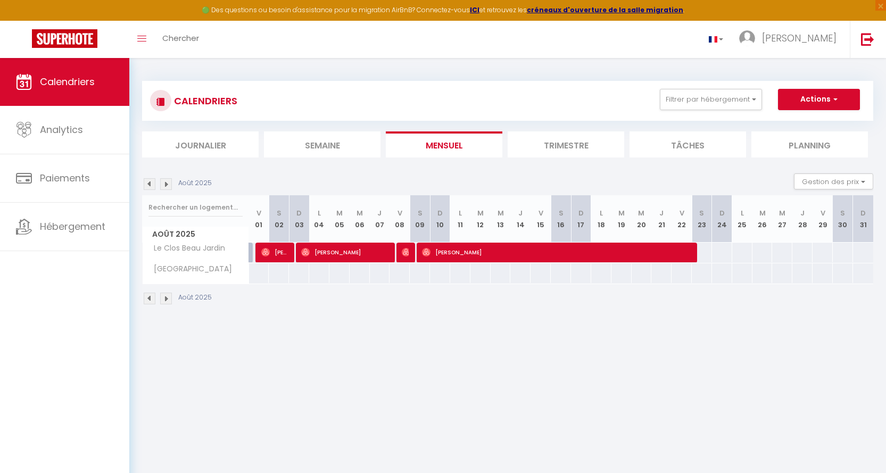
click at [167, 184] on img at bounding box center [166, 184] width 12 height 12
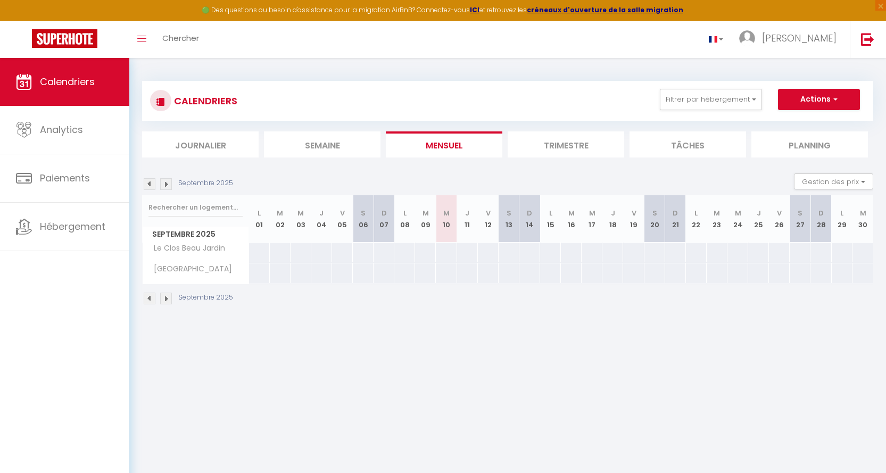
click at [167, 184] on img at bounding box center [166, 184] width 12 height 12
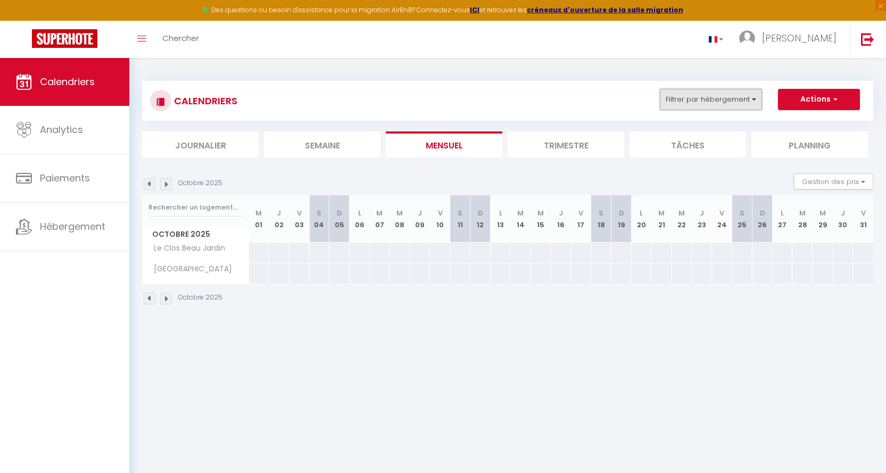
click at [753, 100] on button "Filtrer par hébergement" at bounding box center [711, 99] width 102 height 21
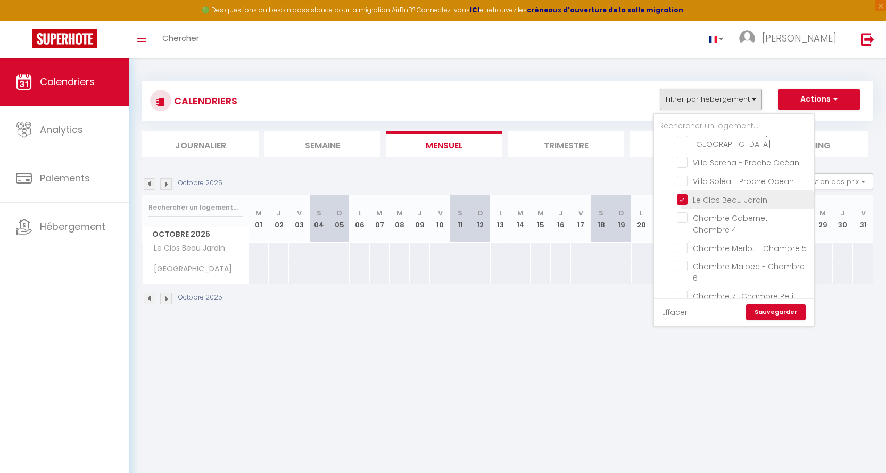
click at [683, 194] on input "Le Clos Beau Jardin" at bounding box center [743, 199] width 133 height 11
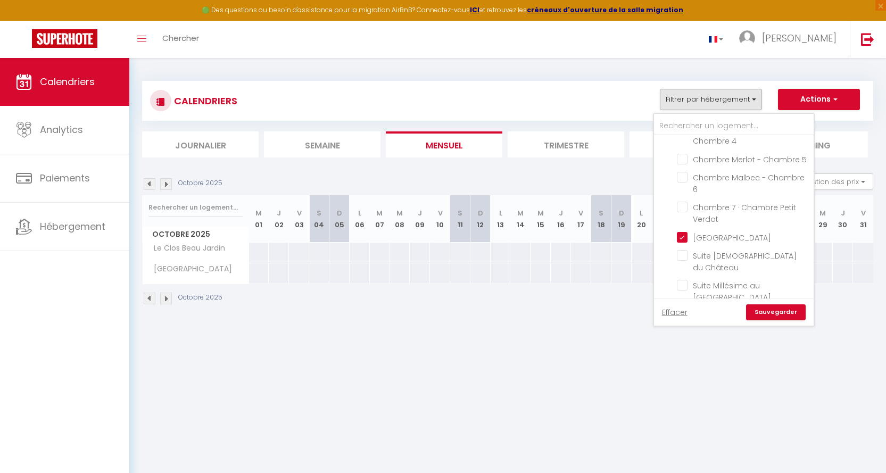
scroll to position [525, 0]
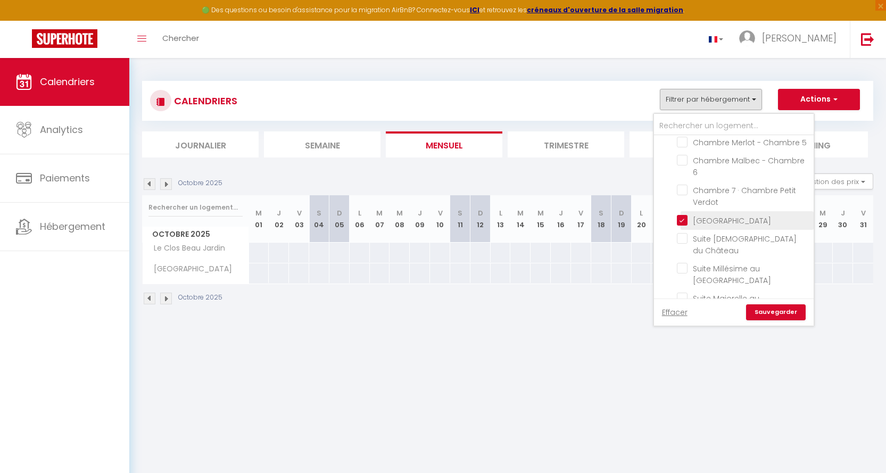
click at [681, 219] on input "[GEOGRAPHIC_DATA]" at bounding box center [743, 220] width 133 height 11
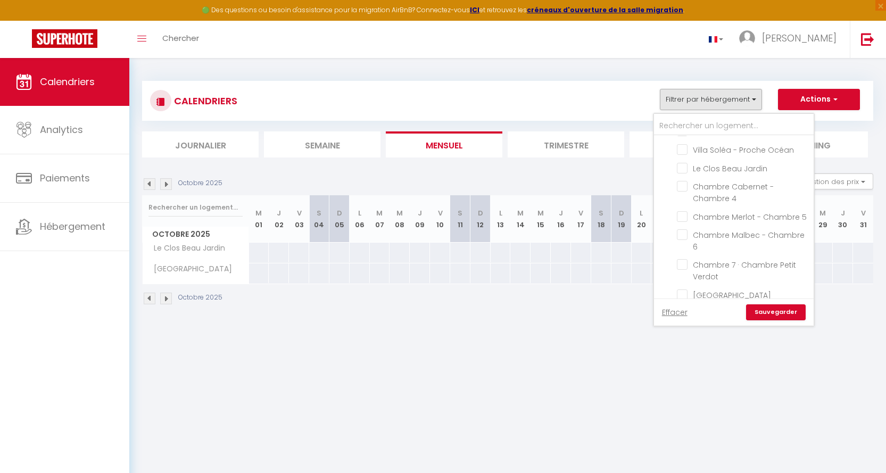
scroll to position [433, 0]
click at [684, 198] on input "Chambre Cabernet - Chambre 4" at bounding box center [743, 203] width 133 height 11
click at [784, 317] on link "Sauvegarder" at bounding box center [776, 312] width 60 height 16
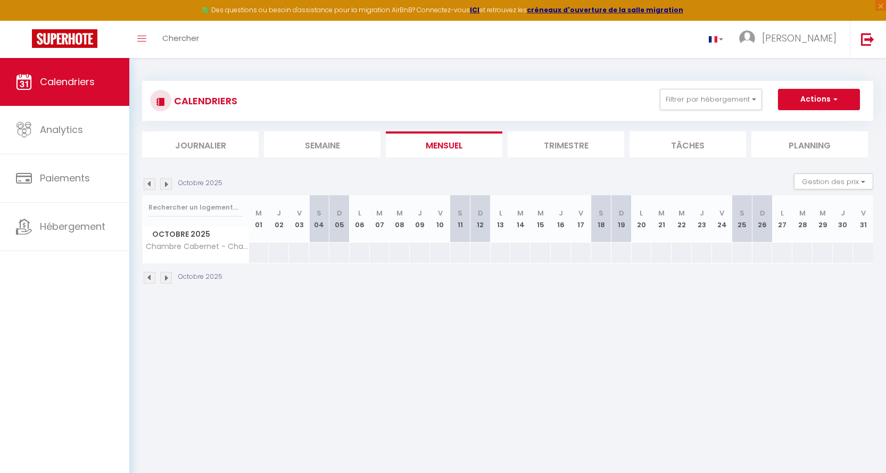
click at [154, 182] on img at bounding box center [150, 184] width 12 height 12
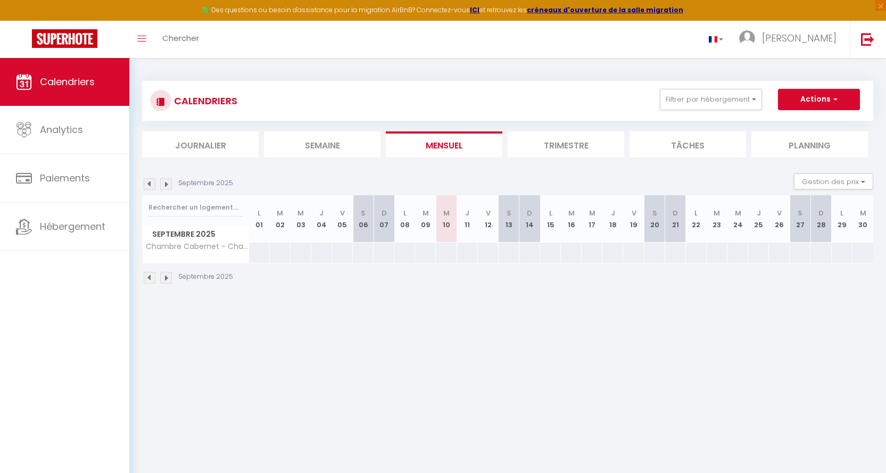
click at [167, 184] on img at bounding box center [166, 184] width 12 height 12
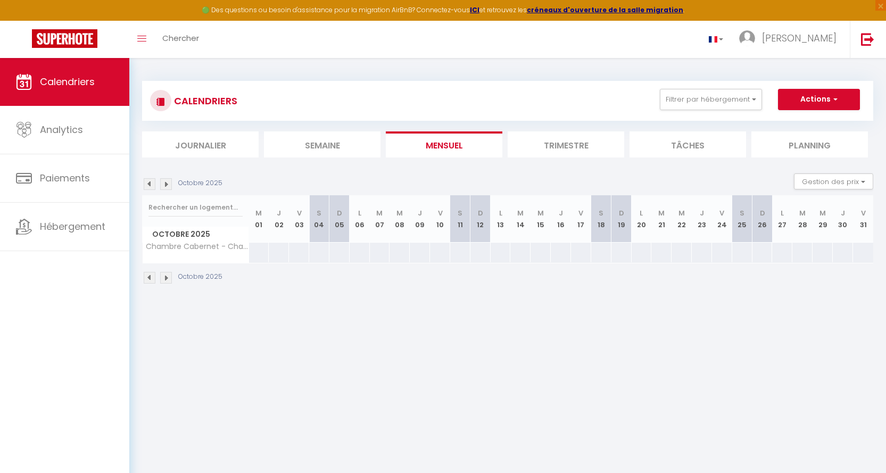
click at [149, 184] on img at bounding box center [150, 184] width 12 height 12
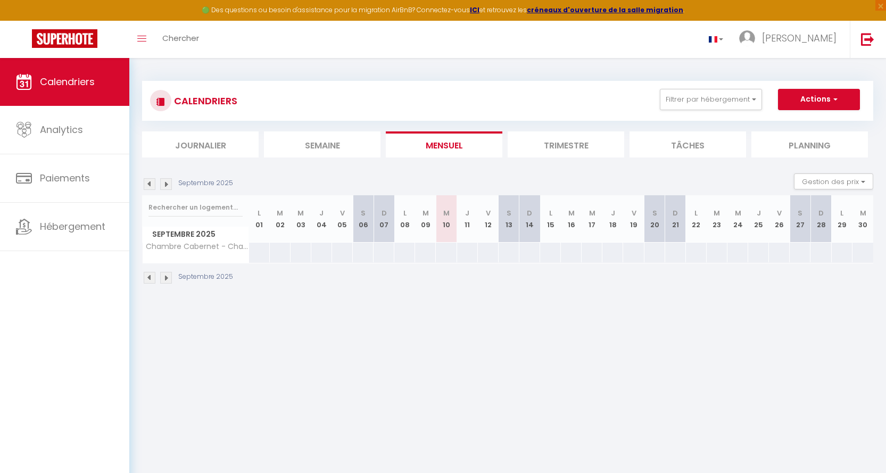
click at [149, 183] on img at bounding box center [150, 184] width 12 height 12
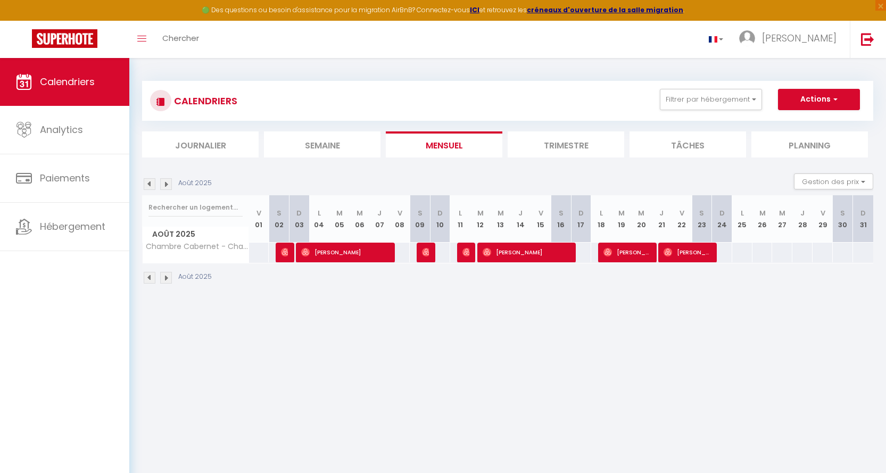
click at [168, 184] on img at bounding box center [166, 184] width 12 height 12
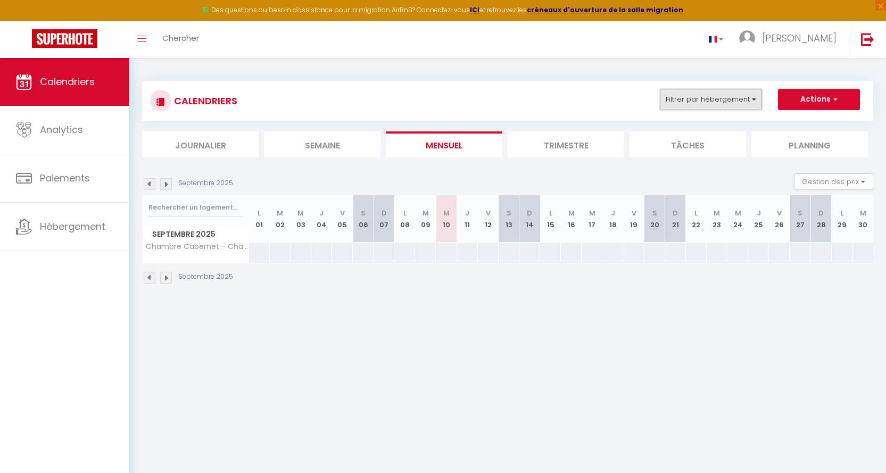
click at [754, 98] on button "Filtrer par hébergement" at bounding box center [711, 99] width 102 height 21
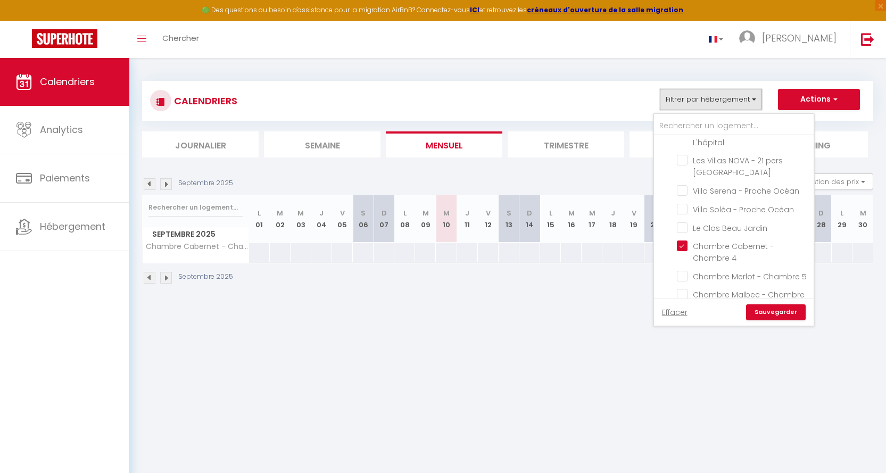
scroll to position [408, 0]
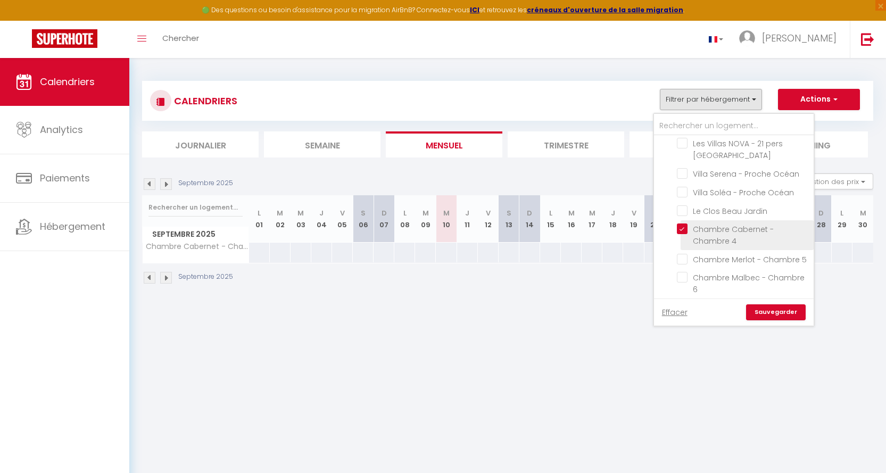
click at [684, 224] on input "Chambre Cabernet - Chambre 4" at bounding box center [743, 229] width 133 height 11
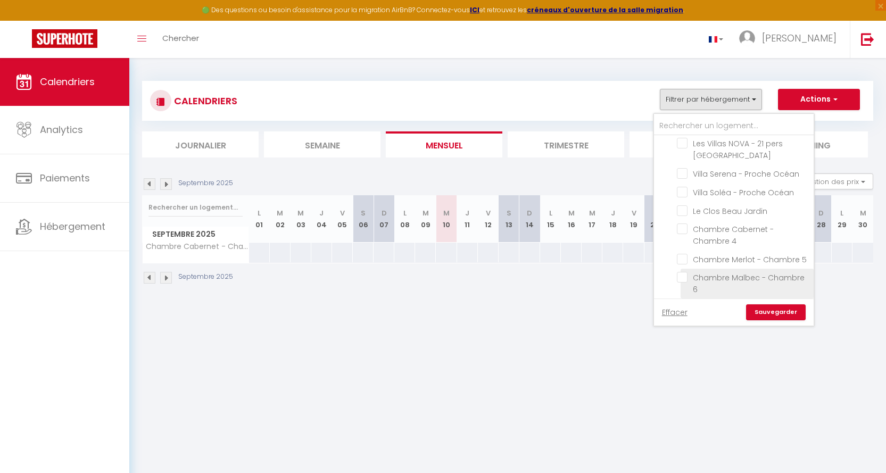
click at [682, 275] on input "Chambre Malbec - Chambre 6" at bounding box center [743, 277] width 133 height 11
click at [687, 253] on input "Chambre Merlot - Chambre 5" at bounding box center [743, 258] width 133 height 11
click at [770, 310] on link "Sauvegarder" at bounding box center [776, 312] width 60 height 16
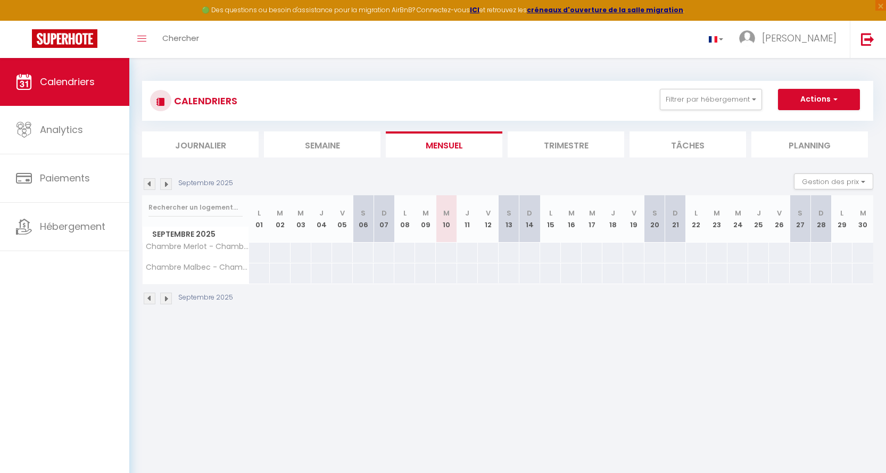
click at [163, 183] on img at bounding box center [166, 184] width 12 height 12
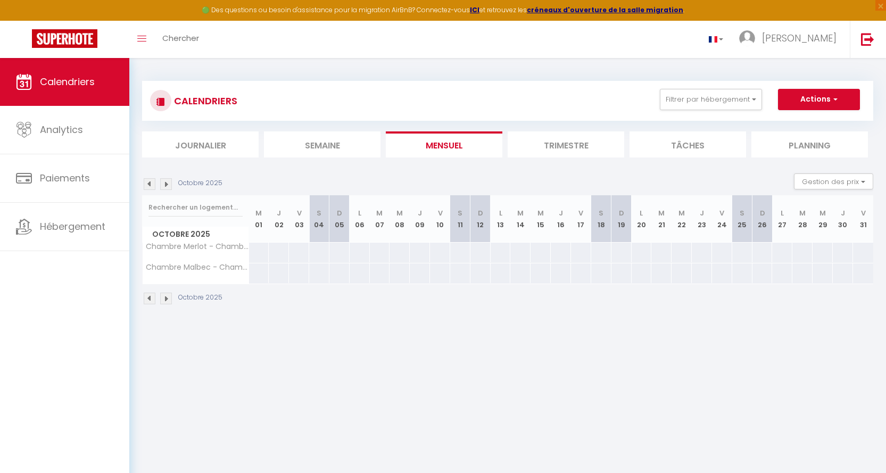
click at [150, 185] on img at bounding box center [150, 184] width 12 height 12
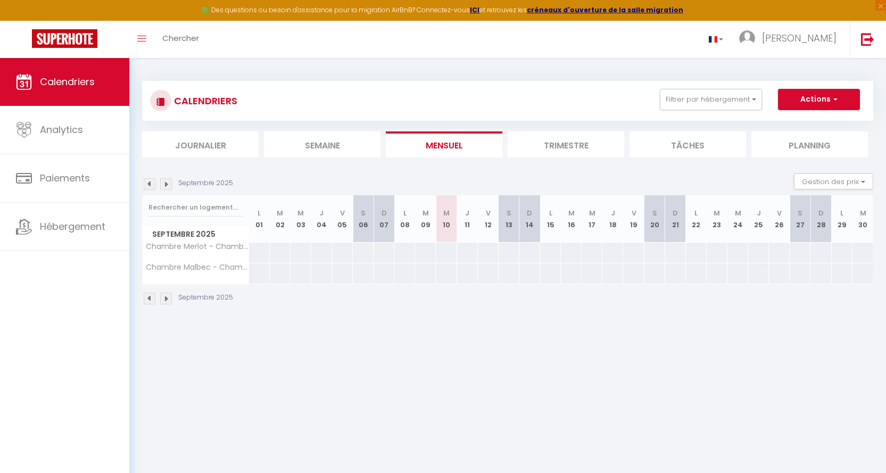
click at [148, 186] on img at bounding box center [150, 184] width 12 height 12
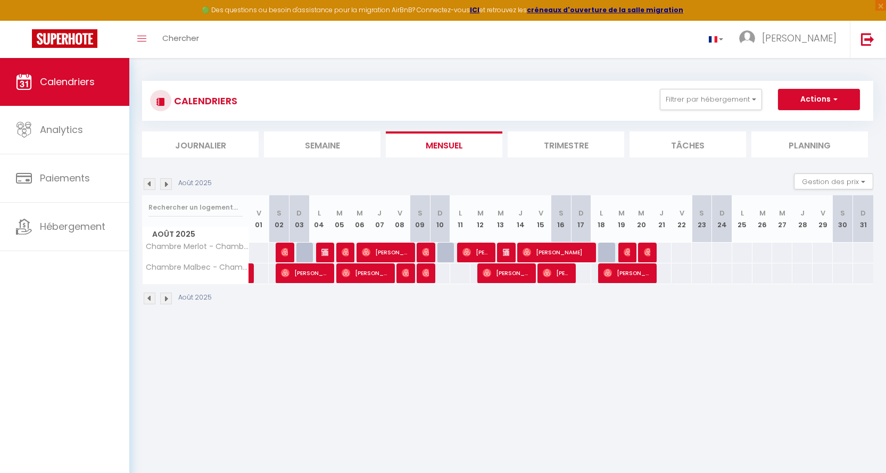
click at [167, 183] on img at bounding box center [166, 184] width 12 height 12
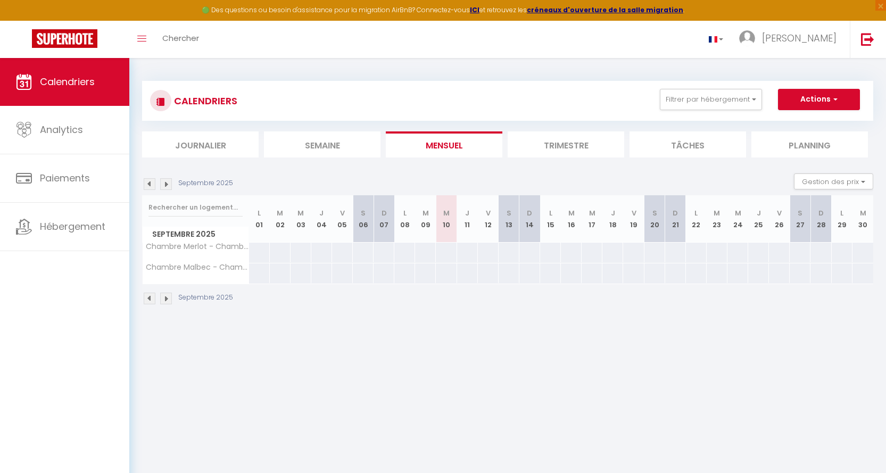
click at [151, 185] on img at bounding box center [150, 184] width 12 height 12
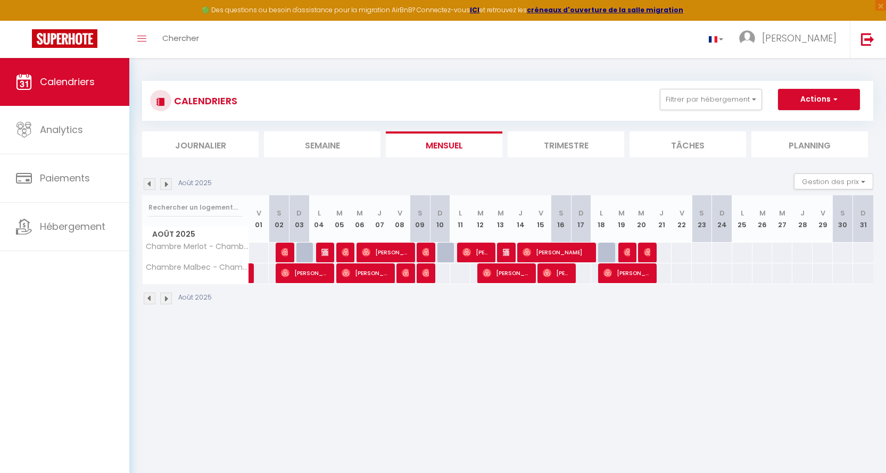
click at [168, 183] on img at bounding box center [166, 184] width 12 height 12
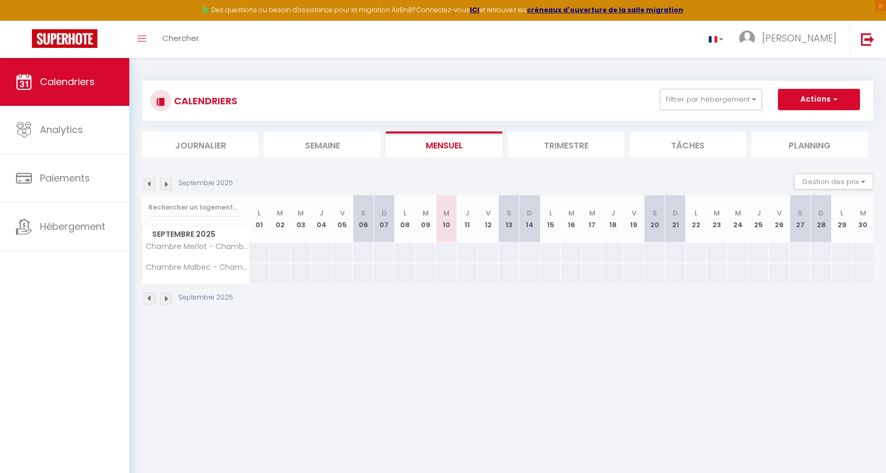
click at [163, 183] on img at bounding box center [166, 184] width 12 height 12
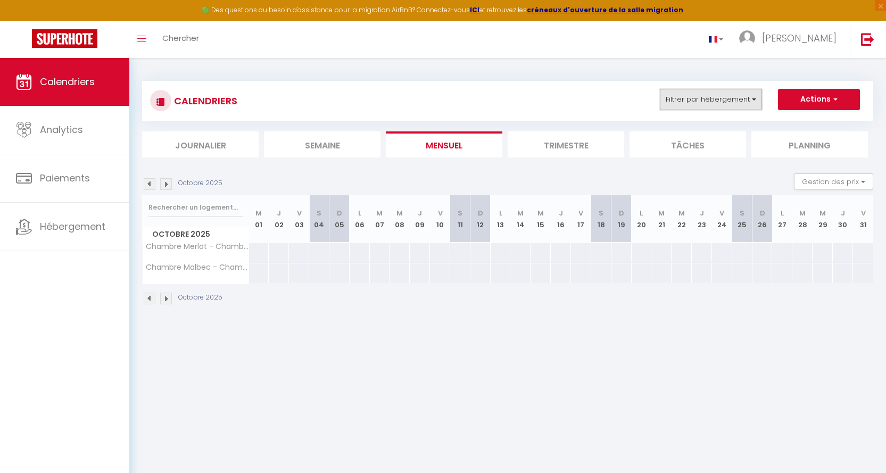
click at [756, 97] on button "Filtrer par hébergement" at bounding box center [711, 99] width 102 height 21
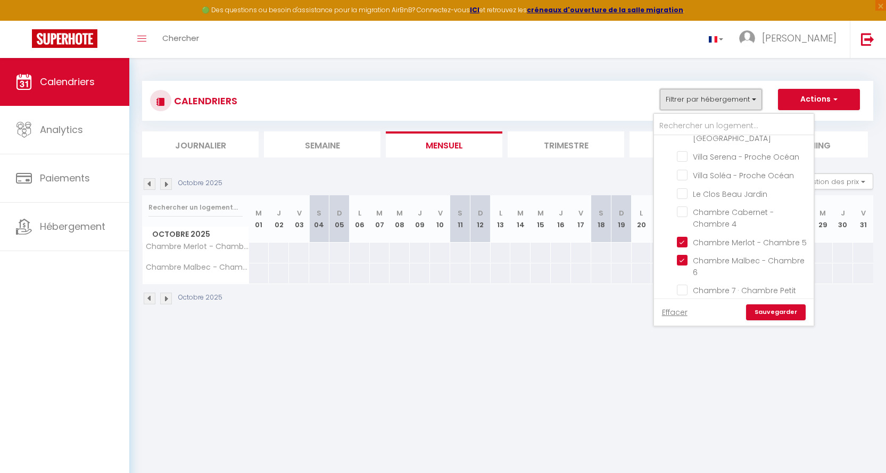
scroll to position [471, 0]
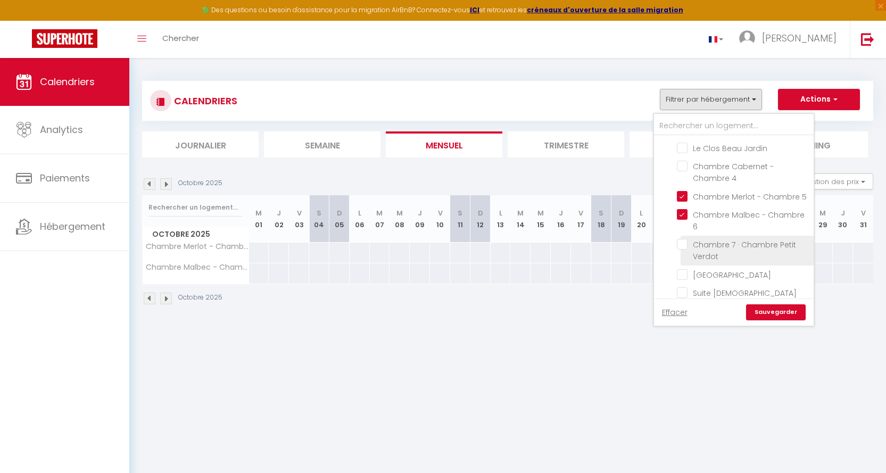
click at [682, 241] on input "Chambre 7 · Chambre Petit Verdot" at bounding box center [743, 244] width 133 height 11
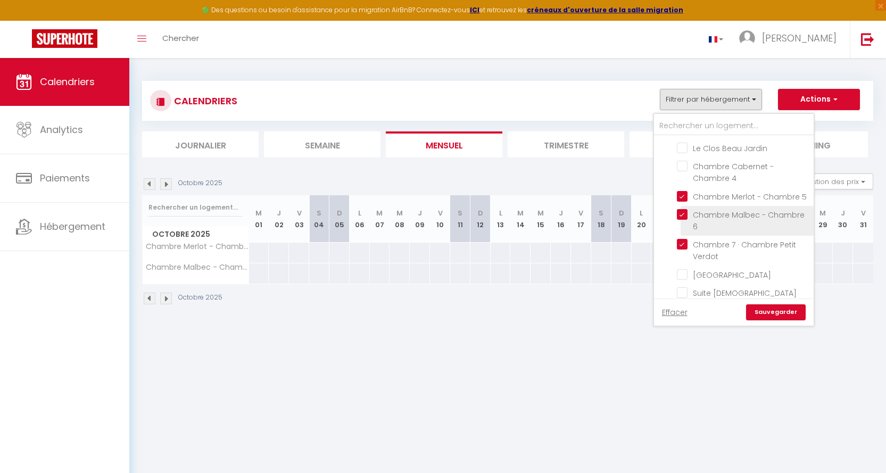
click at [686, 214] on input "Chambre Malbec - Chambre 6" at bounding box center [743, 214] width 133 height 11
drag, startPoint x: 681, startPoint y: 182, endPoint x: 681, endPoint y: 188, distance: 5.9
click at [681, 191] on input "Chambre Merlot - Chambre 5" at bounding box center [743, 196] width 133 height 11
click at [776, 311] on link "Sauvegarder" at bounding box center [776, 312] width 60 height 16
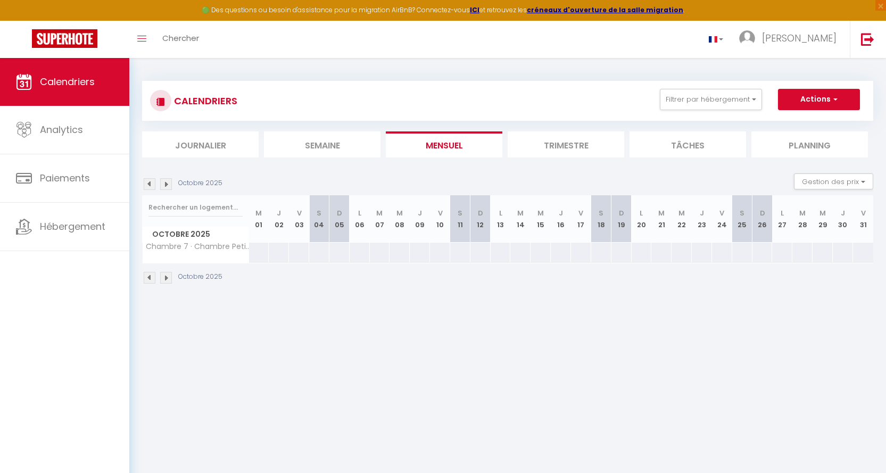
click at [150, 181] on img at bounding box center [150, 184] width 12 height 12
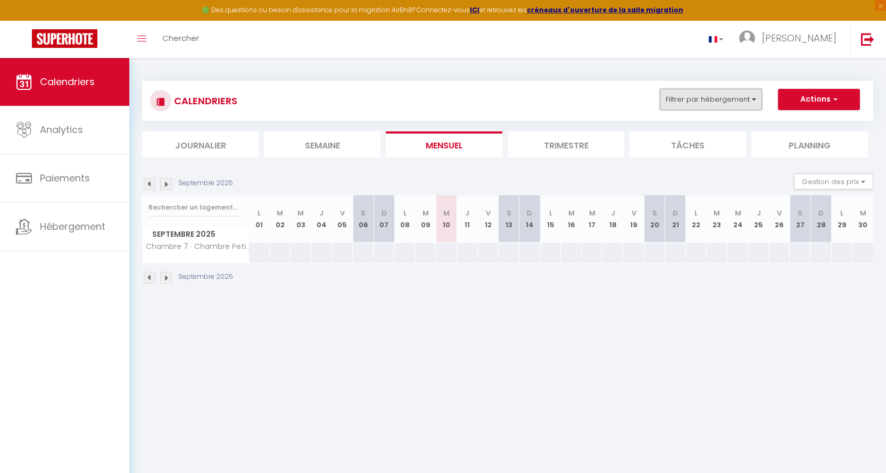
click at [754, 97] on button "Filtrer par hébergement" at bounding box center [711, 99] width 102 height 21
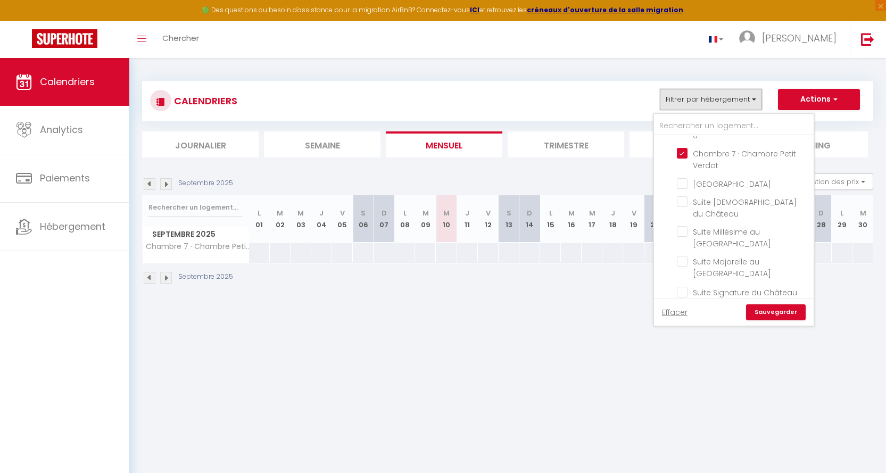
scroll to position [550, 0]
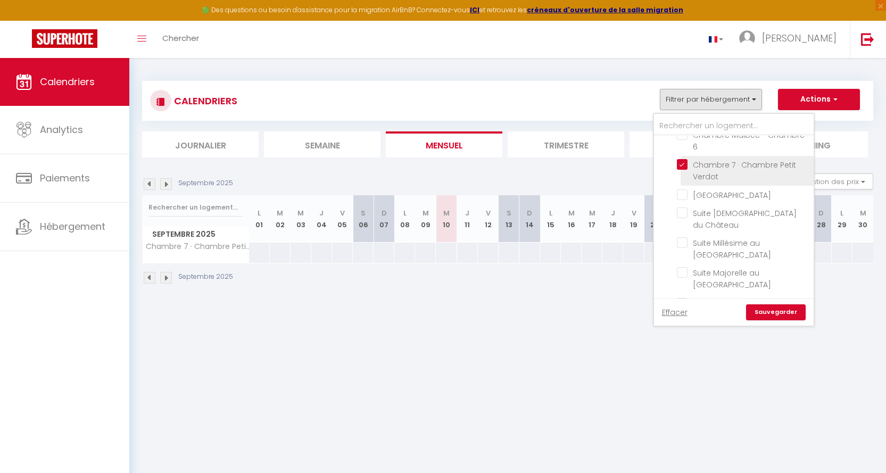
click at [680, 164] on input "Chambre 7 · Chambre Petit Verdot" at bounding box center [743, 164] width 133 height 11
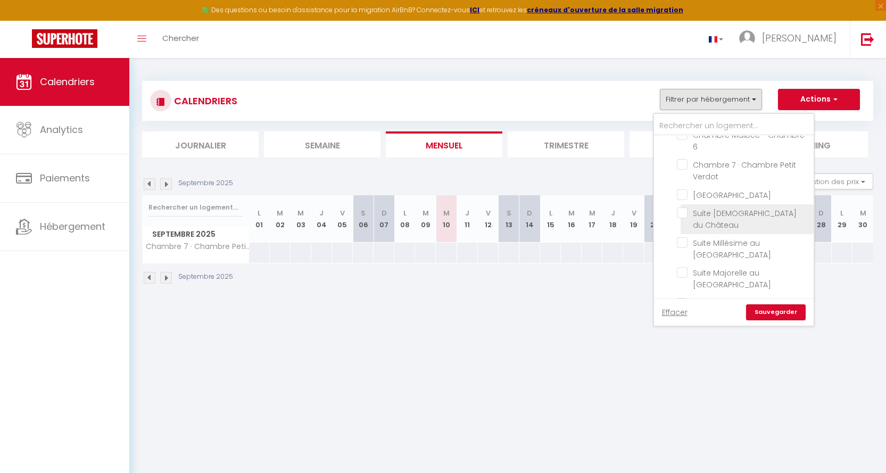
click at [683, 212] on input "Suite [DEMOGRAPHIC_DATA] du Château" at bounding box center [743, 213] width 133 height 11
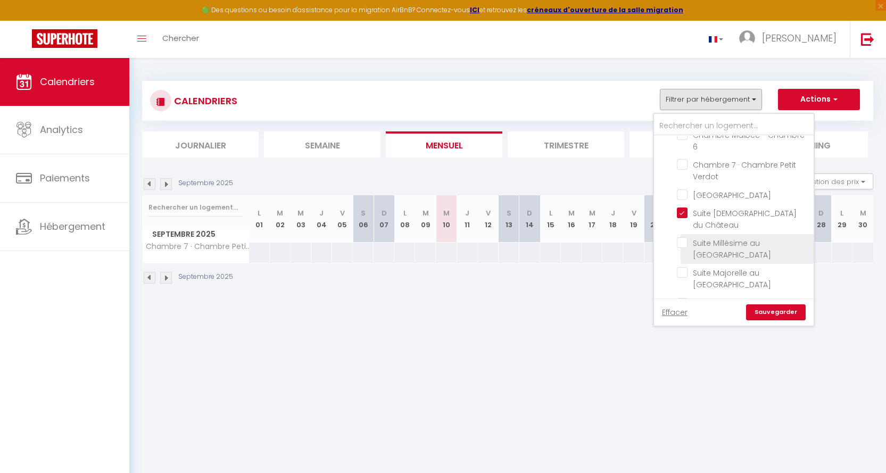
click at [683, 237] on input "Suite Millésime au [GEOGRAPHIC_DATA]" at bounding box center [743, 242] width 133 height 11
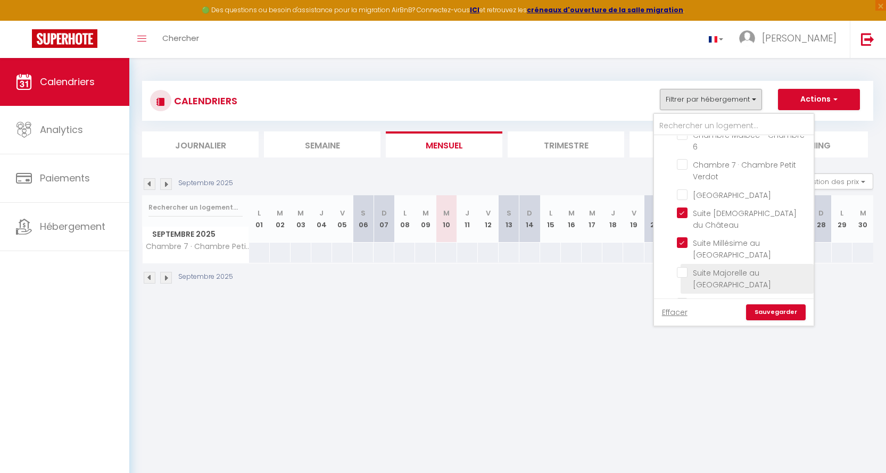
click at [684, 267] on input "Suite Majorelle au [GEOGRAPHIC_DATA]" at bounding box center [743, 272] width 133 height 11
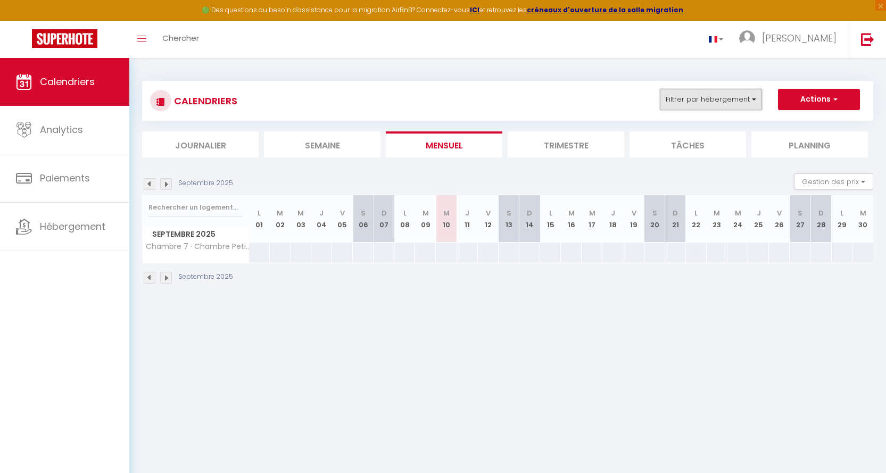
click at [753, 100] on button "Filtrer par hébergement" at bounding box center [711, 99] width 102 height 21
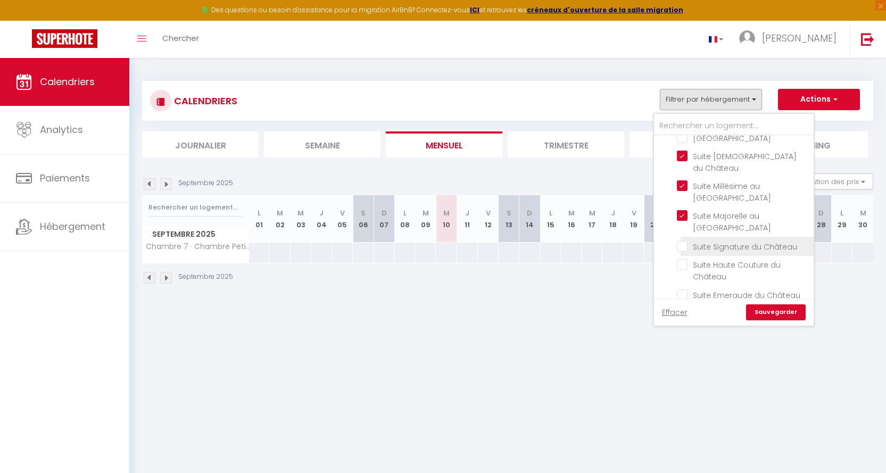
click at [679, 240] on input "Suite Signature du Château" at bounding box center [743, 245] width 133 height 11
click at [682, 259] on input "Suite Haute Couture du Château" at bounding box center [743, 264] width 133 height 11
click at [684, 289] on input "Suite Emeraude du Château" at bounding box center [743, 294] width 133 height 11
click at [776, 313] on link "Sauvegarder" at bounding box center [776, 312] width 60 height 16
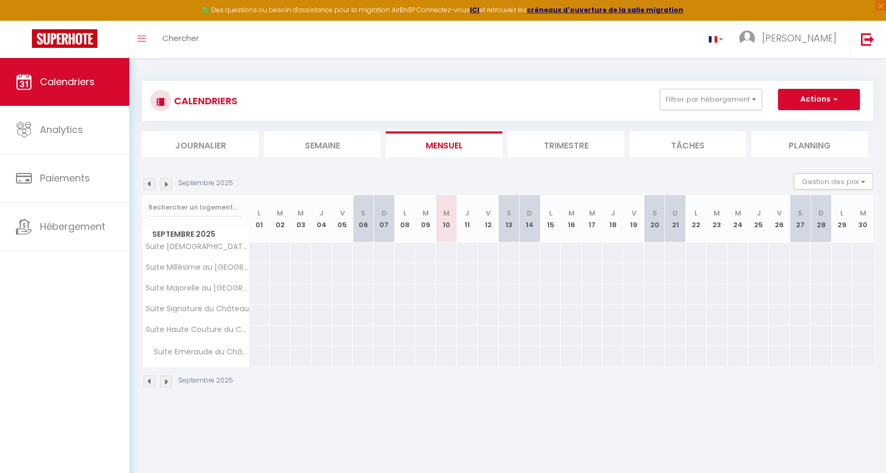
click at [150, 185] on img at bounding box center [150, 184] width 12 height 12
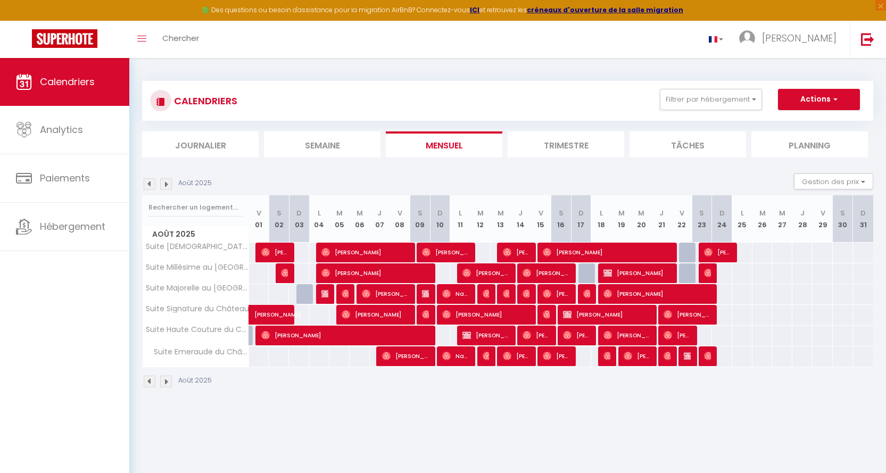
click at [166, 182] on img at bounding box center [166, 184] width 12 height 12
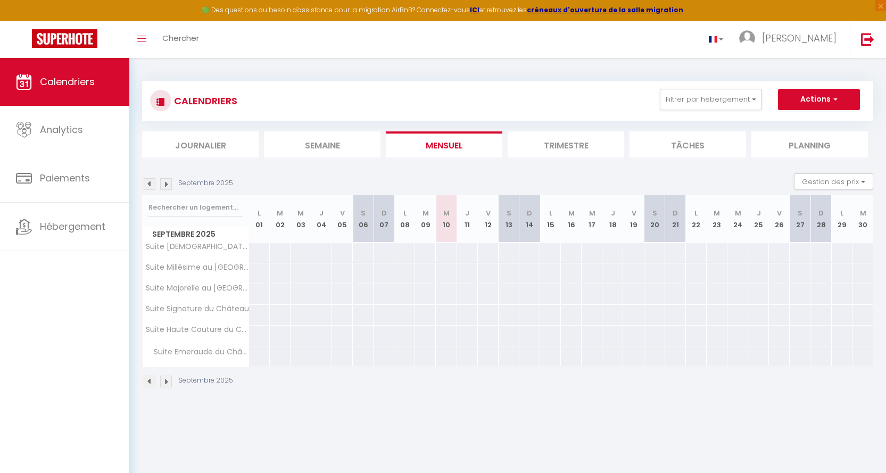
click at [166, 182] on img at bounding box center [166, 184] width 12 height 12
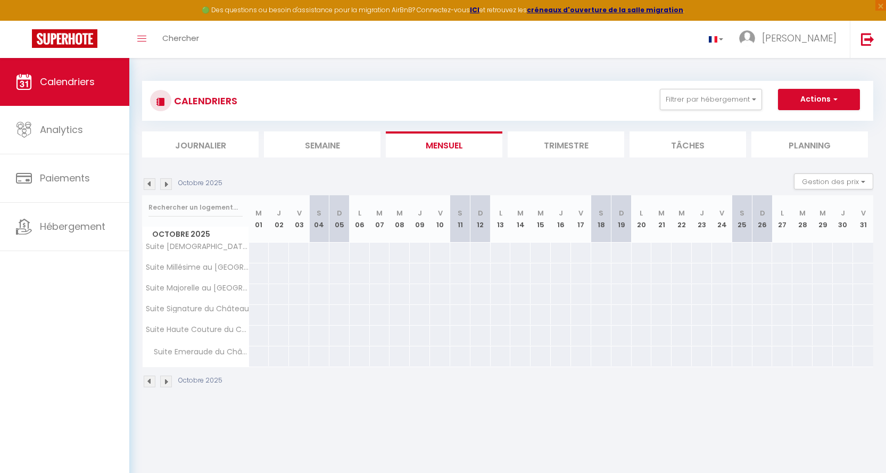
click at [149, 180] on img at bounding box center [150, 184] width 12 height 12
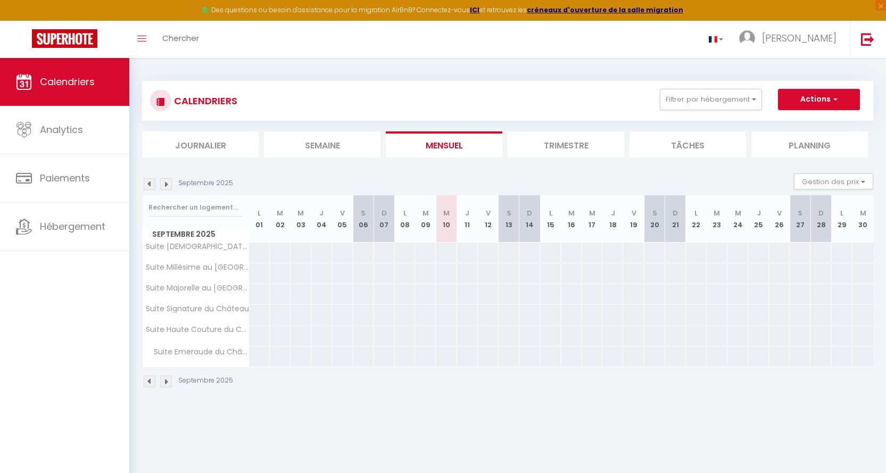
click at [164, 182] on img at bounding box center [166, 184] width 12 height 12
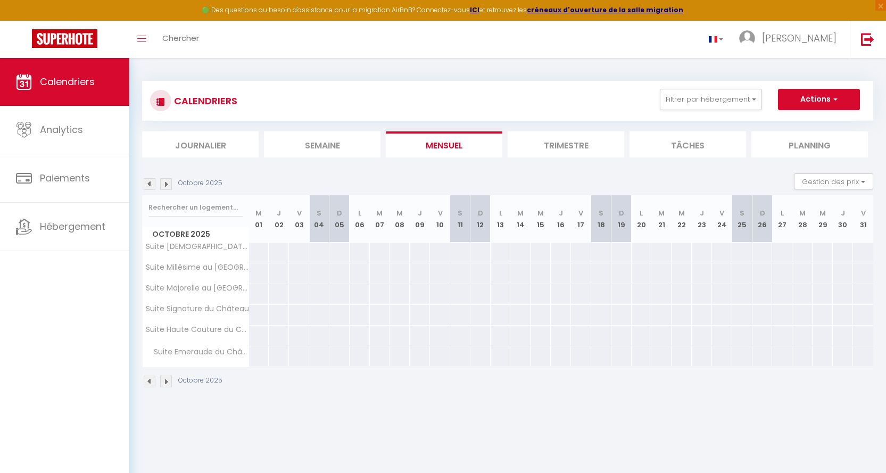
click at [149, 182] on img at bounding box center [150, 184] width 12 height 12
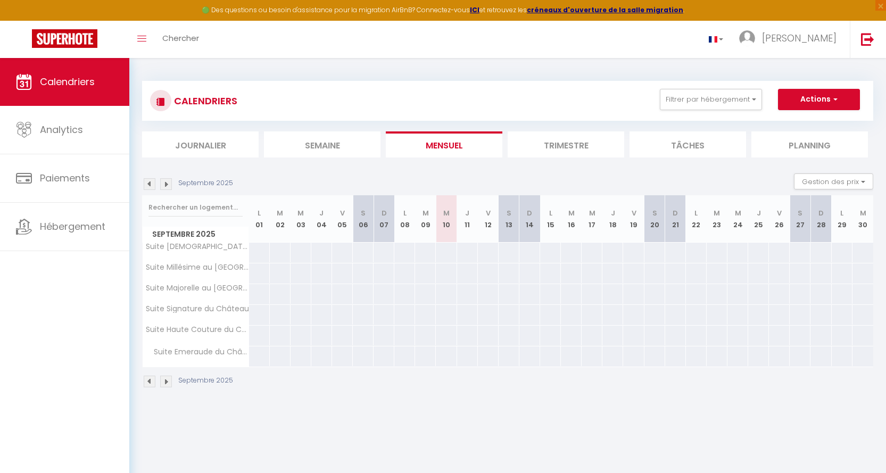
click at [166, 182] on img at bounding box center [166, 184] width 12 height 12
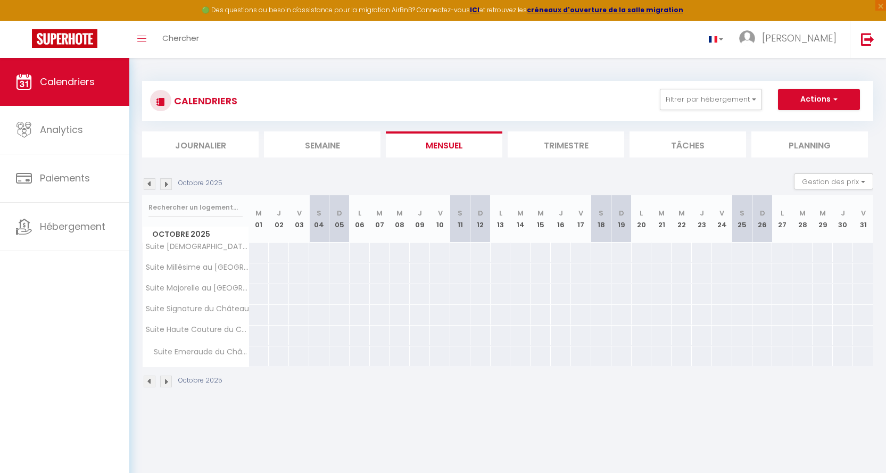
click at [149, 181] on img at bounding box center [150, 184] width 12 height 12
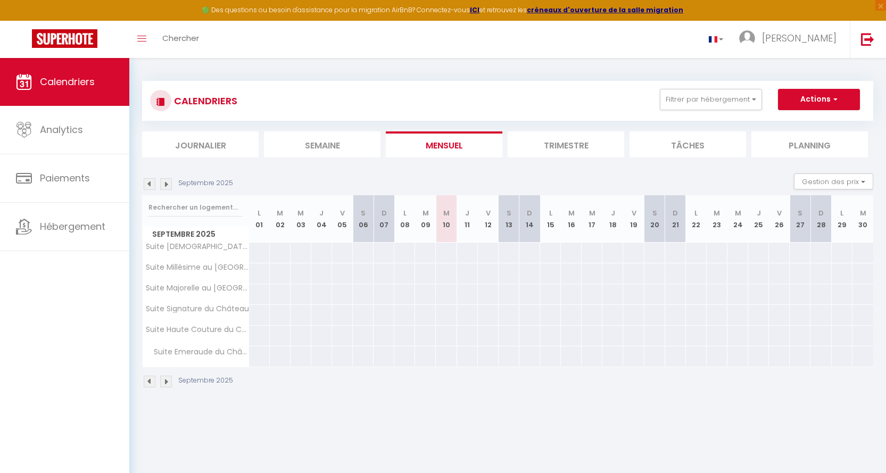
click at [149, 183] on img at bounding box center [150, 184] width 12 height 12
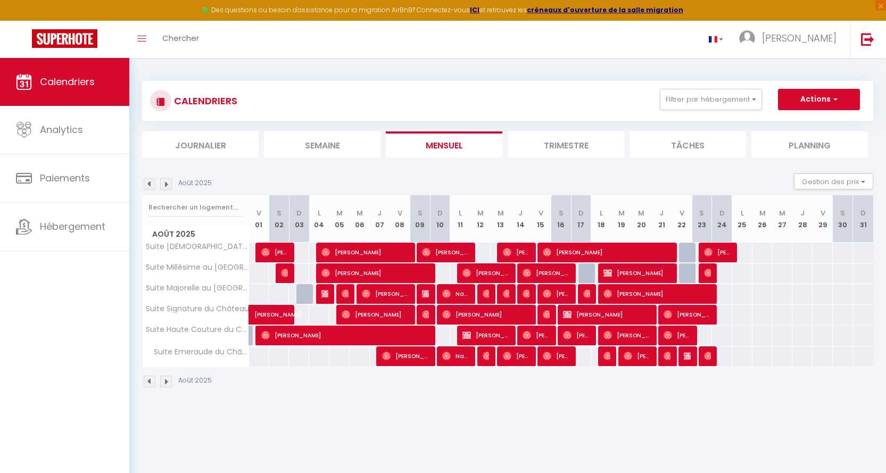
click at [167, 183] on img at bounding box center [166, 184] width 12 height 12
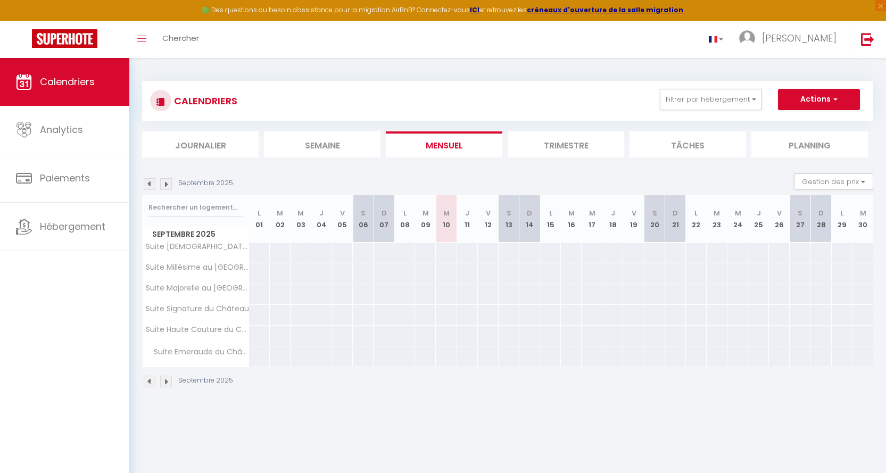
click at [152, 182] on img at bounding box center [150, 184] width 12 height 12
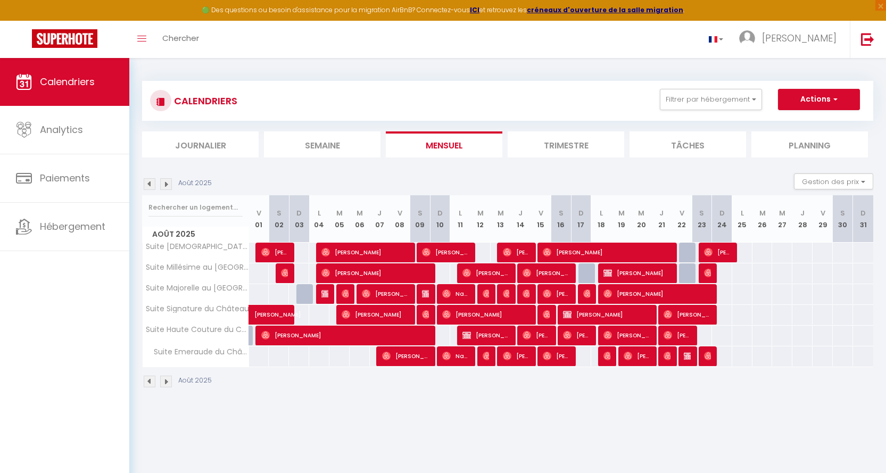
click at [164, 180] on img at bounding box center [166, 184] width 12 height 12
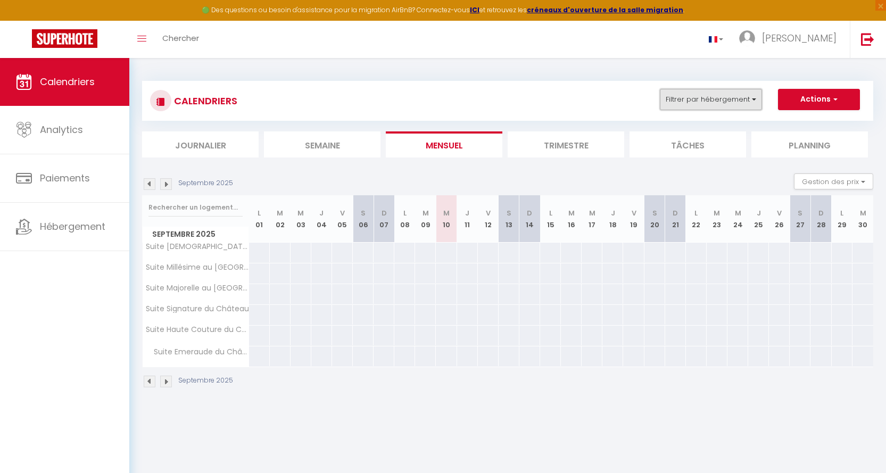
click at [754, 98] on button "Filtrer par hébergement" at bounding box center [711, 99] width 102 height 21
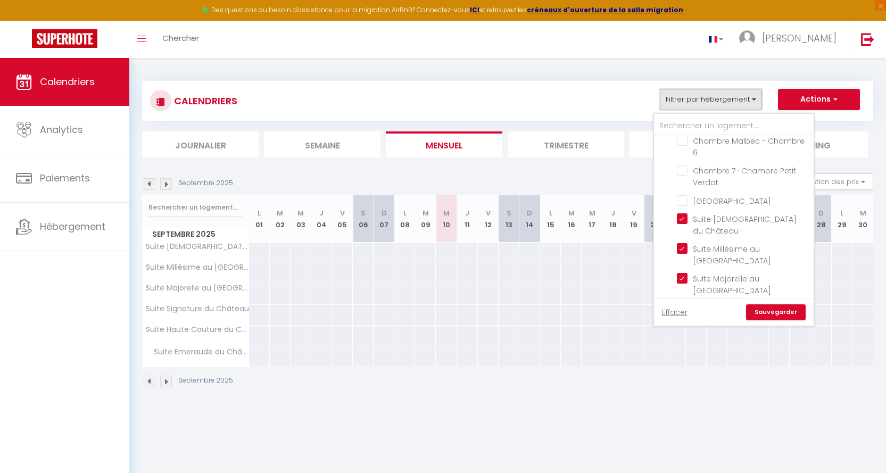
scroll to position [596, 0]
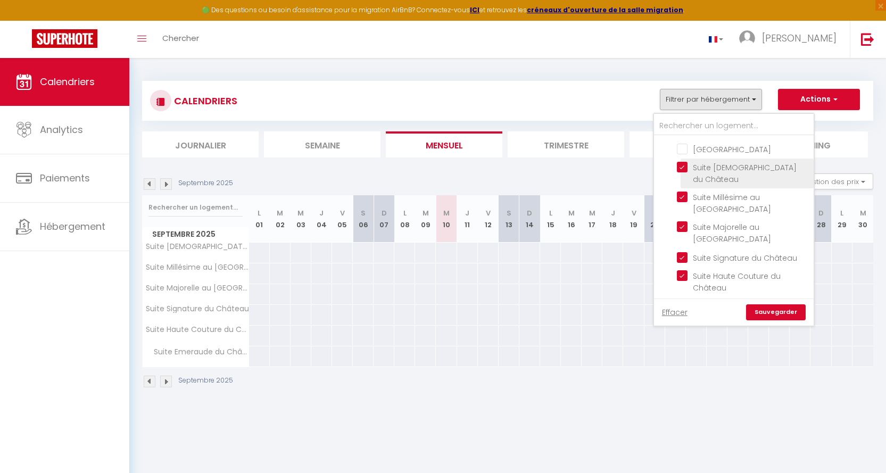
click at [679, 166] on input "Suite [DEMOGRAPHIC_DATA] du Château" at bounding box center [743, 167] width 133 height 11
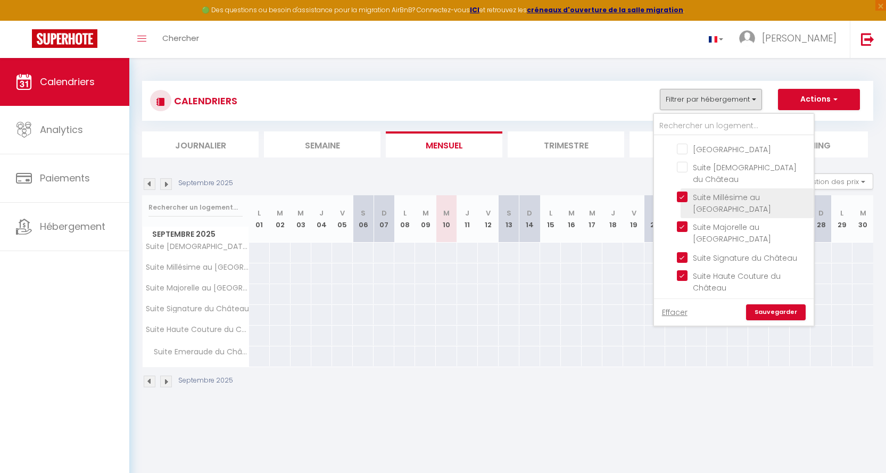
click at [682, 192] on input "Suite Millésime au [GEOGRAPHIC_DATA]" at bounding box center [743, 197] width 133 height 11
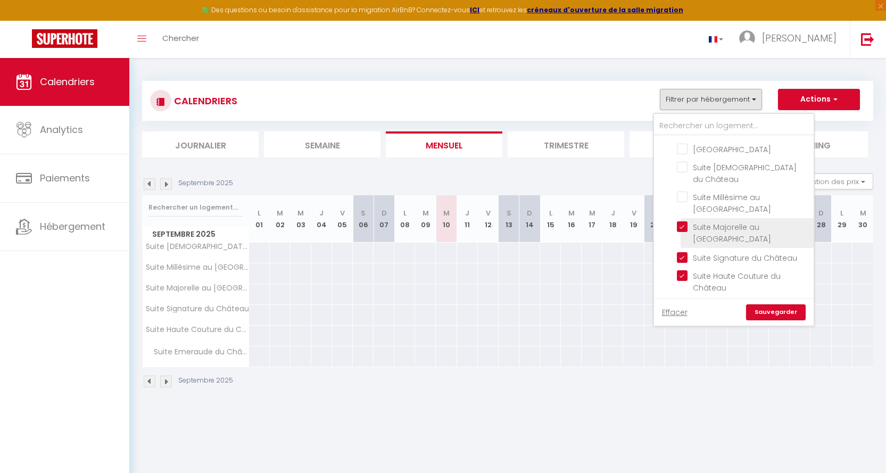
click at [682, 221] on input "Suite Majorelle au [GEOGRAPHIC_DATA]" at bounding box center [743, 226] width 133 height 11
click at [684, 251] on input "Suite Signature du Château" at bounding box center [743, 256] width 133 height 11
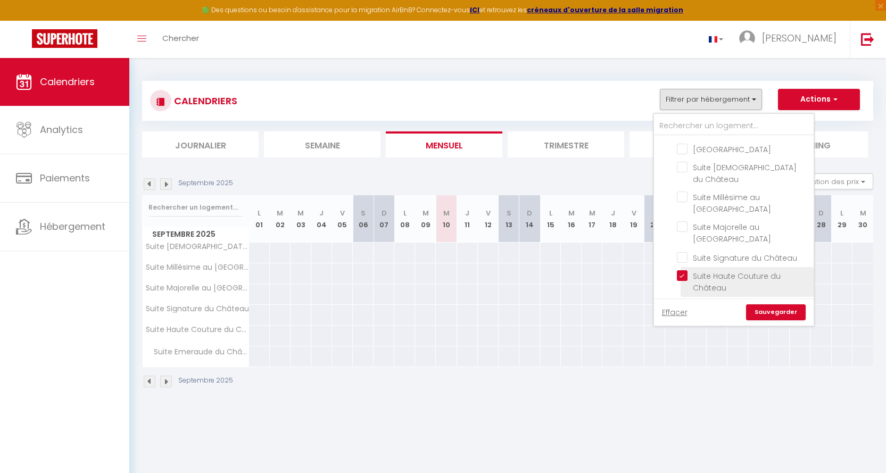
drag, startPoint x: 683, startPoint y: 259, endPoint x: 686, endPoint y: 270, distance: 11.4
click at [683, 270] on input "Suite Haute Couture du Château" at bounding box center [743, 275] width 133 height 11
click at [684, 300] on input "Suite Emeraude du Château" at bounding box center [743, 305] width 133 height 11
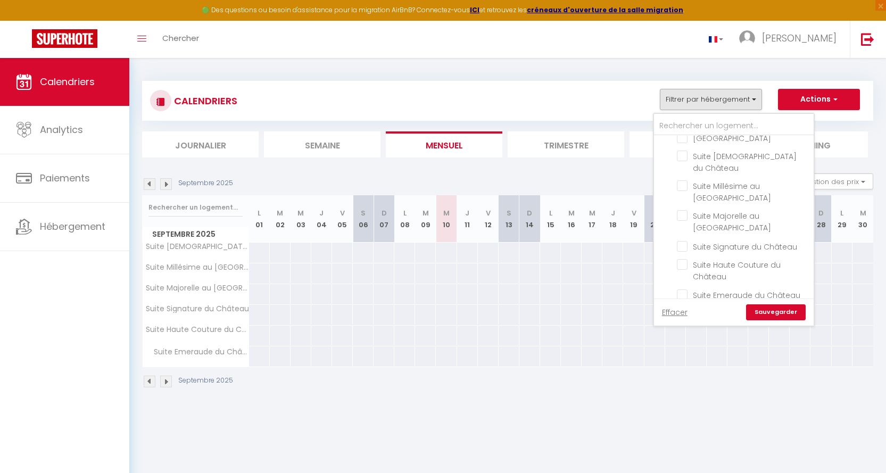
click at [777, 314] on link "Sauvegarder" at bounding box center [776, 312] width 60 height 16
